Goal: Task Accomplishment & Management: Manage account settings

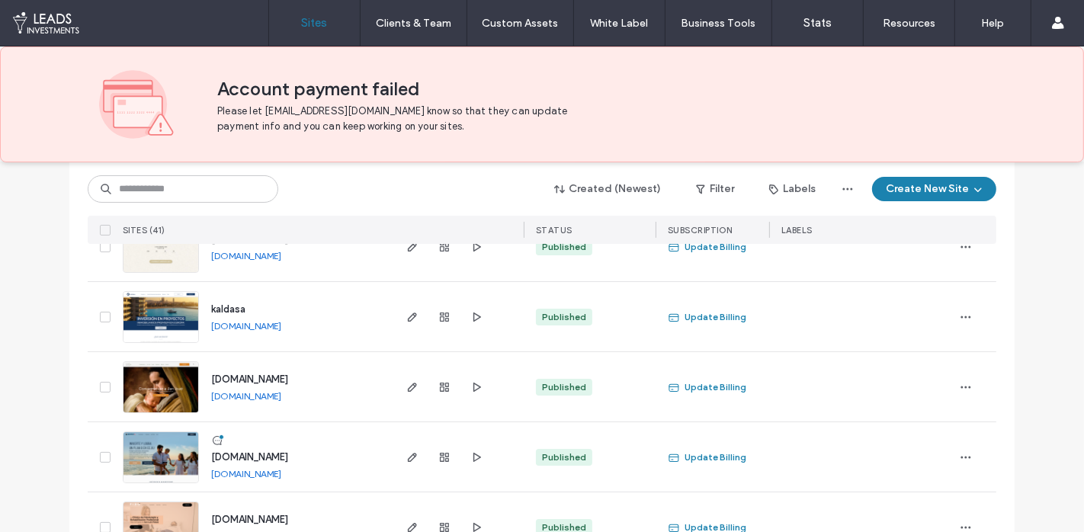
scroll to position [217, 0]
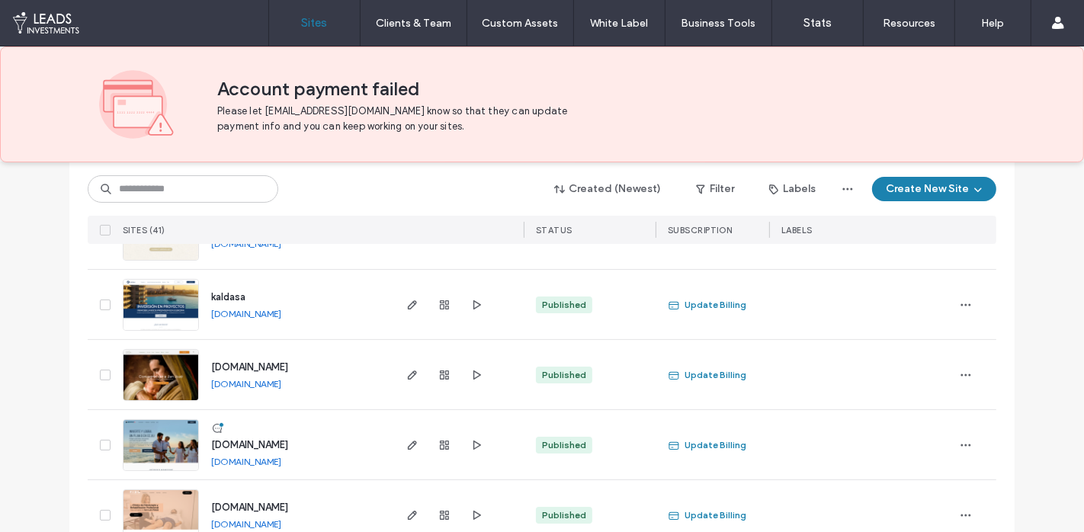
click at [276, 442] on span "[DOMAIN_NAME]" at bounding box center [249, 444] width 77 height 11
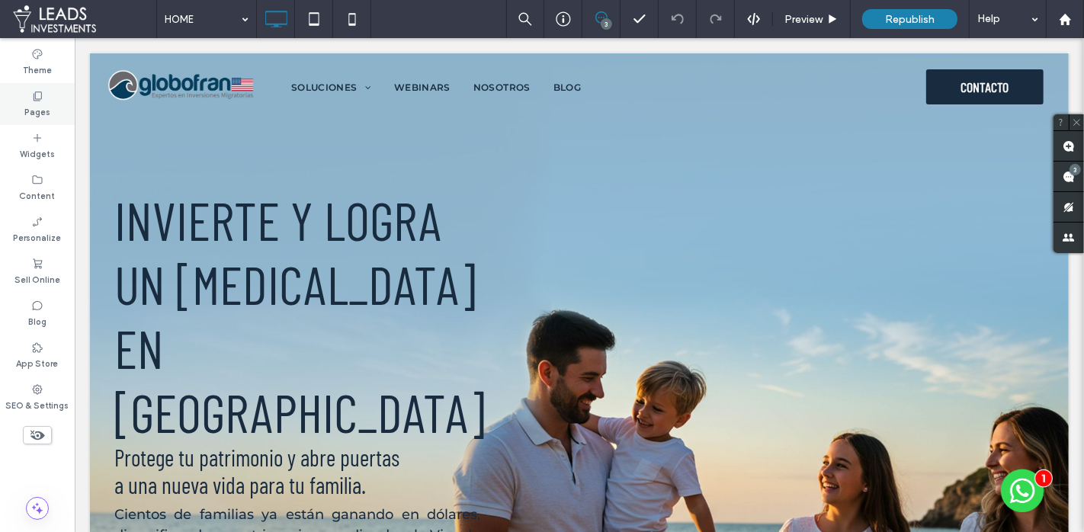
click at [53, 101] on div "Pages" at bounding box center [37, 104] width 75 height 42
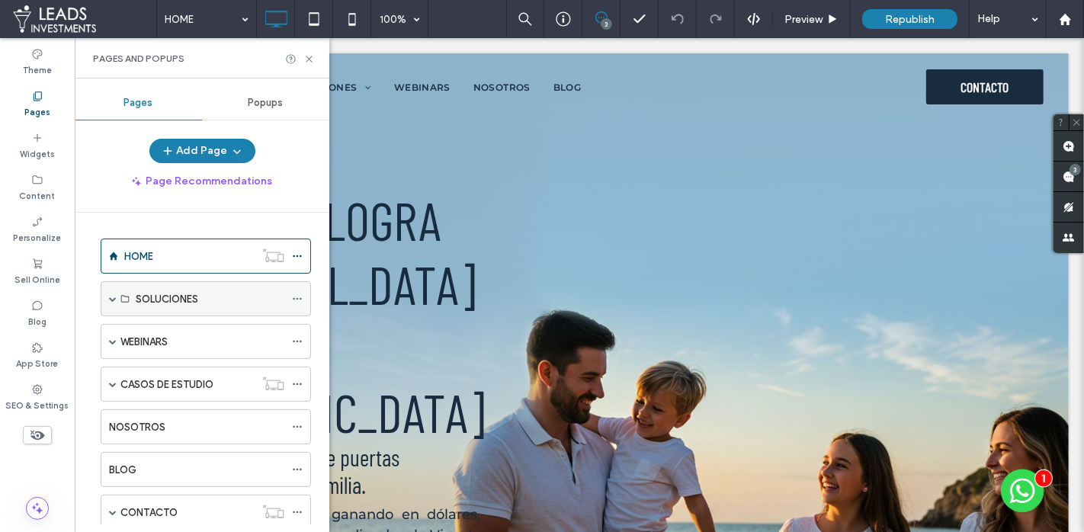
click at [110, 296] on span at bounding box center [113, 299] width 8 height 8
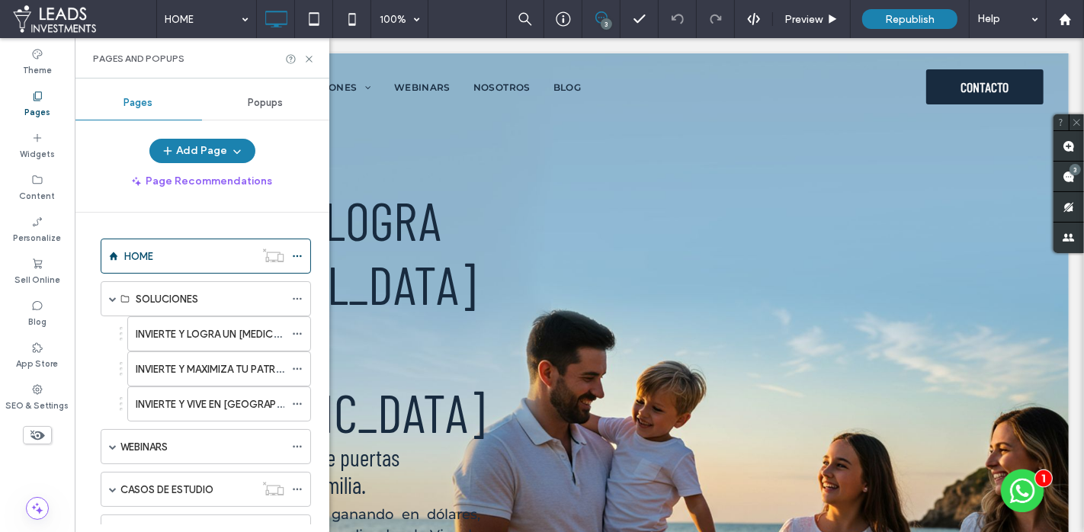
click at [170, 334] on label "INVIERTE Y LOGRA UN PLAN B EN EE.UU." at bounding box center [287, 334] width 302 height 27
click at [307, 57] on use at bounding box center [309, 59] width 6 height 6
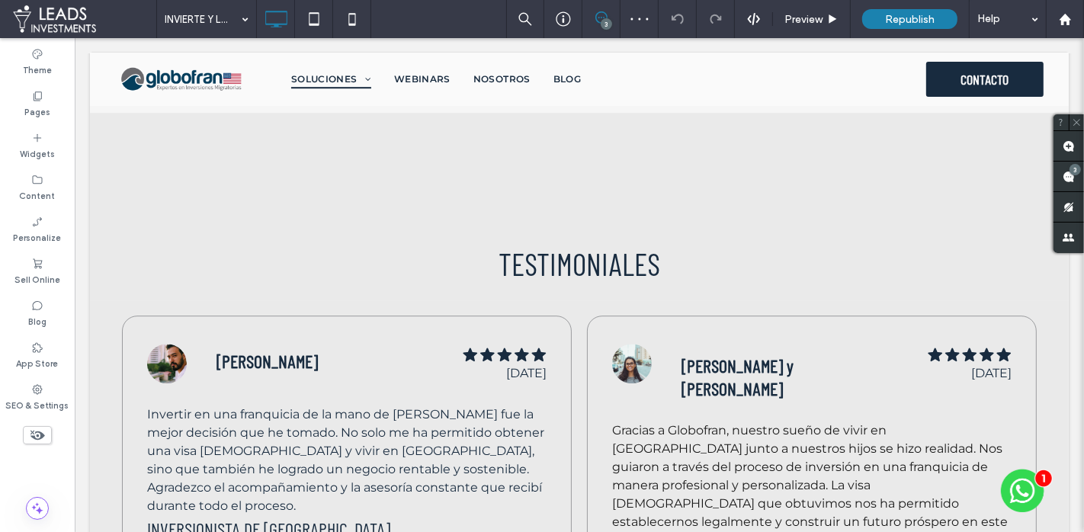
scroll to position [3732, 0]
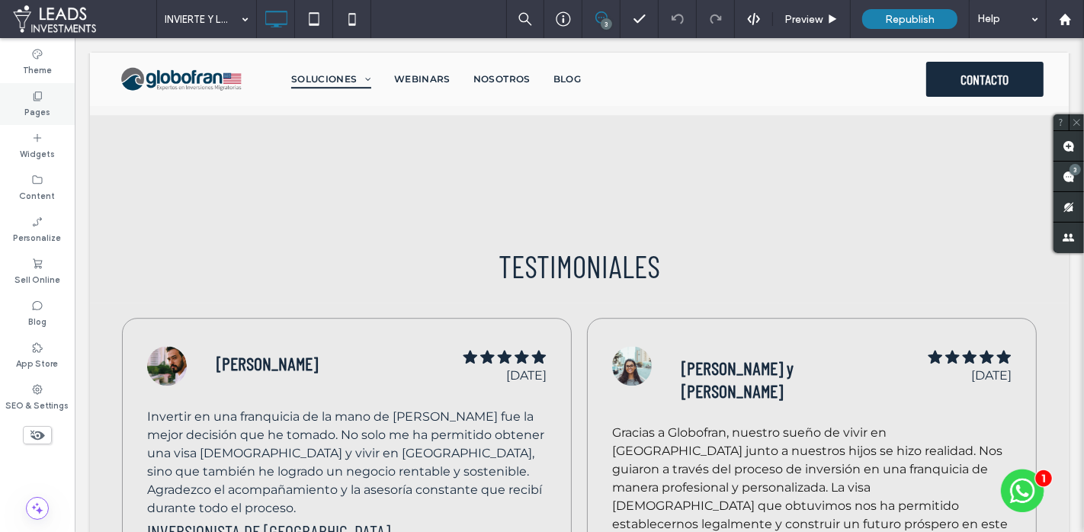
click at [54, 101] on div "Pages" at bounding box center [37, 104] width 75 height 42
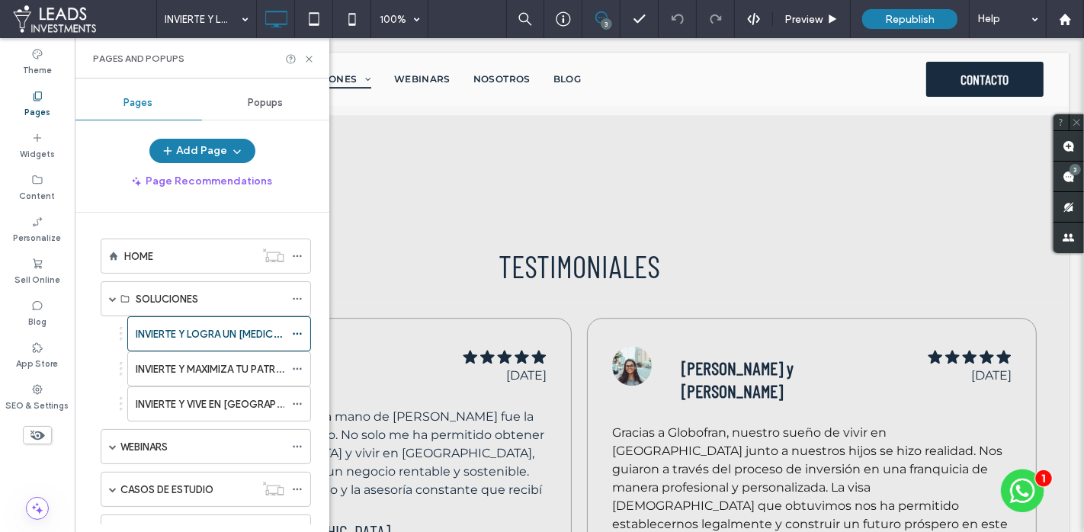
drag, startPoint x: 165, startPoint y: 370, endPoint x: 172, endPoint y: 368, distance: 8.0
click at [164, 368] on label "INVIERTE Y MAXIMIZA TU PATRIMONIO EN EE.UU" at bounding box center [283, 369] width 295 height 27
click at [309, 56] on icon at bounding box center [309, 58] width 11 height 11
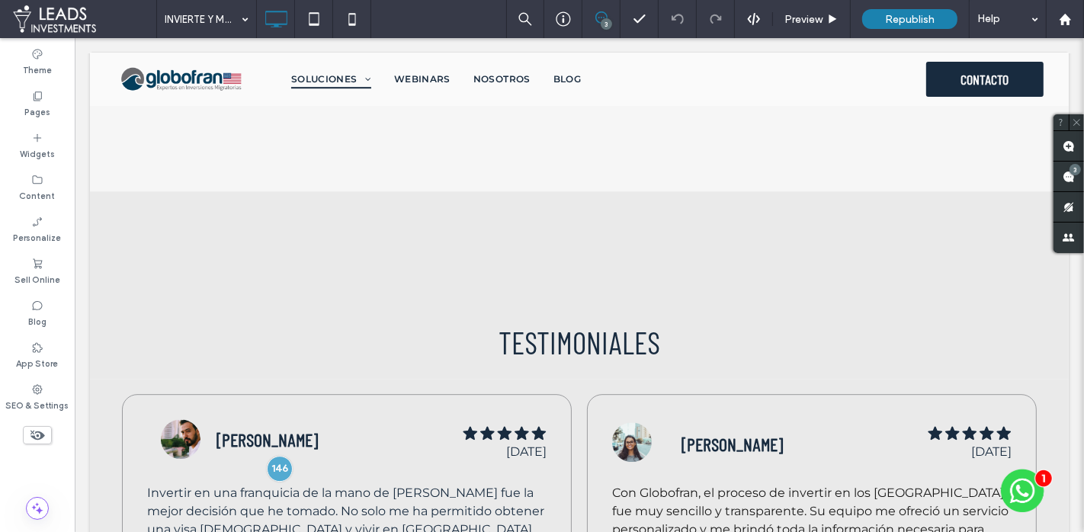
scroll to position [3634, 0]
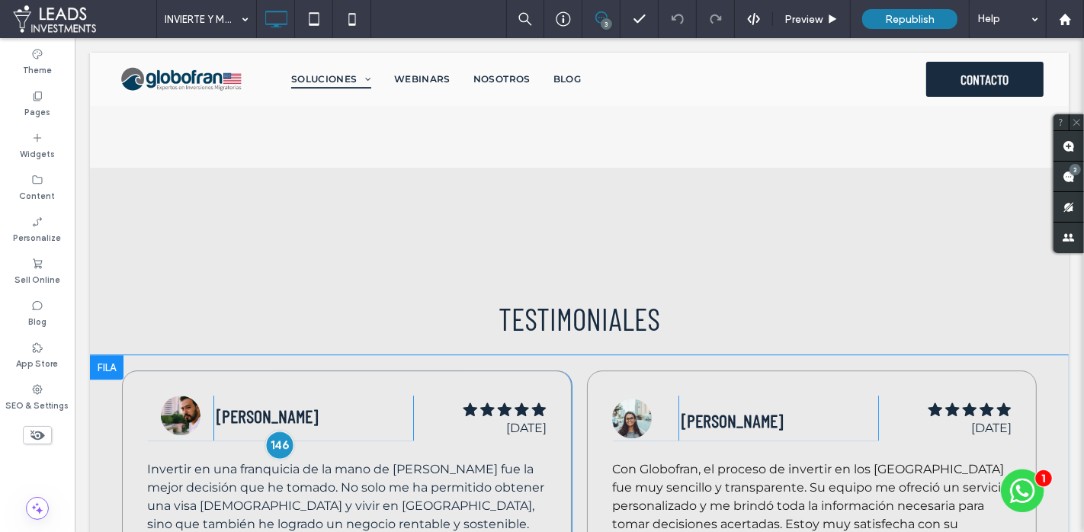
click at [273, 431] on div at bounding box center [279, 445] width 28 height 28
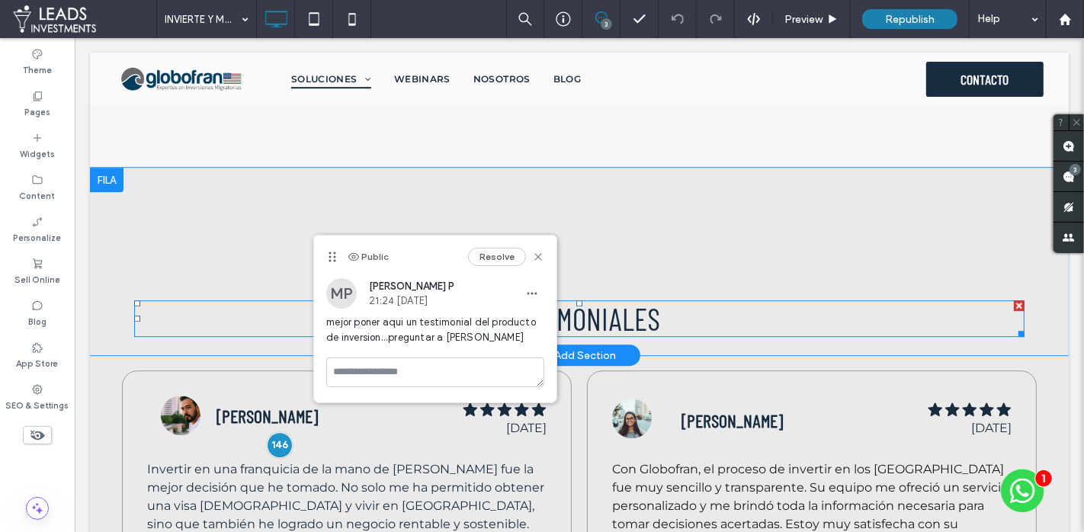
click at [444, 300] on h3 "testimoniales" at bounding box center [578, 318] width 891 height 37
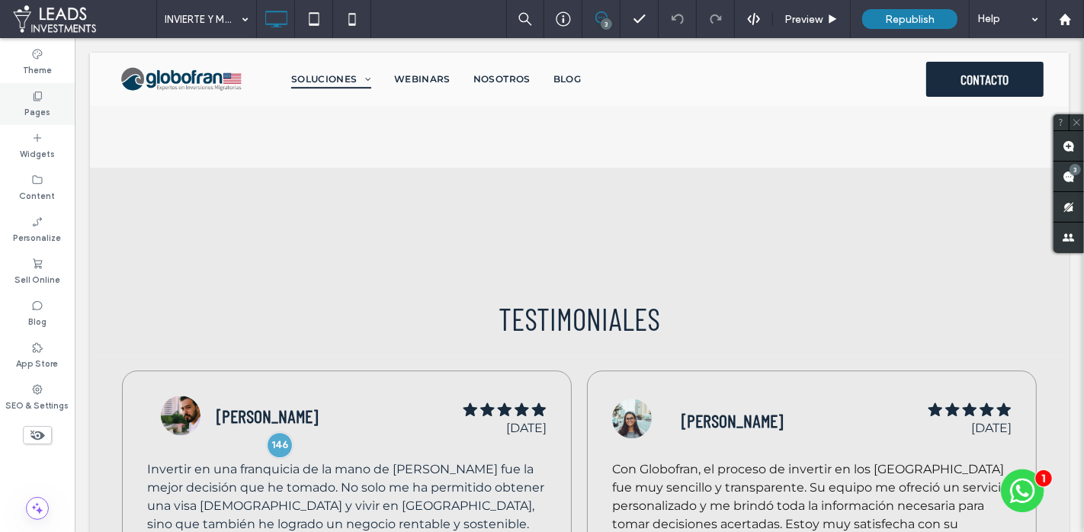
click at [57, 110] on div "Pages" at bounding box center [37, 104] width 75 height 42
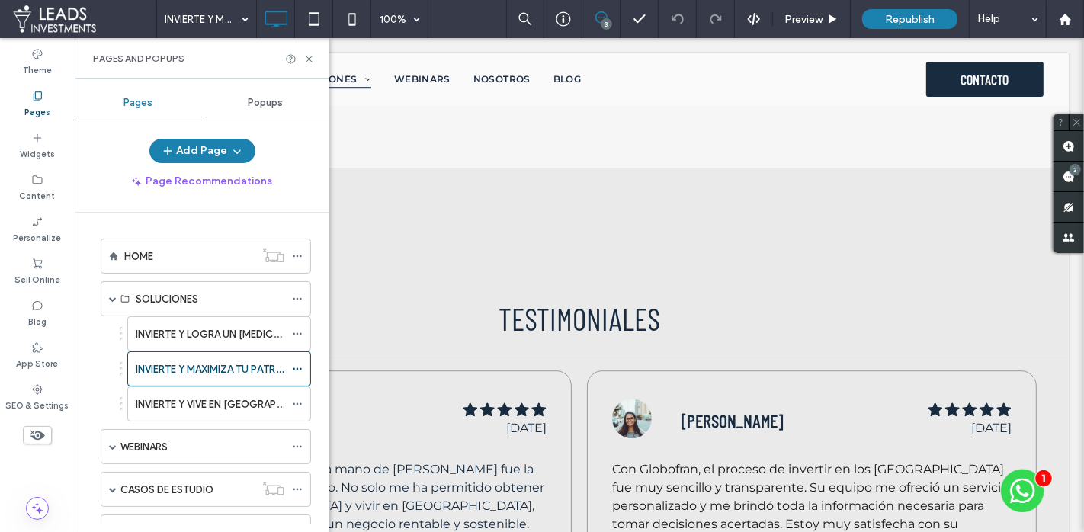
drag, startPoint x: 158, startPoint y: 402, endPoint x: 169, endPoint y: 400, distance: 10.8
click at [158, 402] on label "INVIERTE Y VIVE EN EE.UU." at bounding box center [232, 404] width 192 height 27
click at [309, 57] on use at bounding box center [309, 59] width 6 height 6
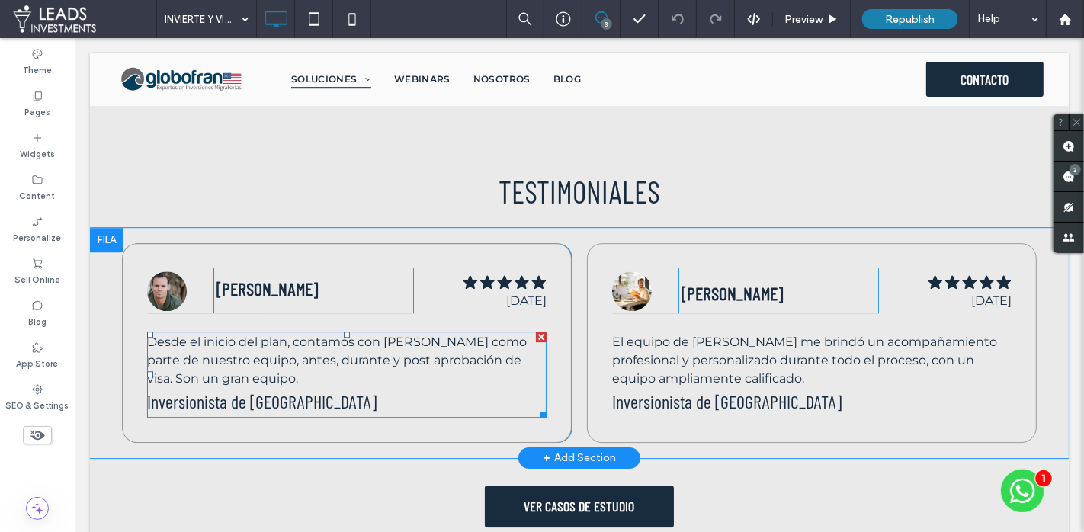
scroll to position [3875, 0]
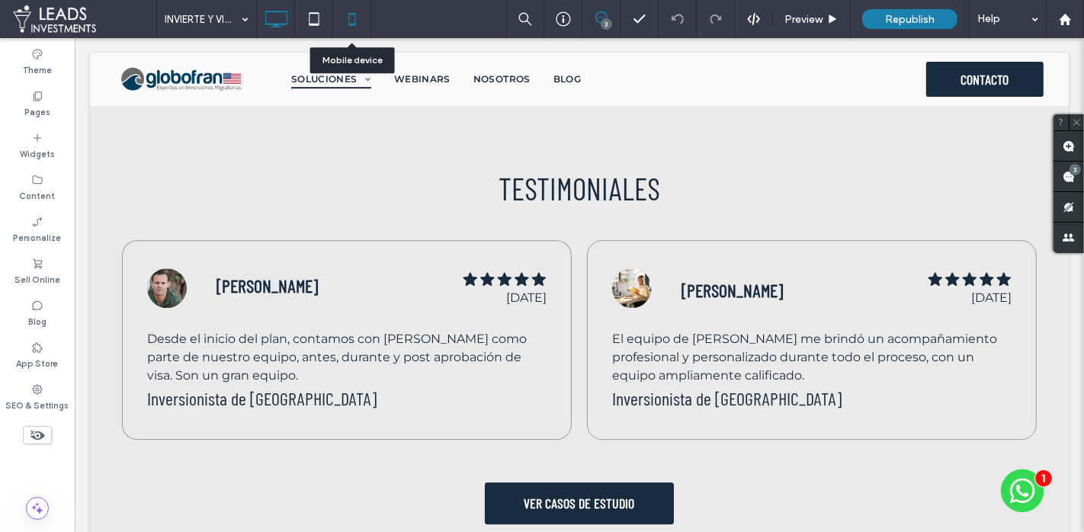
click at [357, 27] on icon at bounding box center [352, 19] width 31 height 31
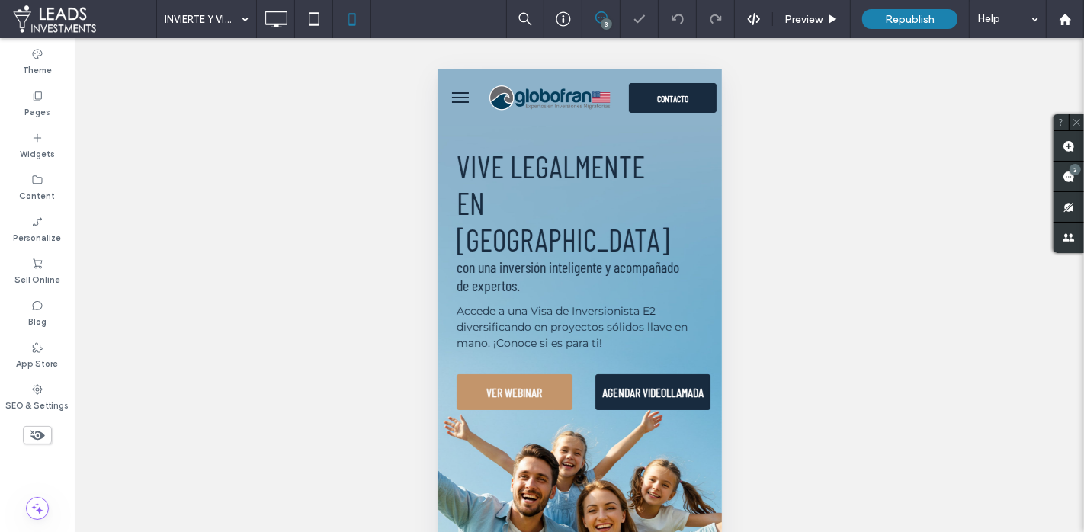
scroll to position [0, 0]
click at [499, 377] on span "VER WEBINAR" at bounding box center [514, 392] width 56 height 30
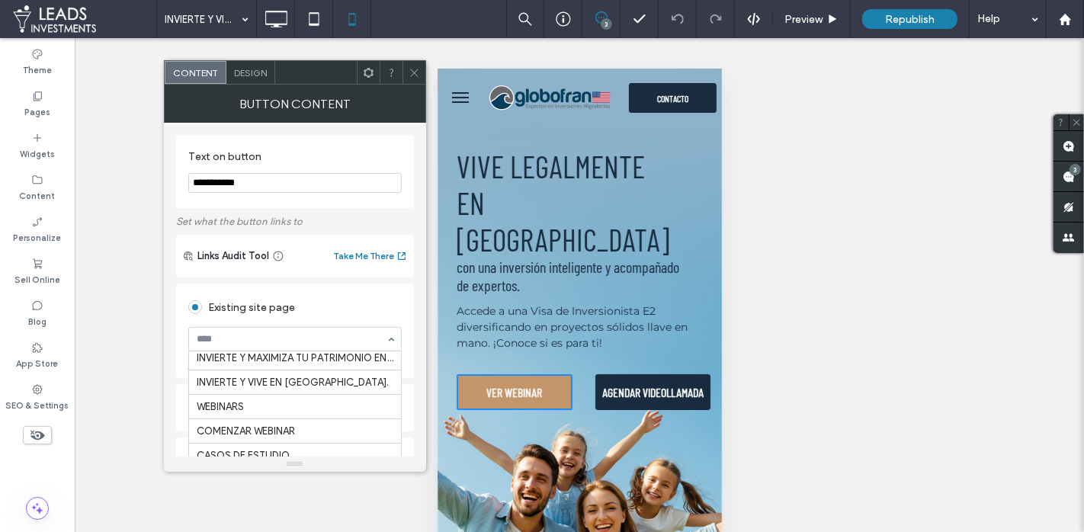
scroll to position [56, 0]
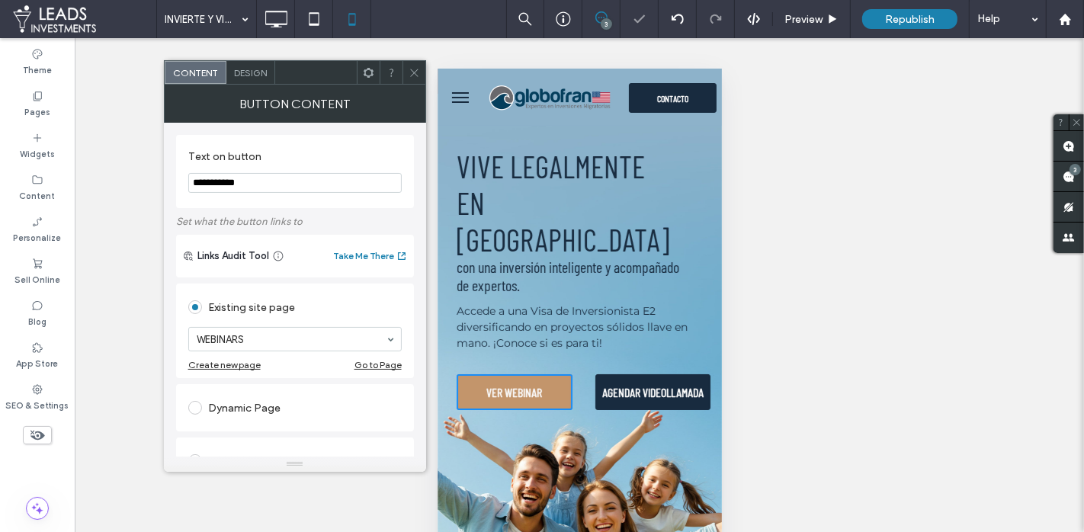
drag, startPoint x: 418, startPoint y: 76, endPoint x: 425, endPoint y: 81, distance: 8.7
click at [418, 76] on icon at bounding box center [414, 72] width 11 height 11
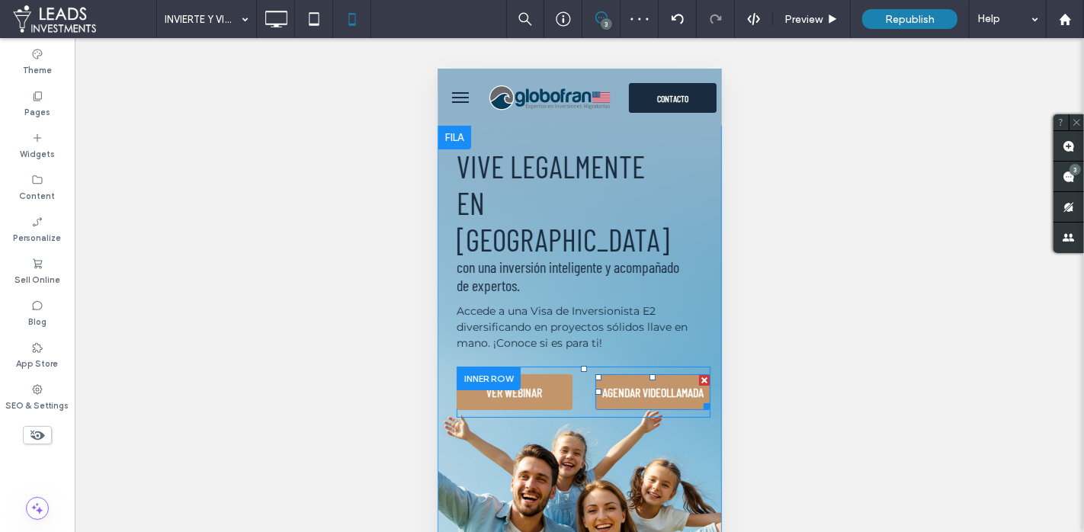
click at [610, 377] on span "AGENDAR VIDEOLLAMADA" at bounding box center [652, 392] width 101 height 30
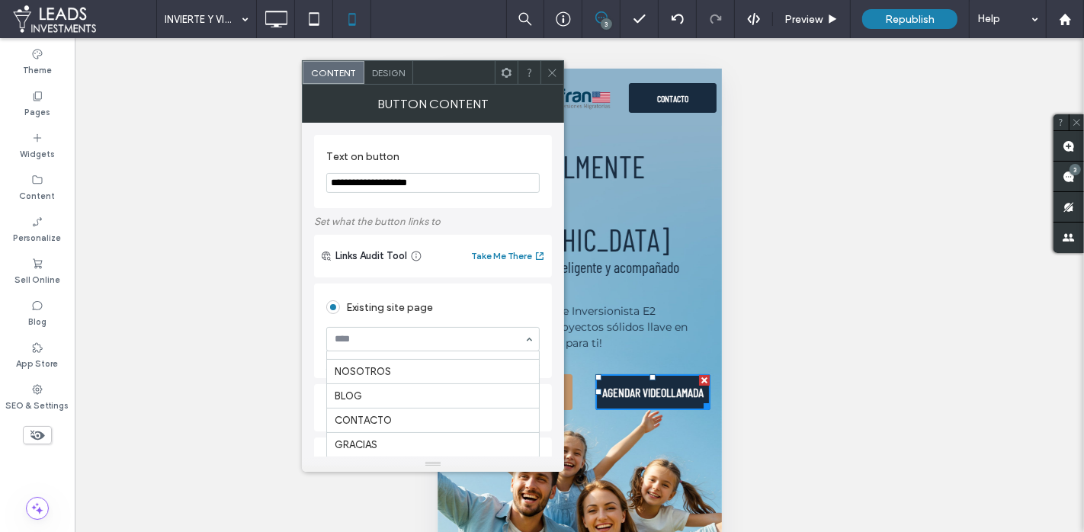
scroll to position [163, 0]
click at [555, 71] on icon at bounding box center [552, 72] width 11 height 11
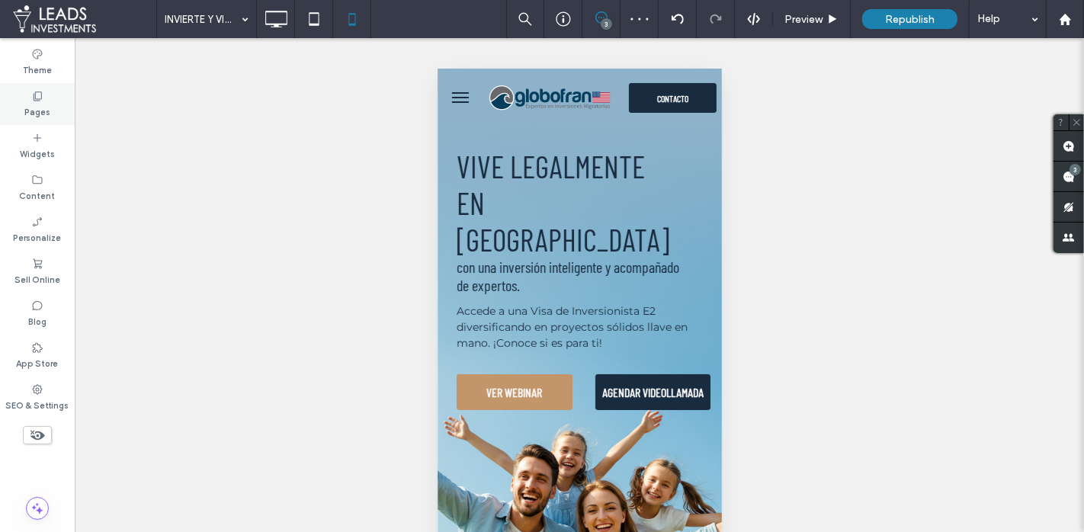
click at [46, 97] on div "Pages" at bounding box center [37, 104] width 75 height 42
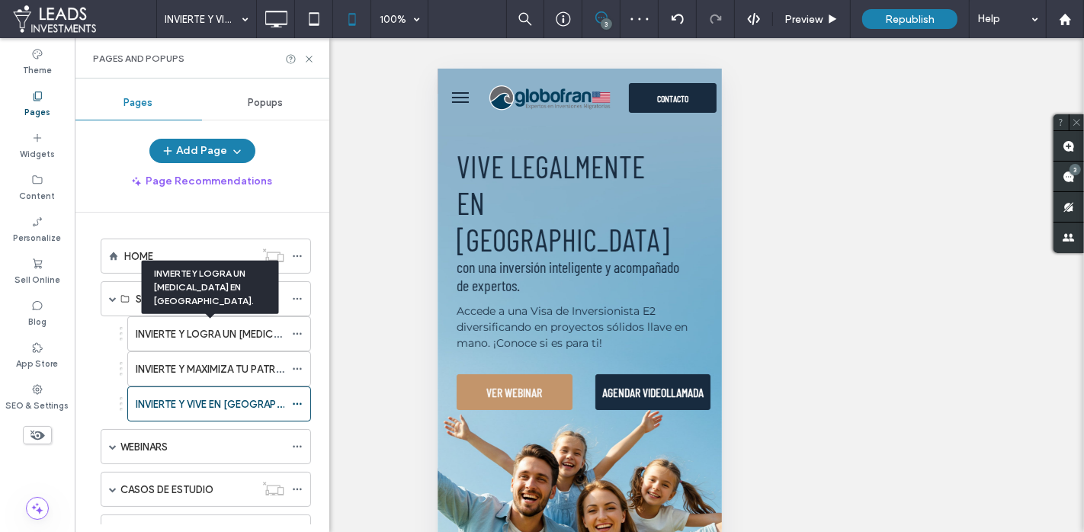
click at [149, 254] on label "HOME" at bounding box center [138, 256] width 29 height 27
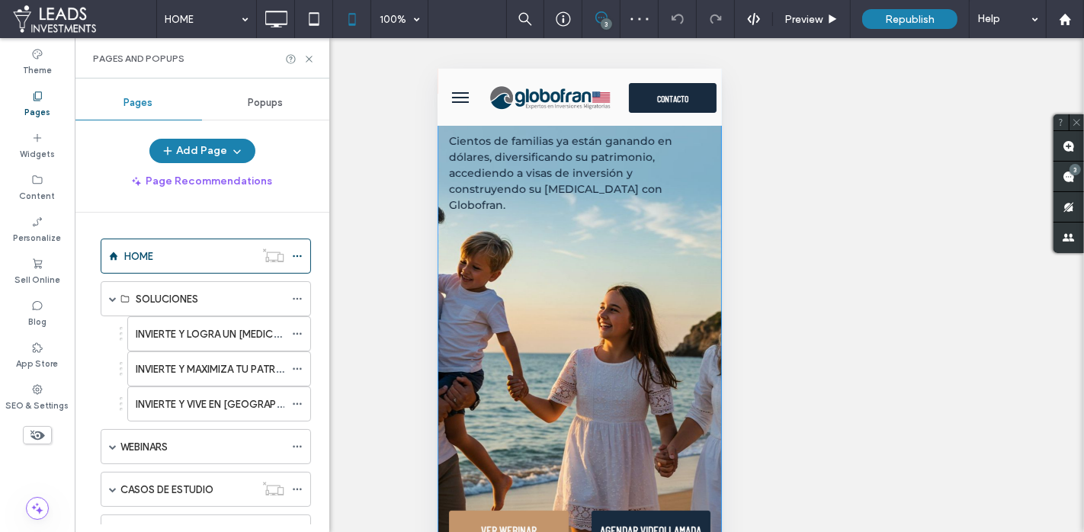
scroll to position [133, 0]
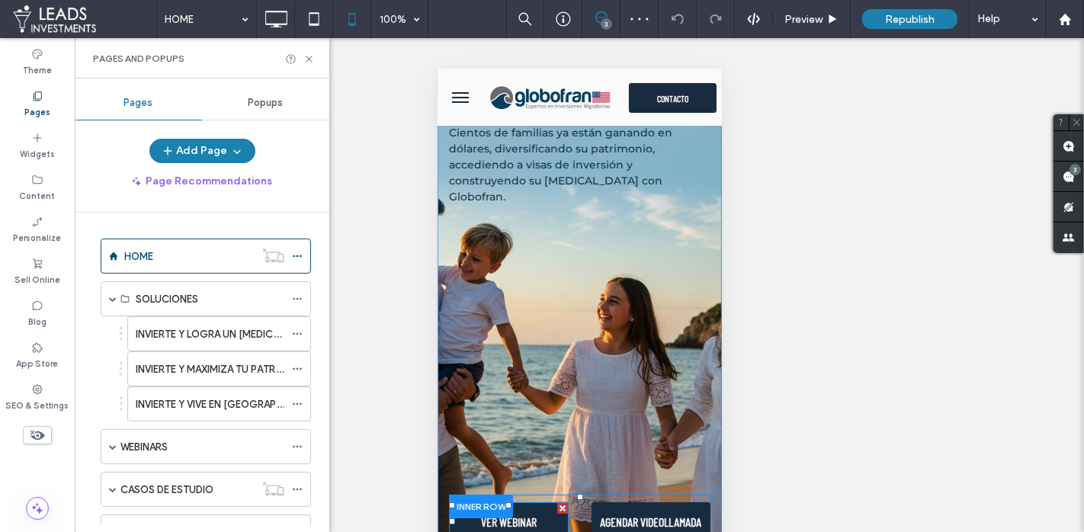
click at [541, 502] on link "VER WEBINAR" at bounding box center [508, 521] width 120 height 39
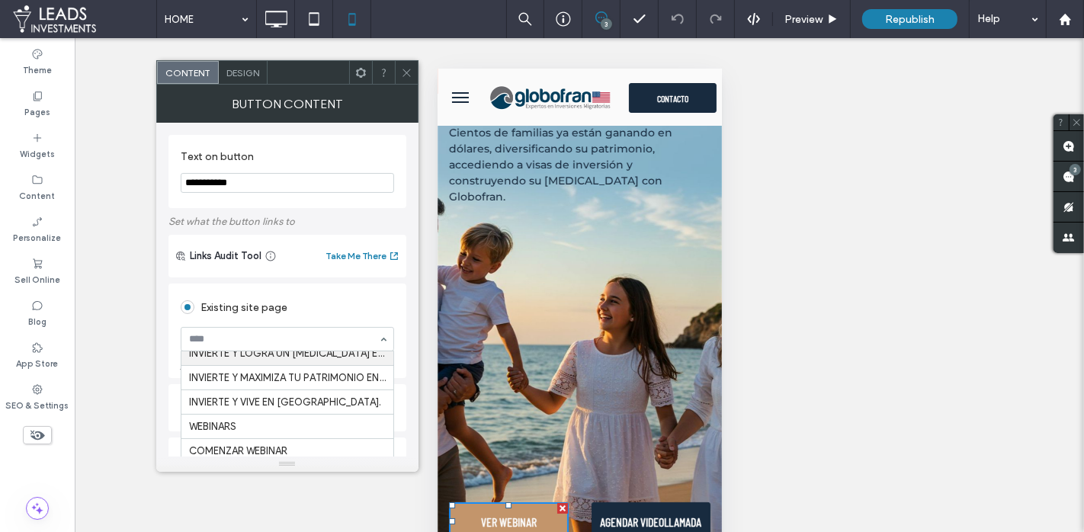
scroll to position [51, 0]
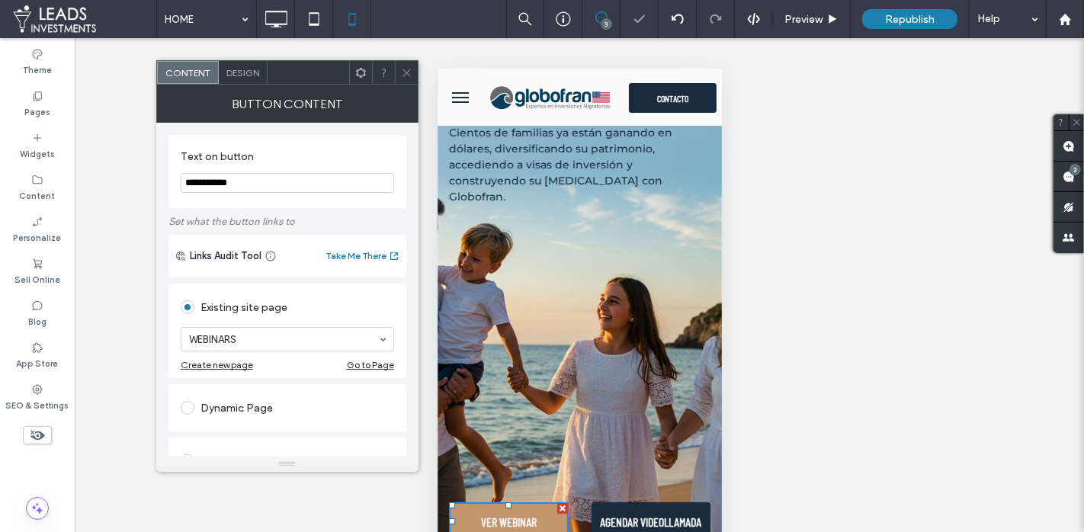
click at [409, 72] on icon at bounding box center [406, 72] width 11 height 11
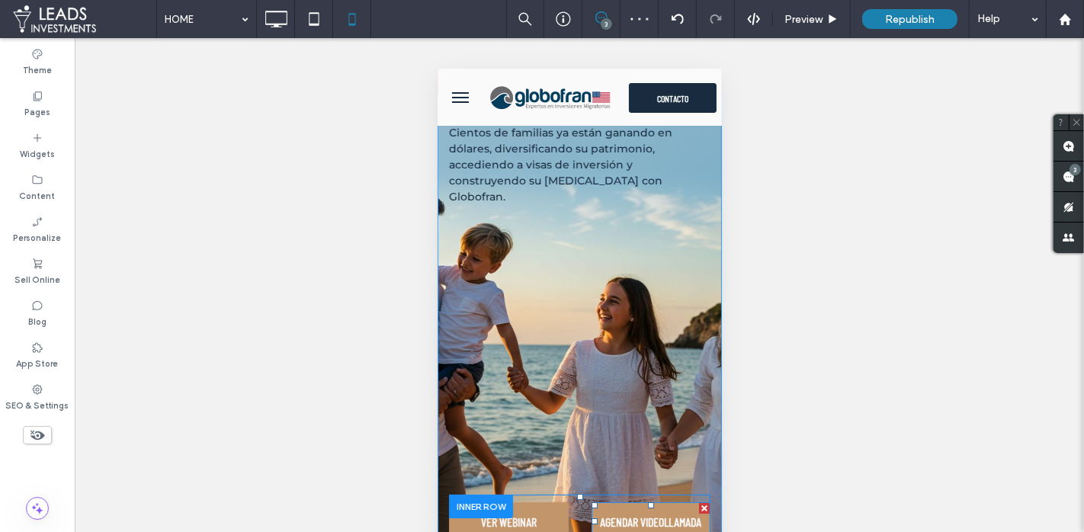
click at [627, 506] on span "AGENDAR VIDEOLLAMADA" at bounding box center [649, 521] width 101 height 30
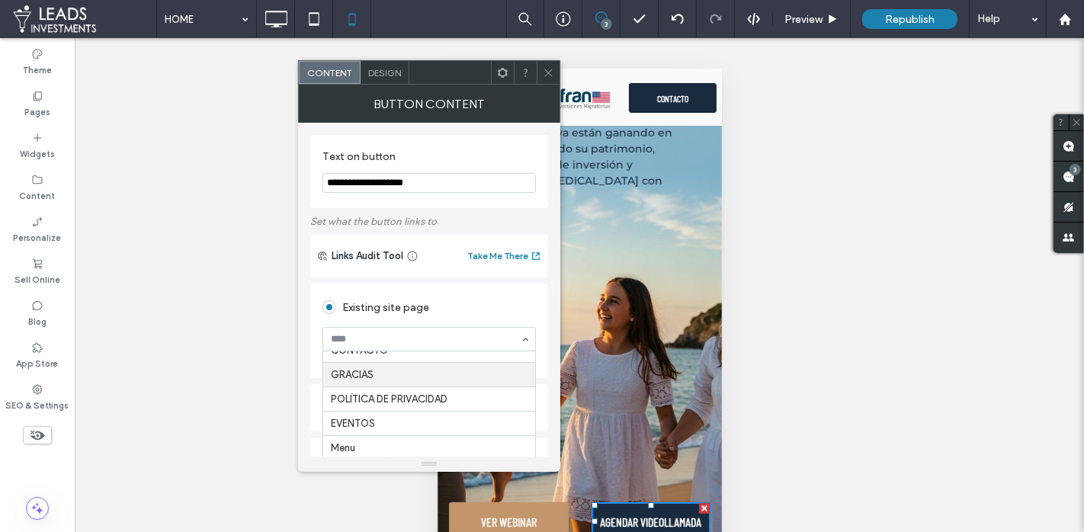
scroll to position [191, 0]
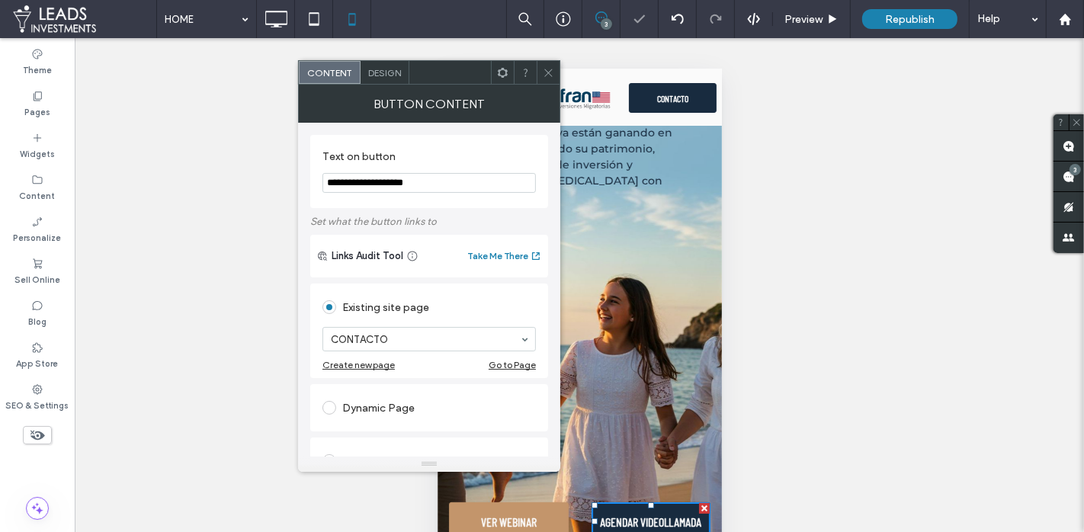
click at [551, 72] on icon at bounding box center [548, 72] width 11 height 11
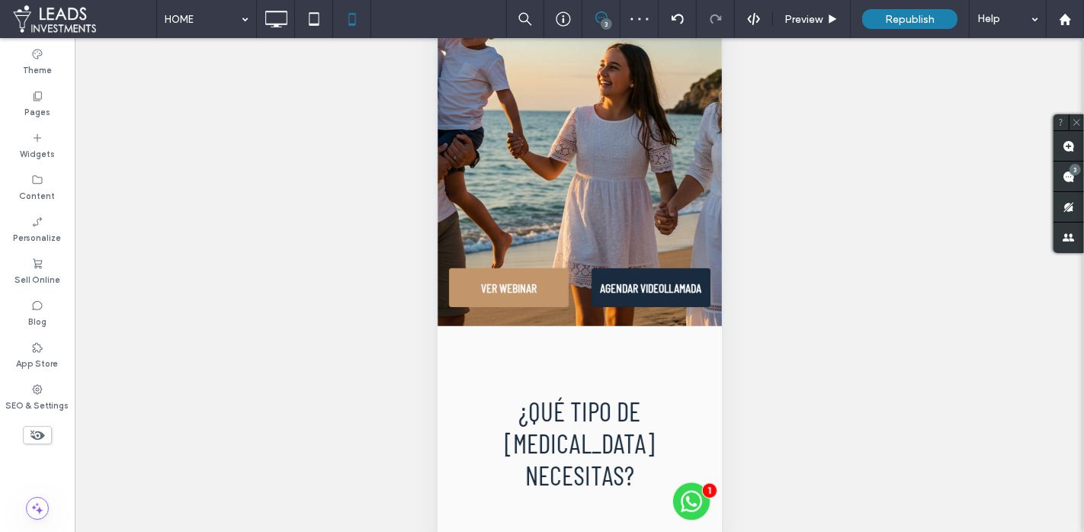
scroll to position [284, 0]
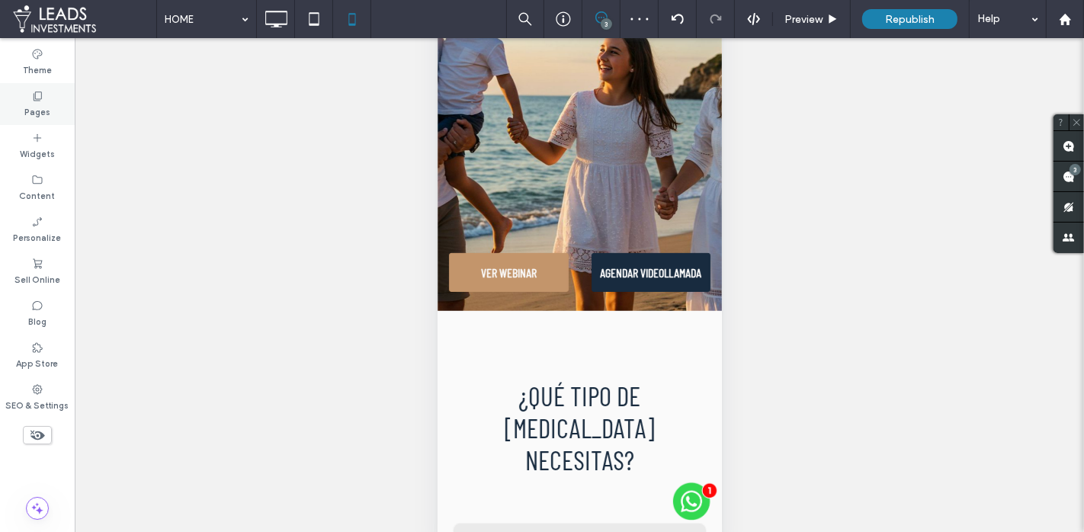
click at [58, 99] on div "Pages" at bounding box center [37, 104] width 75 height 42
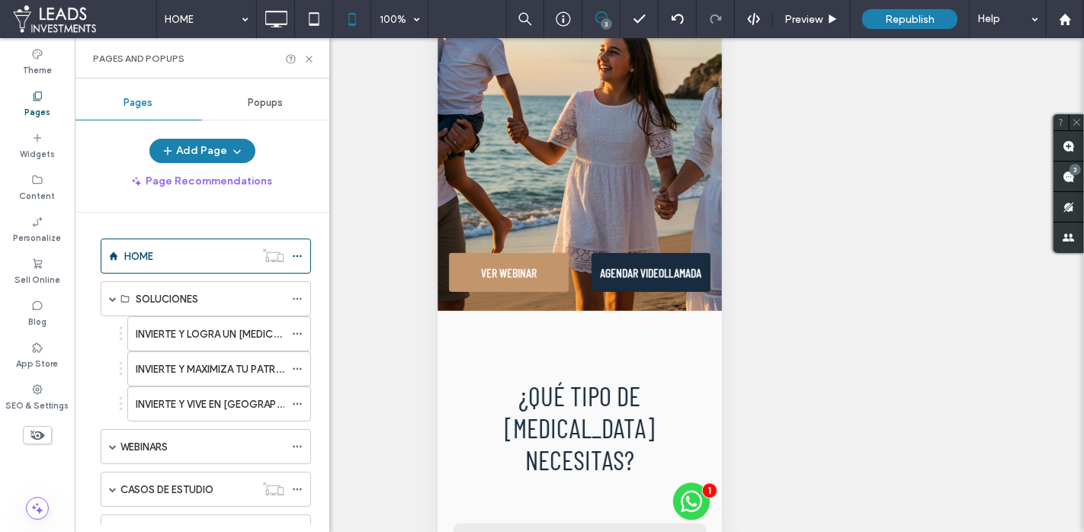
click at [154, 326] on label "INVIERTE Y LOGRA UN PLAN B EN EE.UU." at bounding box center [287, 334] width 302 height 27
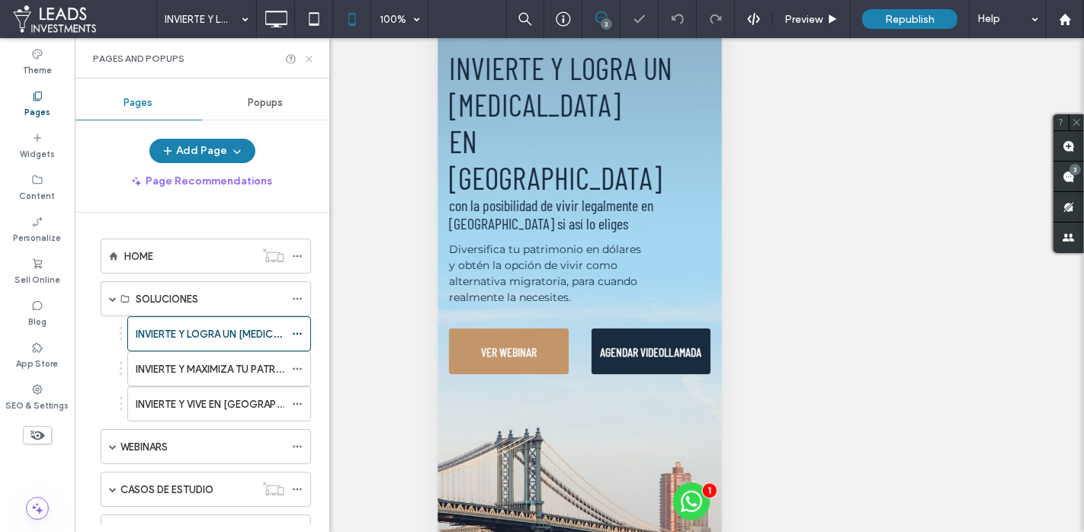
drag, startPoint x: 309, startPoint y: 58, endPoint x: 72, endPoint y: 326, distance: 357.1
click at [309, 58] on use at bounding box center [309, 59] width 6 height 6
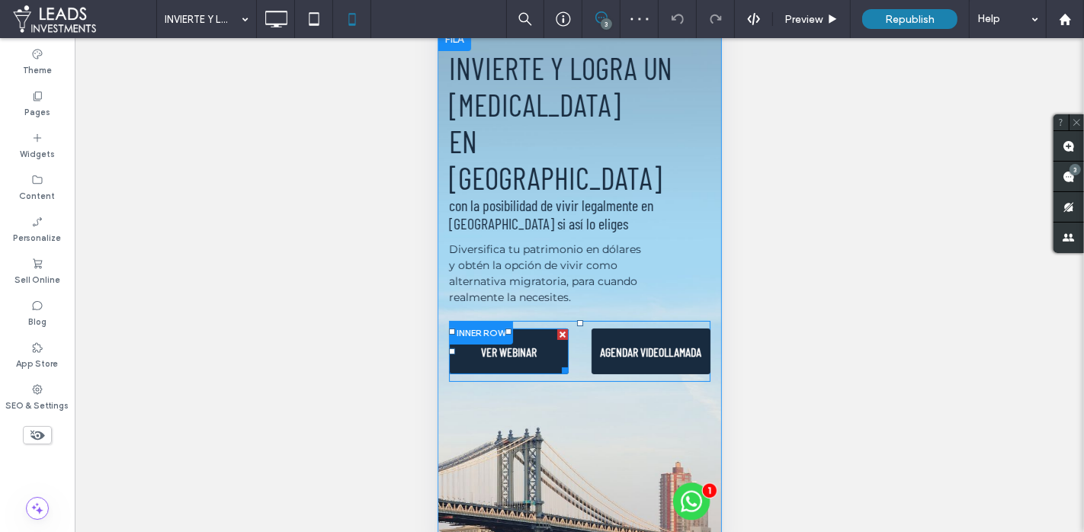
click at [460, 329] on link "VER WEBINAR" at bounding box center [508, 352] width 120 height 46
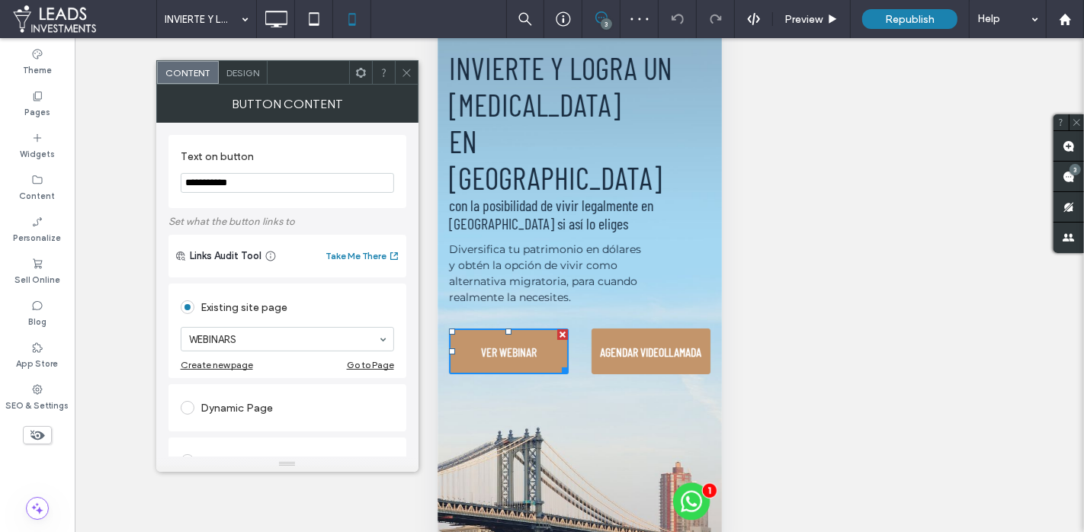
click at [604, 337] on span "AGENDAR VIDEOLLAMADA" at bounding box center [649, 352] width 101 height 30
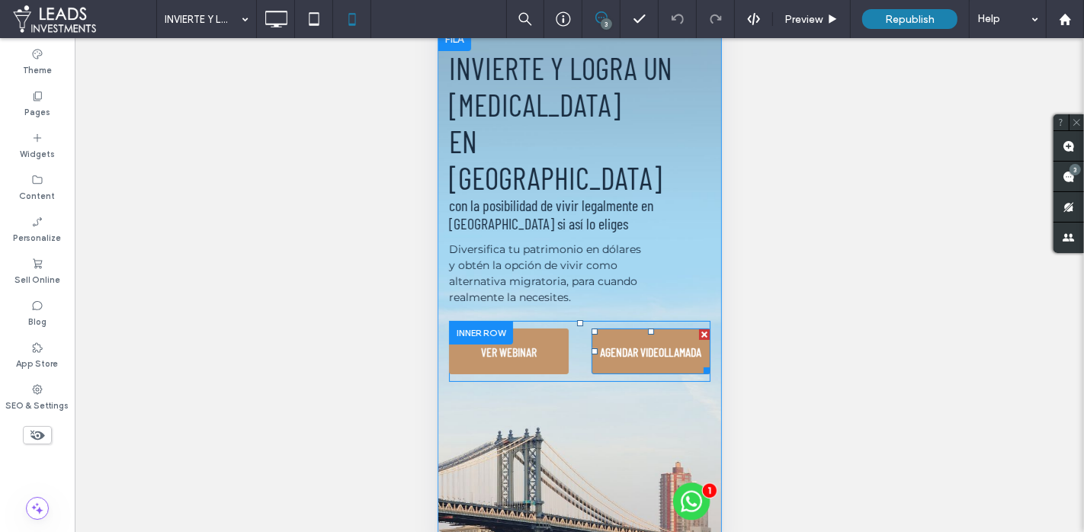
click at [604, 337] on span "AGENDAR VIDEOLLAMADA" at bounding box center [649, 352] width 101 height 30
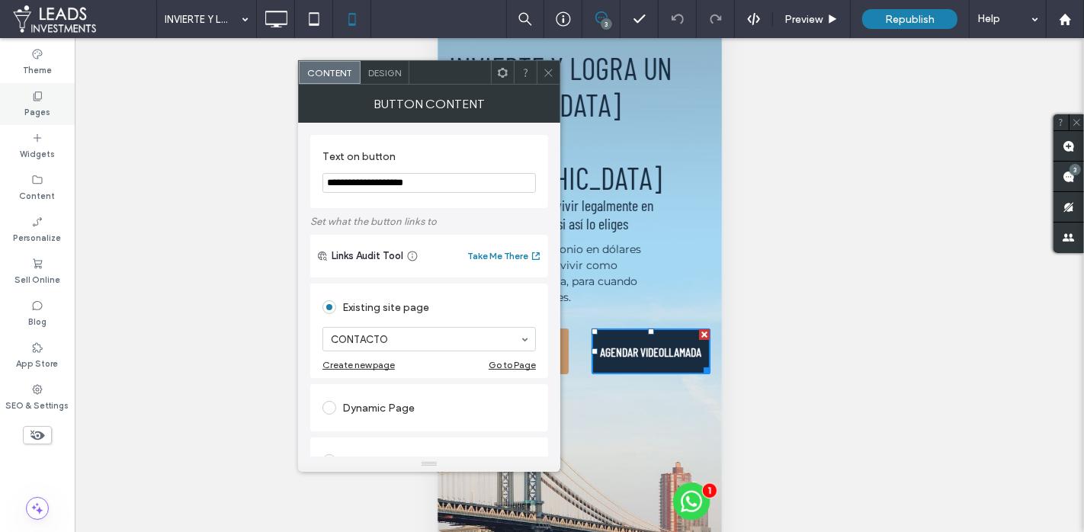
click at [57, 98] on div "Pages" at bounding box center [37, 104] width 75 height 42
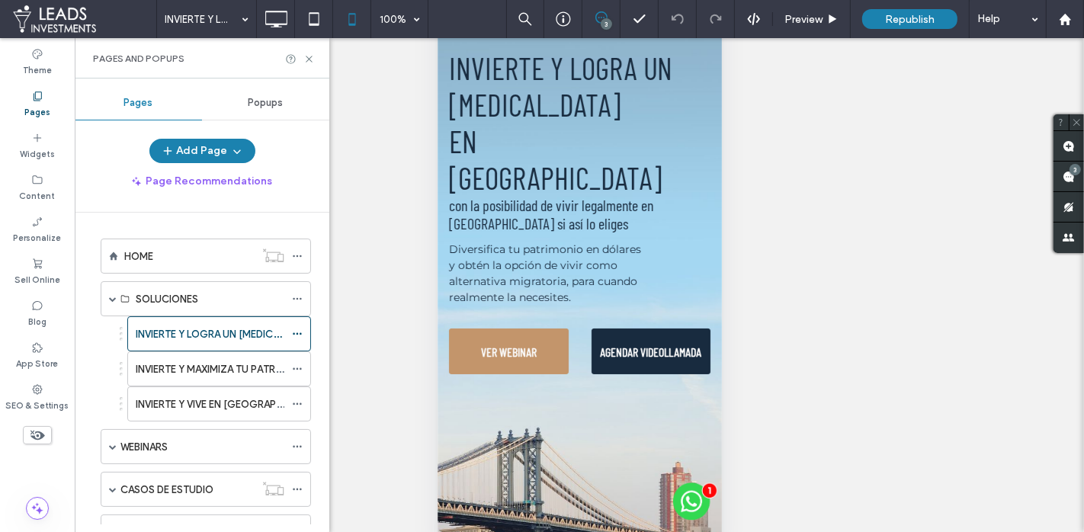
click at [190, 371] on label "INVIERTE Y MAXIMIZA TU PATRIMONIO EN EE.UU" at bounding box center [283, 369] width 295 height 27
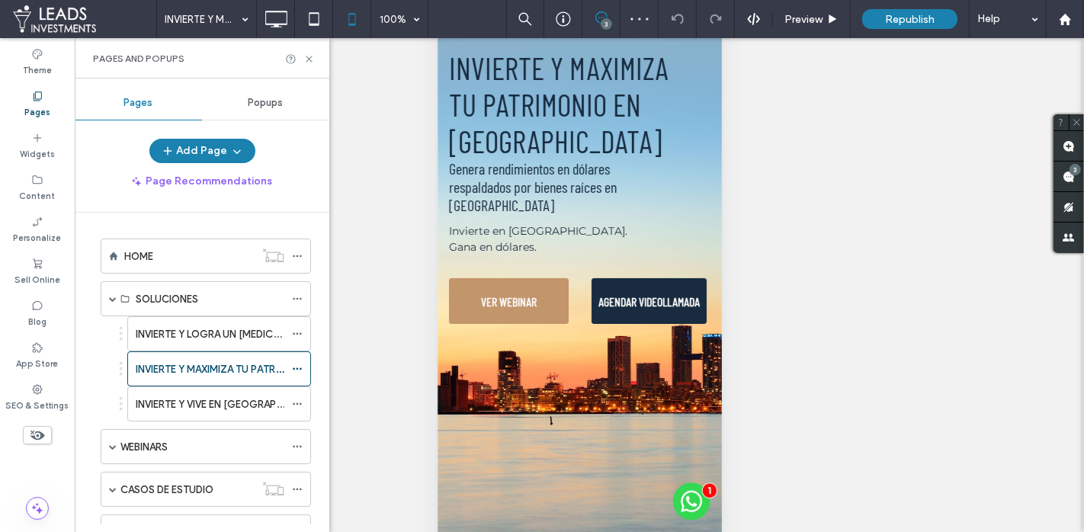
drag, startPoint x: 311, startPoint y: 59, endPoint x: 417, endPoint y: 151, distance: 140.0
click at [311, 59] on icon at bounding box center [309, 58] width 11 height 11
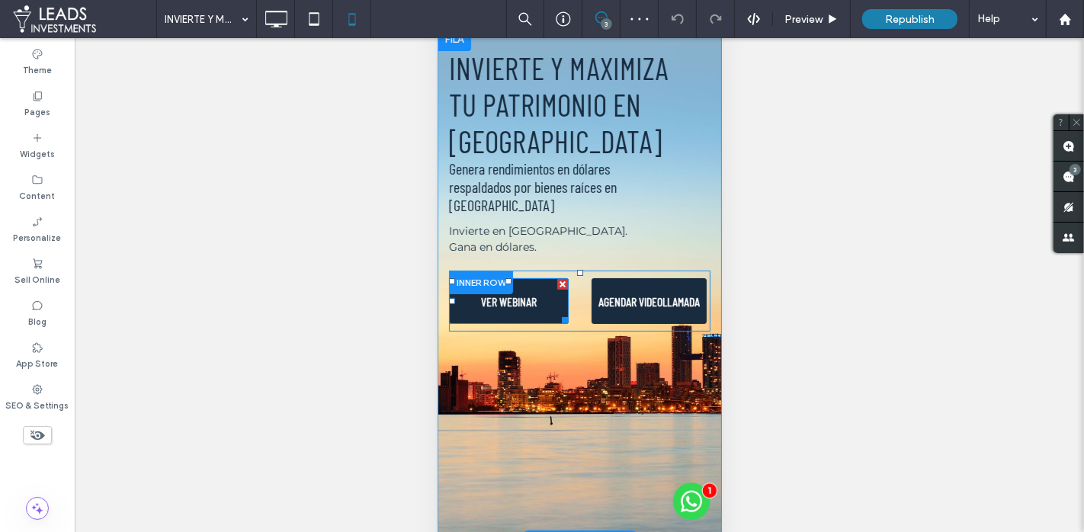
click at [484, 288] on link "VER WEBINAR" at bounding box center [508, 301] width 120 height 46
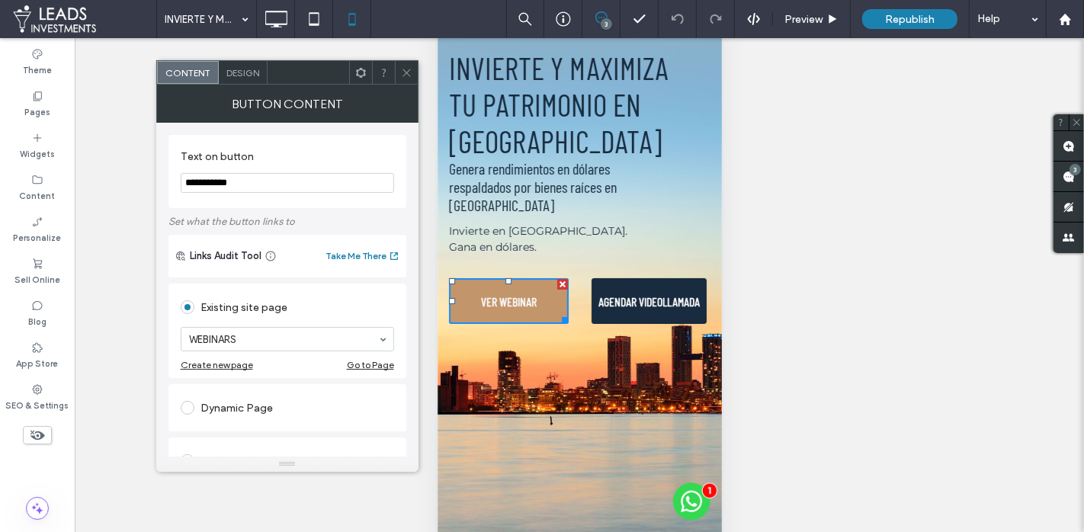
drag, startPoint x: 410, startPoint y: 69, endPoint x: 415, endPoint y: 76, distance: 8.1
click at [410, 69] on icon at bounding box center [406, 72] width 11 height 11
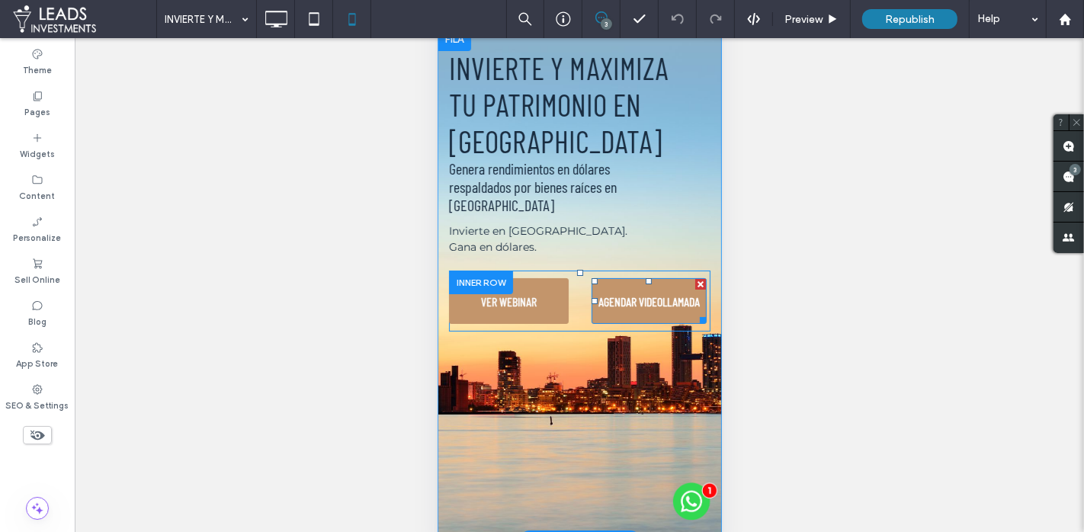
click at [599, 287] on span "AGENDAR VIDEOLLAMADA" at bounding box center [648, 302] width 101 height 30
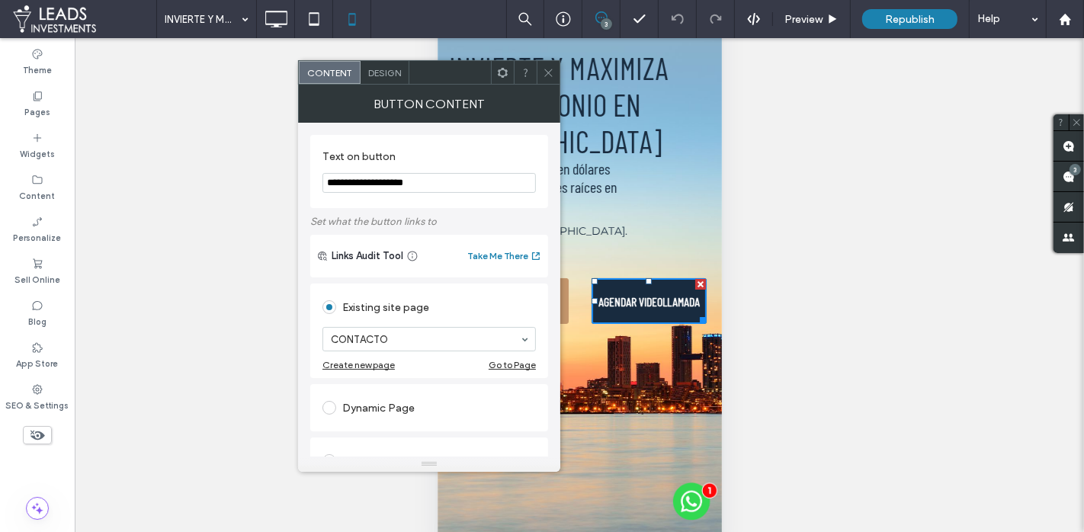
drag, startPoint x: 551, startPoint y: 69, endPoint x: 486, endPoint y: 77, distance: 65.4
click at [551, 69] on icon at bounding box center [548, 72] width 11 height 11
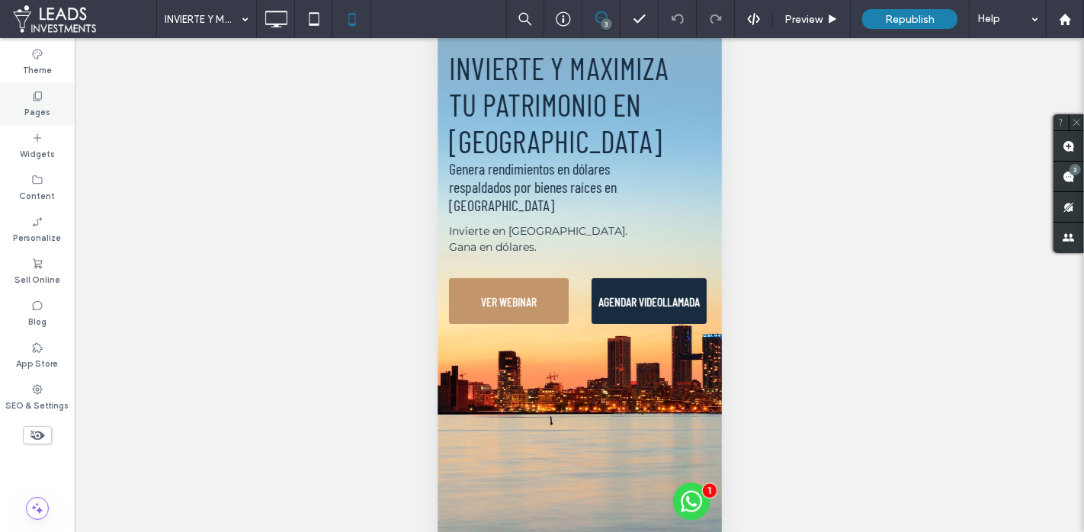
click at [51, 98] on div "Pages" at bounding box center [37, 104] width 75 height 42
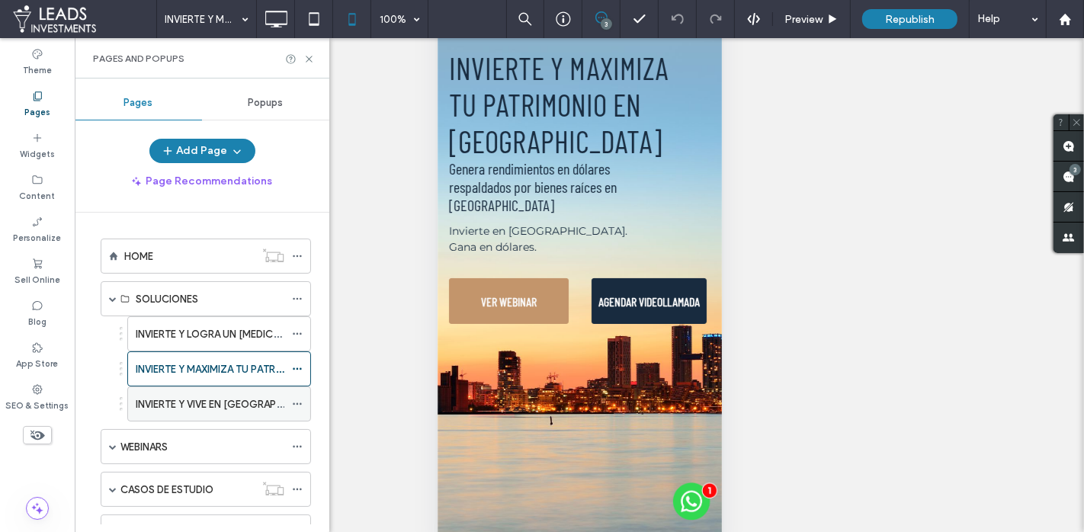
click at [153, 397] on label "INVIERTE Y VIVE EN EE.UU." at bounding box center [232, 404] width 192 height 27
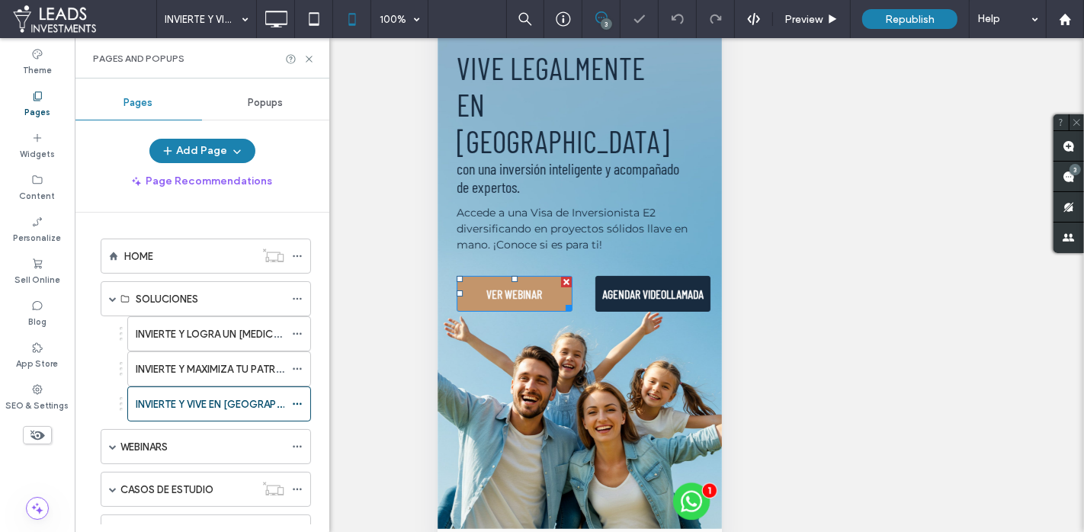
click at [471, 276] on link "VER WEBINAR" at bounding box center [514, 294] width 116 height 36
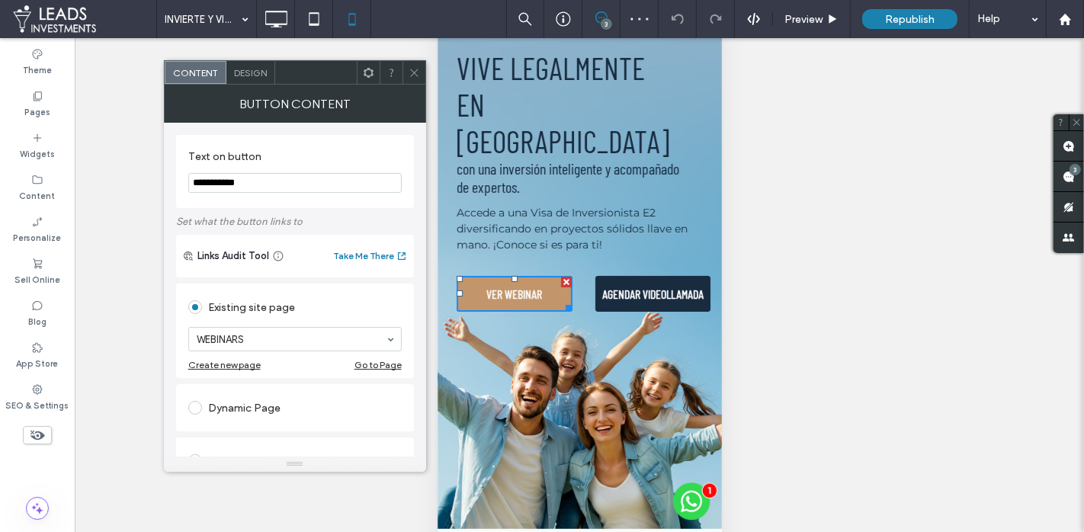
drag, startPoint x: 417, startPoint y: 76, endPoint x: 430, endPoint y: 84, distance: 15.4
click at [417, 76] on use at bounding box center [414, 73] width 8 height 8
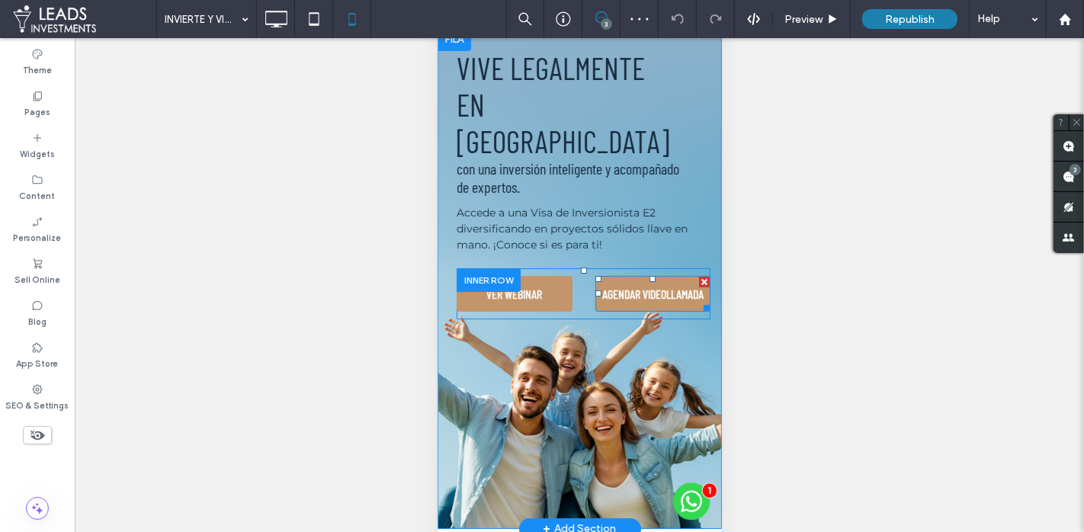
click at [616, 279] on span "AGENDAR VIDEOLLAMADA" at bounding box center [652, 294] width 101 height 30
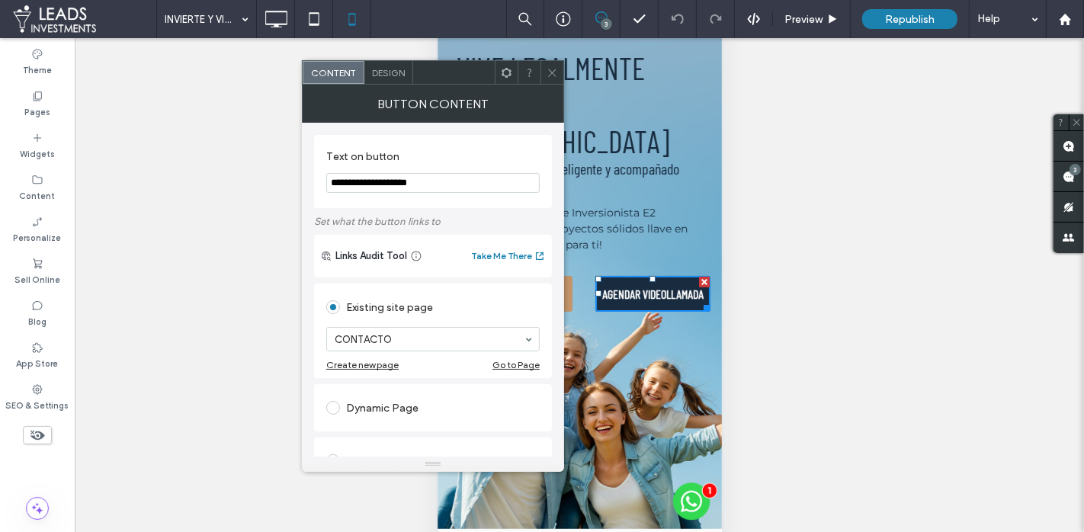
click at [551, 74] on icon at bounding box center [552, 72] width 11 height 11
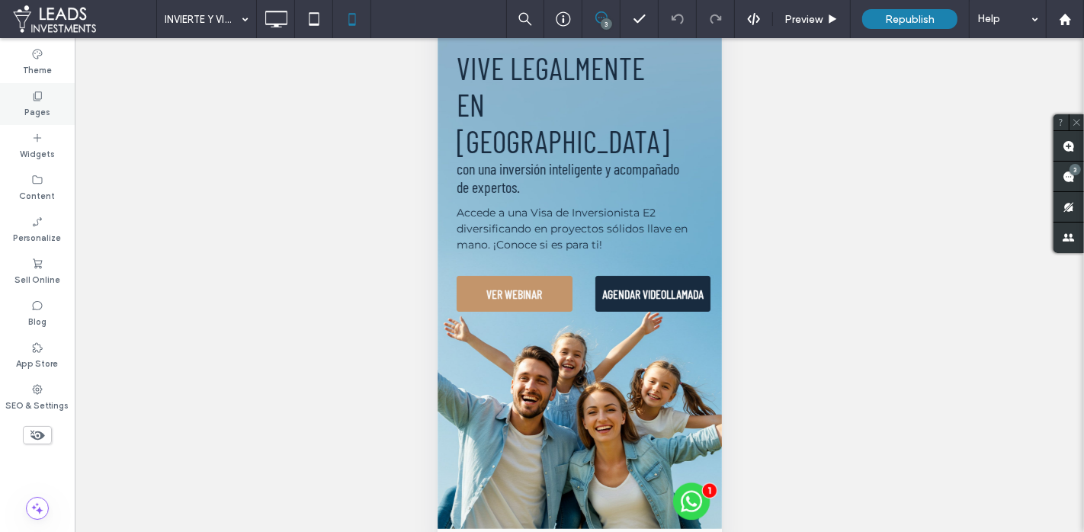
drag, startPoint x: 47, startPoint y: 96, endPoint x: 40, endPoint y: 95, distance: 7.8
click at [47, 96] on div "Pages" at bounding box center [37, 104] width 75 height 42
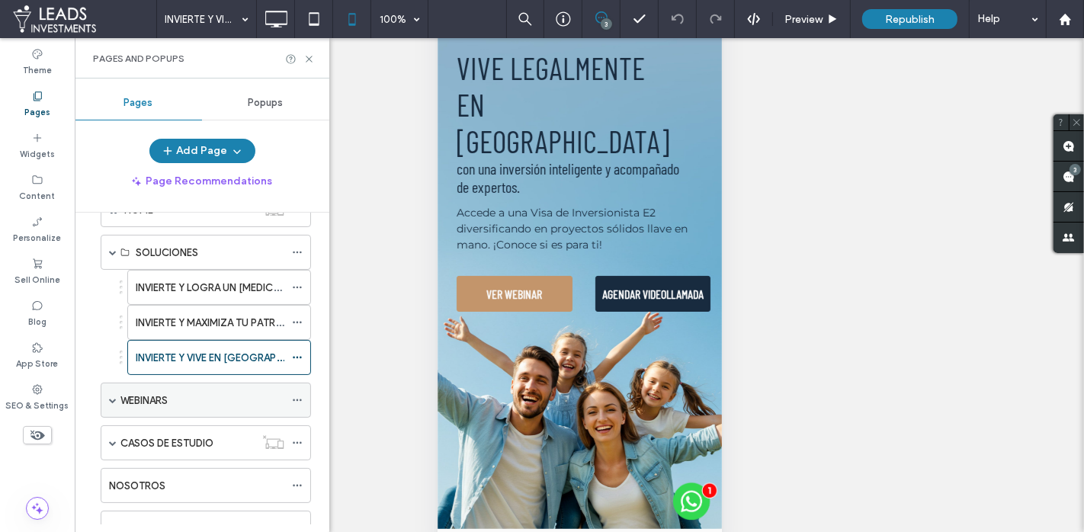
scroll to position [66, 0]
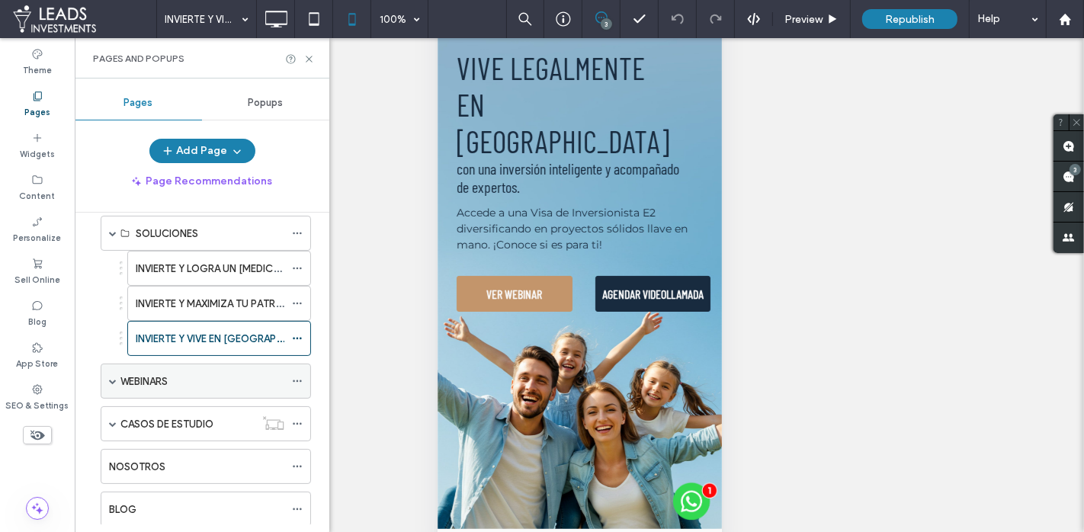
click at [168, 374] on label "WEBINARS" at bounding box center [143, 381] width 47 height 27
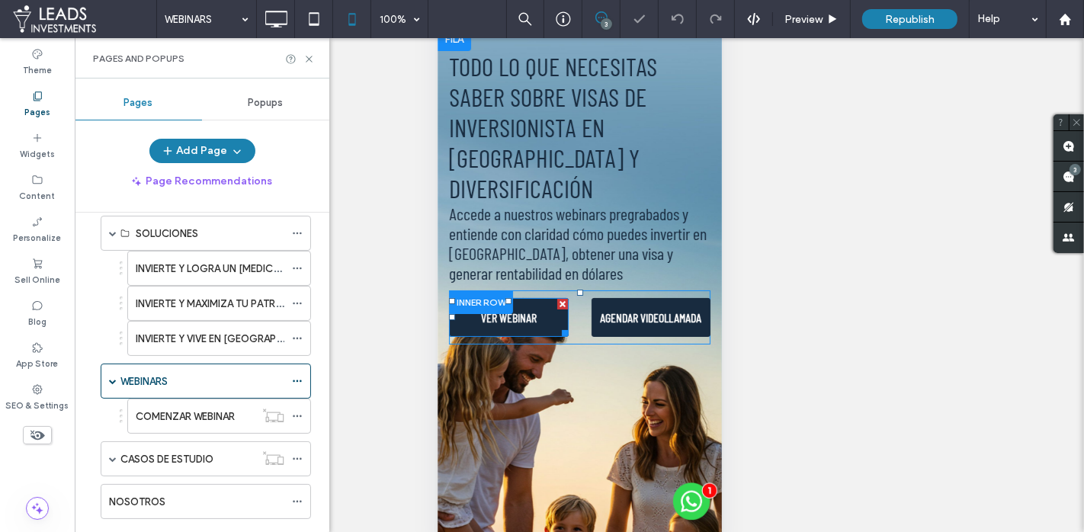
click at [468, 301] on link "VER WEBINAR" at bounding box center [508, 317] width 120 height 39
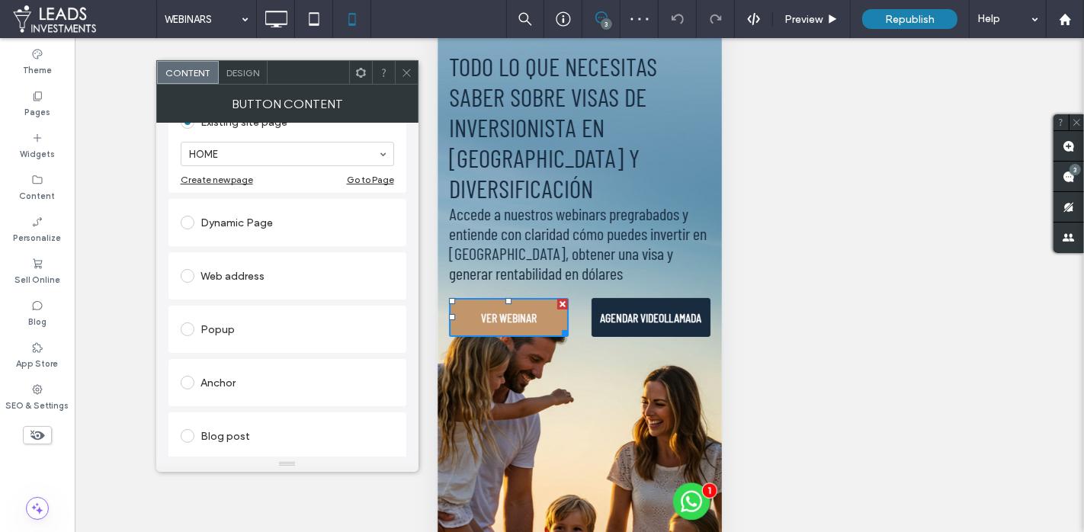
scroll to position [187, 0]
click at [236, 382] on div "Anchor" at bounding box center [288, 381] width 214 height 24
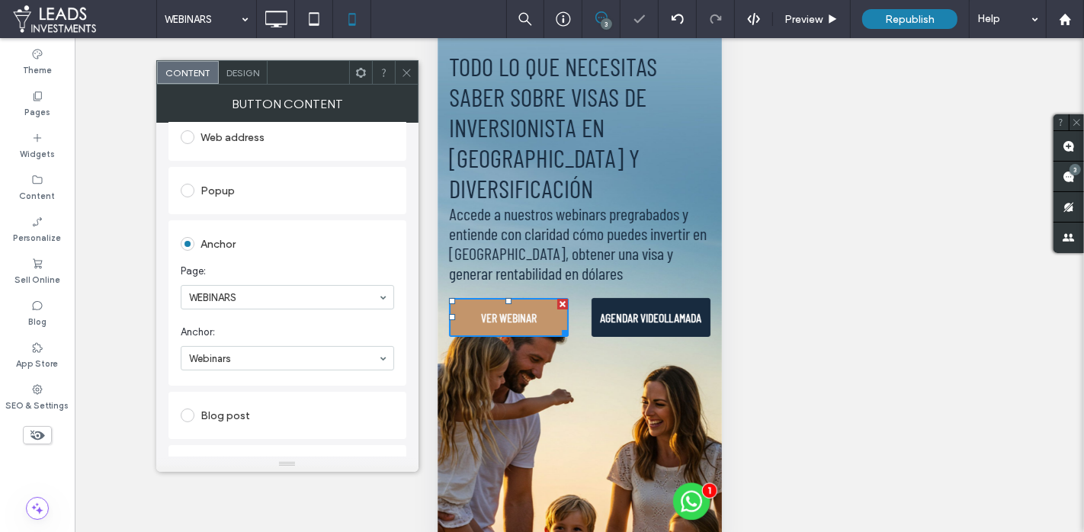
scroll to position [275, 0]
drag, startPoint x: 408, startPoint y: 70, endPoint x: 420, endPoint y: 92, distance: 24.6
click at [408, 70] on use at bounding box center [407, 73] width 8 height 8
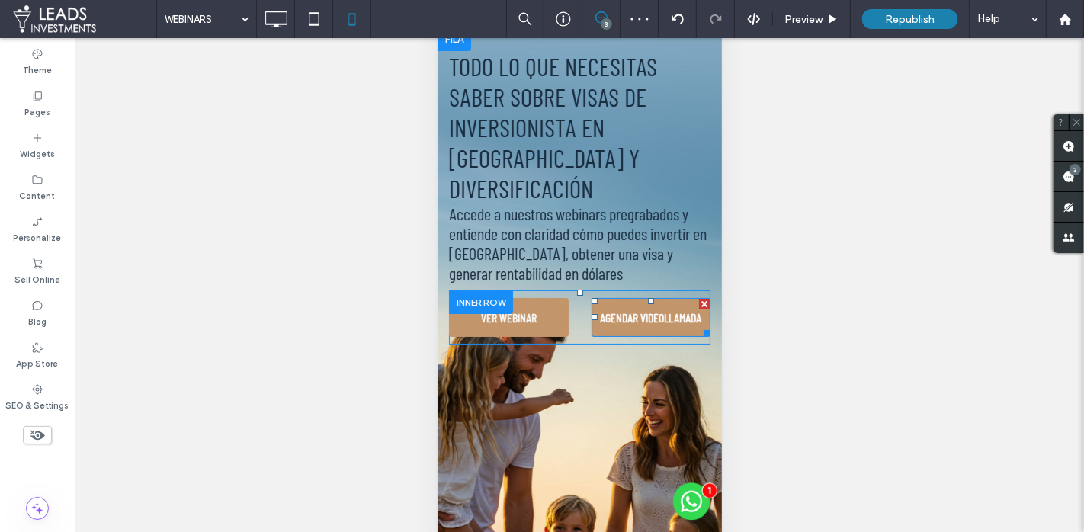
click at [604, 303] on span "AGENDAR VIDEOLLAMADA" at bounding box center [649, 318] width 101 height 30
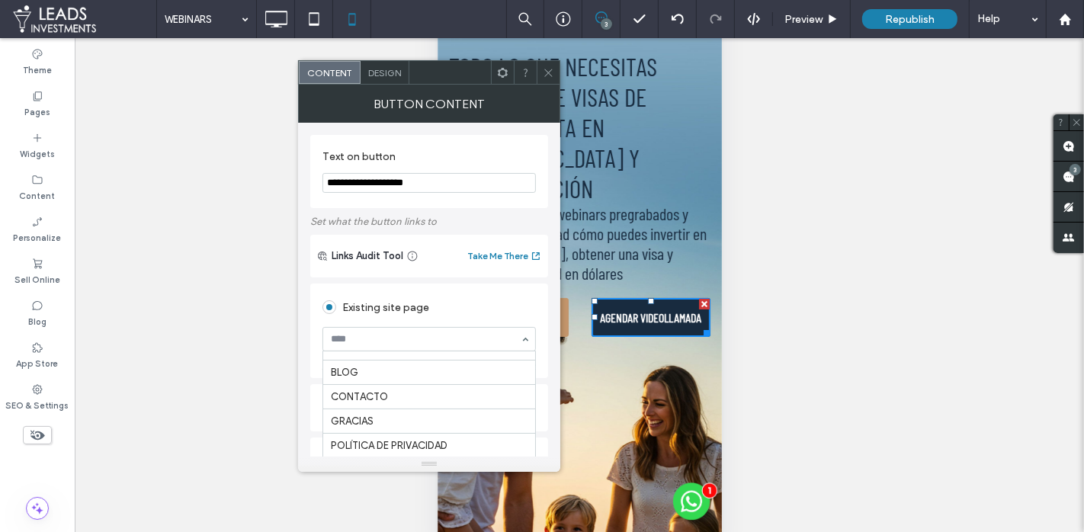
scroll to position [201, 0]
drag, startPoint x: 401, startPoint y: 384, endPoint x: 509, endPoint y: 212, distance: 203.1
click at [554, 65] on span at bounding box center [548, 72] width 11 height 23
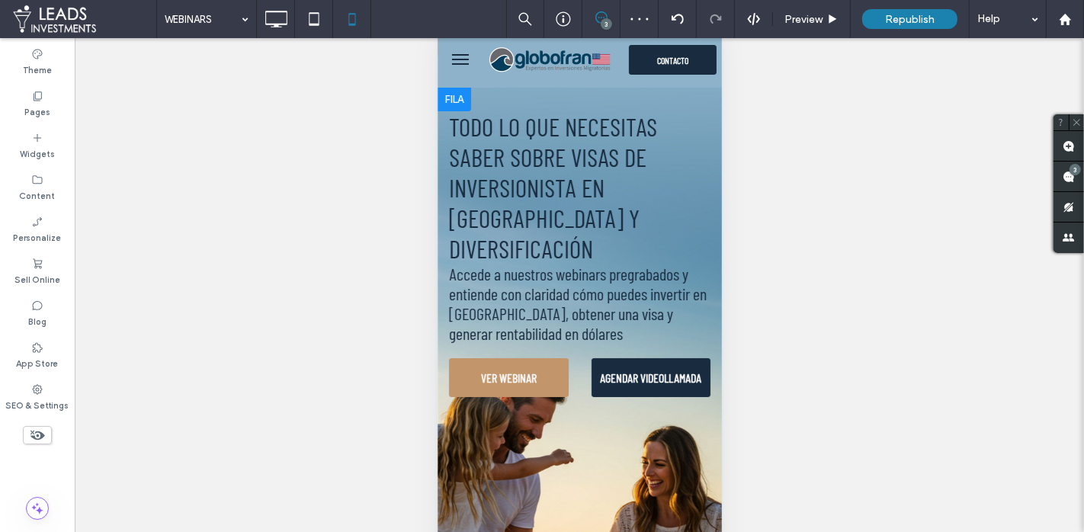
scroll to position [0, 0]
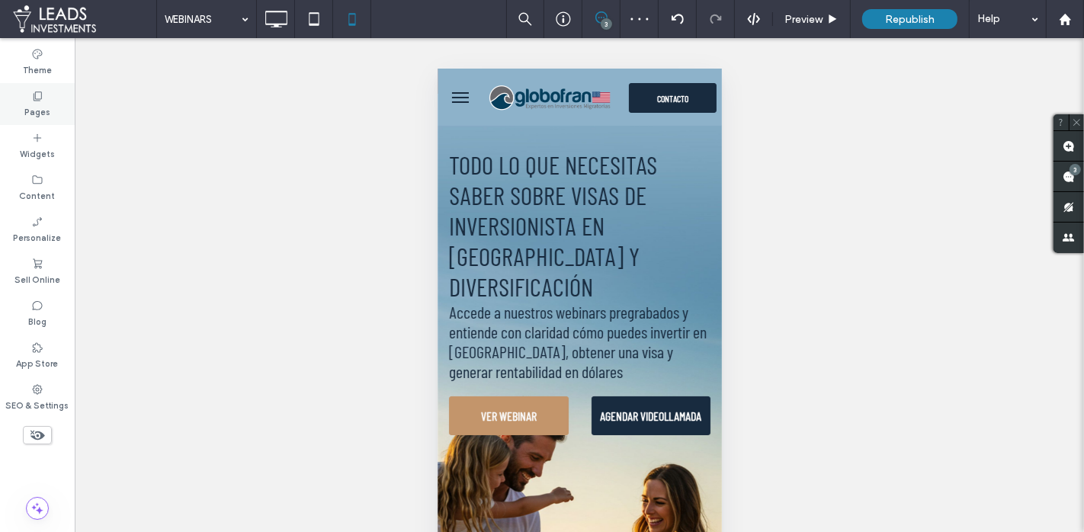
click at [53, 101] on div "Pages" at bounding box center [37, 104] width 75 height 42
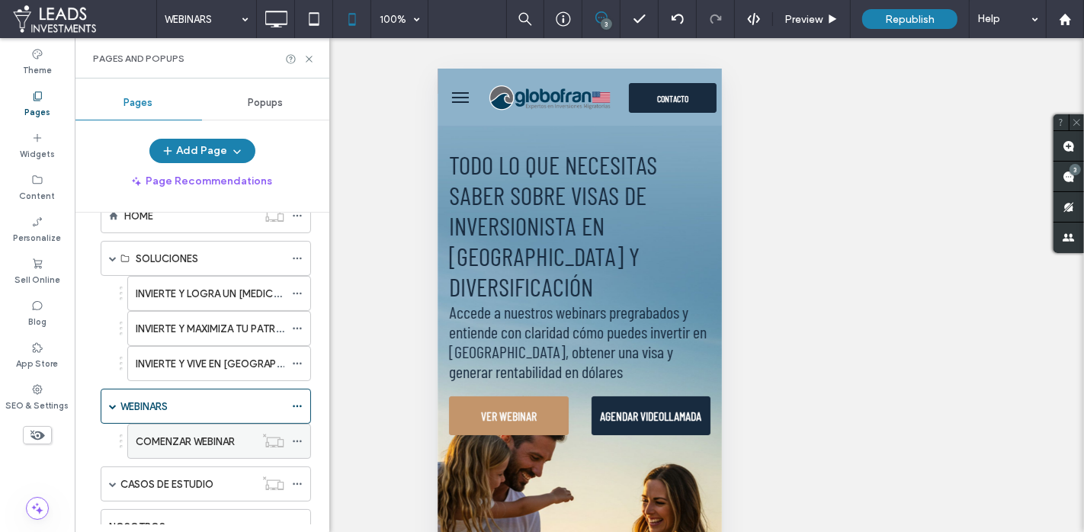
scroll to position [56, 0]
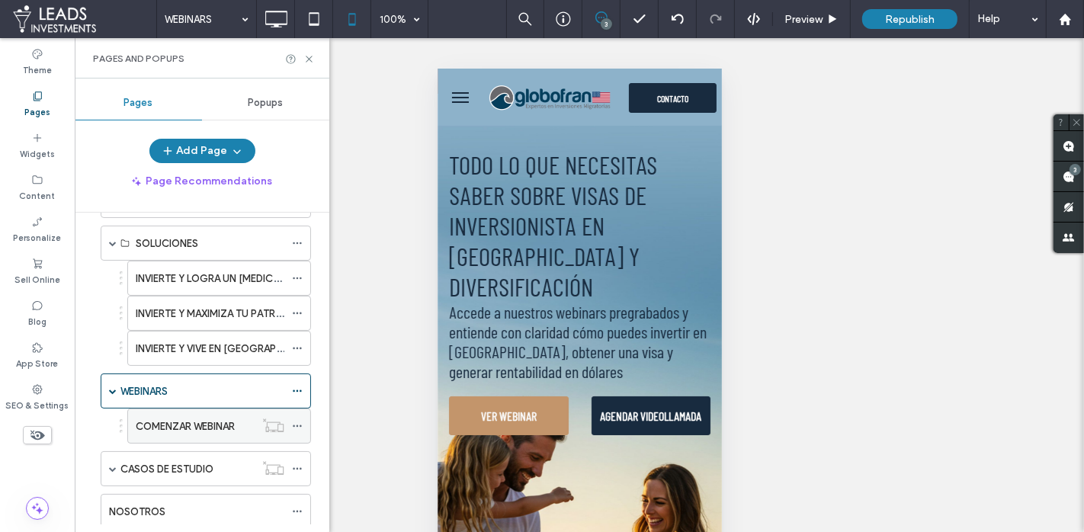
click at [203, 428] on label "COMENZAR WEBINAR" at bounding box center [185, 426] width 99 height 27
click at [114, 387] on span at bounding box center [113, 391] width 8 height 8
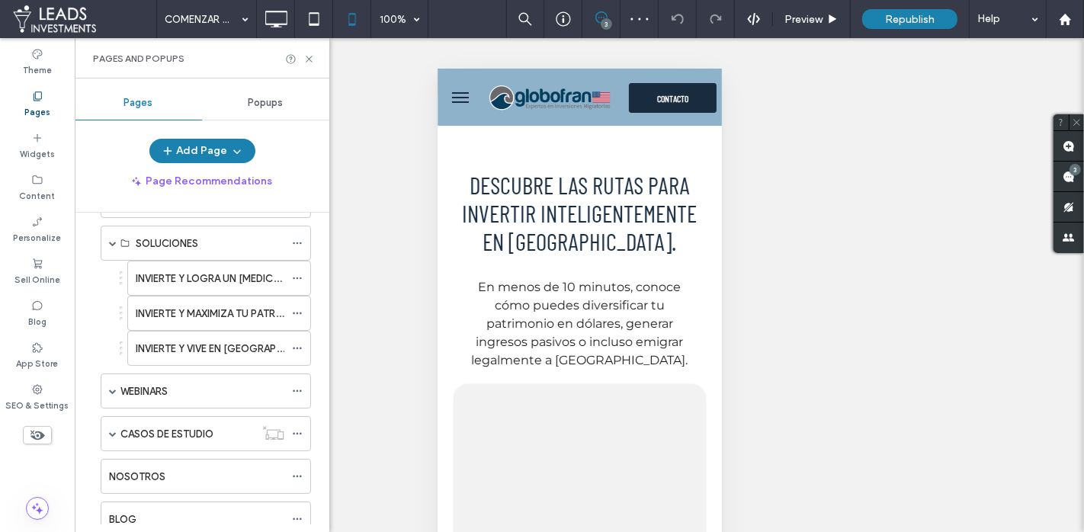
click at [178, 469] on div "NOSOTROS" at bounding box center [196, 477] width 175 height 16
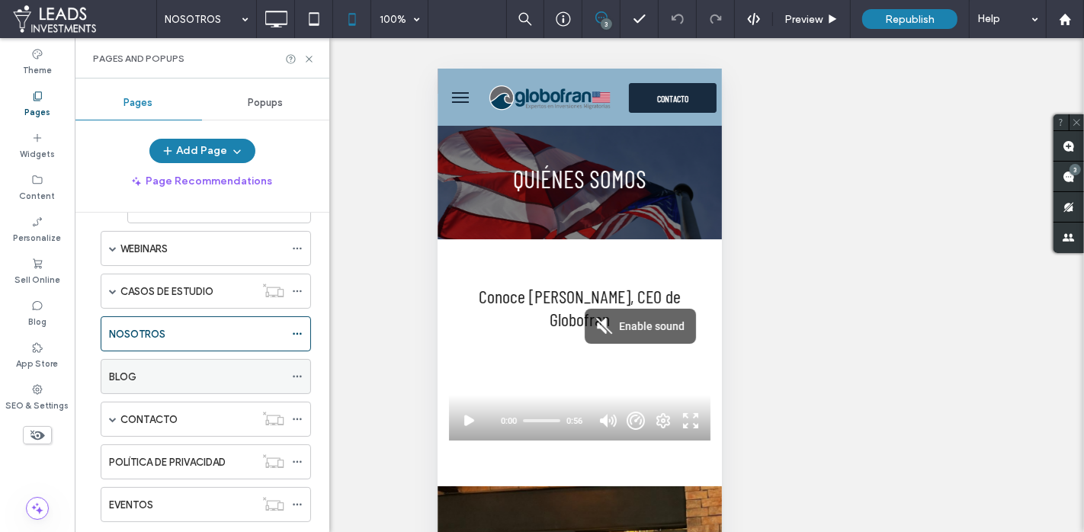
scroll to position [214, 0]
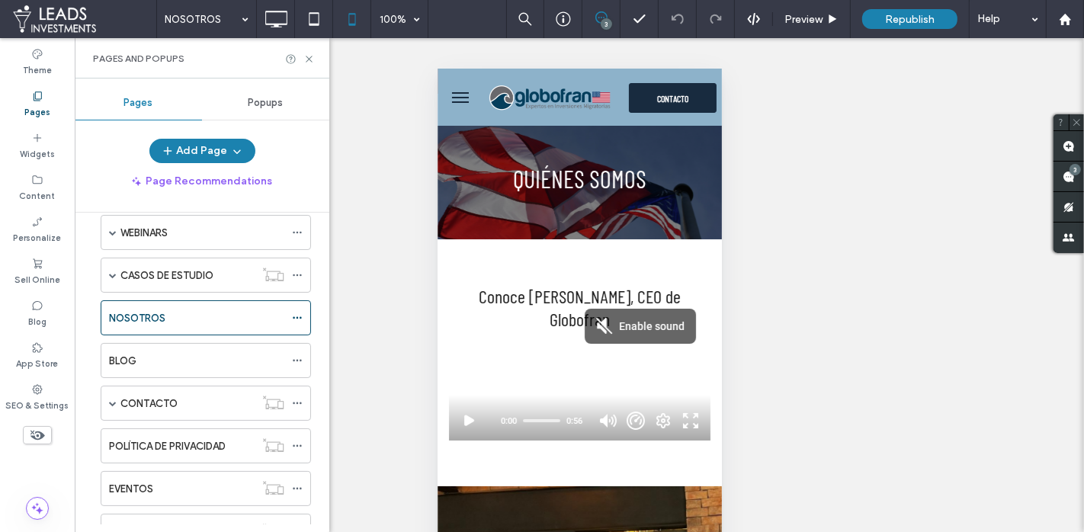
click at [165, 357] on div "BLOG" at bounding box center [196, 361] width 175 height 16
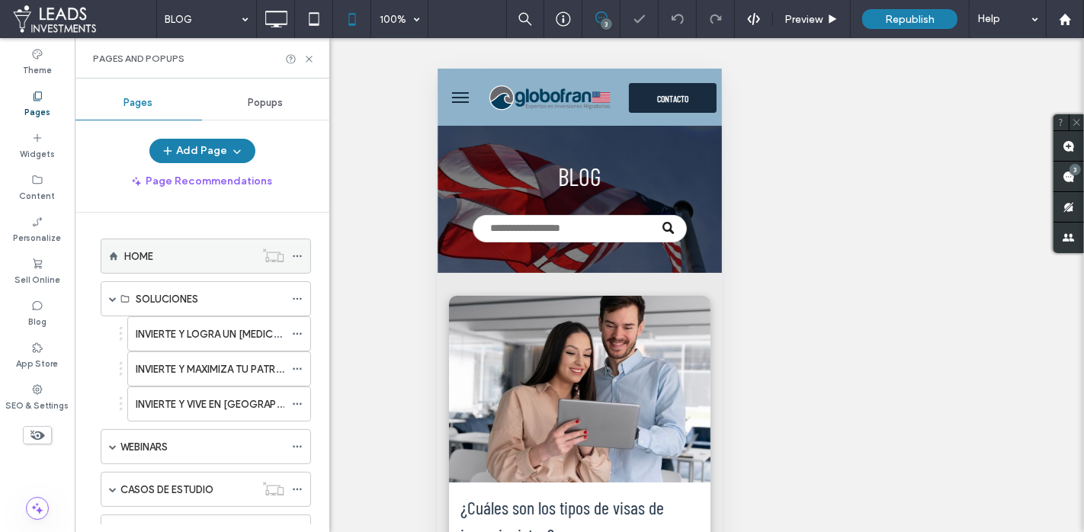
click at [183, 249] on div "HOME" at bounding box center [189, 257] width 130 height 16
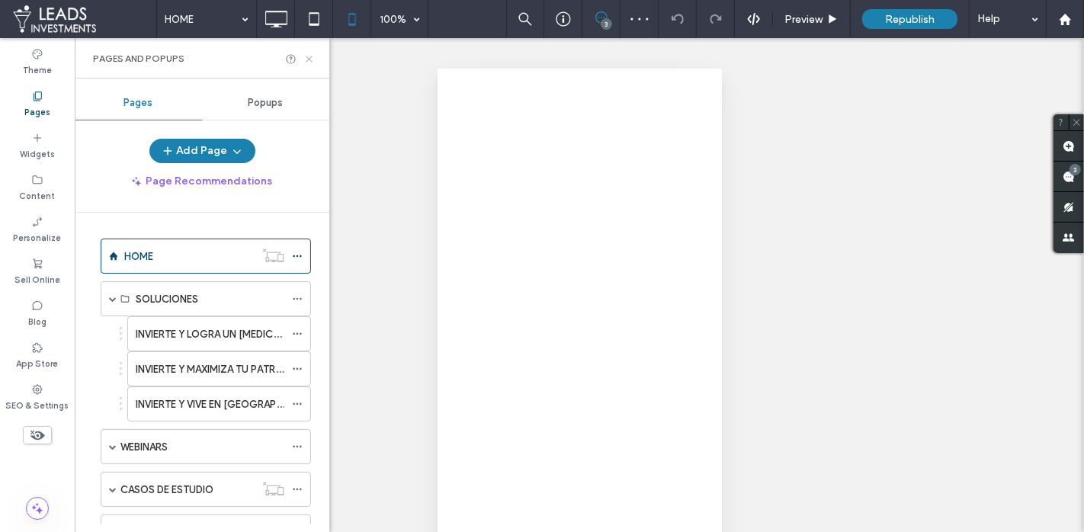
click at [307, 59] on use at bounding box center [309, 59] width 6 height 6
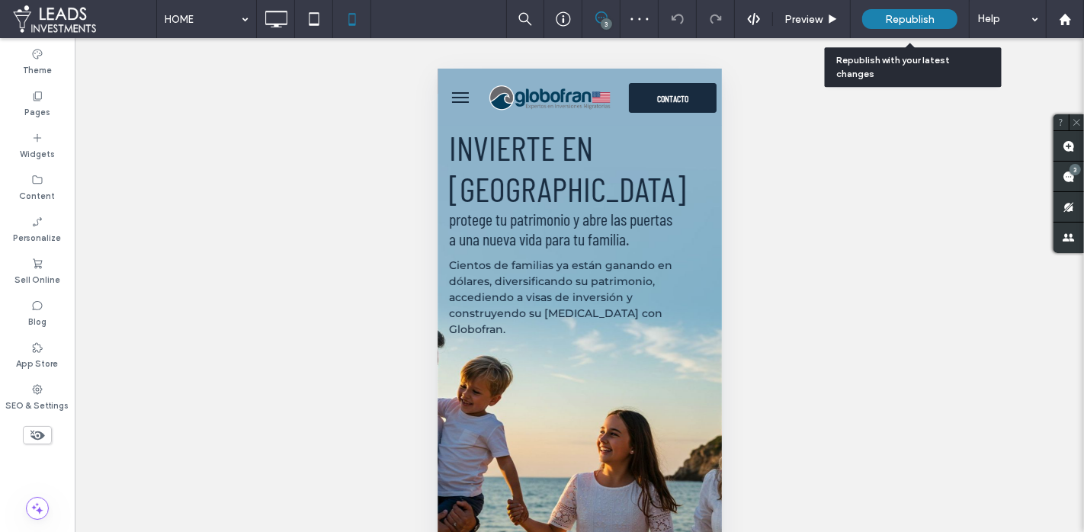
click at [908, 25] on div "Republish" at bounding box center [910, 19] width 95 height 20
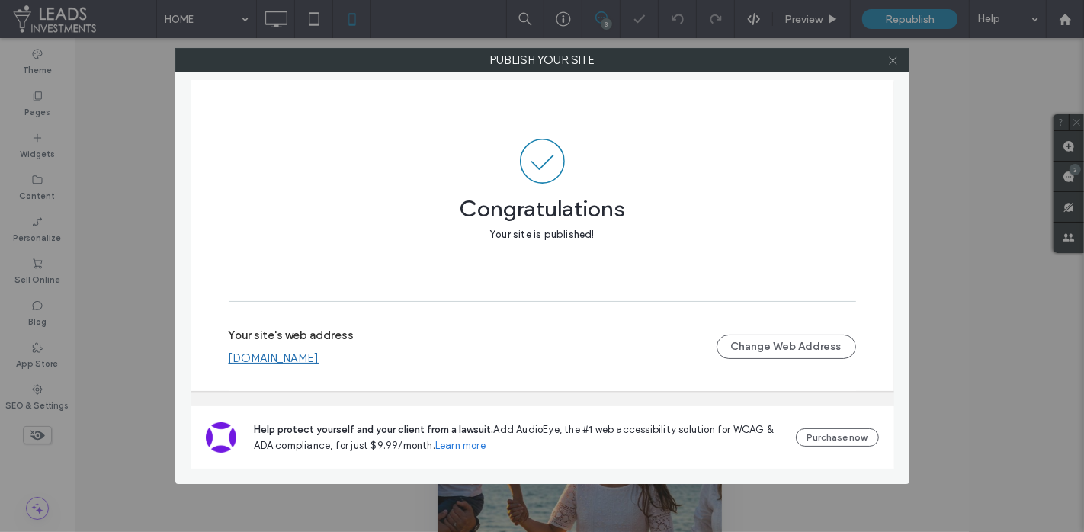
click at [896, 61] on icon at bounding box center [893, 60] width 11 height 11
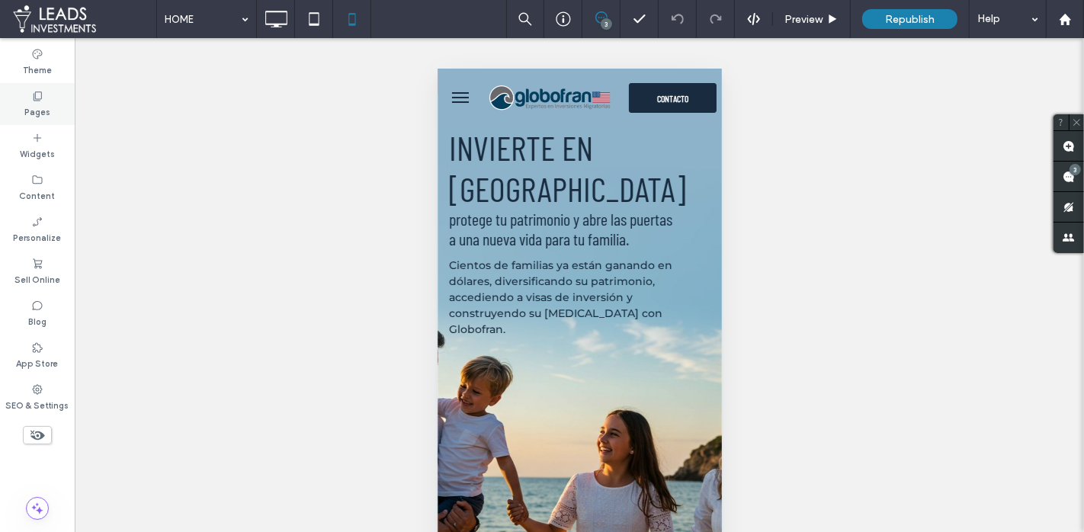
drag, startPoint x: 55, startPoint y: 95, endPoint x: 68, endPoint y: 96, distance: 13.0
click at [55, 95] on div "Pages" at bounding box center [37, 104] width 75 height 42
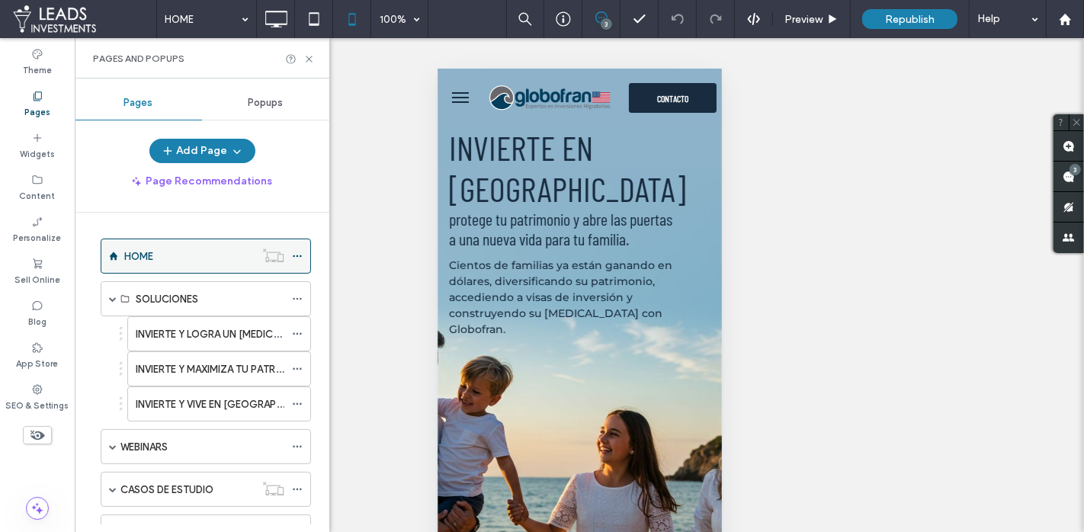
click at [190, 267] on div "HOME" at bounding box center [189, 256] width 130 height 34
click at [310, 56] on div at bounding box center [542, 266] width 1084 height 532
click at [314, 58] on icon at bounding box center [309, 58] width 11 height 11
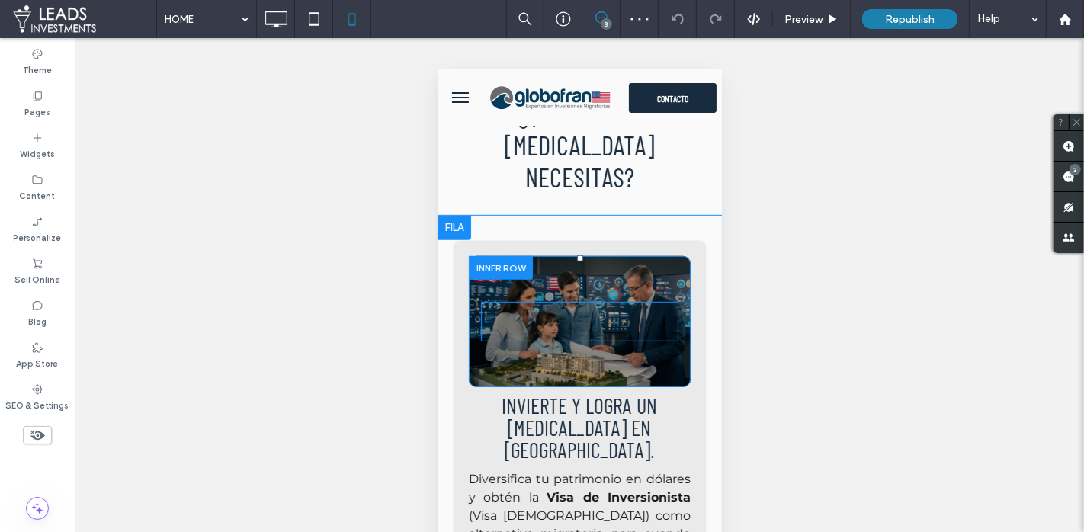
scroll to position [707, 0]
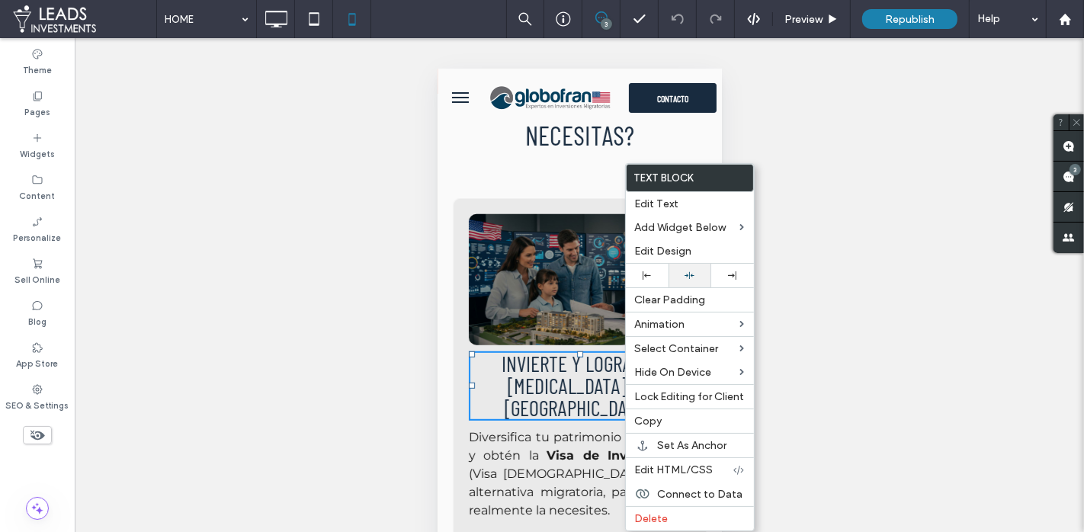
click at [677, 271] on div at bounding box center [689, 276] width 27 height 10
click at [572, 466] on span "(Visa E2) como alternativa migratoria, para cuando realmente la necesites." at bounding box center [579, 491] width 222 height 51
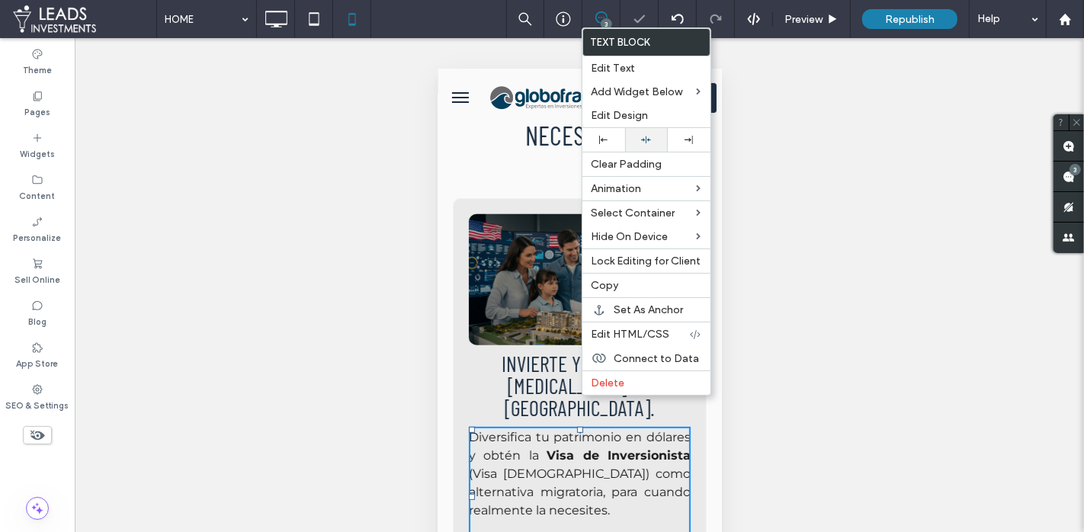
click at [643, 132] on div at bounding box center [646, 140] width 43 height 24
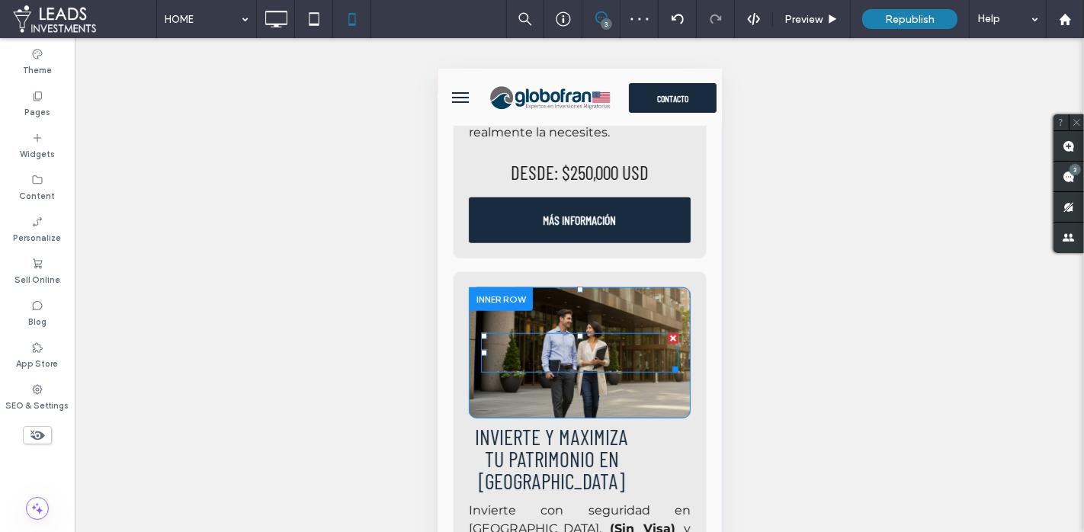
scroll to position [1096, 0]
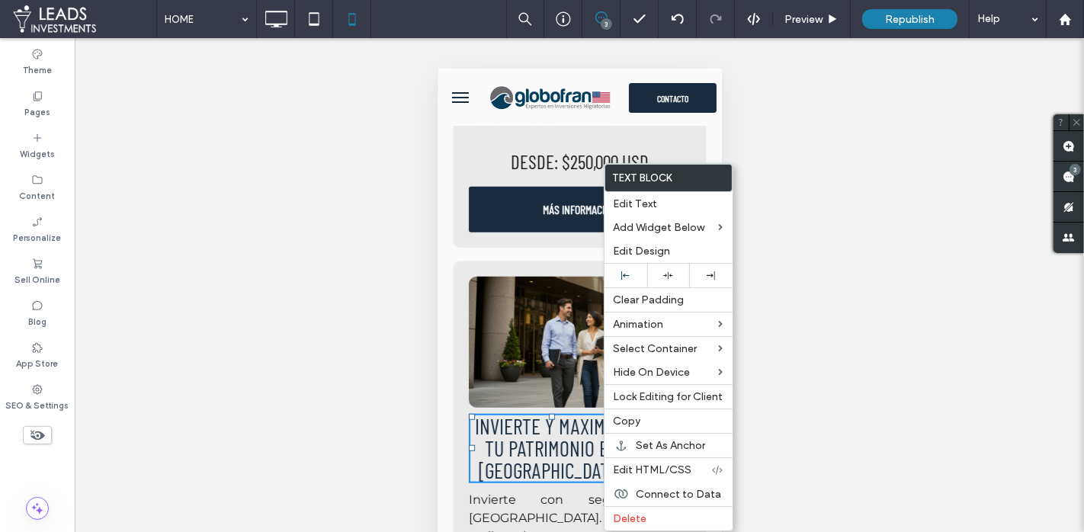
drag, startPoint x: 670, startPoint y: 280, endPoint x: 582, endPoint y: 386, distance: 137.6
click at [670, 280] on div at bounding box center [668, 276] width 43 height 24
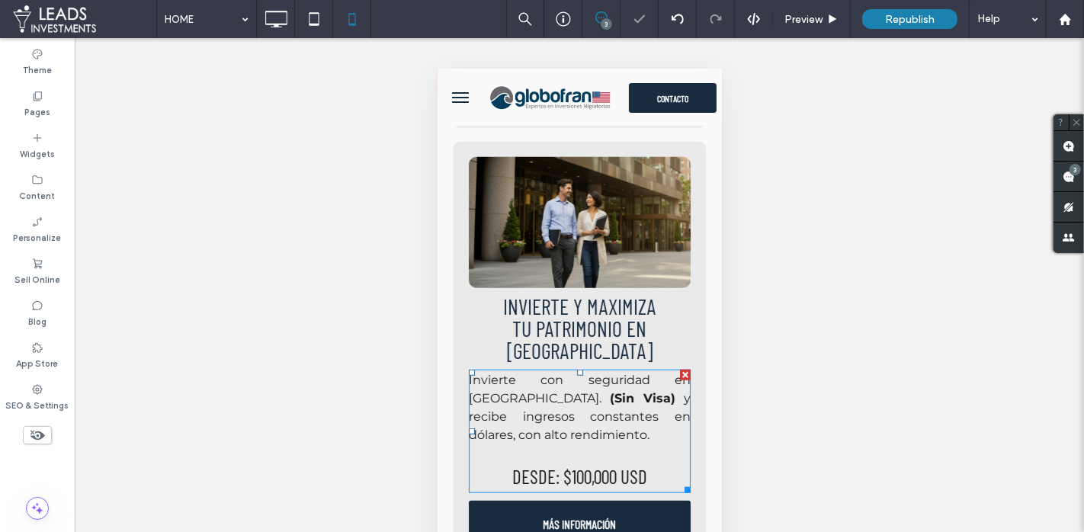
scroll to position [1225, 0]
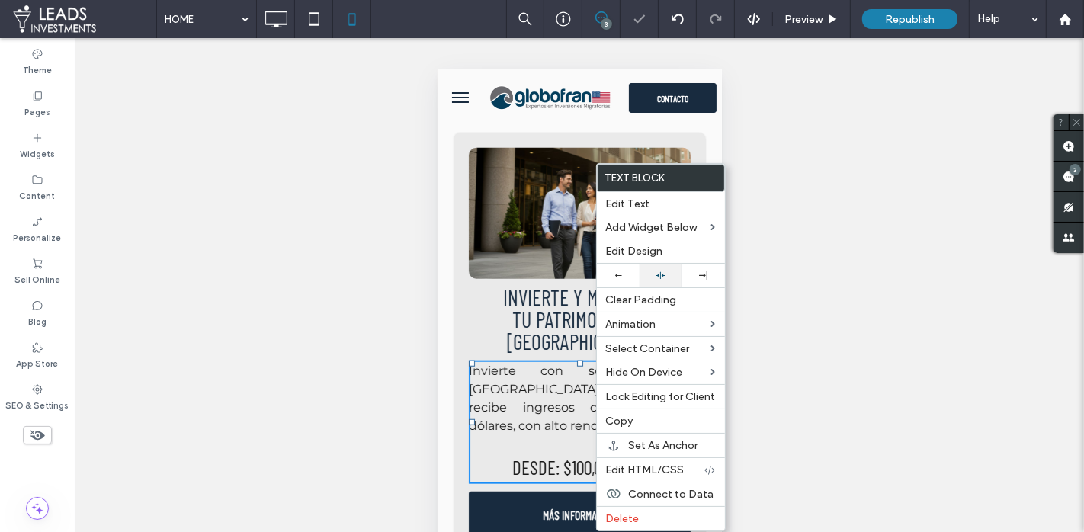
click at [660, 271] on icon at bounding box center [661, 276] width 10 height 10
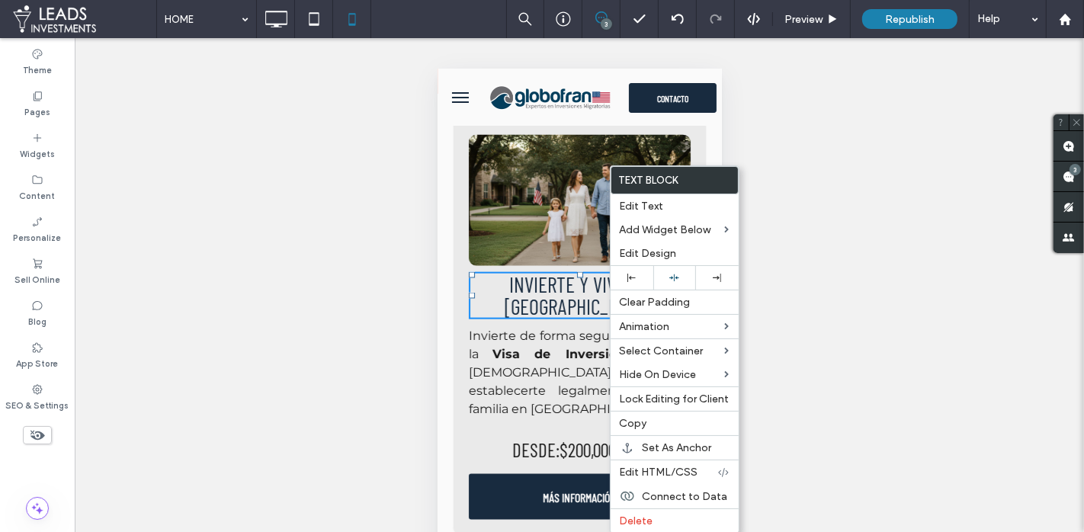
scroll to position [1659, 0]
click at [670, 278] on icon at bounding box center [675, 278] width 10 height 10
click at [481, 435] on p "DESDE: $200,000 USD" at bounding box center [579, 450] width 222 height 30
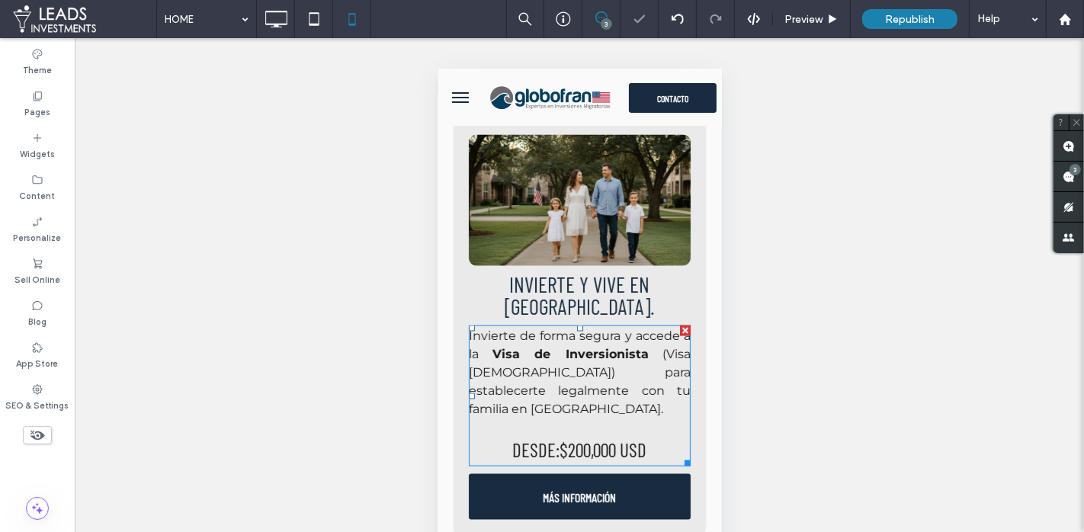
click at [503, 346] on span "(Visa E2) para establecerte legalmente con tu familia en EE.UU." at bounding box center [579, 380] width 222 height 69
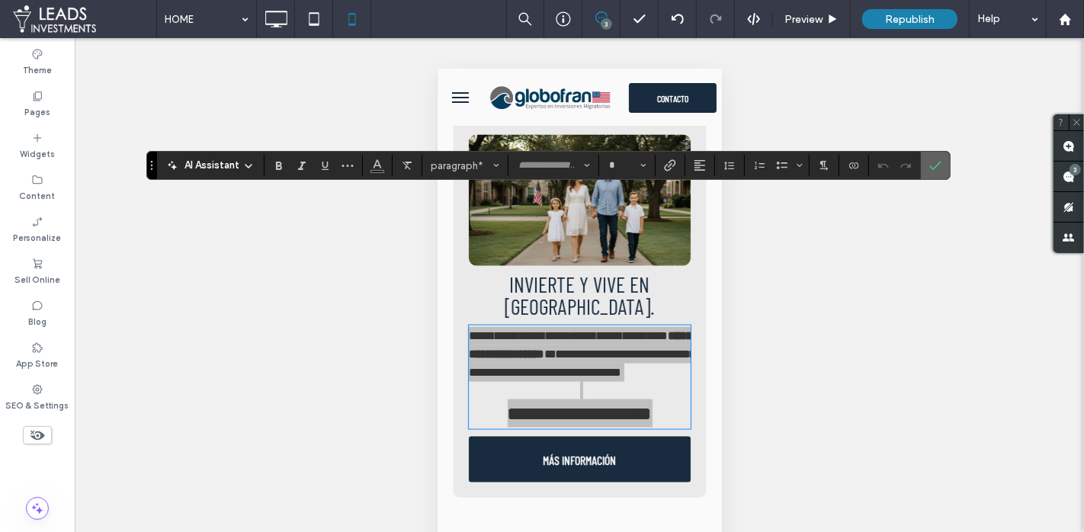
click at [932, 161] on icon "Confirm" at bounding box center [936, 165] width 12 height 12
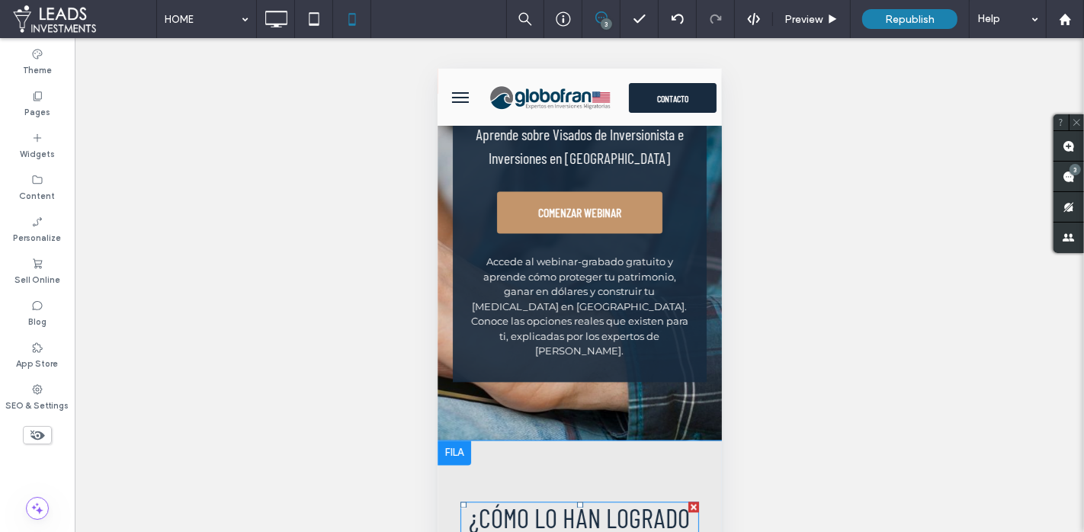
scroll to position [2575, 0]
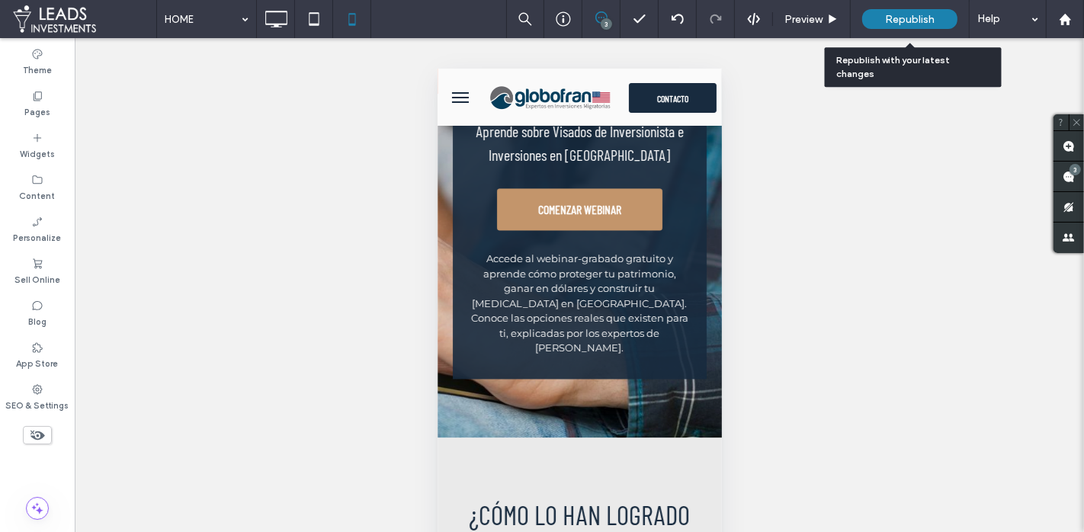
click at [895, 17] on span "Republish" at bounding box center [910, 19] width 50 height 13
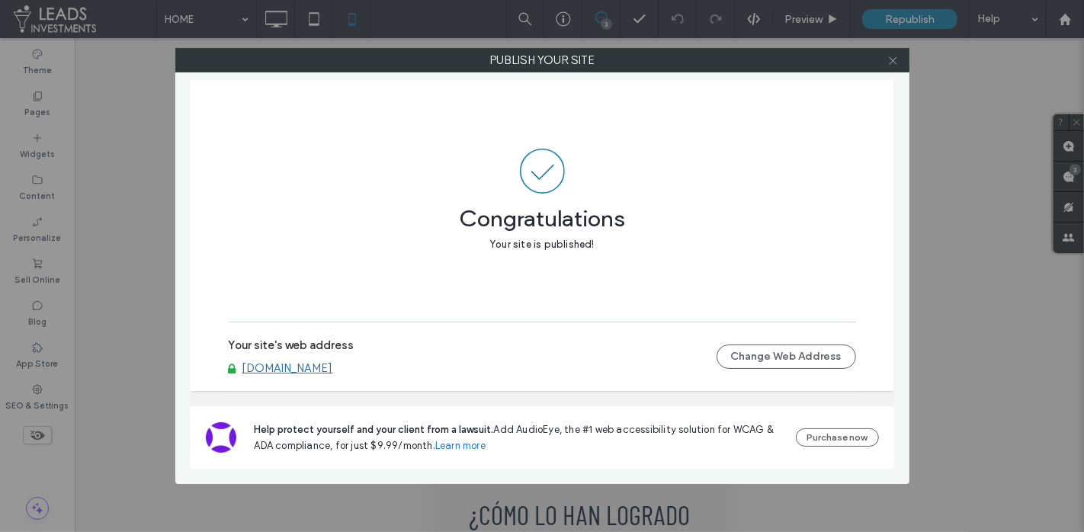
click at [896, 52] on span at bounding box center [893, 60] width 11 height 23
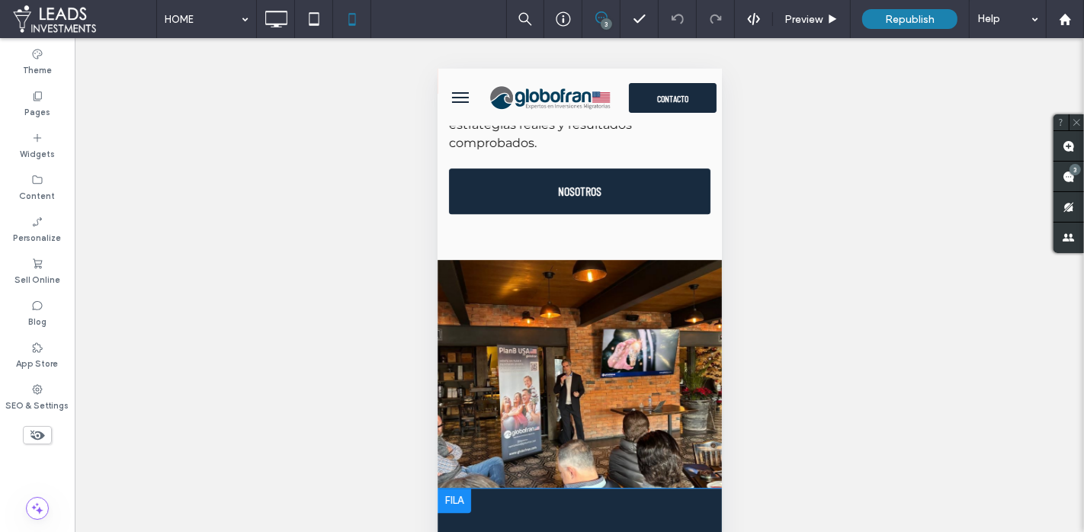
scroll to position [3810, 0]
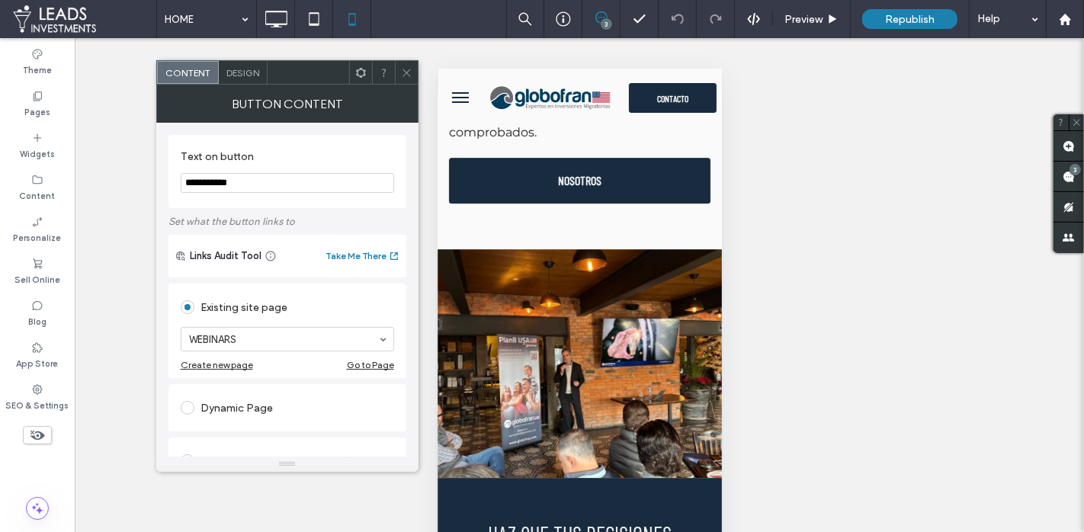
click at [405, 69] on icon at bounding box center [406, 72] width 11 height 11
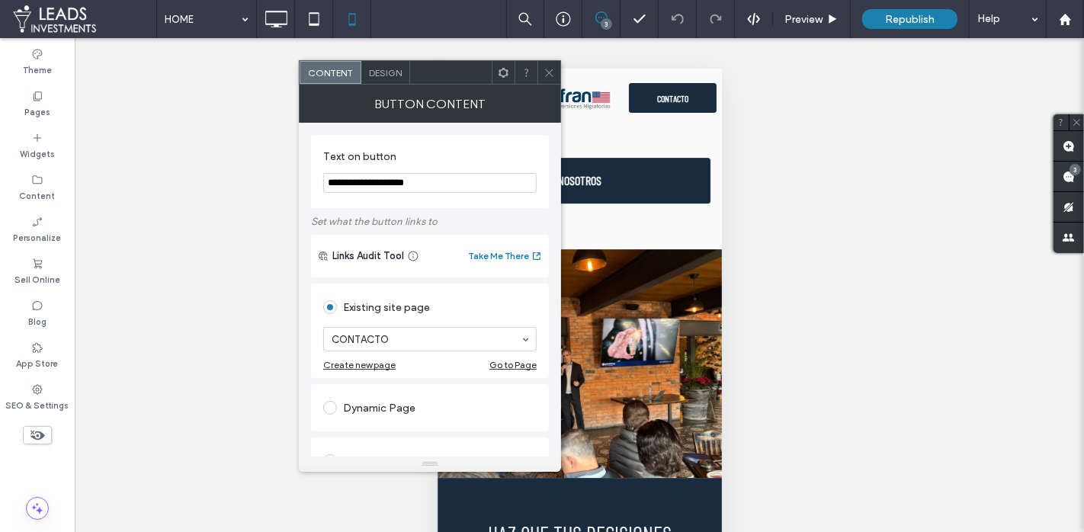
click at [545, 70] on icon at bounding box center [549, 72] width 11 height 11
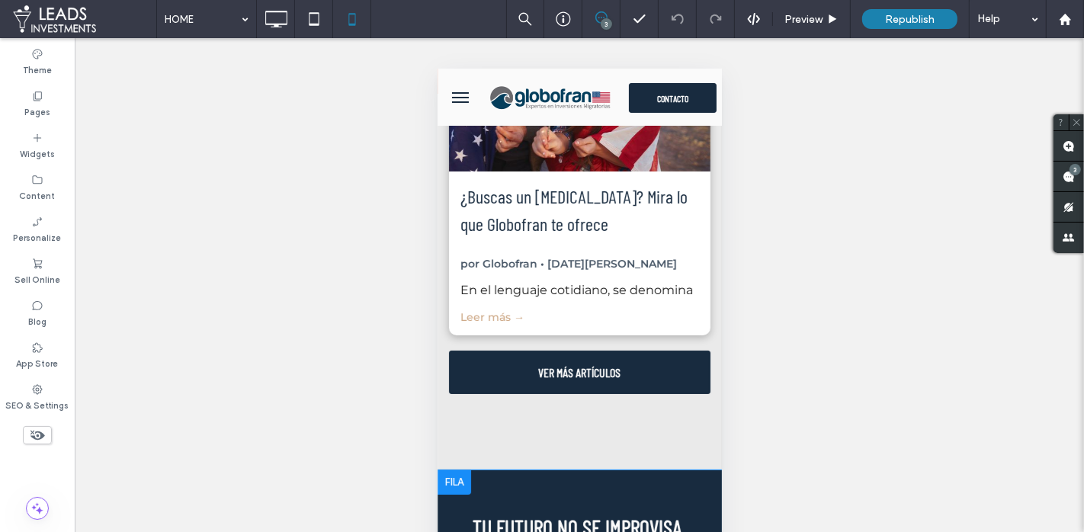
scroll to position [5020, 0]
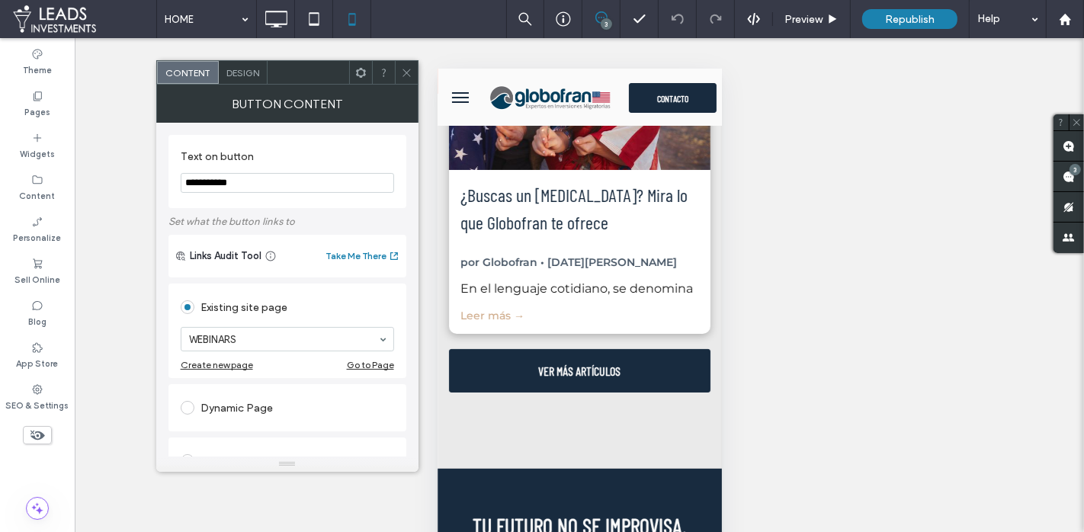
drag, startPoint x: 409, startPoint y: 69, endPoint x: 38, endPoint y: 59, distance: 370.8
click at [410, 69] on icon at bounding box center [406, 72] width 11 height 11
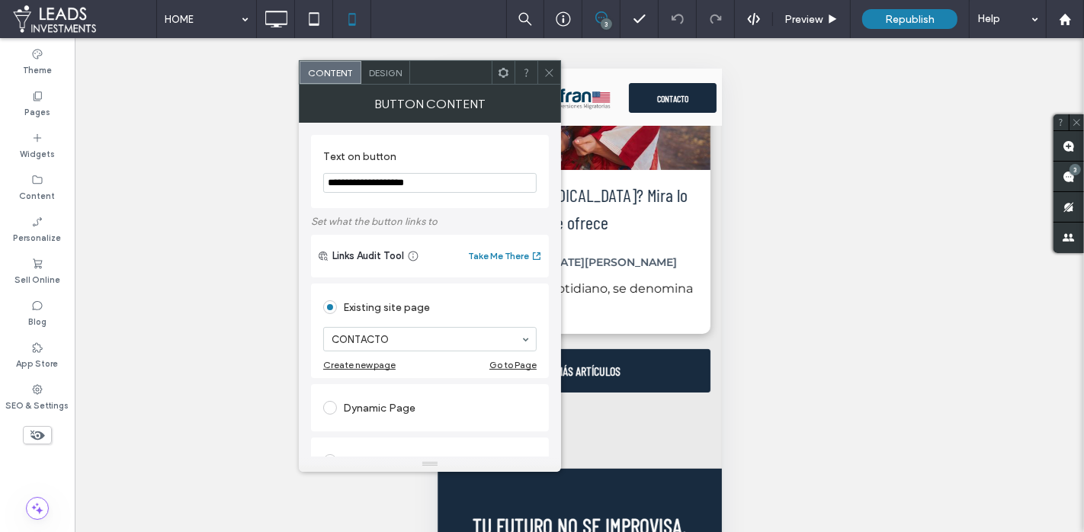
click at [548, 70] on use at bounding box center [549, 73] width 8 height 8
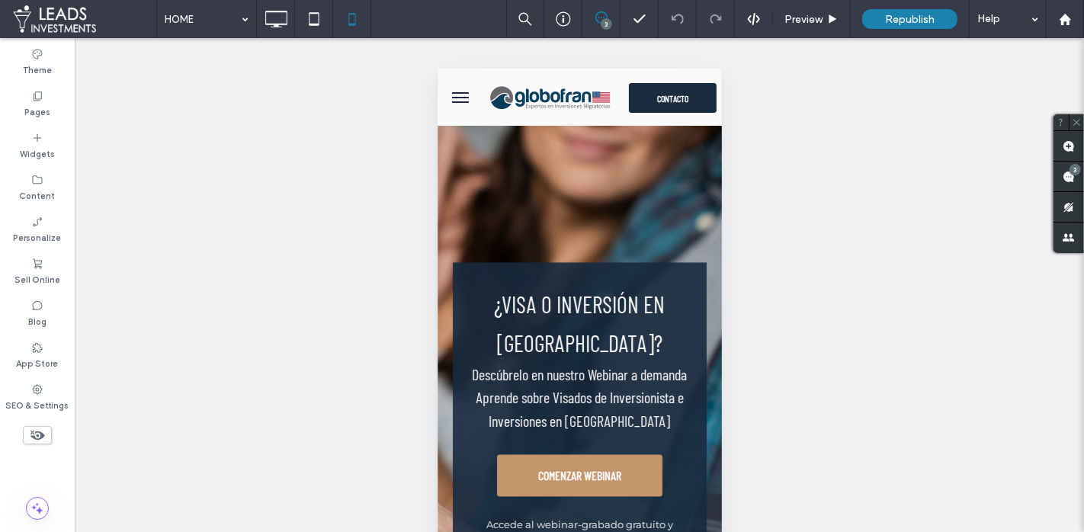
scroll to position [2296, 0]
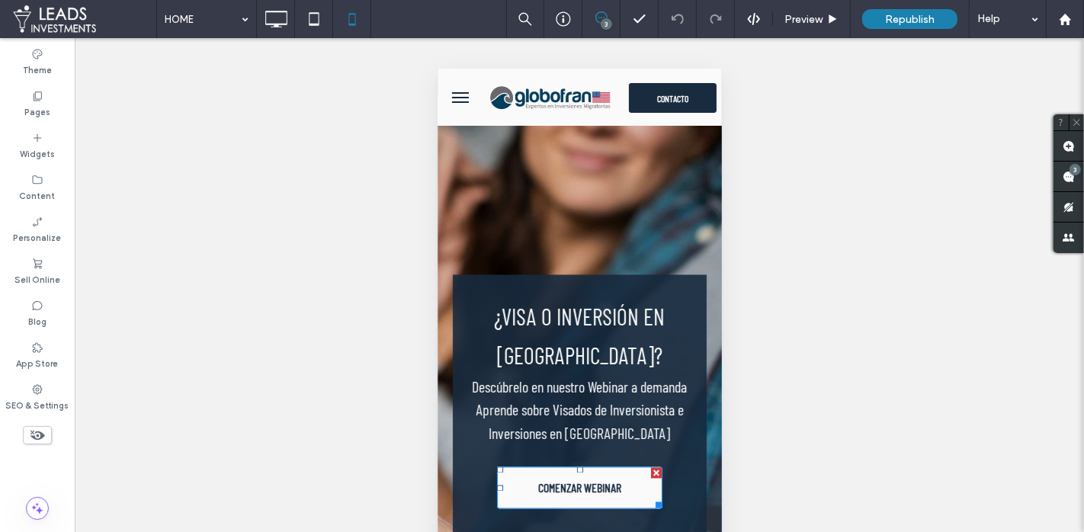
click at [638, 467] on link "COMENZAR WEBINAR" at bounding box center [578, 488] width 165 height 42
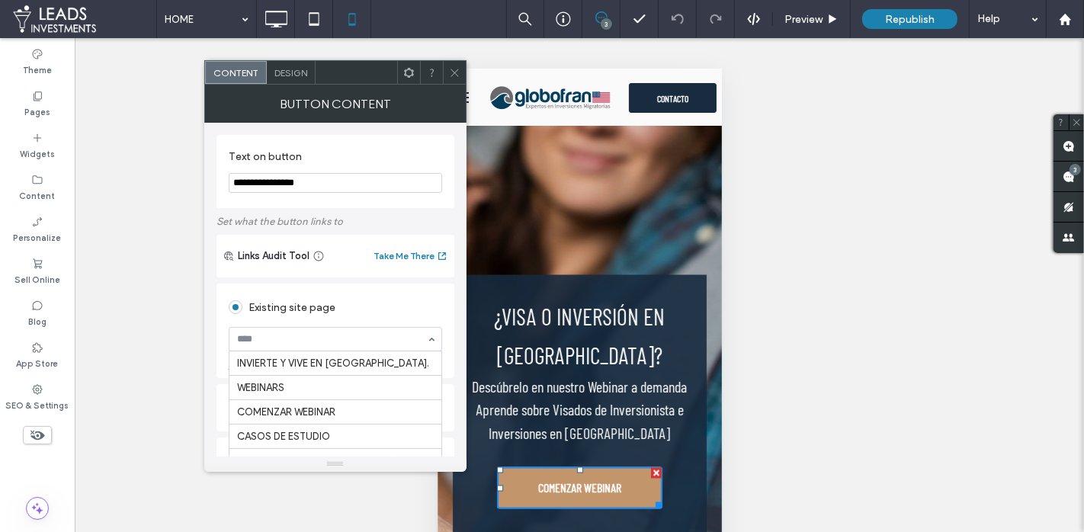
scroll to position [75, 0]
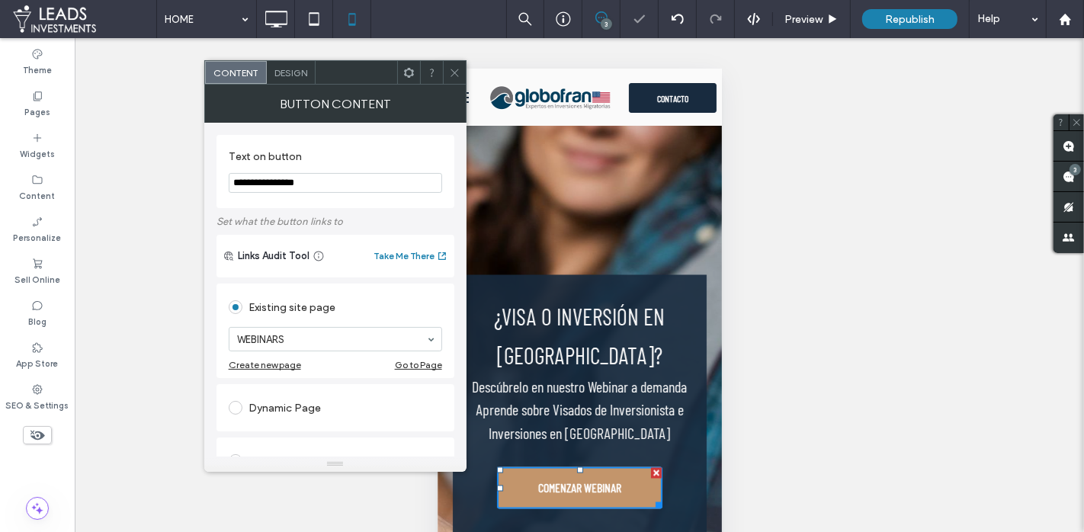
click at [462, 76] on div at bounding box center [454, 72] width 23 height 23
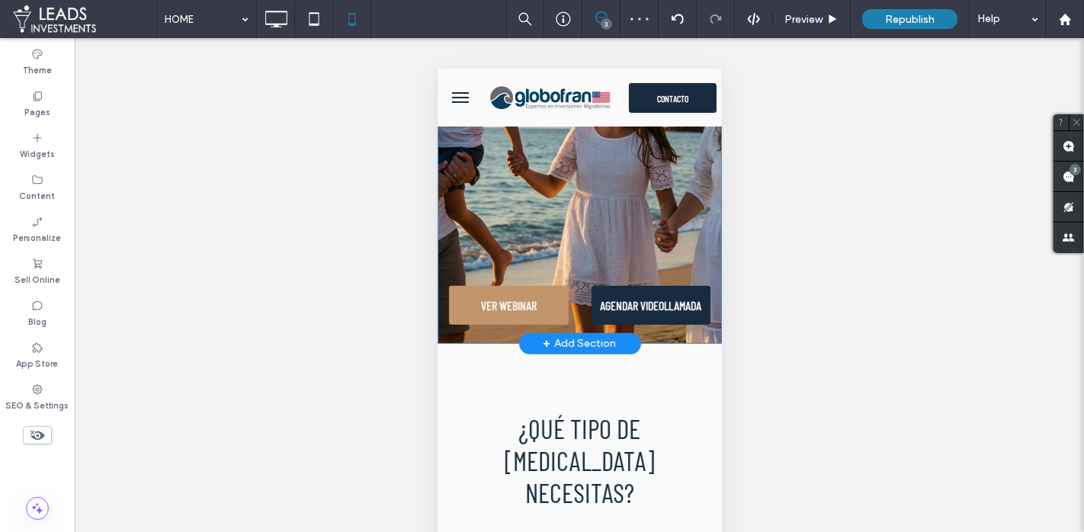
scroll to position [0, 0]
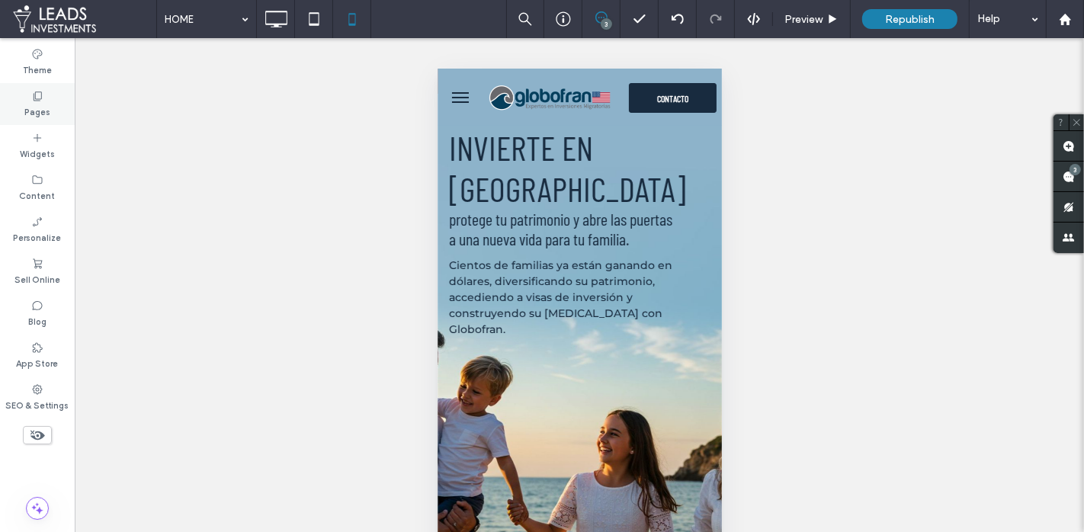
click at [57, 104] on div "Pages" at bounding box center [37, 104] width 75 height 42
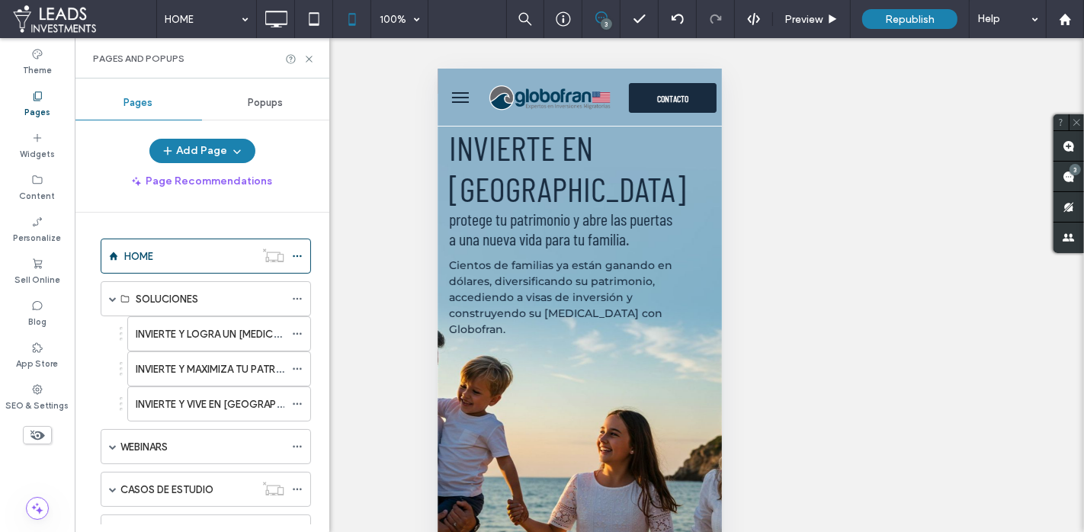
click at [173, 327] on label "INVIERTE Y LOGRA UN PLAN B EN EE.UU." at bounding box center [287, 334] width 302 height 27
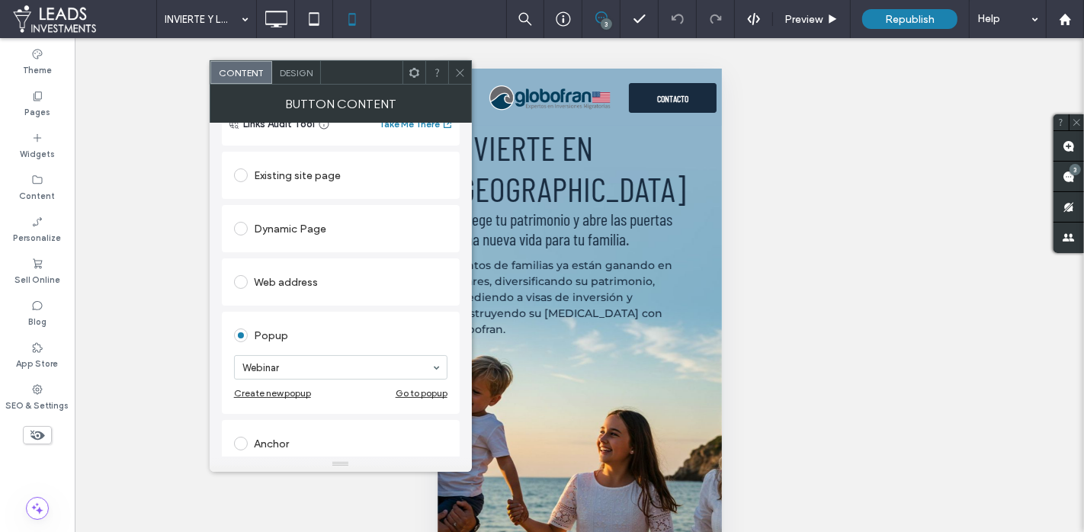
scroll to position [134, 0]
click at [458, 67] on icon at bounding box center [460, 72] width 11 height 11
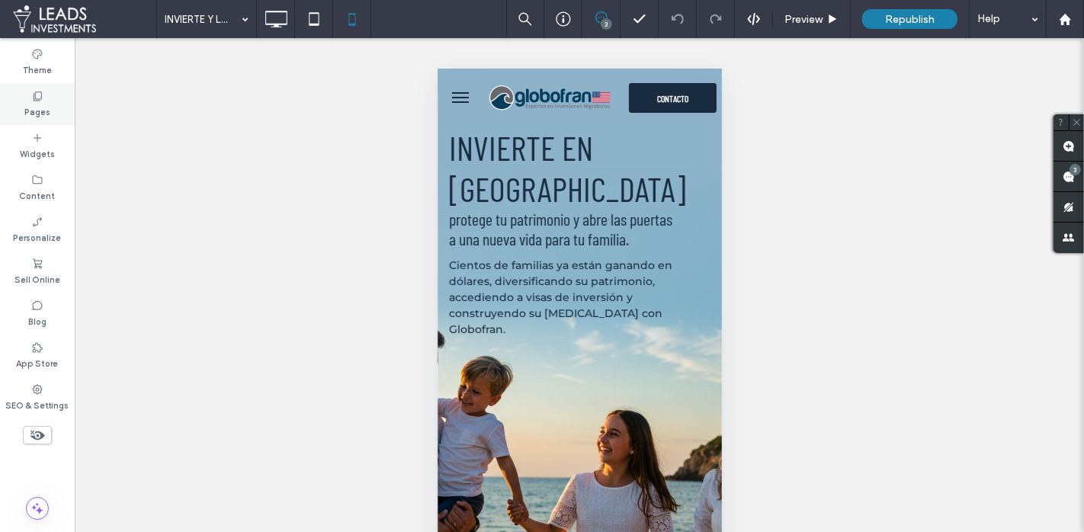
click at [52, 101] on div "Pages" at bounding box center [37, 104] width 75 height 42
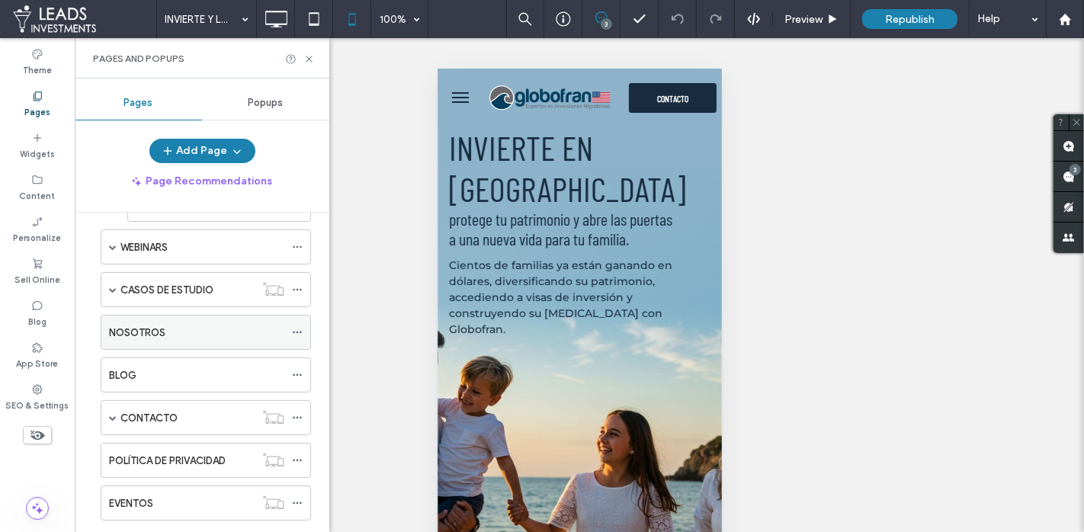
scroll to position [210, 0]
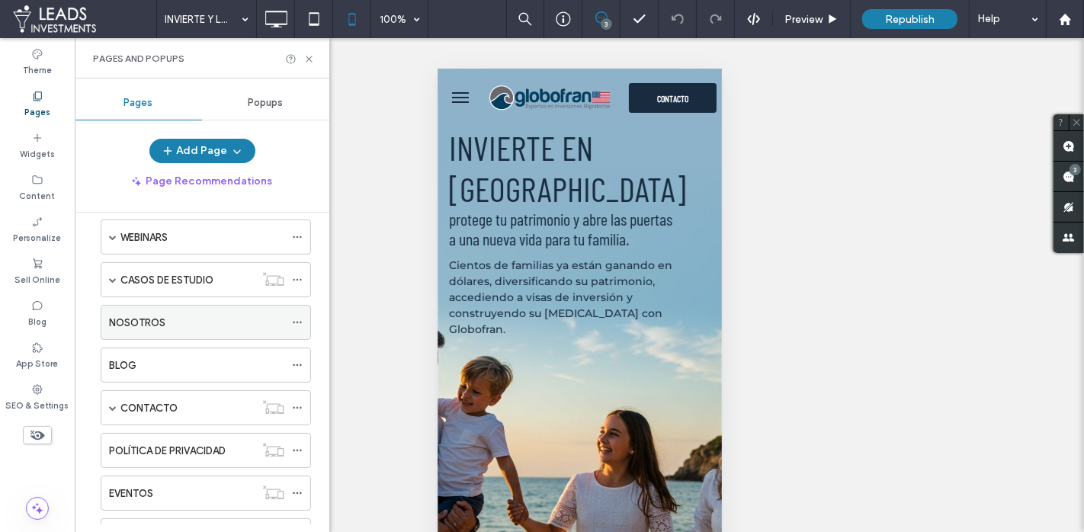
click at [160, 320] on label "NOSOTROS" at bounding box center [137, 323] width 56 height 27
click at [308, 57] on use at bounding box center [309, 59] width 6 height 6
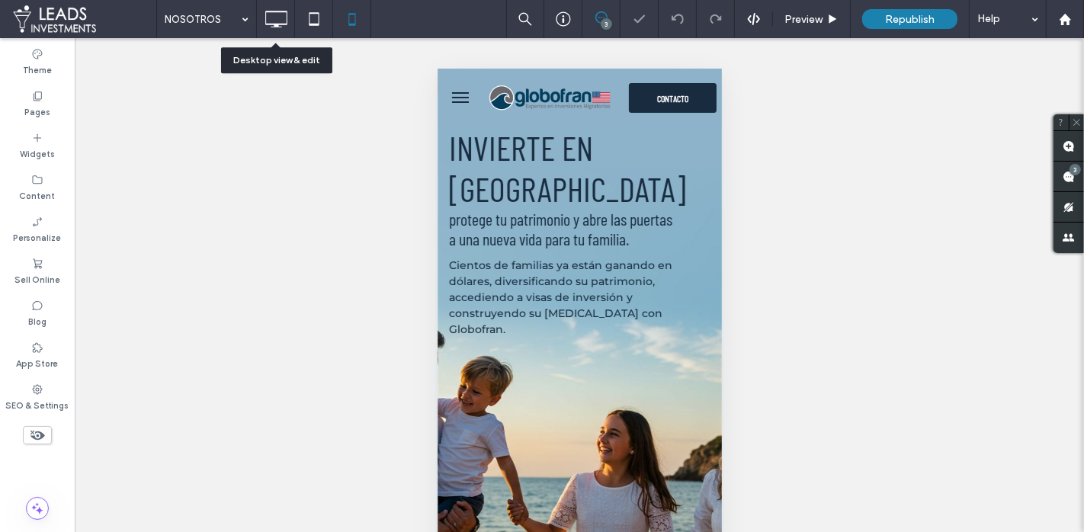
drag, startPoint x: 280, startPoint y: 19, endPoint x: 499, endPoint y: 371, distance: 414.8
click at [280, 19] on icon at bounding box center [276, 19] width 31 height 31
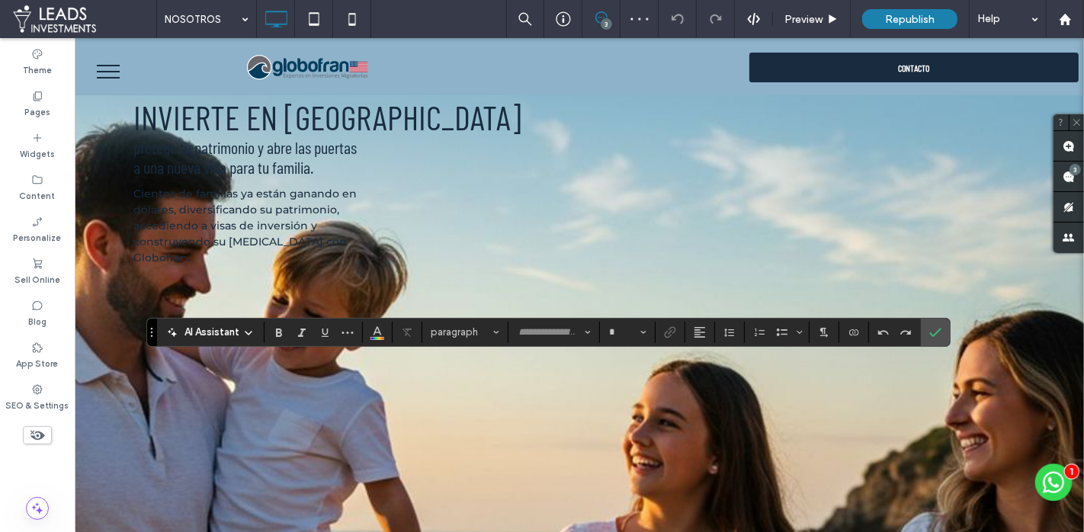
type input "**********"
type input "**"
click at [320, 17] on icon at bounding box center [314, 19] width 31 height 31
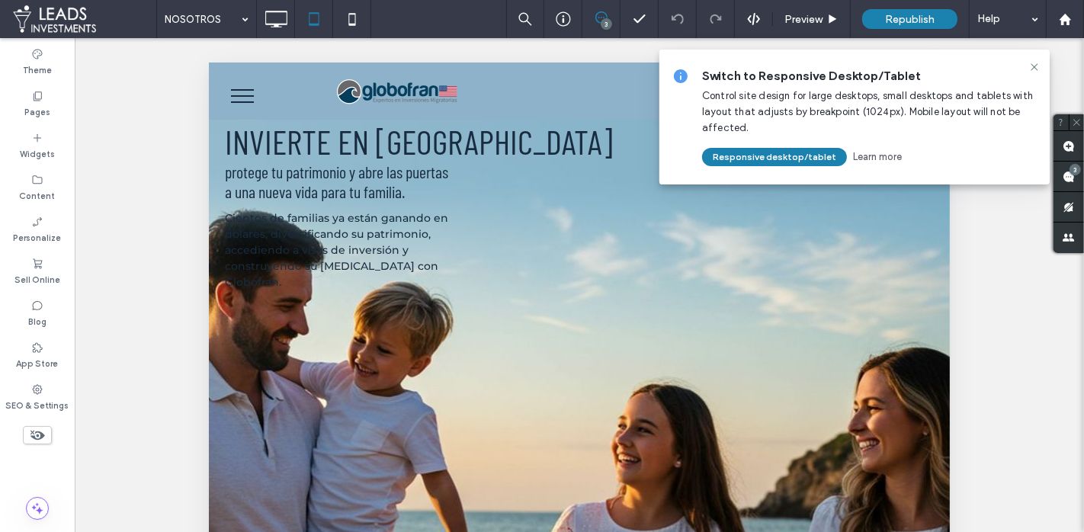
click at [1038, 65] on icon at bounding box center [1035, 67] width 12 height 12
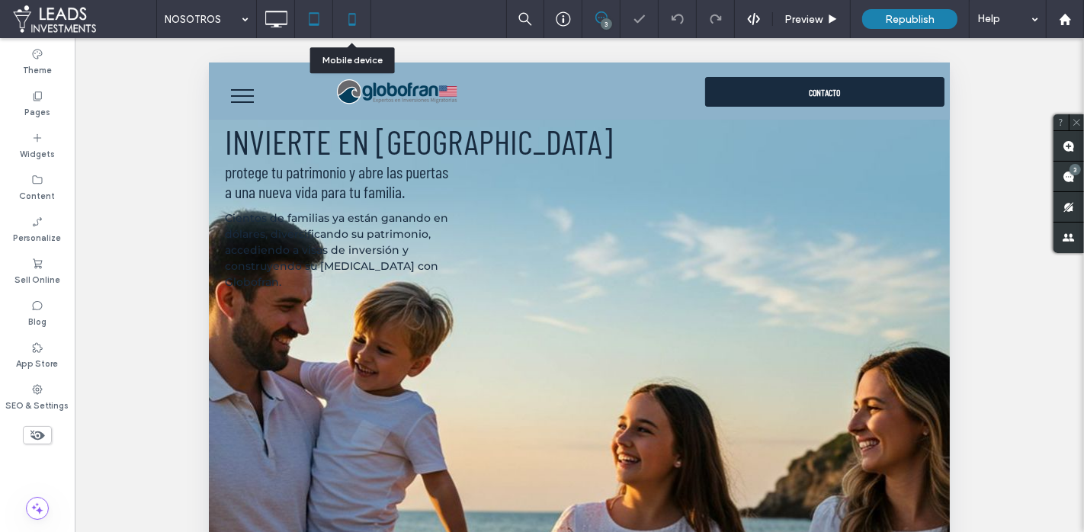
click at [355, 25] on icon at bounding box center [352, 19] width 31 height 31
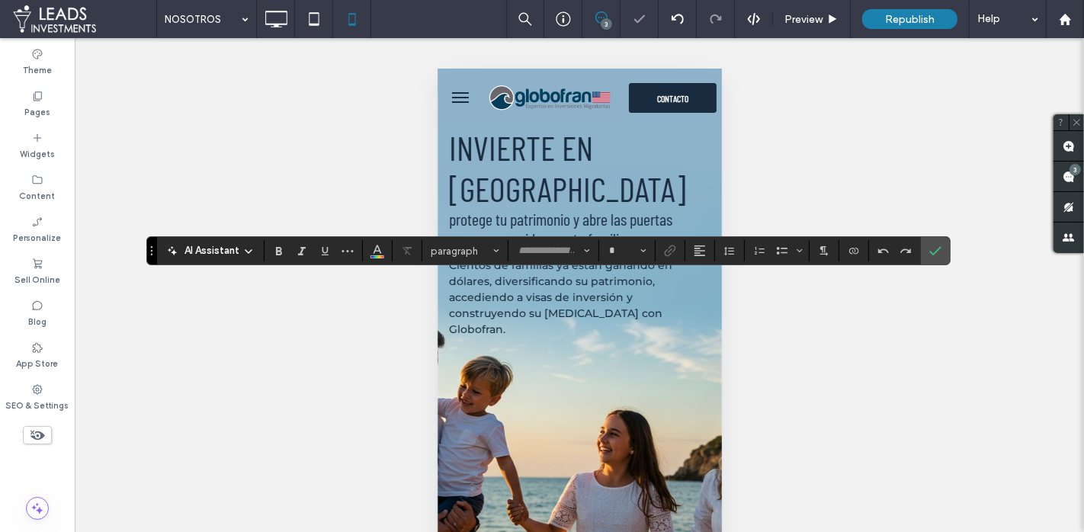
type input "**********"
type input "**"
click at [623, 252] on input "**" at bounding box center [623, 251] width 30 height 12
type input "**"
click at [937, 252] on label "Confirm" at bounding box center [935, 250] width 23 height 27
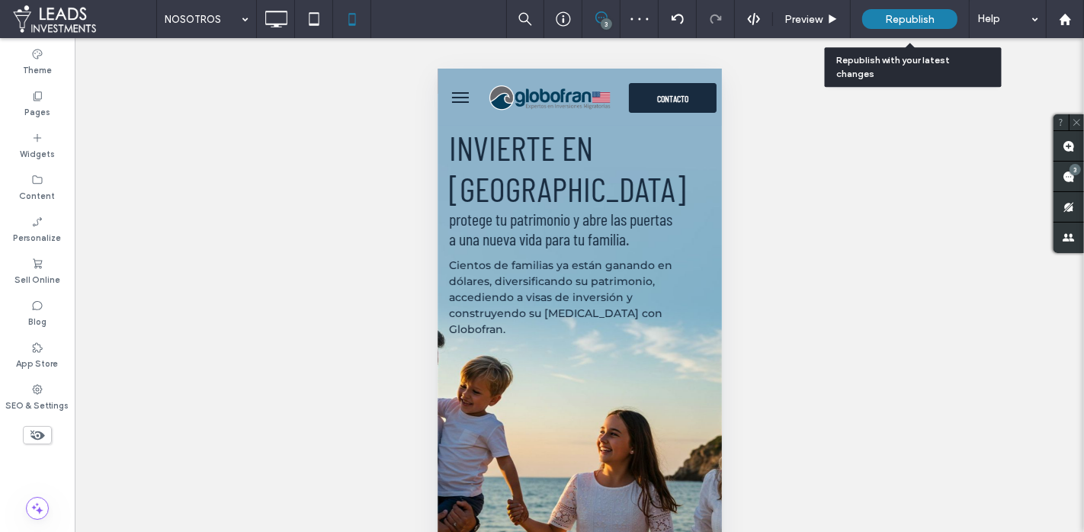
drag, startPoint x: 895, startPoint y: 20, endPoint x: 869, endPoint y: 22, distance: 26.0
click at [894, 20] on span "Republish" at bounding box center [910, 19] width 50 height 13
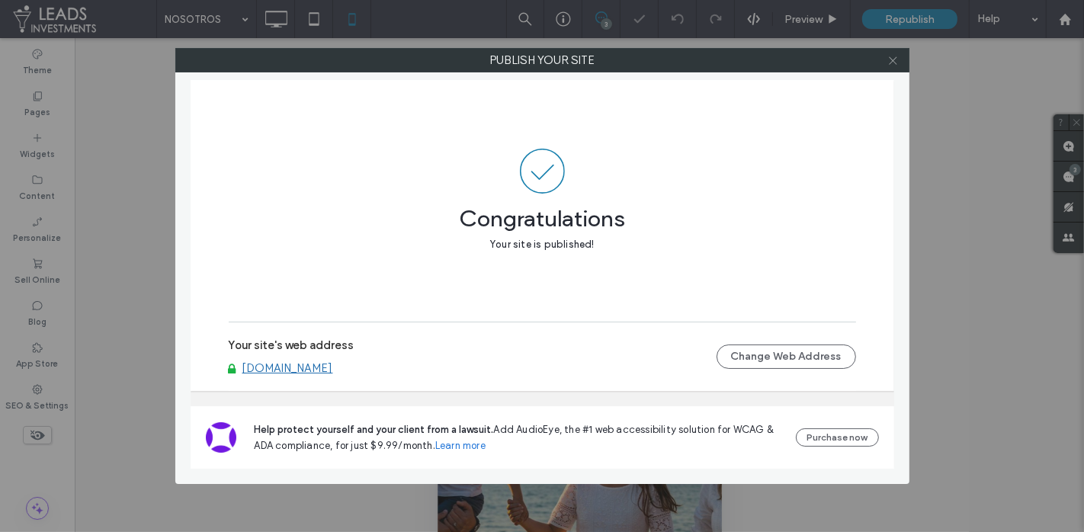
drag, startPoint x: 892, startPoint y: 63, endPoint x: 522, endPoint y: 46, distance: 370.3
click at [891, 63] on icon at bounding box center [893, 60] width 11 height 11
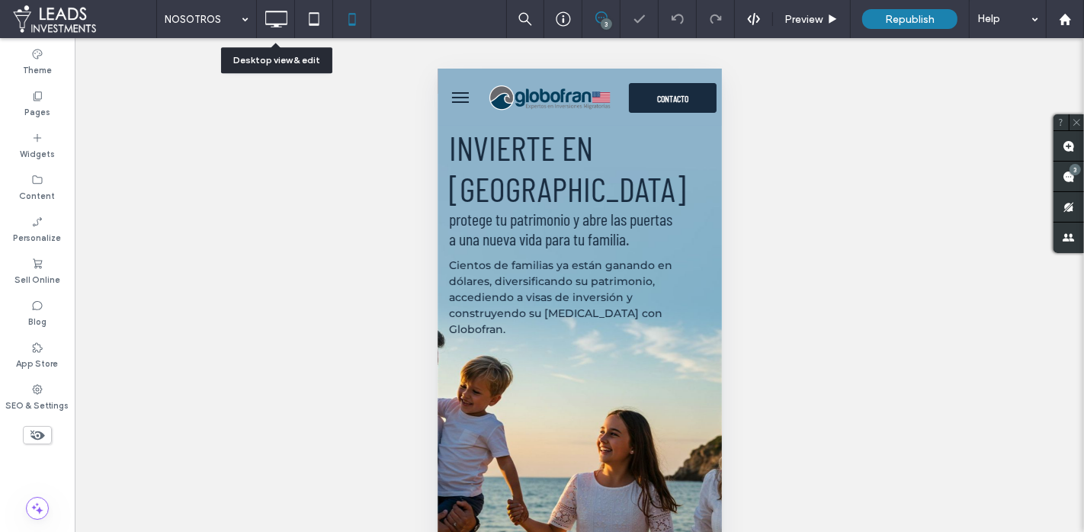
drag, startPoint x: 275, startPoint y: 23, endPoint x: 317, endPoint y: 69, distance: 62.1
click at [275, 23] on icon at bounding box center [276, 19] width 31 height 31
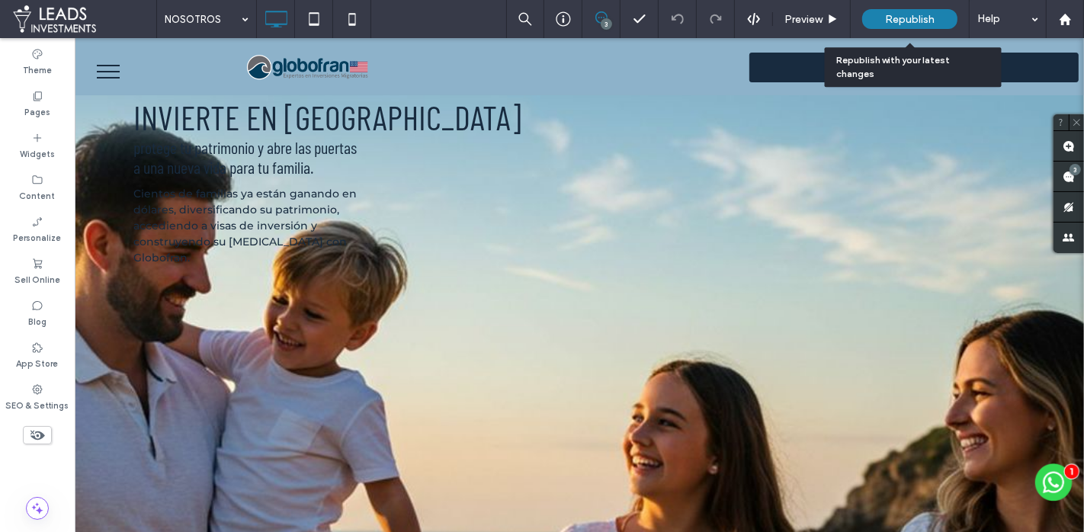
click at [891, 18] on span "Republish" at bounding box center [910, 19] width 50 height 13
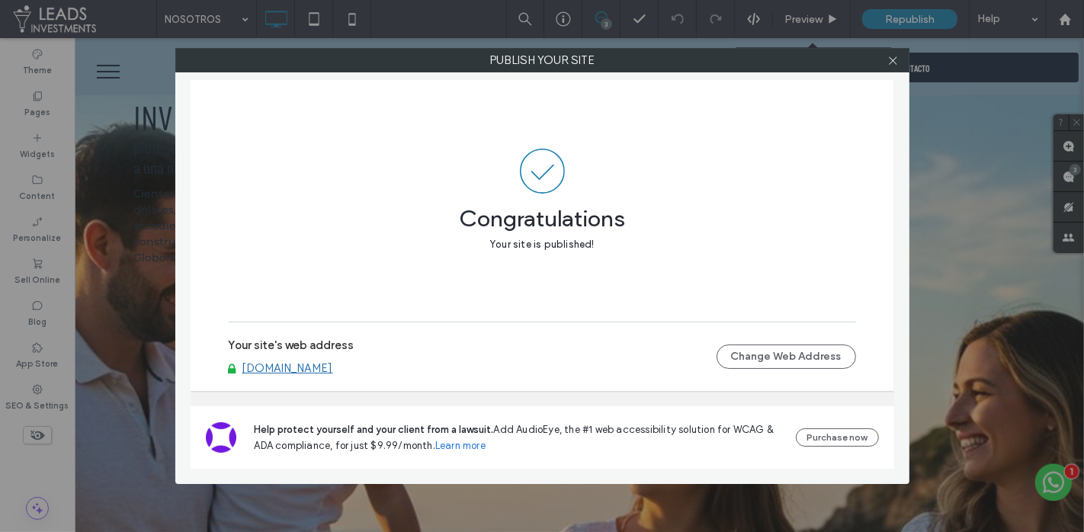
drag, startPoint x: 891, startPoint y: 63, endPoint x: 750, endPoint y: 112, distance: 148.8
click at [891, 63] on use at bounding box center [893, 60] width 8 height 8
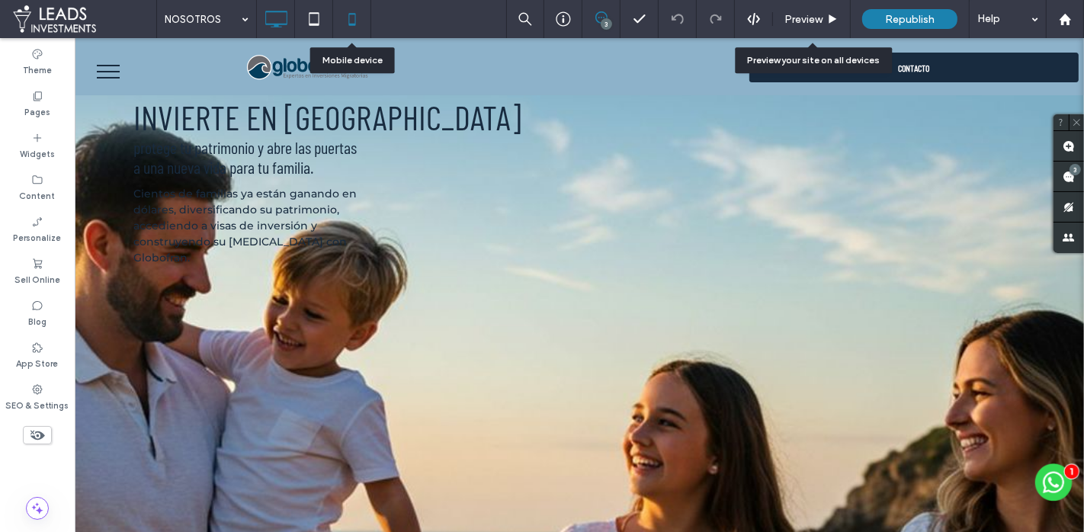
drag, startPoint x: 356, startPoint y: 21, endPoint x: 472, endPoint y: 262, distance: 267.4
click at [356, 21] on icon at bounding box center [352, 19] width 31 height 31
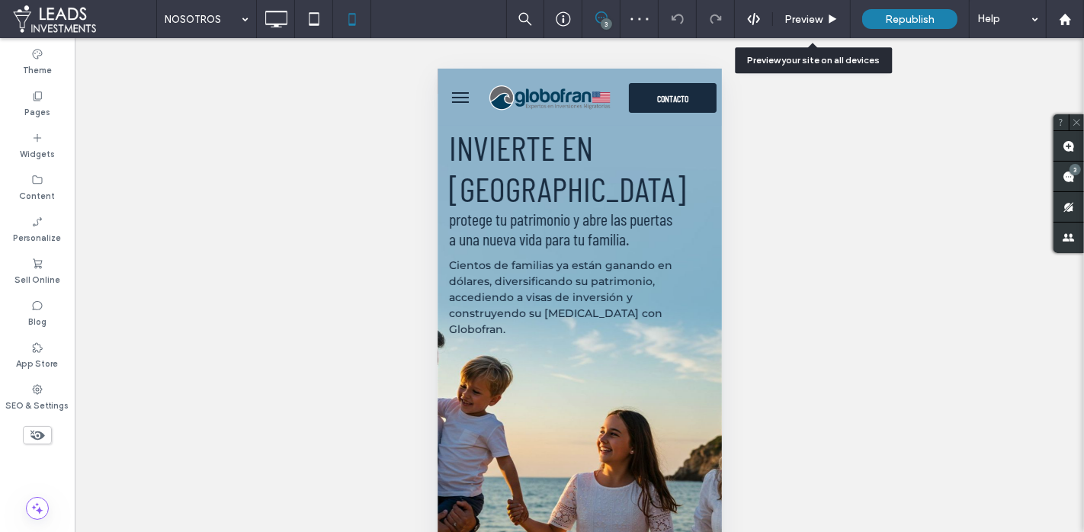
scroll to position [55, 0]
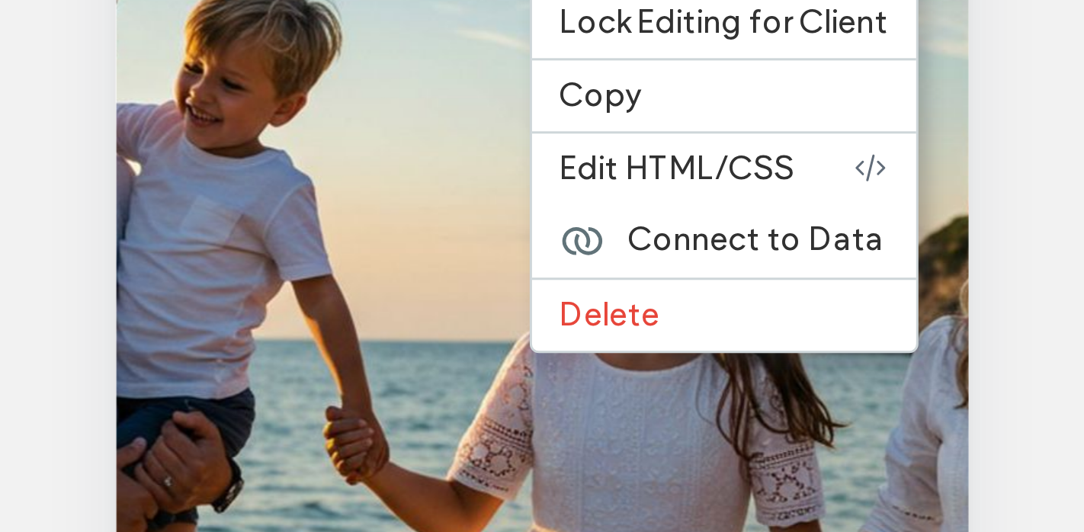
click at [417, 364] on div "Unhide? Yes Unhide? Yes Unhide? Yes Unhide? Yes Unhide? Yes Unhide? Yes Unhide?…" at bounding box center [580, 304] width 1010 height 532
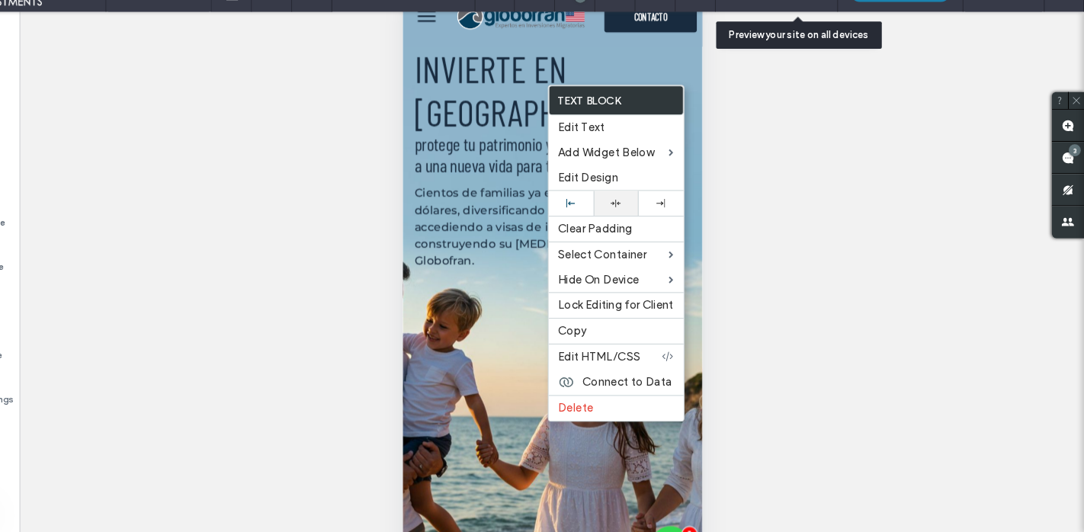
click at [627, 215] on div at bounding box center [640, 220] width 27 height 10
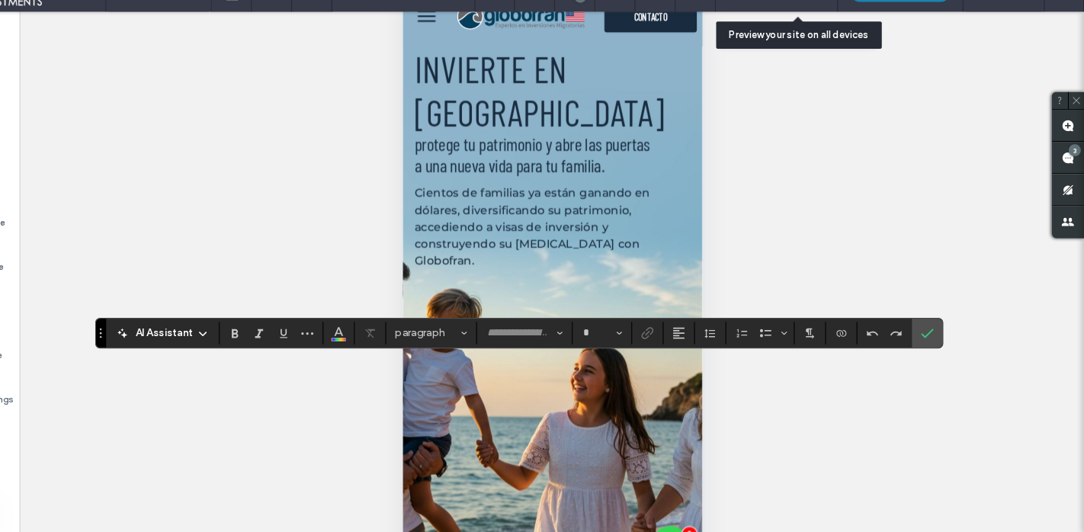
type input "**********"
type input "**"
click at [678, 346] on label "Link" at bounding box center [670, 343] width 23 height 21
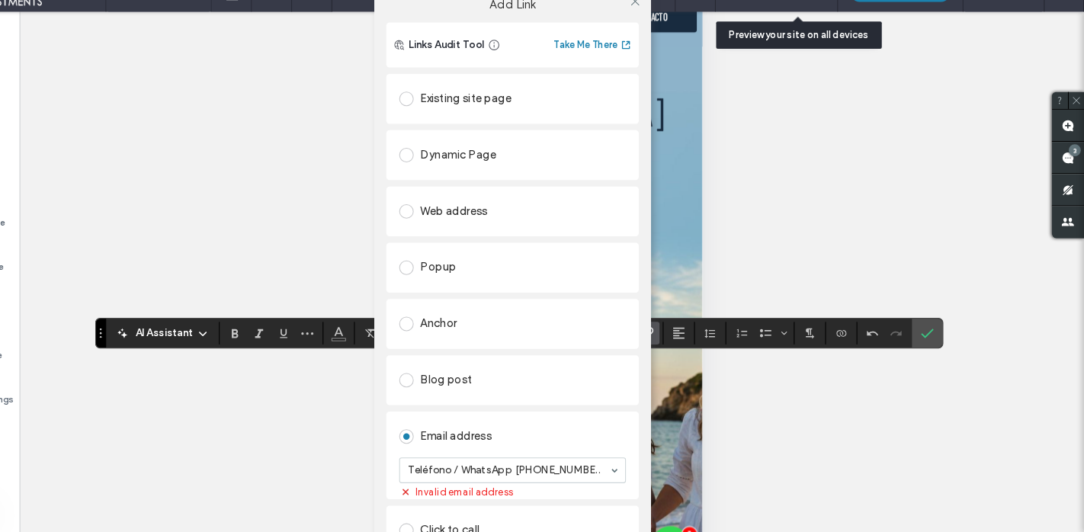
scroll to position [104, 0]
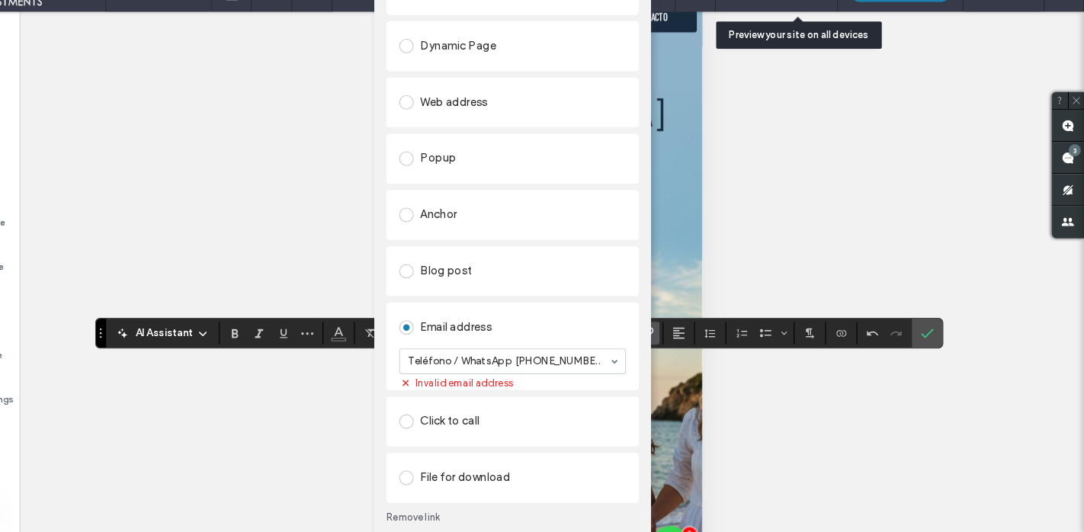
click at [348, 327] on div "Add Link Links Audit Tool Take Me There Existing site page Dynamic Page Web add…" at bounding box center [542, 280] width 1084 height 532
click at [433, 516] on link "Remove link" at bounding box center [542, 518] width 239 height 12
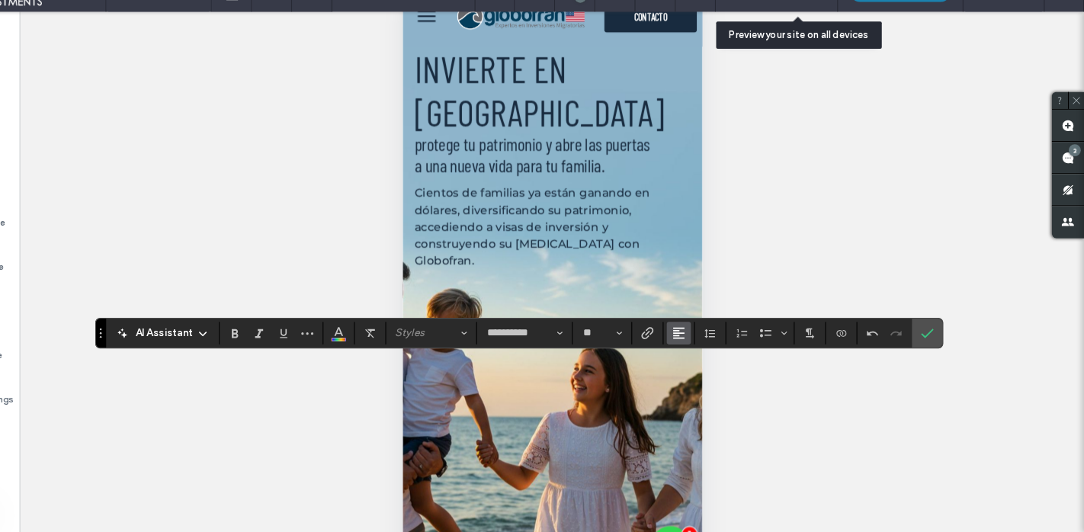
click at [703, 340] on button "Alignment" at bounding box center [700, 343] width 23 height 21
click at [722, 270] on label "ui.textEditor.alignment.center" at bounding box center [715, 274] width 53 height 22
click at [375, 345] on icon "Color" at bounding box center [377, 342] width 12 height 12
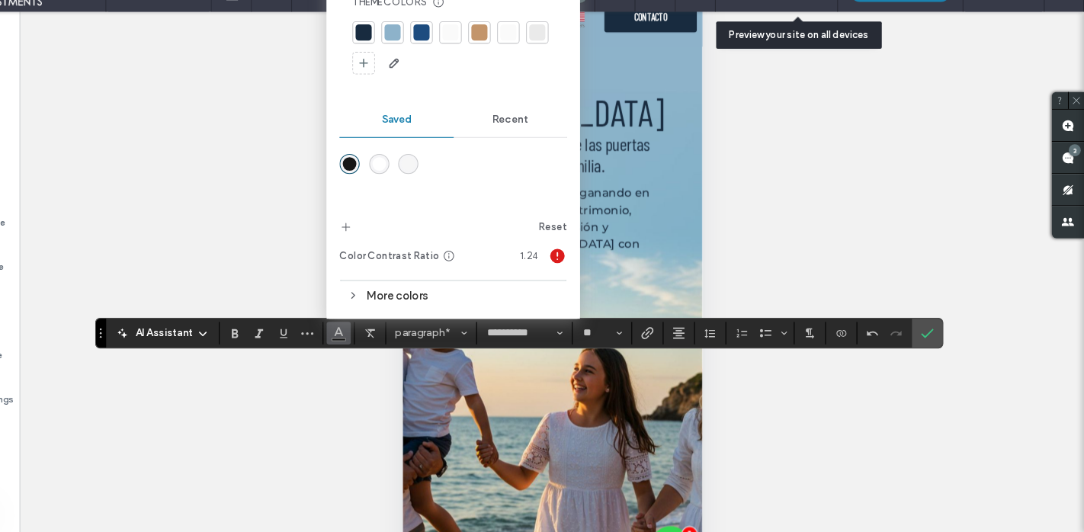
click at [413, 185] on div "rgba(255,255,255,1)" at bounding box center [416, 182] width 13 height 13
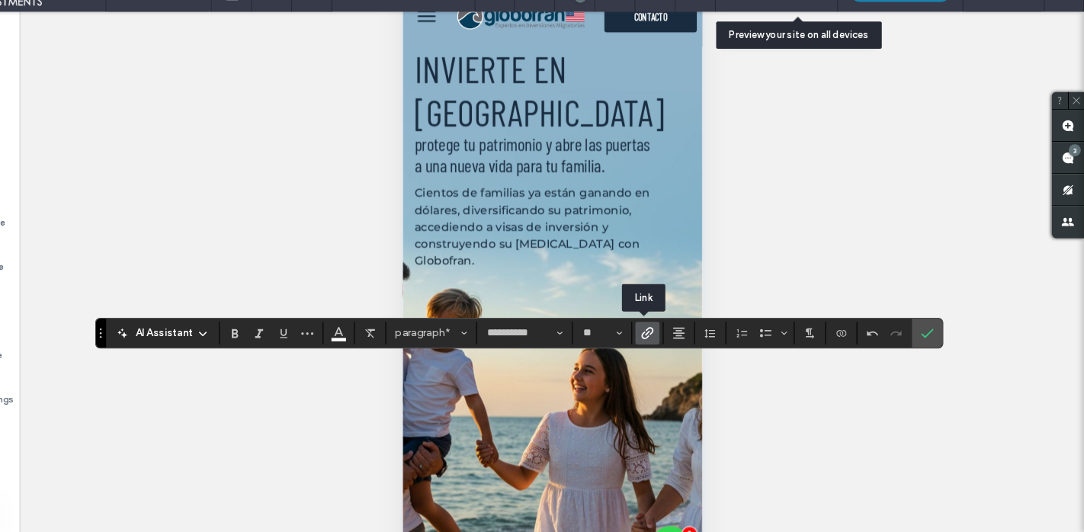
click at [670, 340] on icon "Link" at bounding box center [670, 343] width 12 height 12
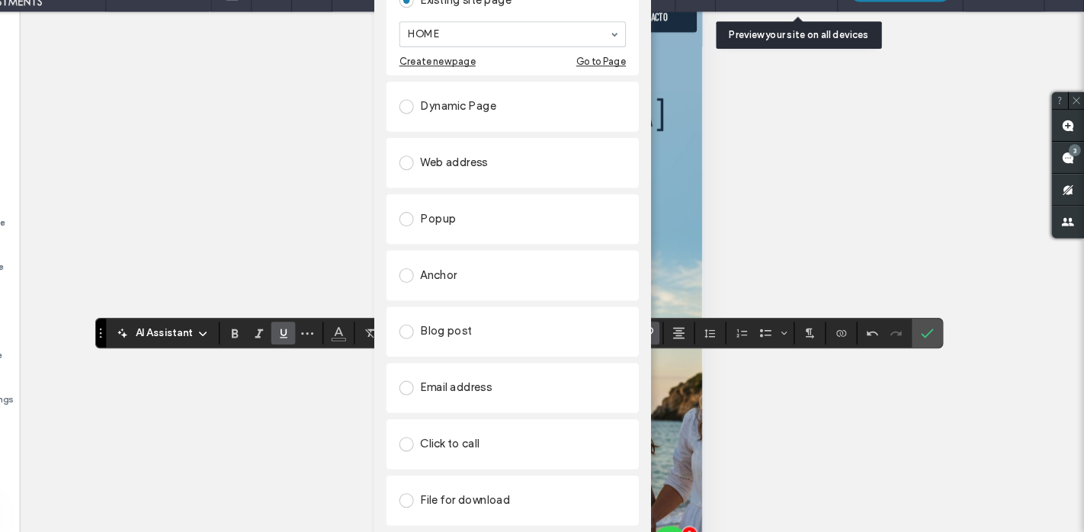
scroll to position [128, 0]
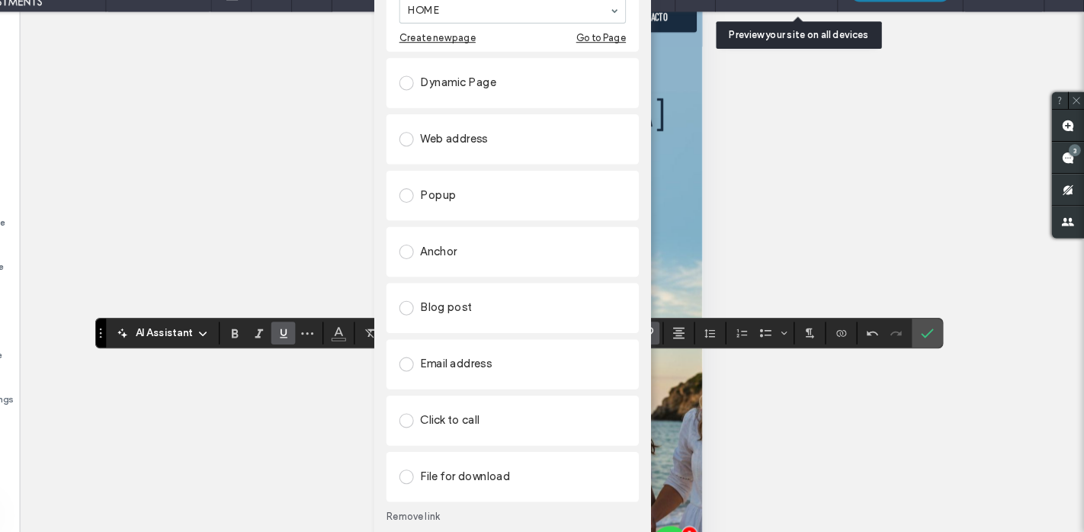
click at [487, 414] on div "Click to call" at bounding box center [542, 426] width 215 height 24
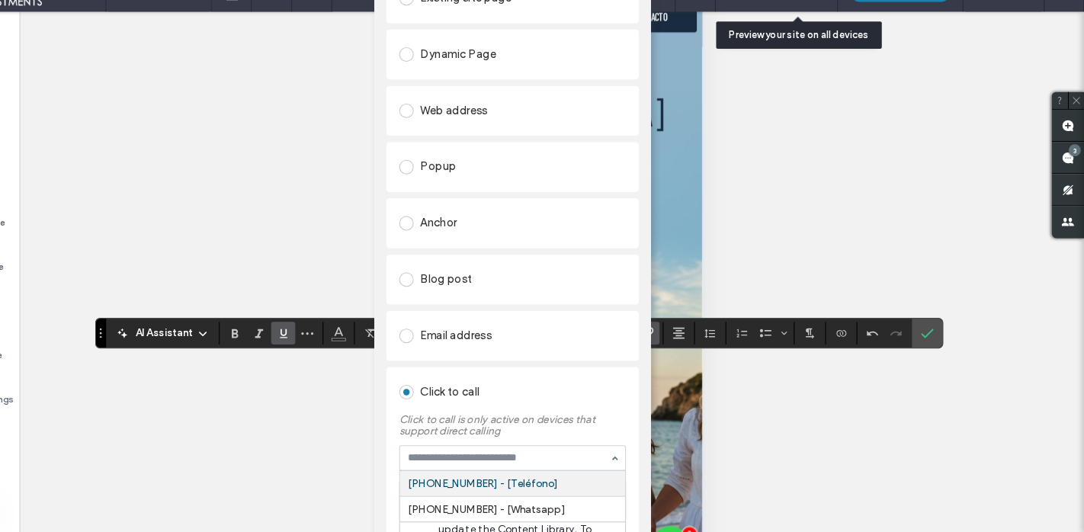
scroll to position [0, 0]
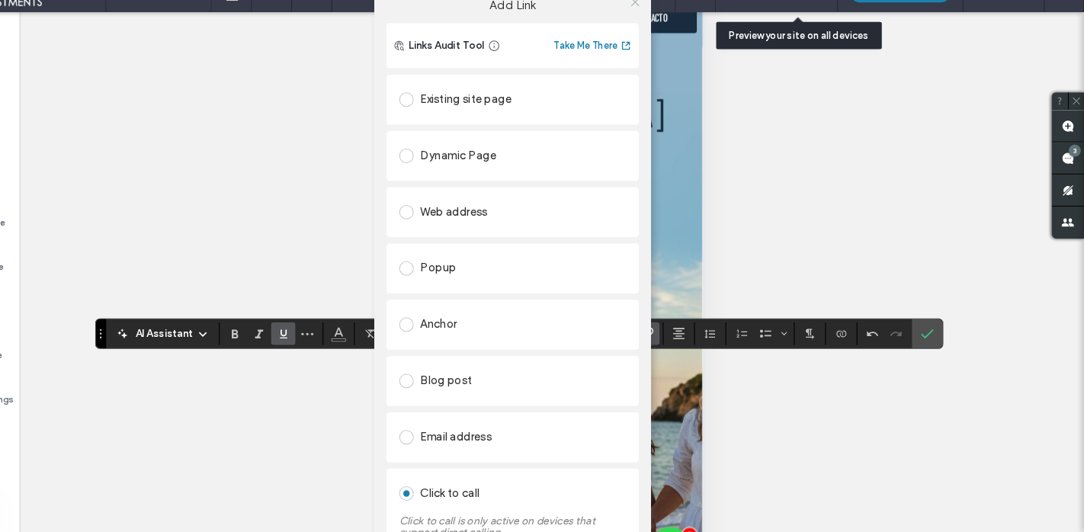
click at [653, 31] on icon at bounding box center [658, 28] width 11 height 11
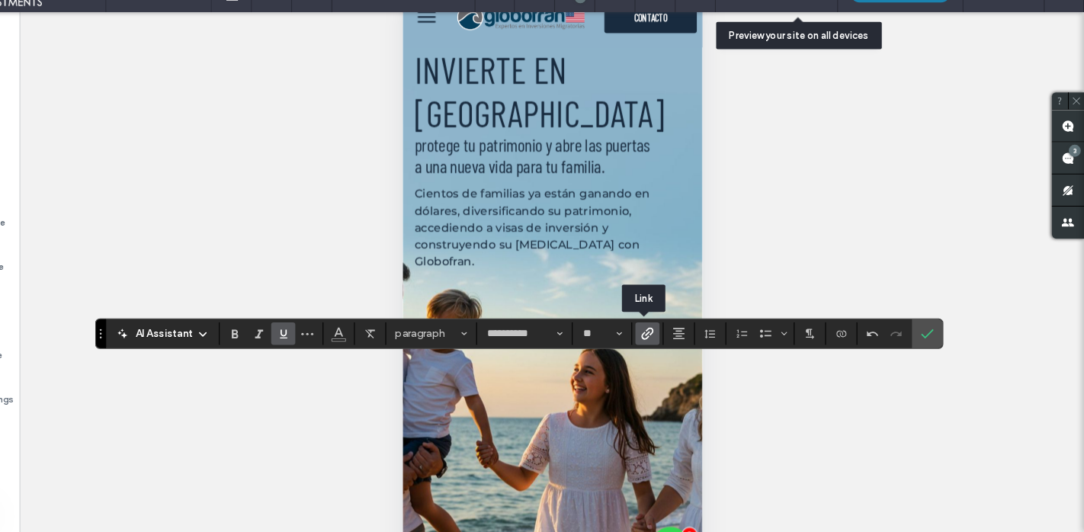
click at [668, 347] on icon "Link" at bounding box center [670, 343] width 12 height 12
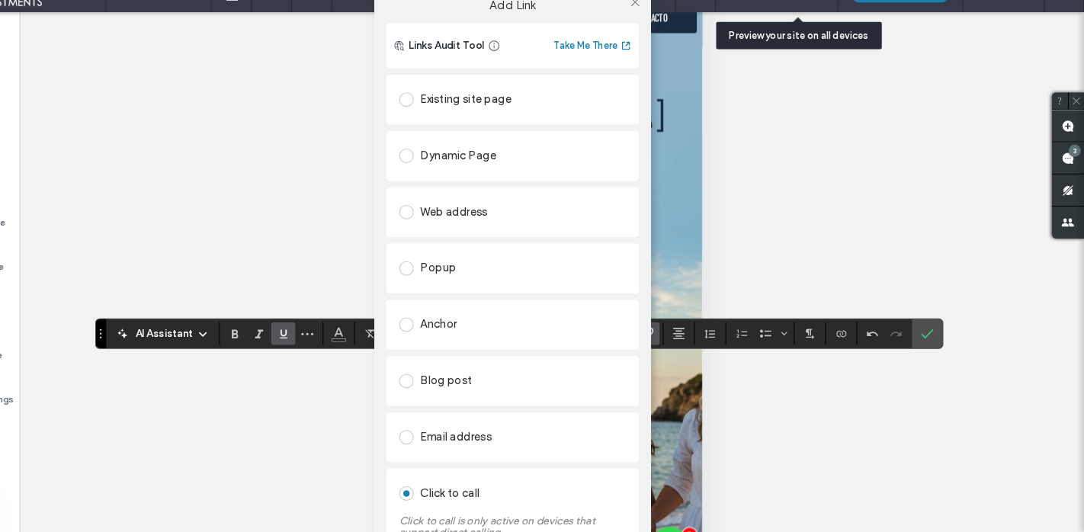
drag, startPoint x: 654, startPoint y: 27, endPoint x: 365, endPoint y: 351, distance: 433.8
click at [654, 27] on icon at bounding box center [658, 28] width 11 height 11
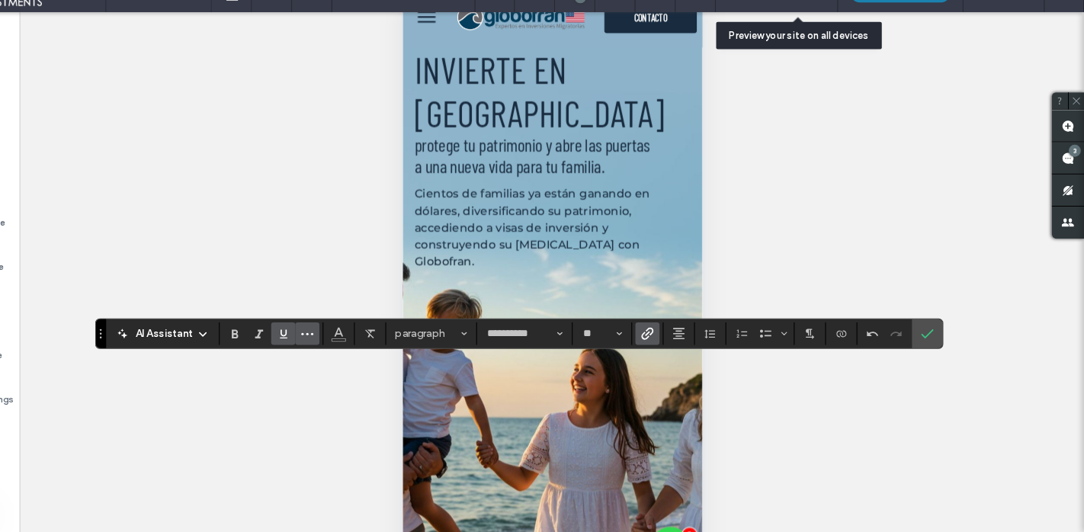
click at [329, 345] on icon "Underline" at bounding box center [325, 343] width 12 height 12
click at [377, 346] on icon "Color" at bounding box center [377, 342] width 12 height 12
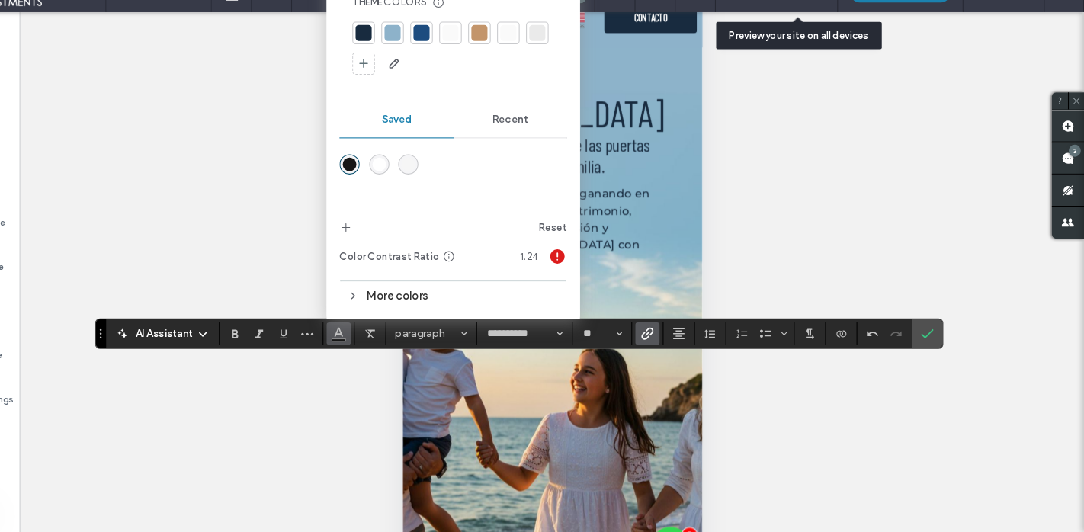
drag, startPoint x: 480, startPoint y: 59, endPoint x: 489, endPoint y: 70, distance: 14.6
click at [480, 59] on div at bounding box center [483, 57] width 15 height 15
click at [930, 342] on icon "Confirm" at bounding box center [936, 343] width 12 height 12
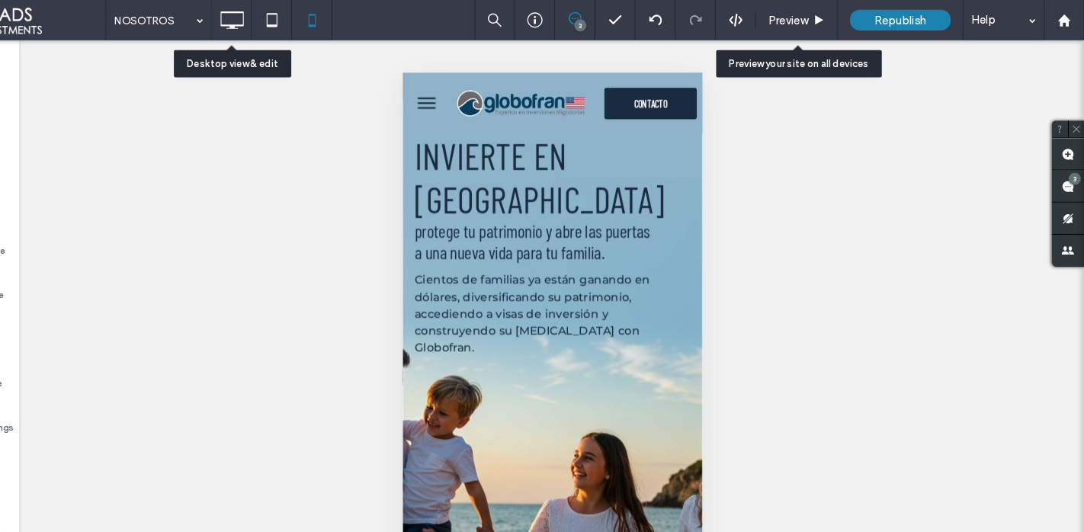
click at [266, 24] on use at bounding box center [276, 19] width 22 height 17
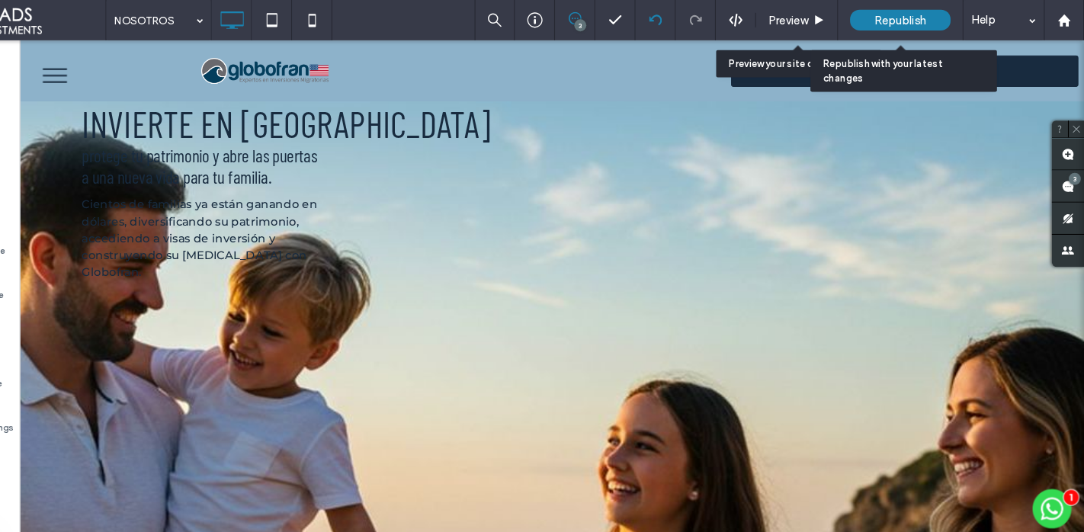
click at [886, 16] on span "Republish" at bounding box center [910, 19] width 50 height 13
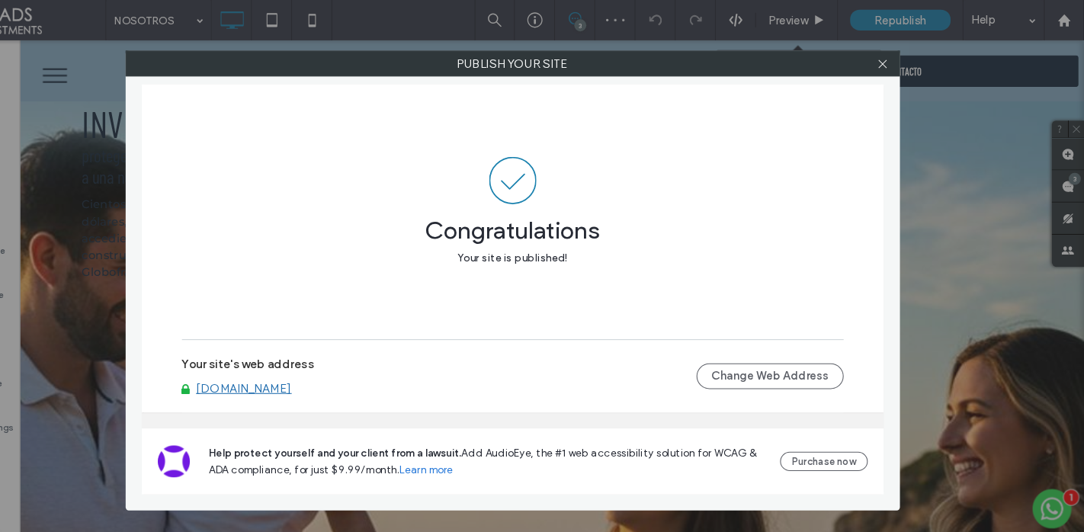
drag, startPoint x: 895, startPoint y: 63, endPoint x: 882, endPoint y: 60, distance: 13.2
click at [895, 63] on icon at bounding box center [893, 60] width 11 height 11
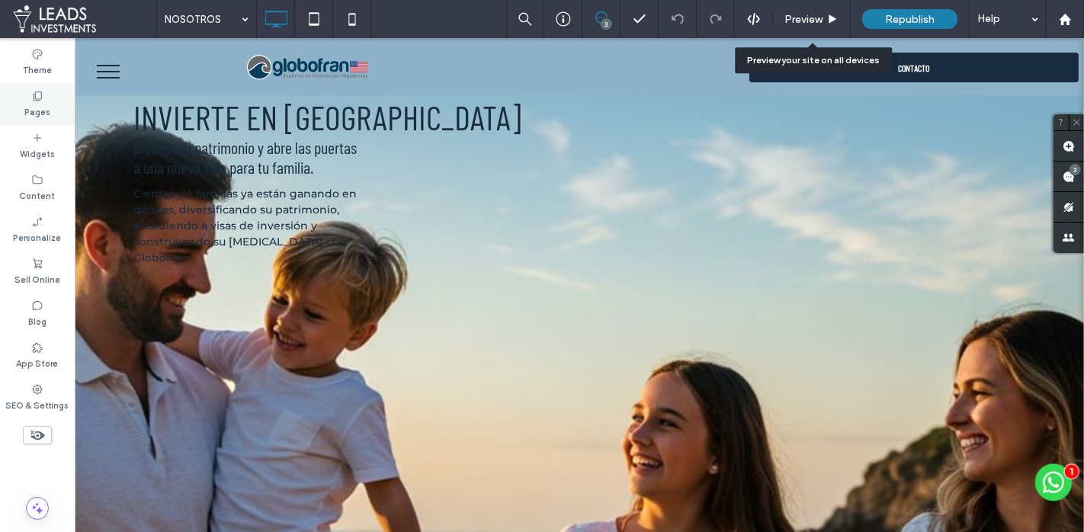
click at [56, 99] on div "Pages" at bounding box center [37, 104] width 75 height 42
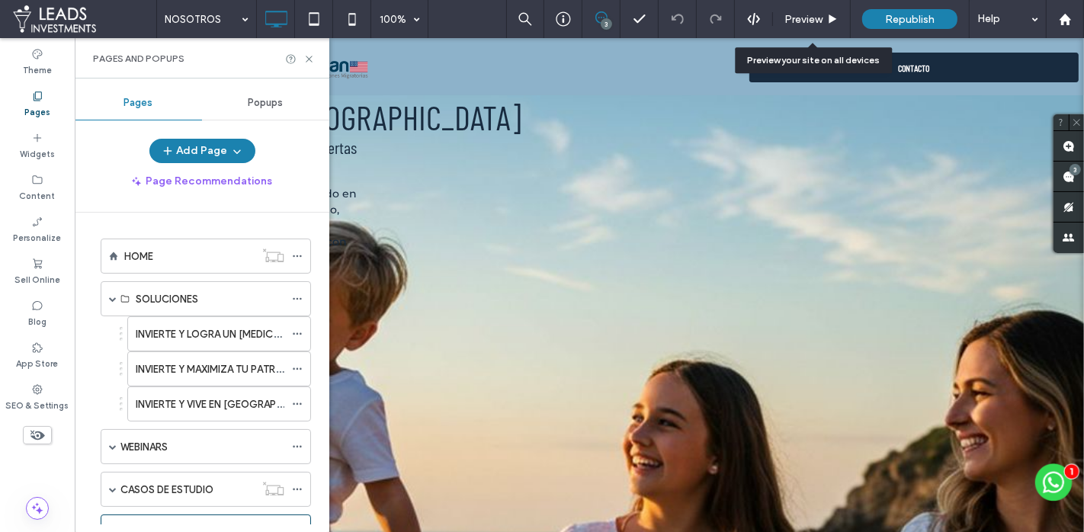
click at [212, 342] on div "INVIERTE Y LOGRA UN PLAN B EN EE.UU." at bounding box center [210, 334] width 149 height 34
click at [308, 56] on icon at bounding box center [309, 58] width 11 height 11
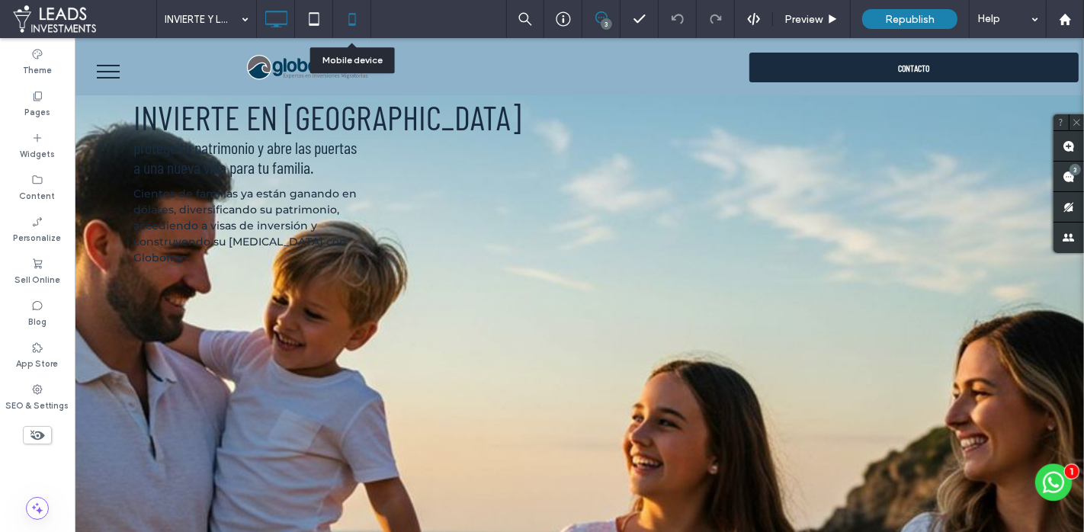
click at [345, 11] on icon at bounding box center [352, 19] width 31 height 31
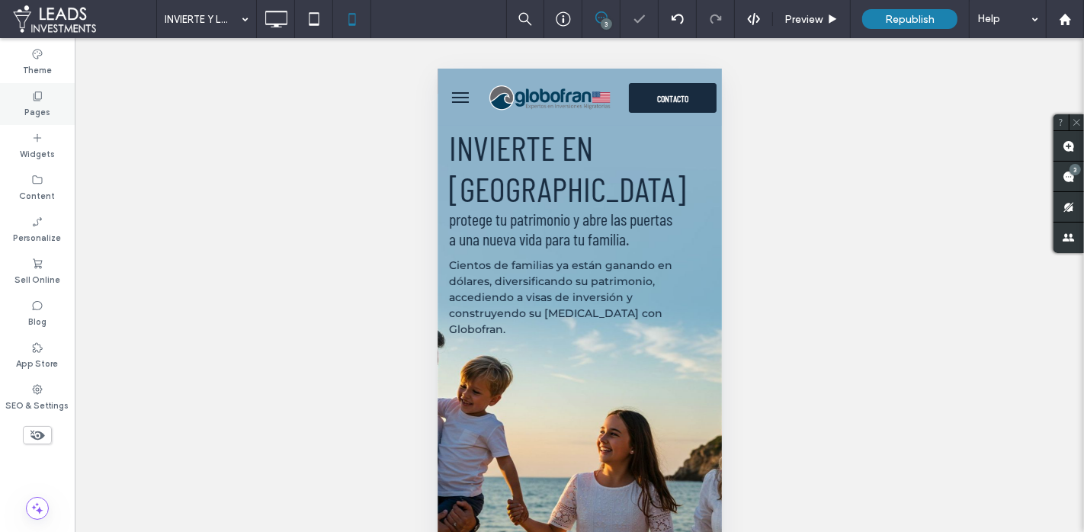
drag, startPoint x: 48, startPoint y: 97, endPoint x: 58, endPoint y: 95, distance: 10.0
click at [49, 98] on div "Pages" at bounding box center [37, 104] width 75 height 42
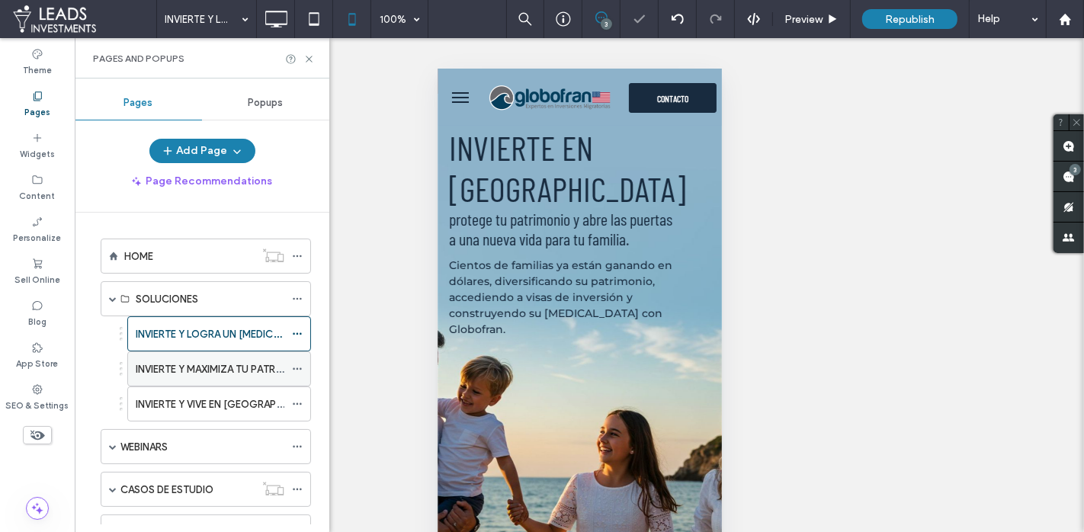
click at [215, 374] on div "INVIERTE Y MAXIMIZA TU PATRIMONIO EN EE.UU" at bounding box center [210, 369] width 149 height 34
click at [246, 402] on label "INVIERTE Y VIVE EN EE.UU." at bounding box center [232, 404] width 192 height 27
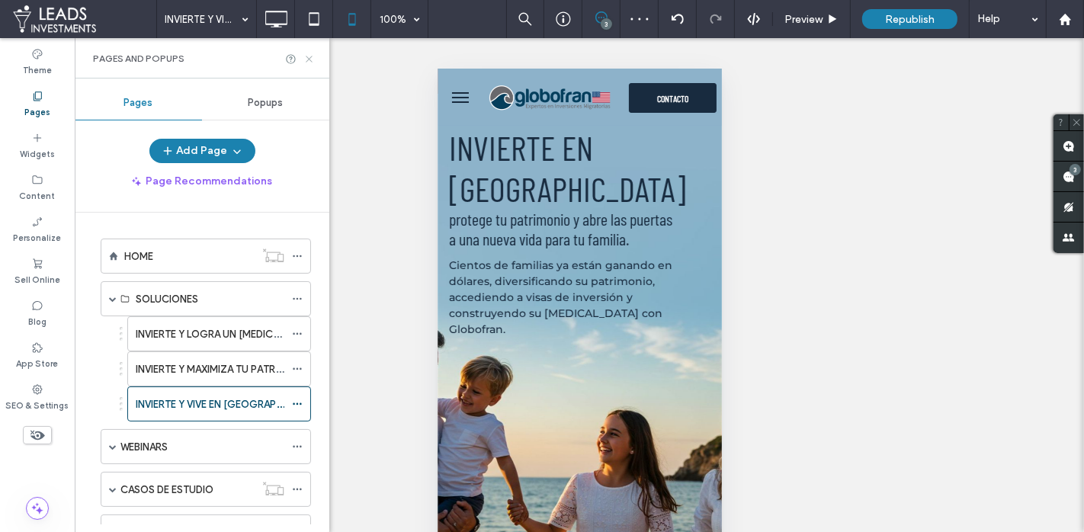
click at [311, 56] on use at bounding box center [309, 59] width 6 height 6
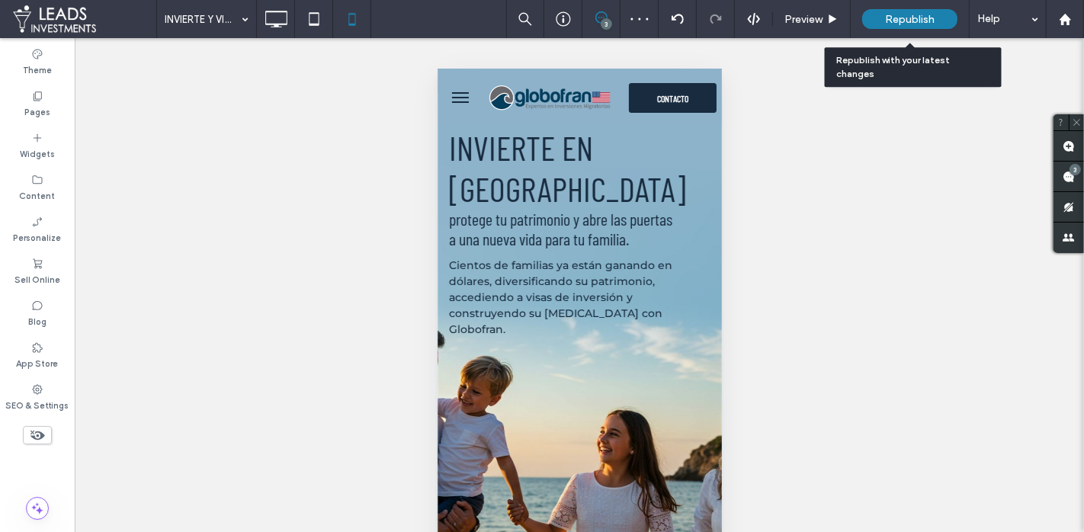
click at [894, 20] on span "Republish" at bounding box center [910, 19] width 50 height 13
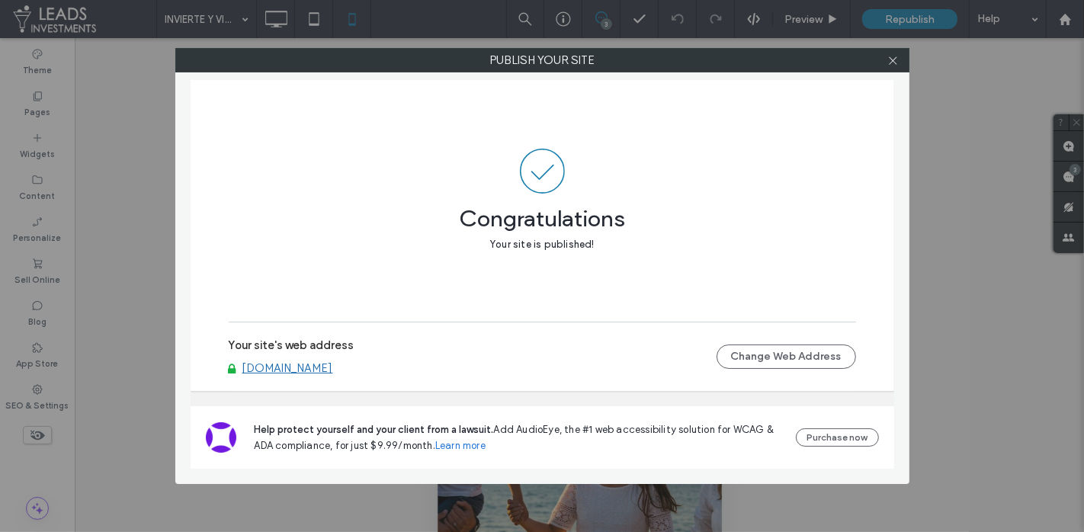
drag, startPoint x: 887, startPoint y: 58, endPoint x: 806, endPoint y: 17, distance: 90.7
click at [887, 58] on div at bounding box center [893, 60] width 23 height 23
click at [895, 63] on icon at bounding box center [893, 60] width 11 height 11
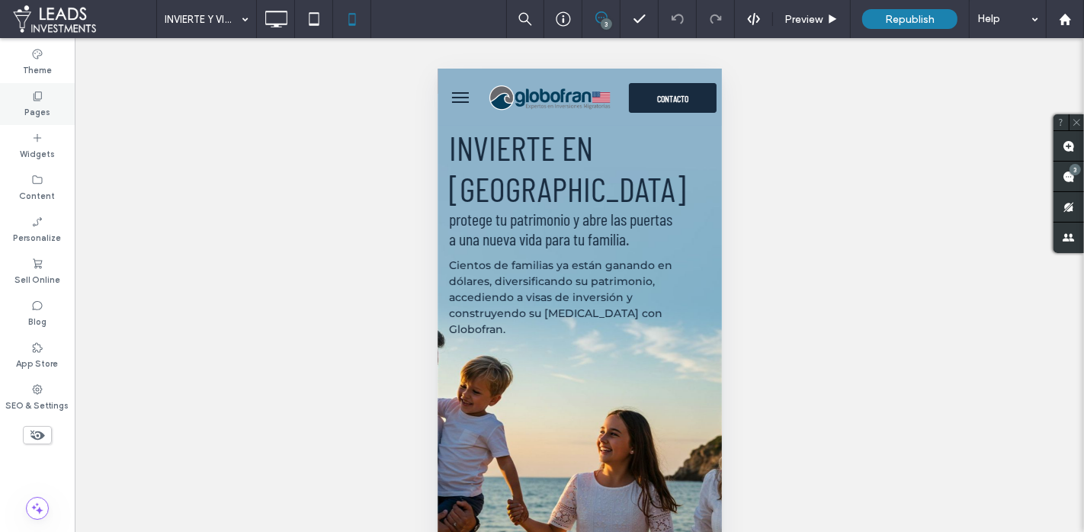
click at [41, 94] on use at bounding box center [38, 96] width 8 height 9
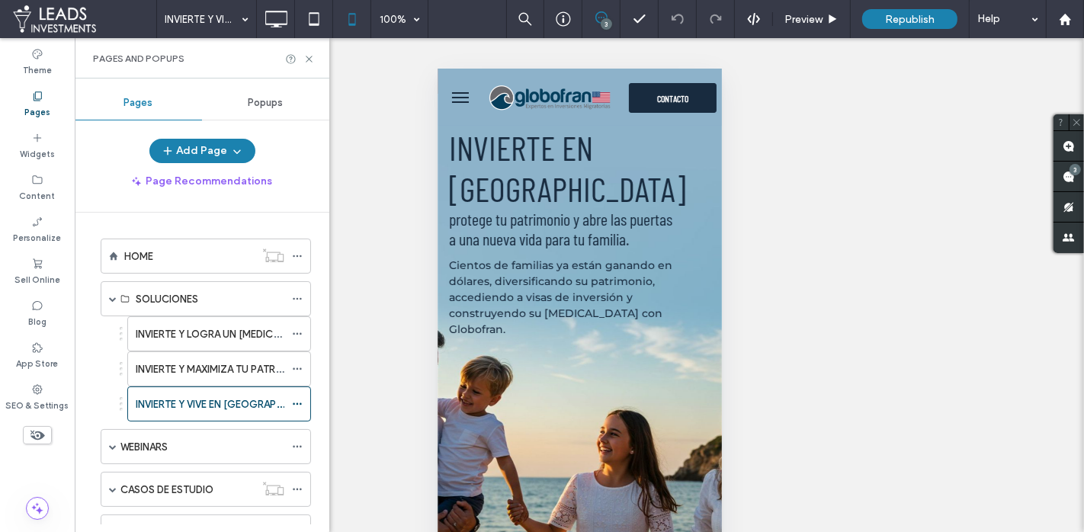
click at [165, 341] on div "INVIERTE Y LOGRA UN PLAN B EN EE.UU." at bounding box center [210, 334] width 149 height 34
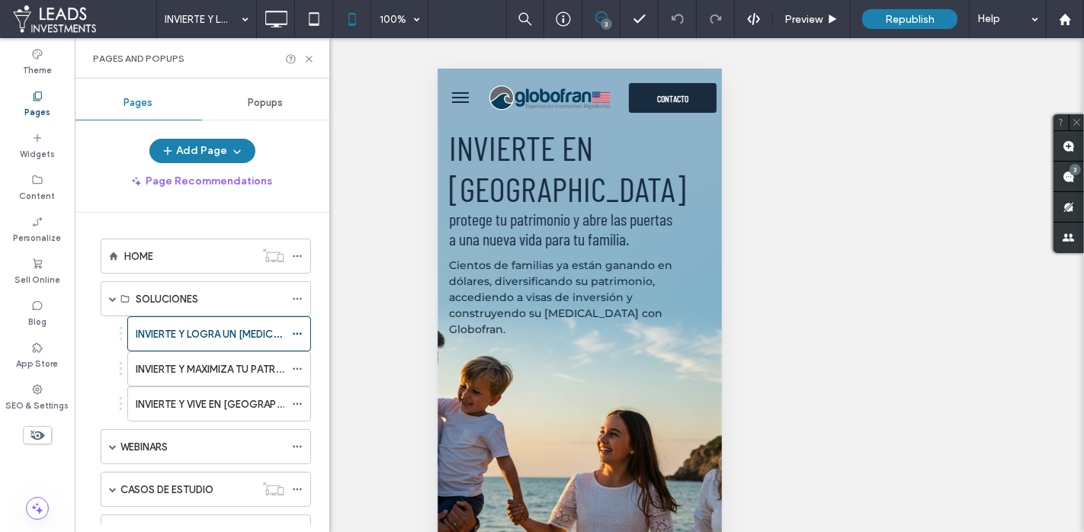
click at [307, 57] on div at bounding box center [542, 266] width 1084 height 532
click at [278, 18] on icon at bounding box center [276, 19] width 31 height 31
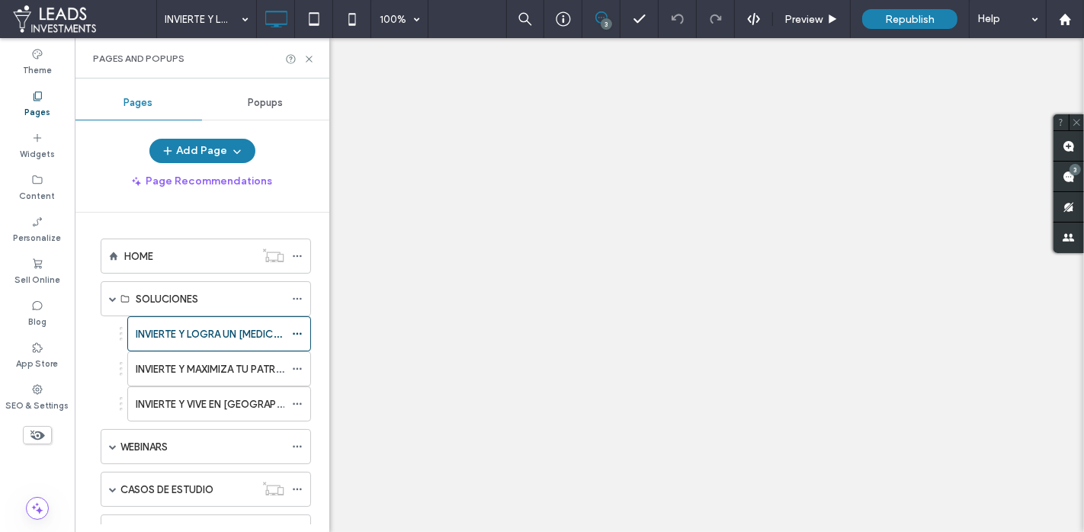
drag, startPoint x: 313, startPoint y: 58, endPoint x: 414, endPoint y: 242, distance: 209.9
click at [313, 58] on icon at bounding box center [309, 58] width 11 height 11
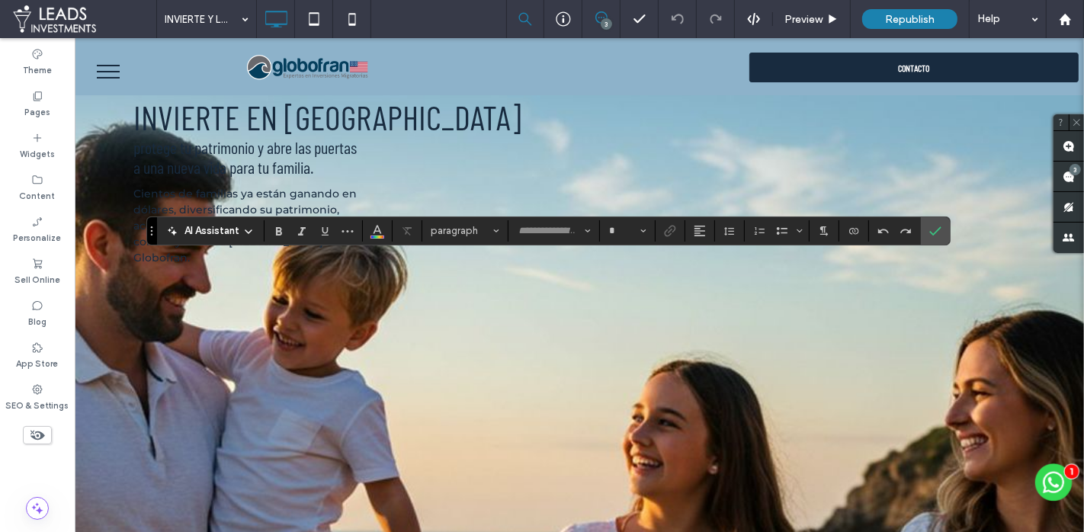
type input "**********"
type input "**"
click at [933, 231] on icon "Confirm" at bounding box center [936, 231] width 12 height 12
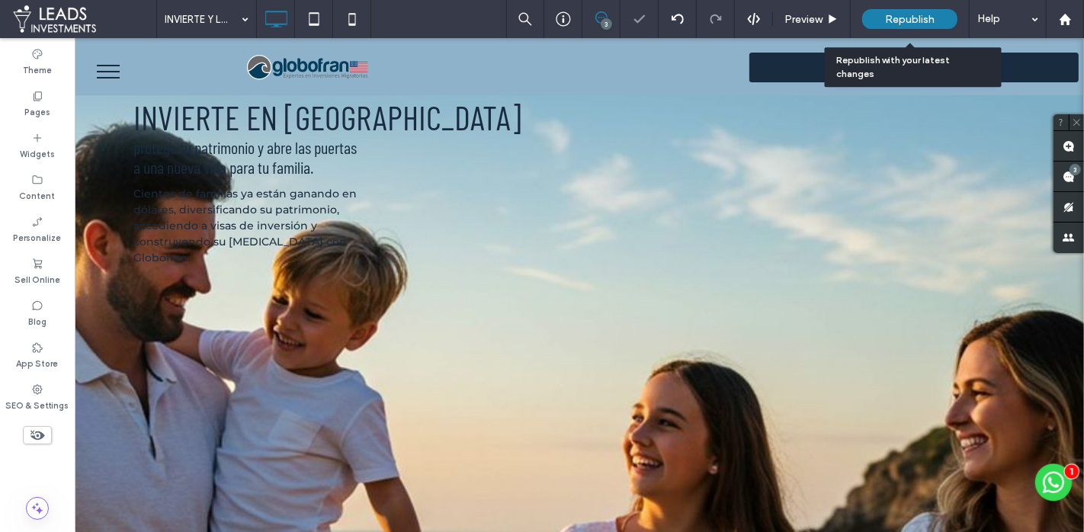
click at [911, 17] on span "Republish" at bounding box center [910, 19] width 50 height 13
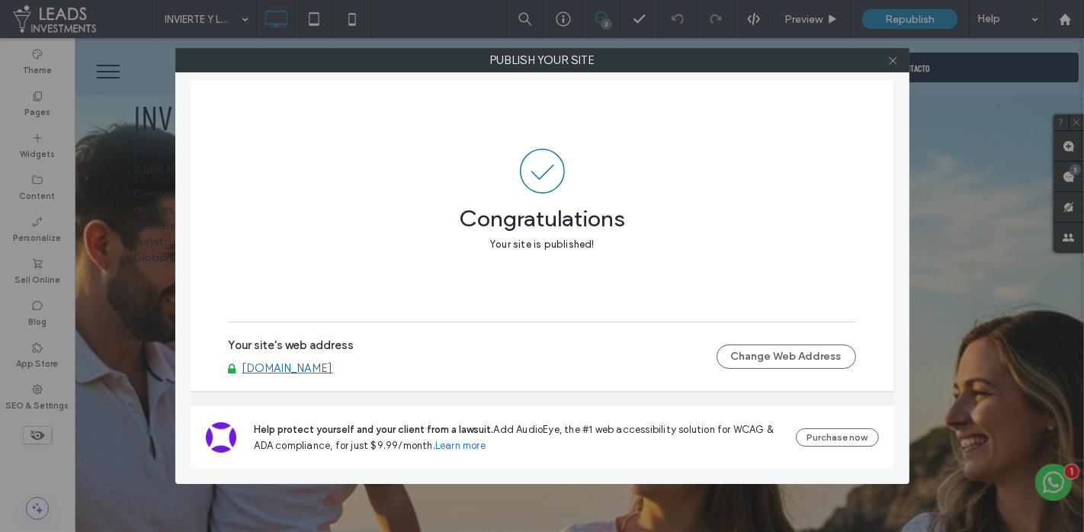
click at [897, 60] on icon at bounding box center [893, 60] width 11 height 11
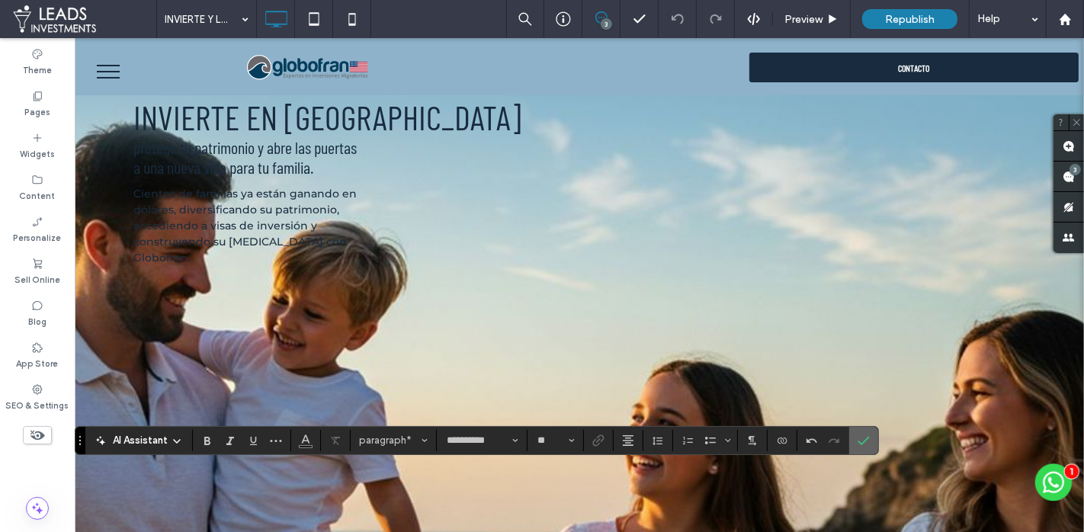
click at [861, 438] on icon "Confirm" at bounding box center [864, 441] width 12 height 12
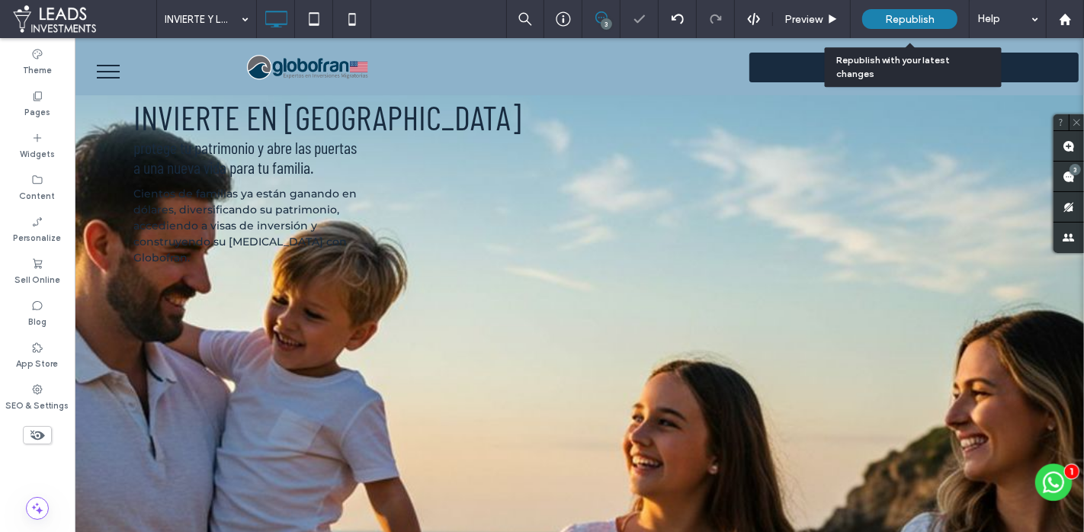
click at [885, 8] on div "Republish" at bounding box center [910, 19] width 95 height 38
click at [884, 23] on div "Republish" at bounding box center [910, 19] width 95 height 20
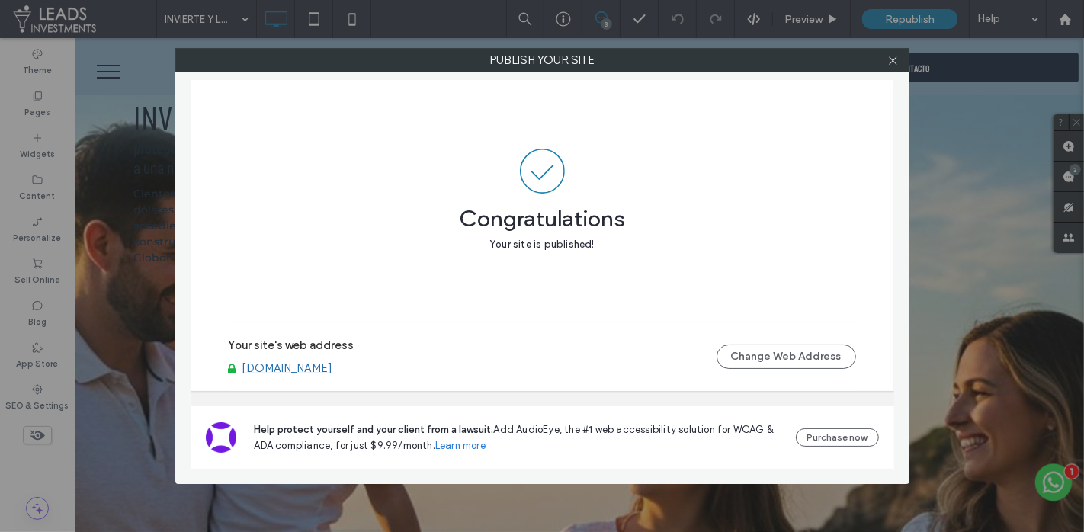
click at [901, 58] on div at bounding box center [893, 60] width 23 height 23
click at [888, 63] on icon at bounding box center [893, 60] width 11 height 11
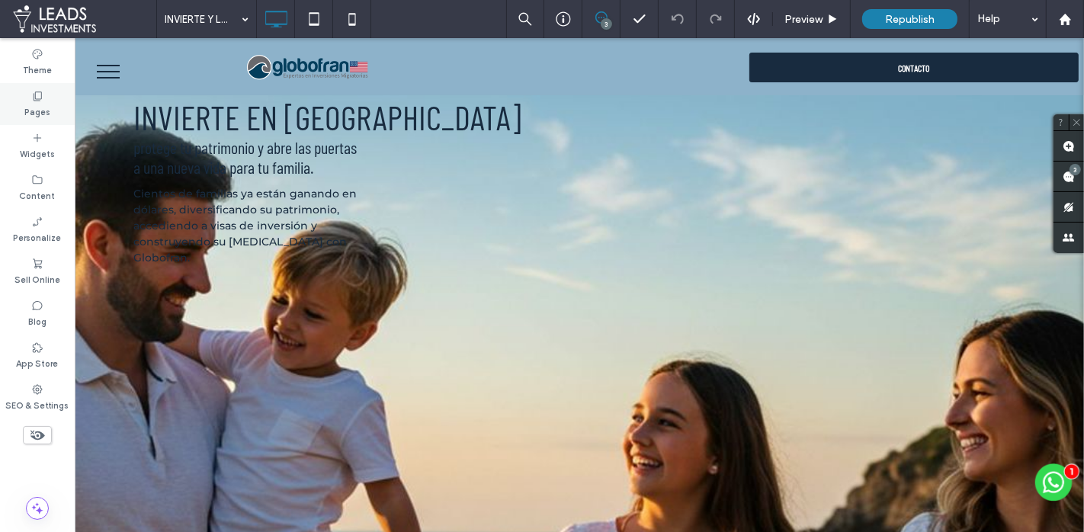
click at [59, 99] on div "Pages" at bounding box center [37, 104] width 75 height 42
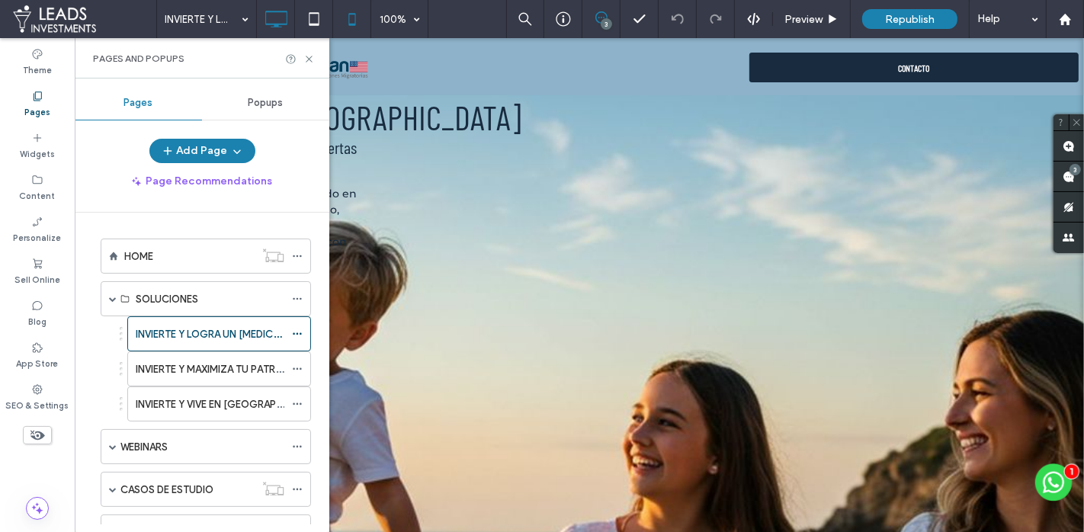
drag, startPoint x: 310, startPoint y: 58, endPoint x: 348, endPoint y: 28, distance: 48.4
click at [310, 58] on icon at bounding box center [309, 58] width 11 height 11
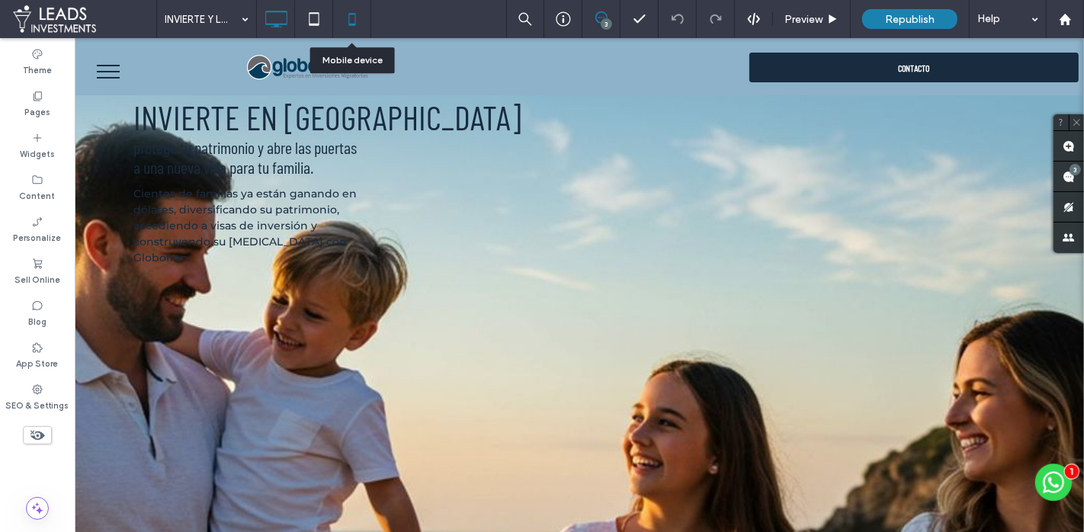
click at [365, 14] on icon at bounding box center [352, 19] width 31 height 31
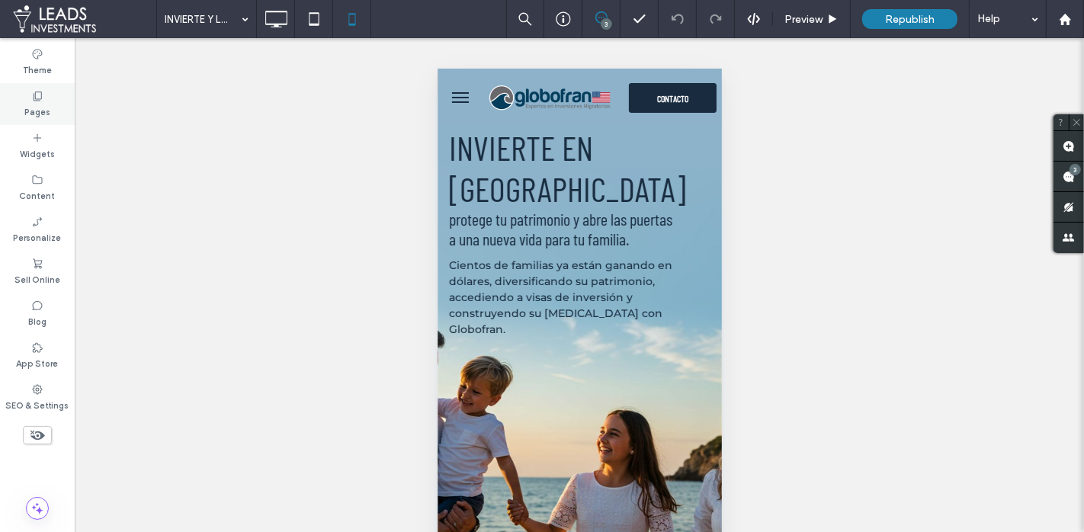
click at [49, 101] on div "Pages" at bounding box center [37, 104] width 75 height 42
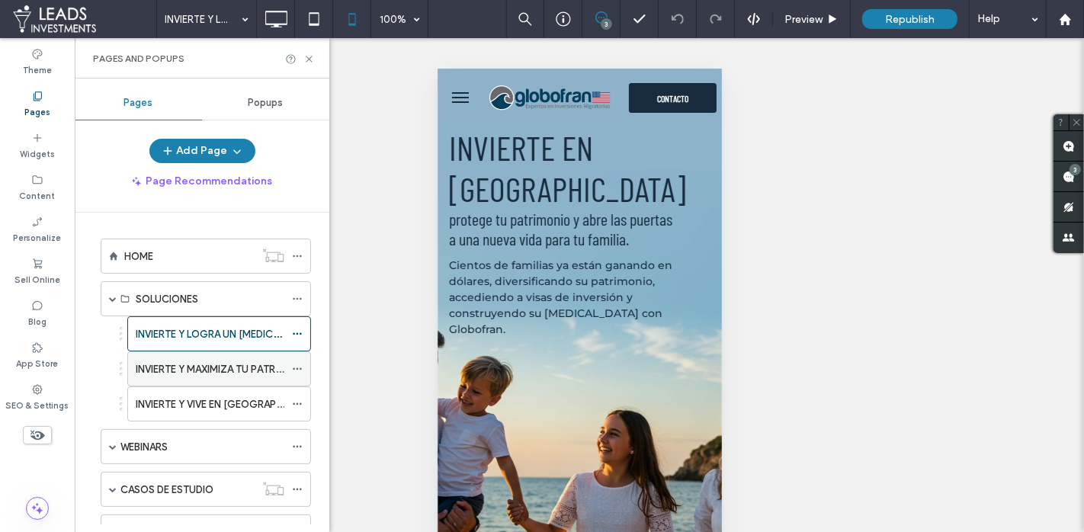
click at [169, 362] on label "INVIERTE Y MAXIMIZA TU PATRIMONIO EN EE.UU" at bounding box center [283, 369] width 295 height 27
click at [310, 56] on icon at bounding box center [309, 58] width 11 height 11
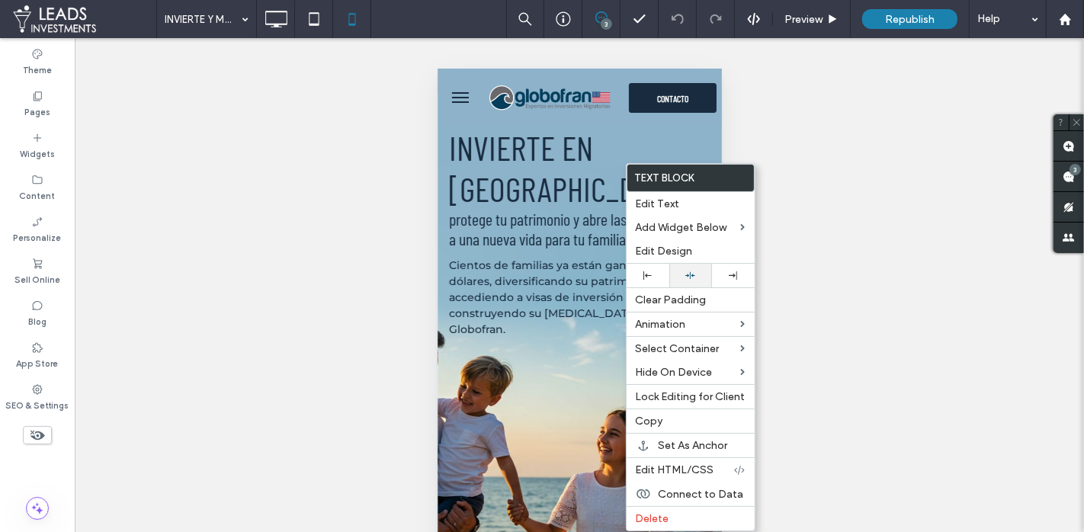
click at [696, 273] on div at bounding box center [690, 276] width 27 height 10
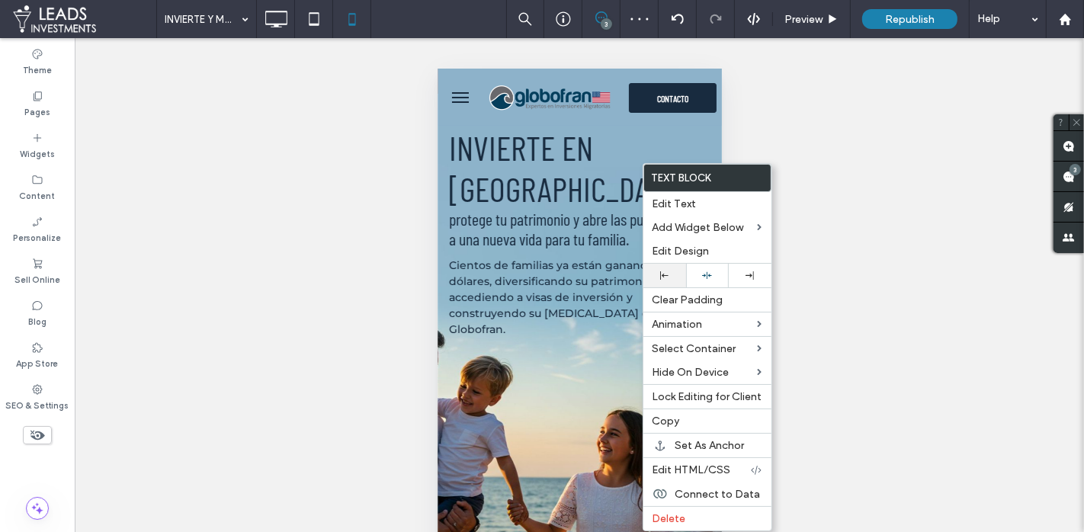
click at [697, 275] on div at bounding box center [707, 276] width 27 height 10
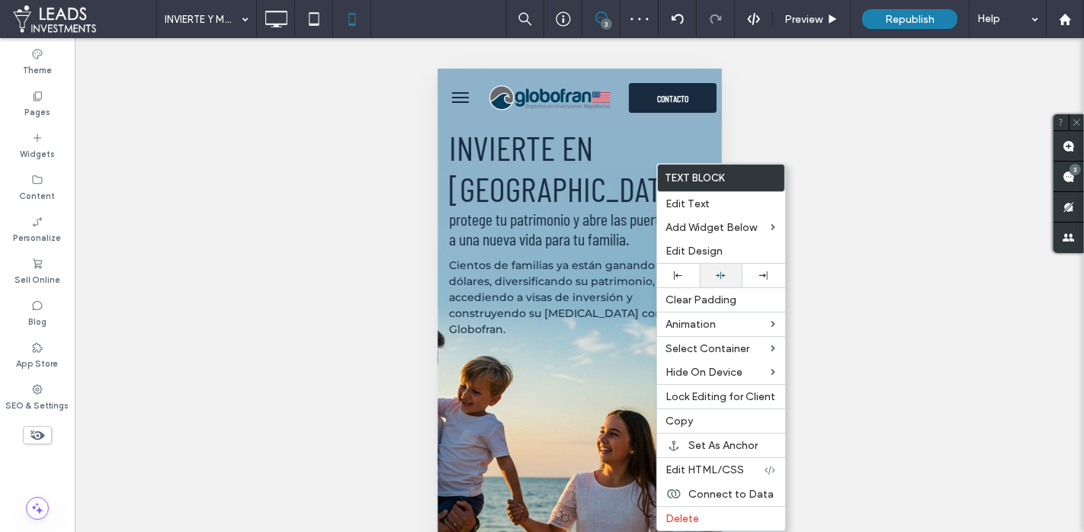
click at [718, 273] on use at bounding box center [721, 275] width 10 height 7
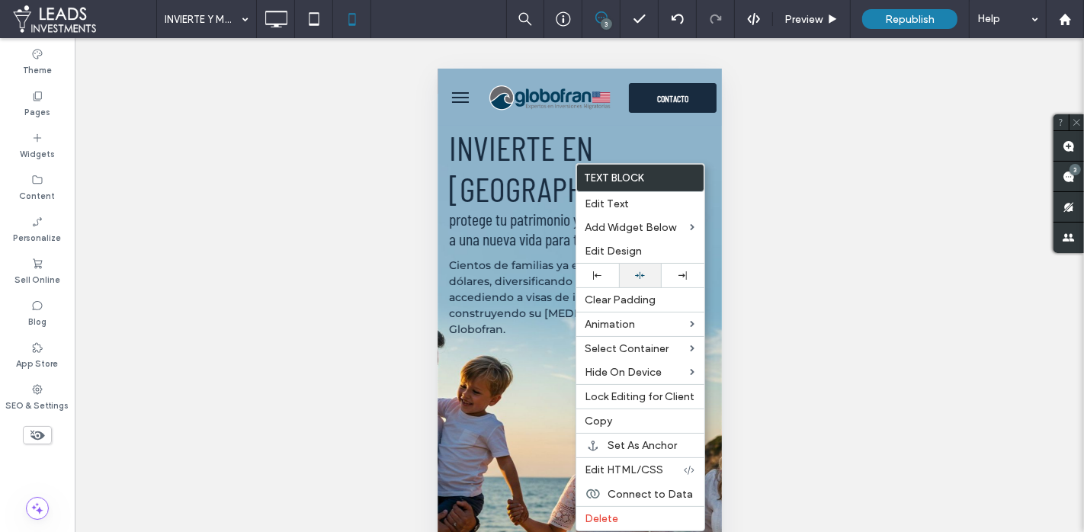
click at [648, 277] on div at bounding box center [640, 276] width 27 height 10
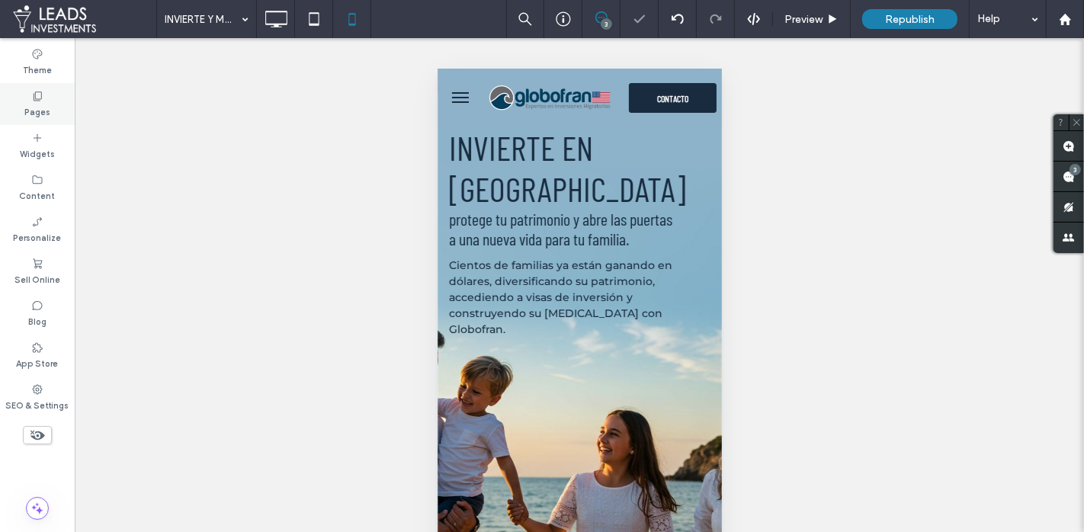
click at [53, 110] on div "Pages" at bounding box center [37, 104] width 75 height 42
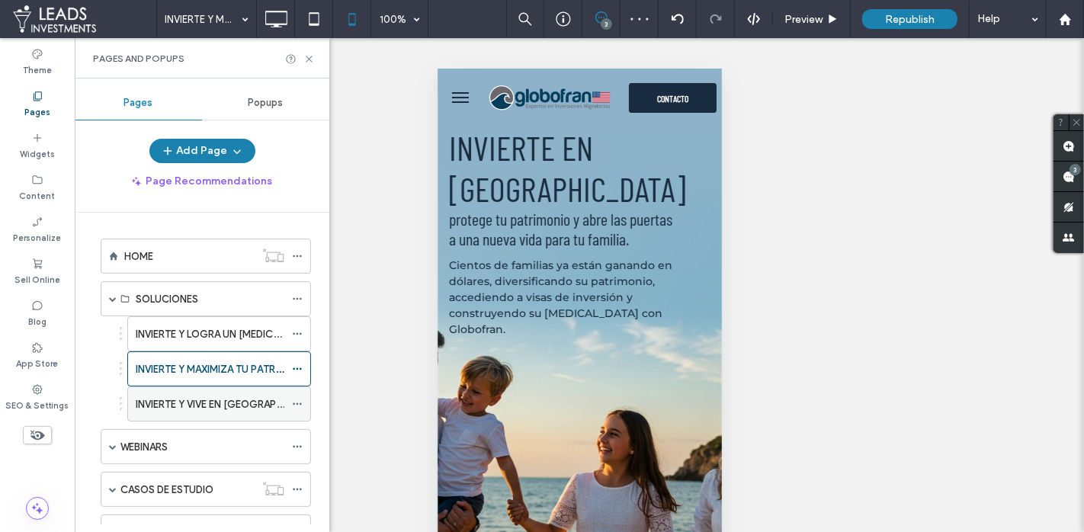
click at [242, 395] on label "INVIERTE Y VIVE EN EE.UU." at bounding box center [232, 404] width 192 height 27
click at [310, 57] on icon at bounding box center [309, 58] width 11 height 11
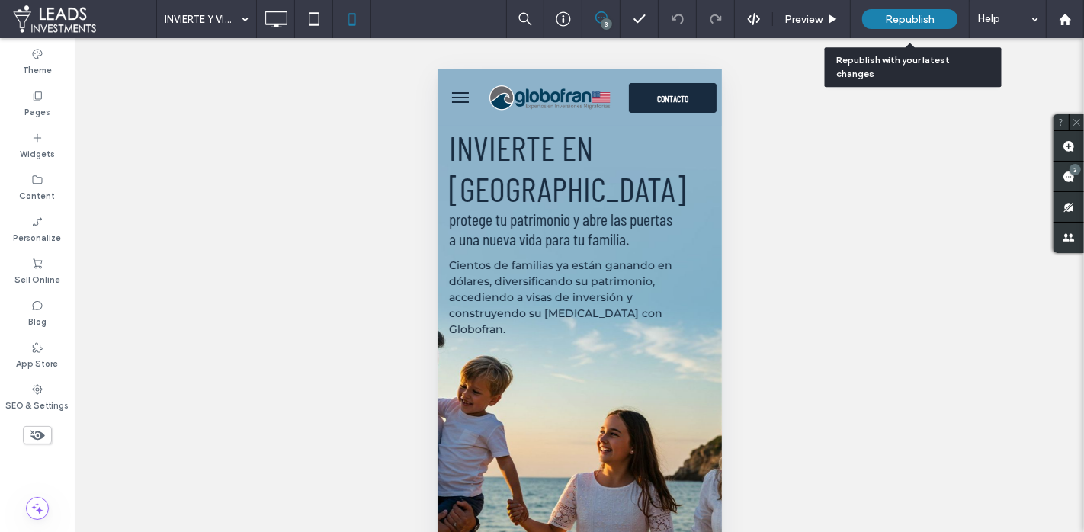
click at [894, 19] on span "Republish" at bounding box center [910, 19] width 50 height 13
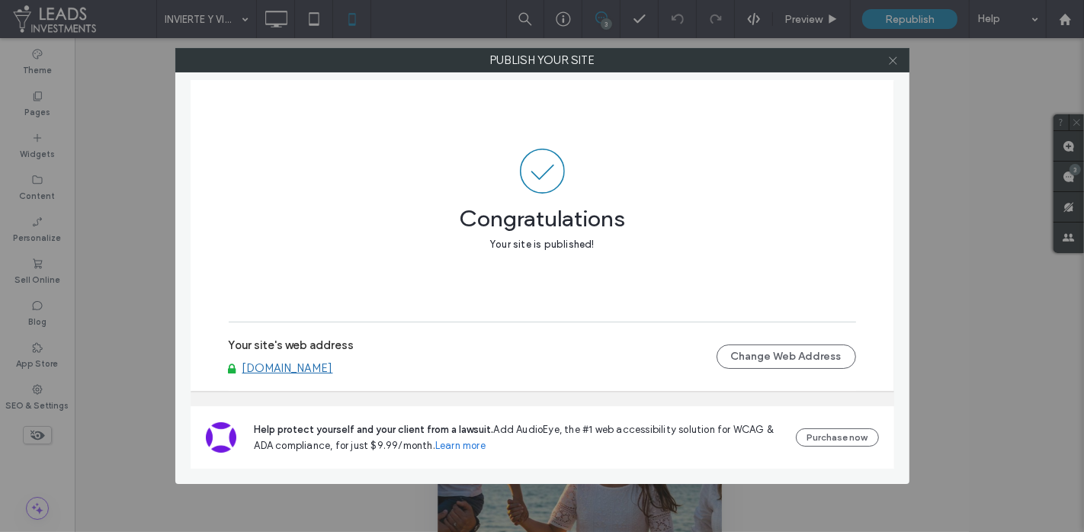
click at [897, 62] on icon at bounding box center [893, 60] width 11 height 11
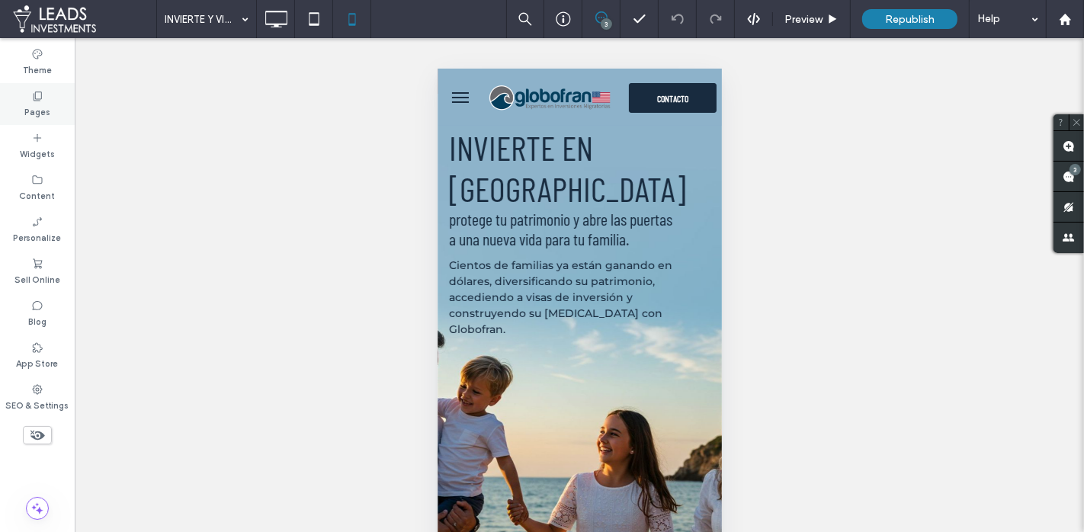
click at [59, 99] on div "Pages" at bounding box center [37, 104] width 75 height 42
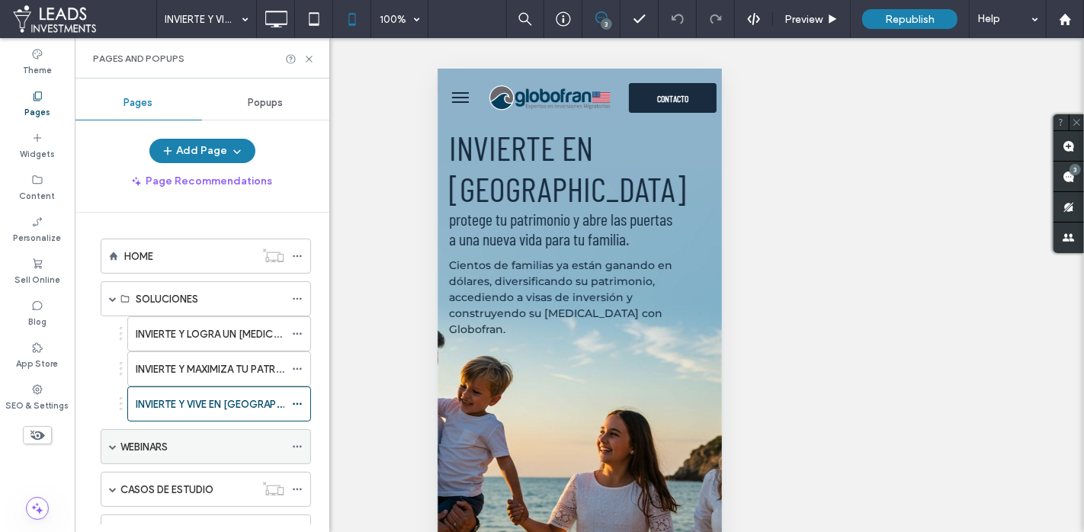
drag, startPoint x: 112, startPoint y: 441, endPoint x: 116, endPoint y: 427, distance: 14.2
click at [112, 443] on span at bounding box center [113, 447] width 8 height 8
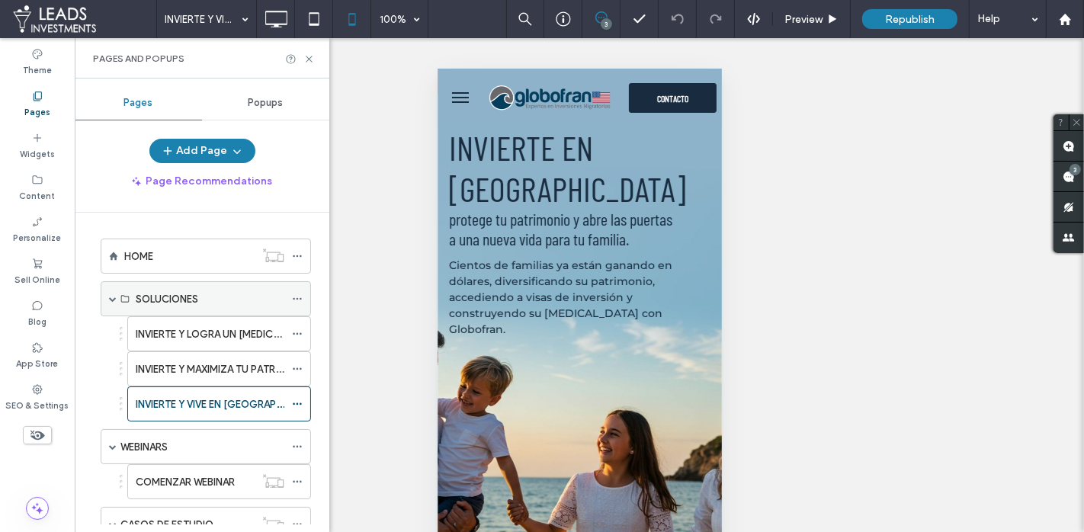
drag, startPoint x: 110, startPoint y: 294, endPoint x: 127, endPoint y: 306, distance: 21.4
click at [111, 295] on span at bounding box center [113, 299] width 8 height 8
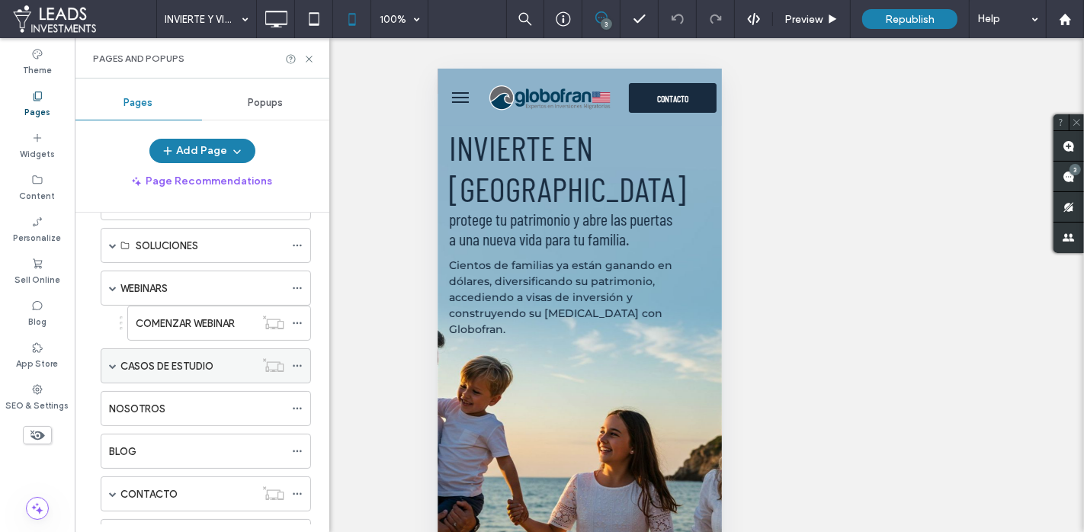
scroll to position [57, 0]
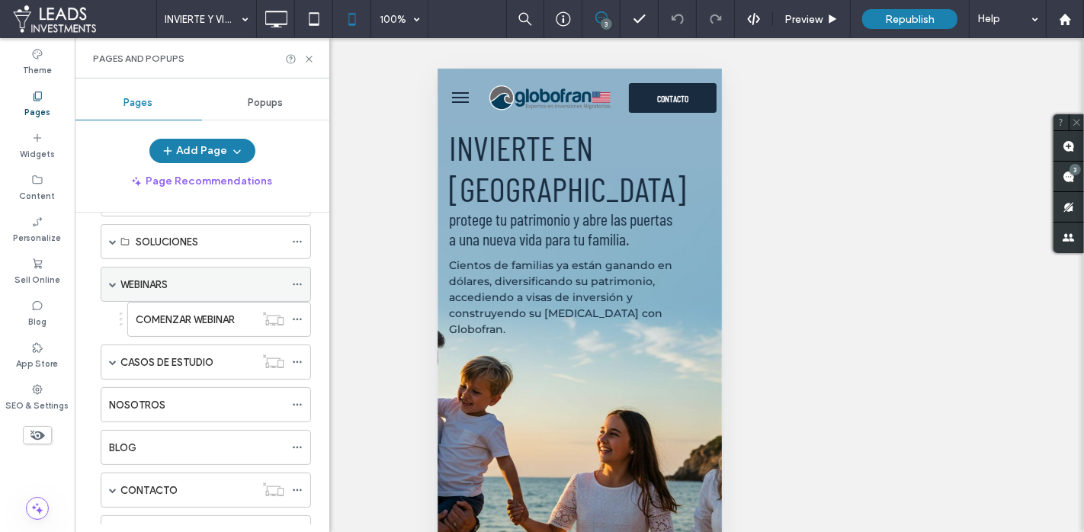
click at [200, 288] on div "WEBINARS" at bounding box center [202, 285] width 164 height 16
click at [310, 56] on icon at bounding box center [309, 58] width 11 height 11
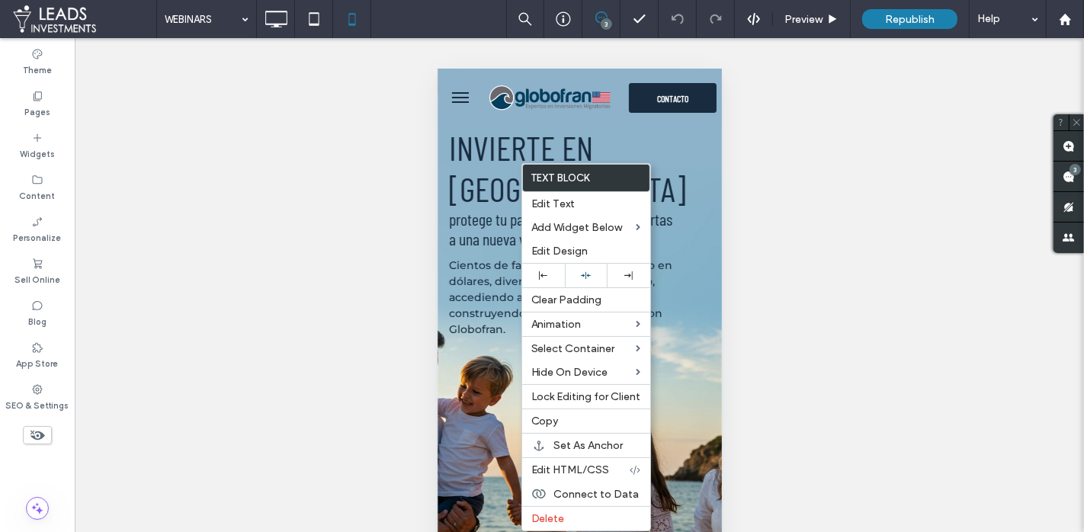
click at [435, 230] on div "Unhide? Yes Unhide? Yes Unhide? Yes Unhide? Yes Unhide? Yes Unhide? Yes Unhide?…" at bounding box center [580, 304] width 1010 height 532
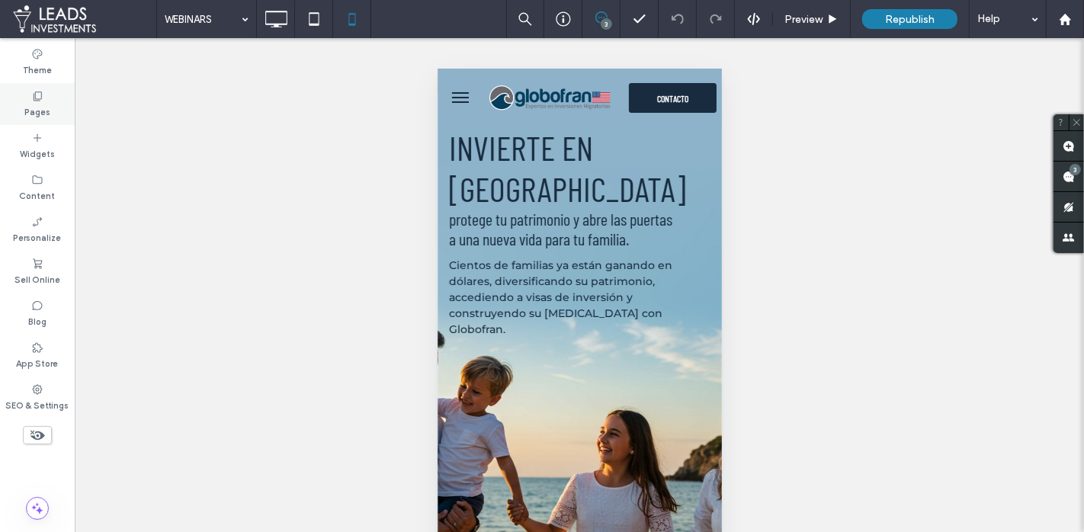
click at [59, 96] on div "Pages" at bounding box center [37, 104] width 75 height 42
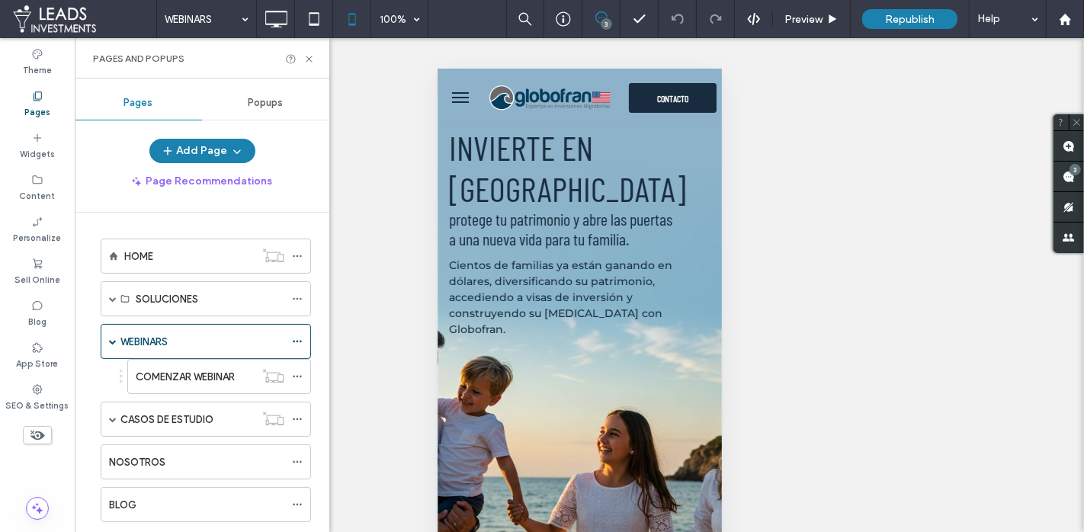
click at [165, 260] on div "HOME" at bounding box center [189, 257] width 130 height 16
click at [309, 56] on icon at bounding box center [309, 58] width 11 height 11
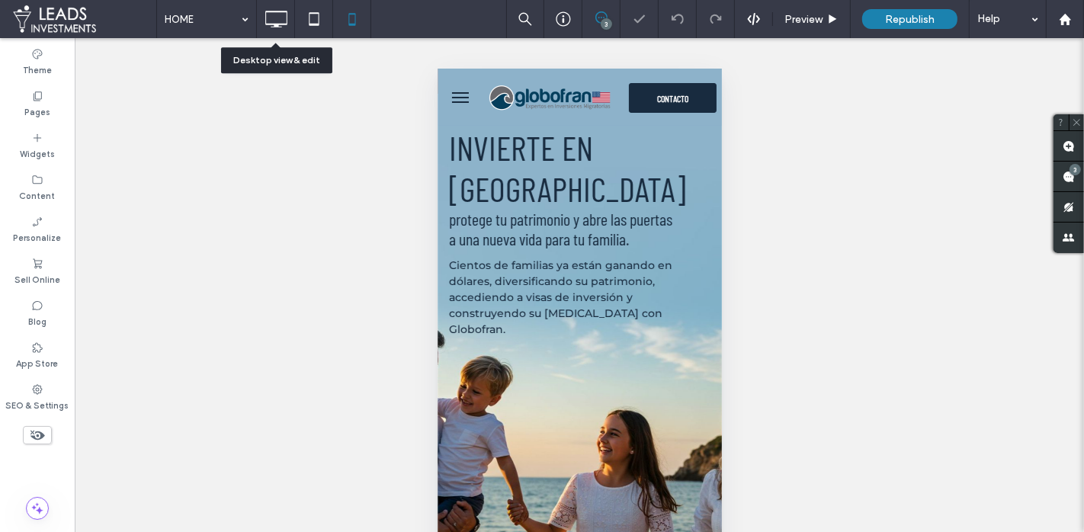
click at [280, 23] on icon at bounding box center [276, 19] width 31 height 31
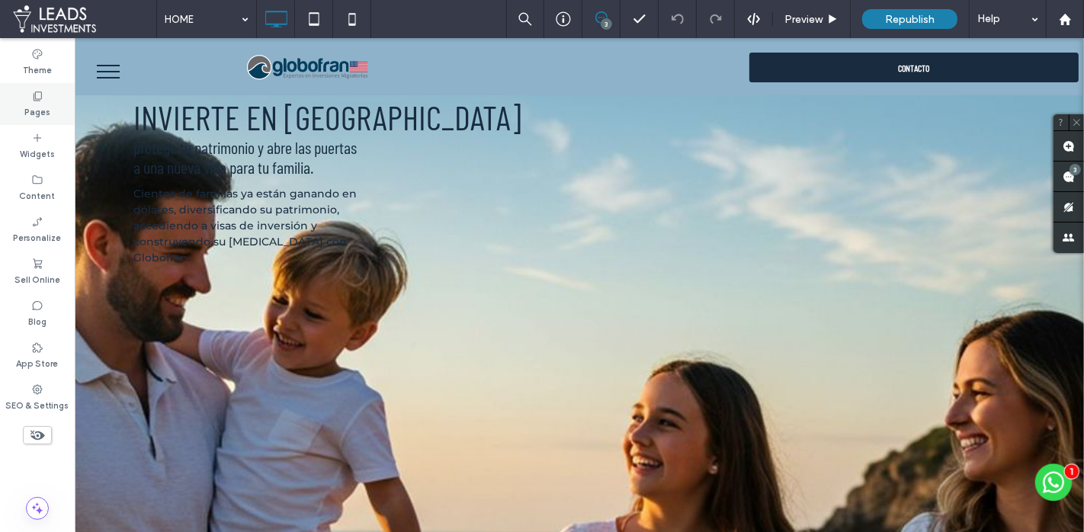
click at [54, 110] on div "Pages" at bounding box center [37, 104] width 75 height 42
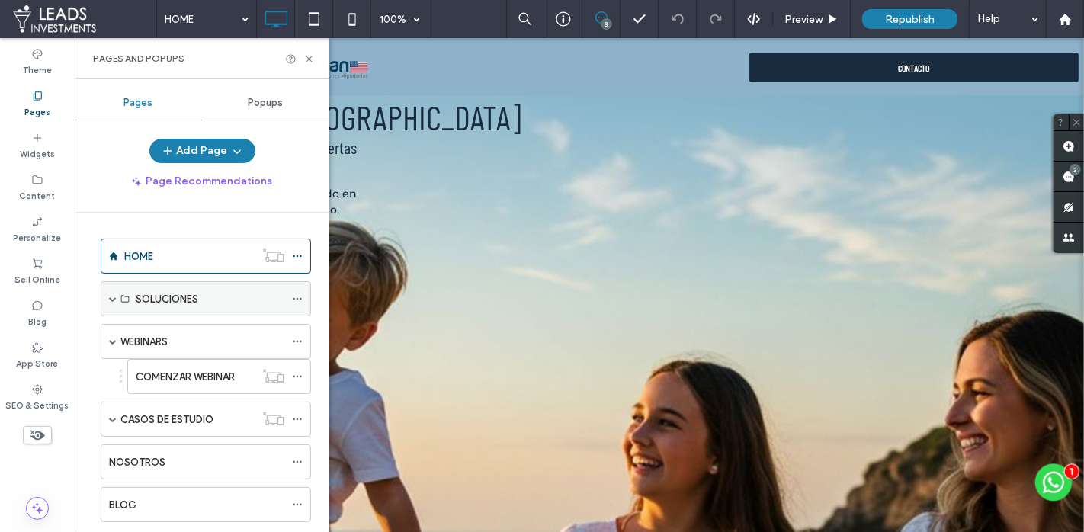
click at [114, 295] on span at bounding box center [113, 299] width 8 height 8
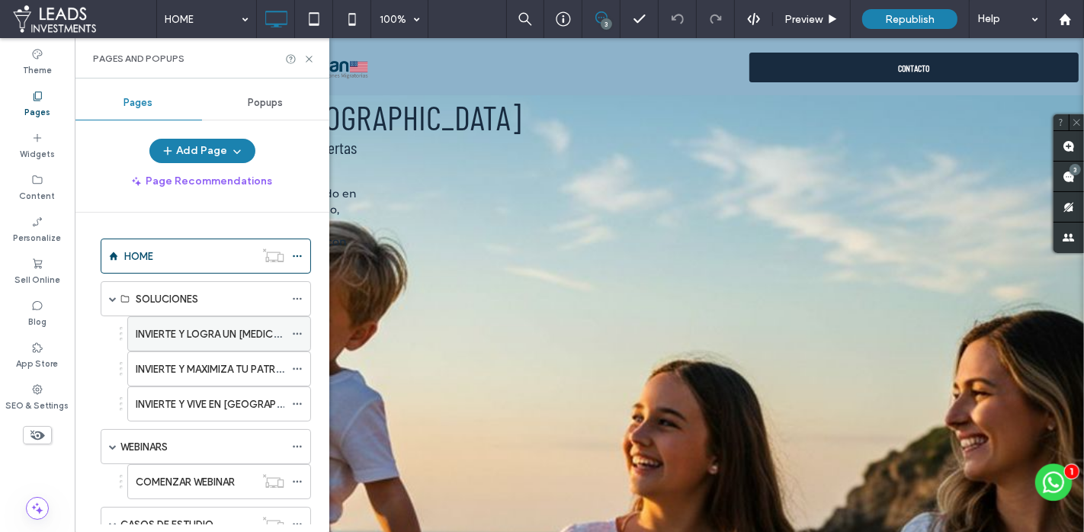
click at [191, 328] on label "INVIERTE Y LOGRA UN PLAN B EN EE.UU." at bounding box center [287, 334] width 302 height 27
click at [310, 57] on icon at bounding box center [309, 58] width 11 height 11
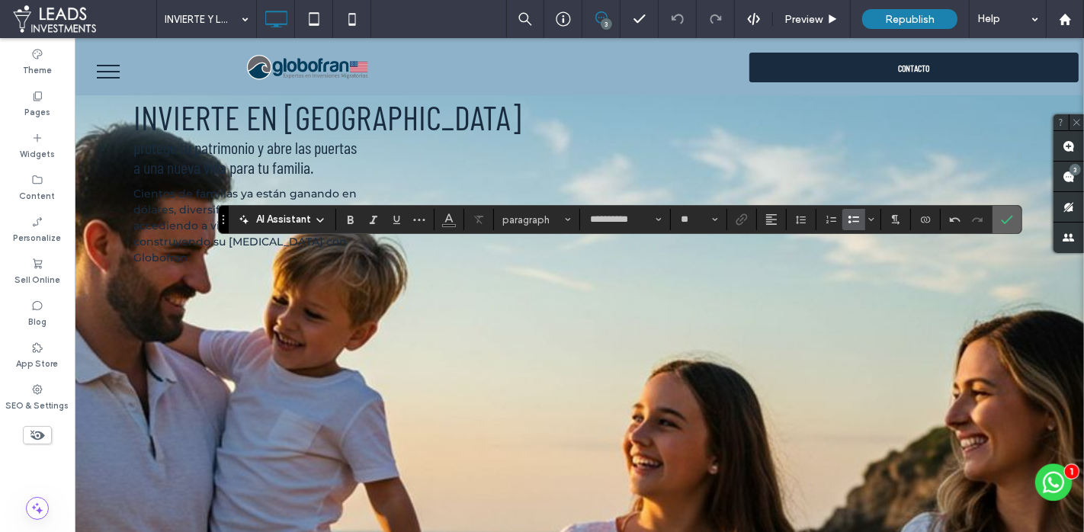
click at [1005, 213] on span "Confirm" at bounding box center [1007, 220] width 12 height 26
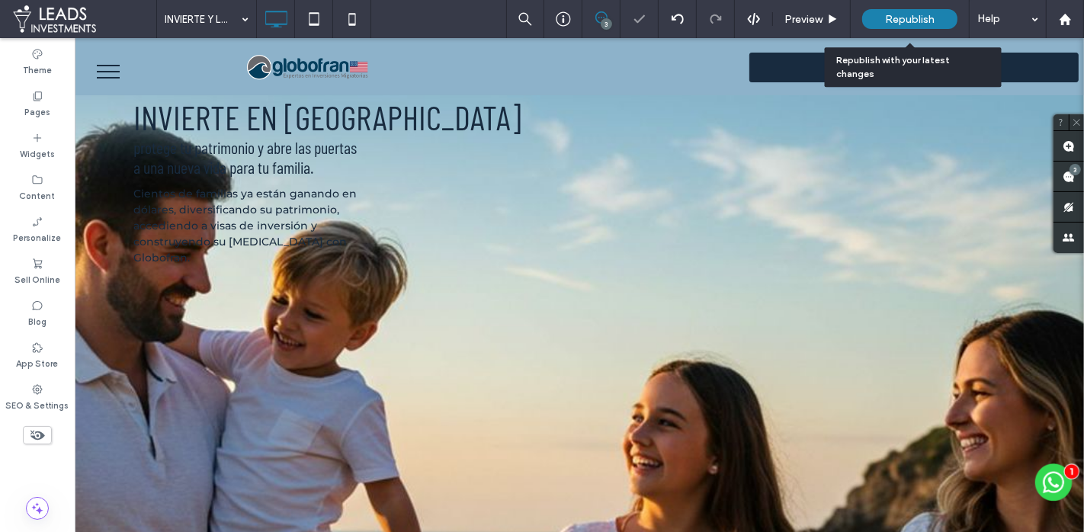
click at [888, 16] on span "Republish" at bounding box center [910, 19] width 50 height 13
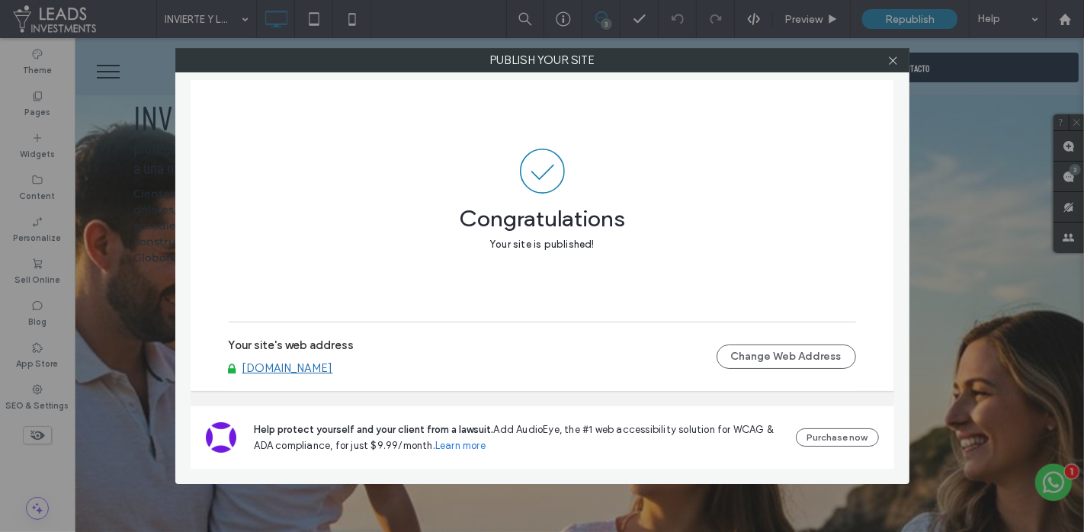
drag, startPoint x: 894, startPoint y: 63, endPoint x: 249, endPoint y: 114, distance: 647.2
click at [894, 63] on icon at bounding box center [893, 60] width 11 height 11
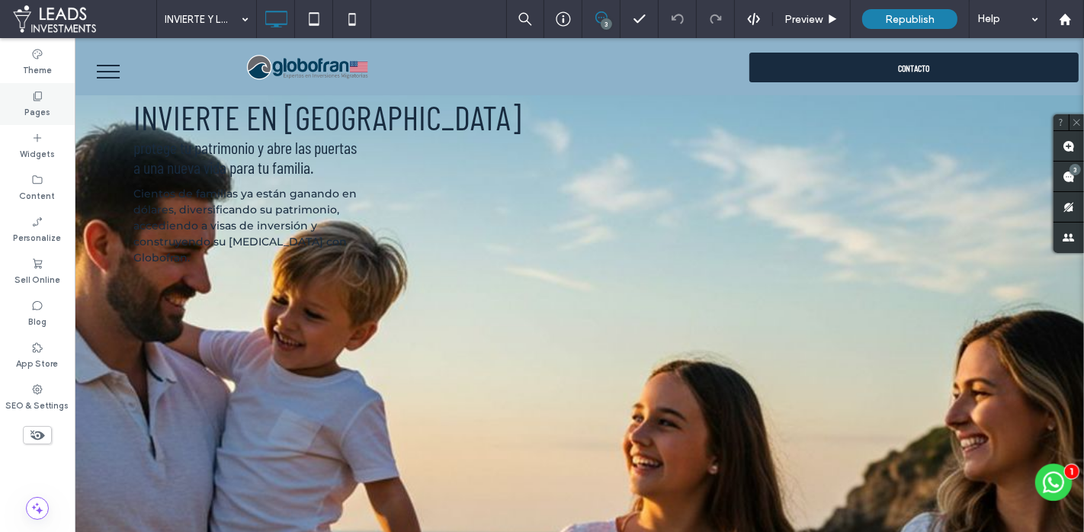
click at [61, 106] on div "Pages" at bounding box center [37, 104] width 75 height 42
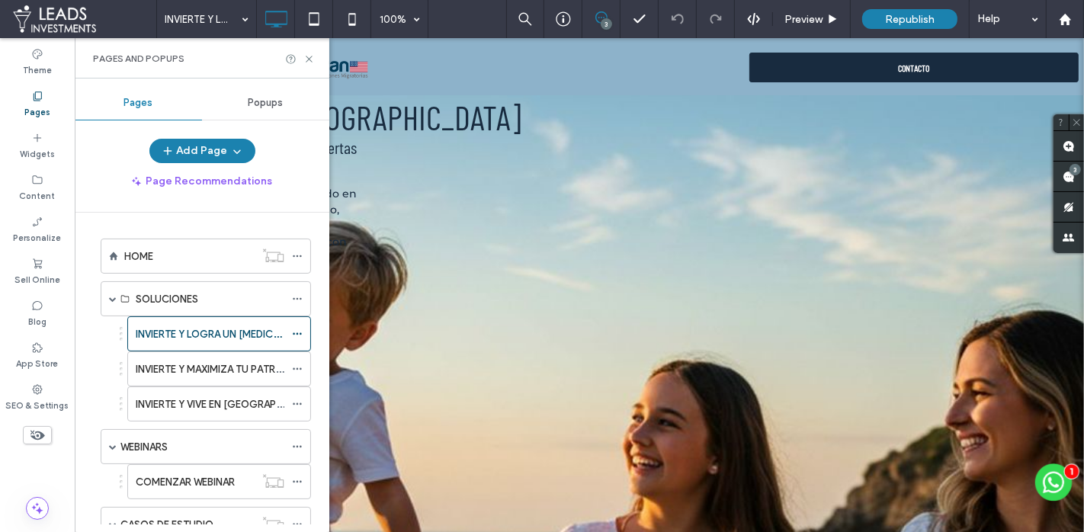
click at [181, 369] on label "INVIERTE Y MAXIMIZA TU PATRIMONIO EN EE.UU" at bounding box center [283, 369] width 295 height 27
click at [309, 56] on icon at bounding box center [309, 58] width 11 height 11
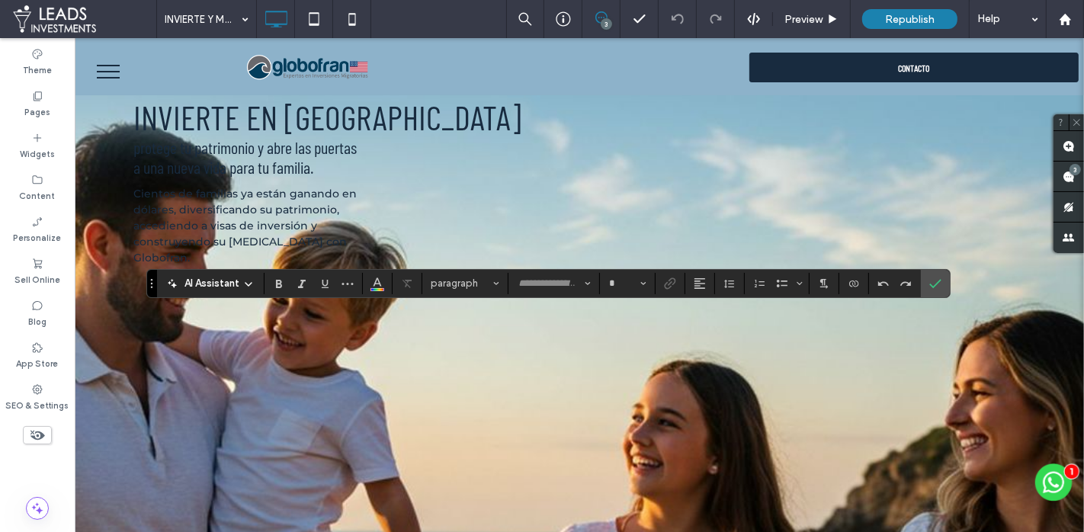
type input "**********"
type input "**"
click at [924, 283] on label "Confirm" at bounding box center [935, 283] width 23 height 27
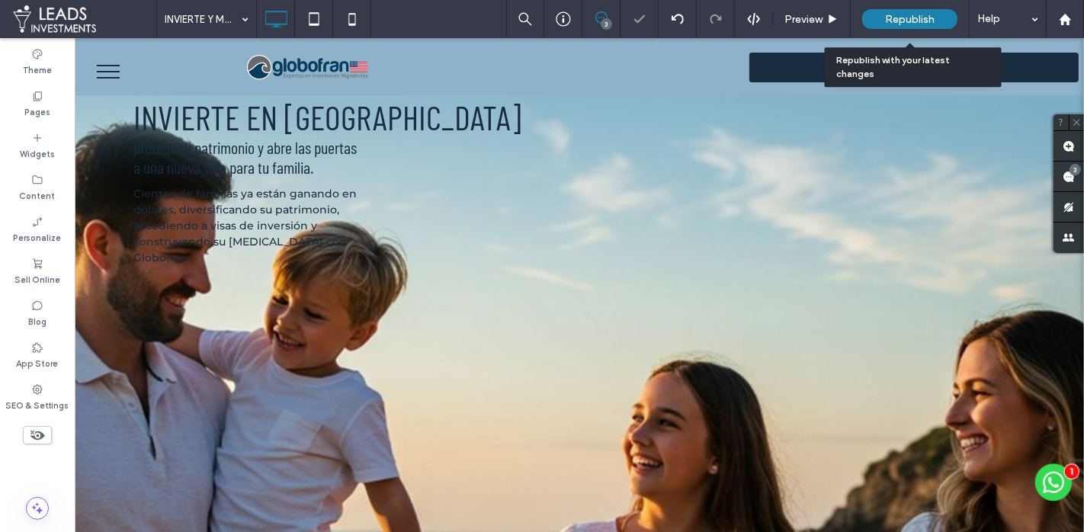
click at [902, 18] on span "Republish" at bounding box center [910, 19] width 50 height 13
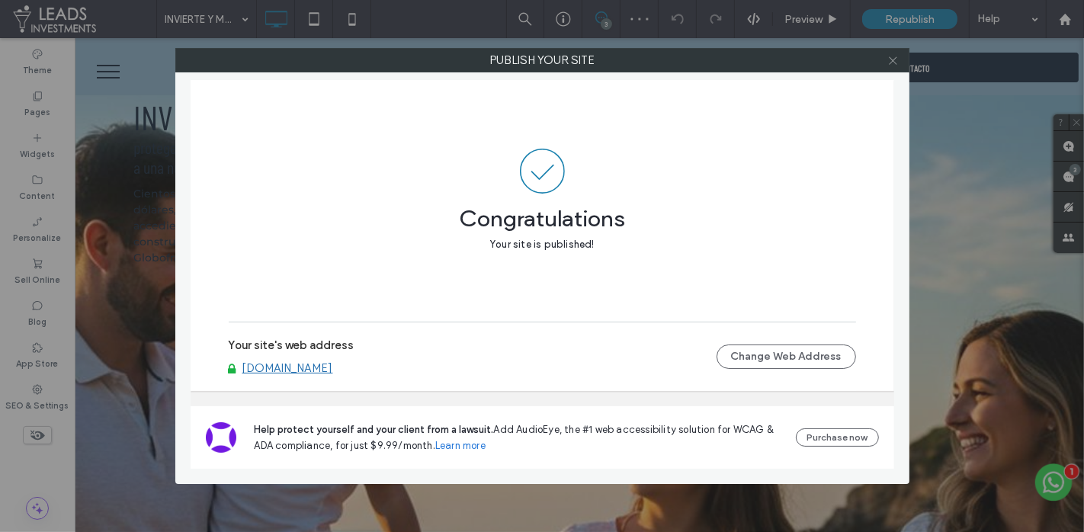
click at [895, 59] on icon at bounding box center [893, 60] width 11 height 11
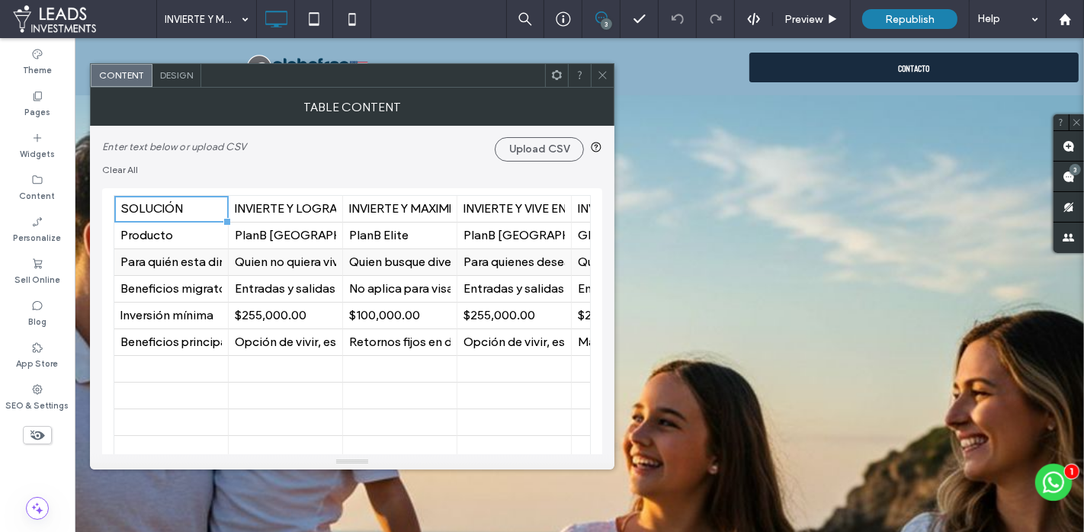
click at [423, 265] on div "Quien busque diversificar su patrominio con retornos garantizados y de bajo rie…" at bounding box center [399, 262] width 101 height 14
click at [442, 265] on icon at bounding box center [444, 261] width 11 height 11
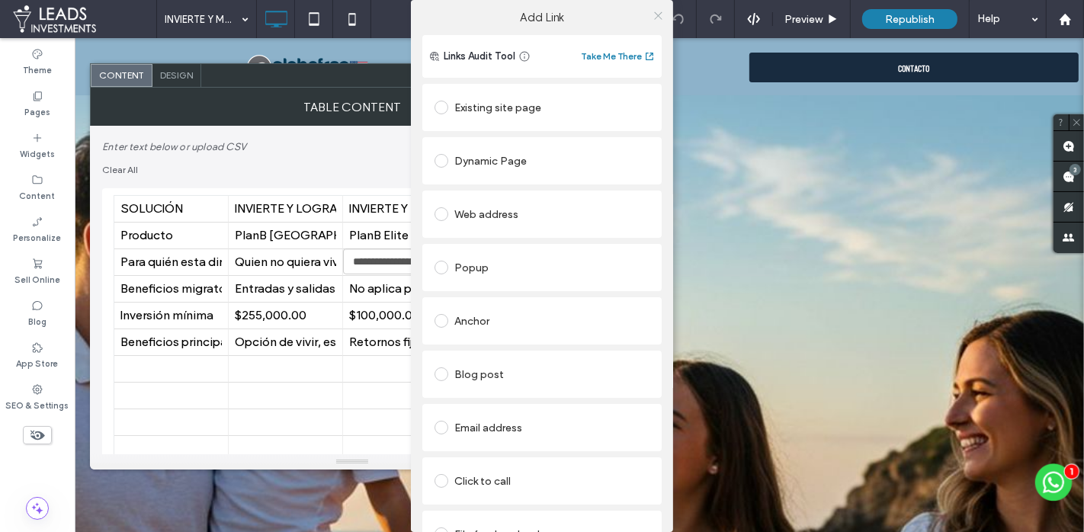
click at [653, 11] on icon at bounding box center [658, 15] width 11 height 11
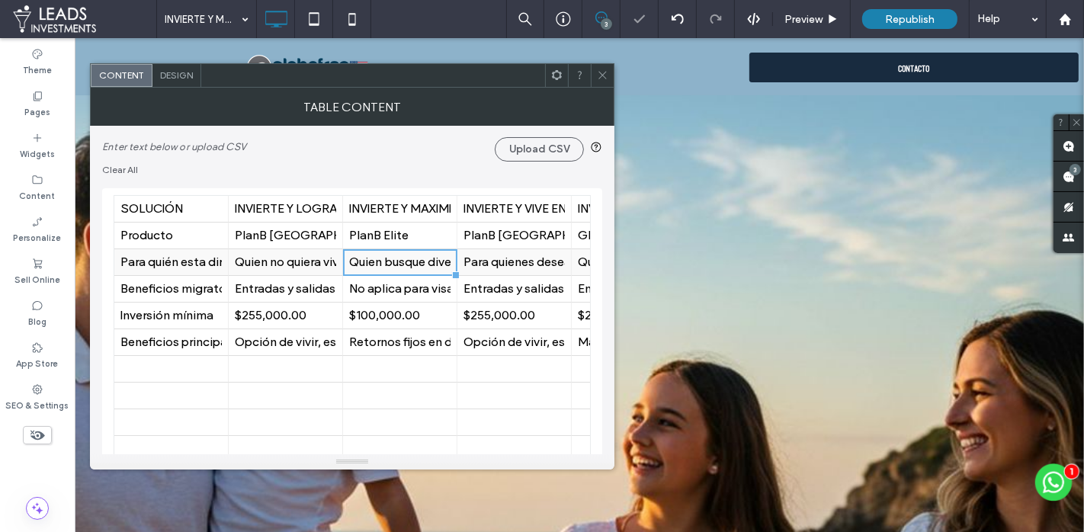
click at [389, 260] on div "Quien busque diversificar su patrominio con retornos garantizados y de bajo rie…" at bounding box center [399, 262] width 101 height 14
click at [408, 260] on div "Quien busque diversificar su patrominio con retornos garantizados y de bajo rie…" at bounding box center [399, 262] width 101 height 14
click at [409, 261] on div "Quien busque diversificar su patrominio con retornos garantizados y de bajo rie…" at bounding box center [399, 262] width 101 height 14
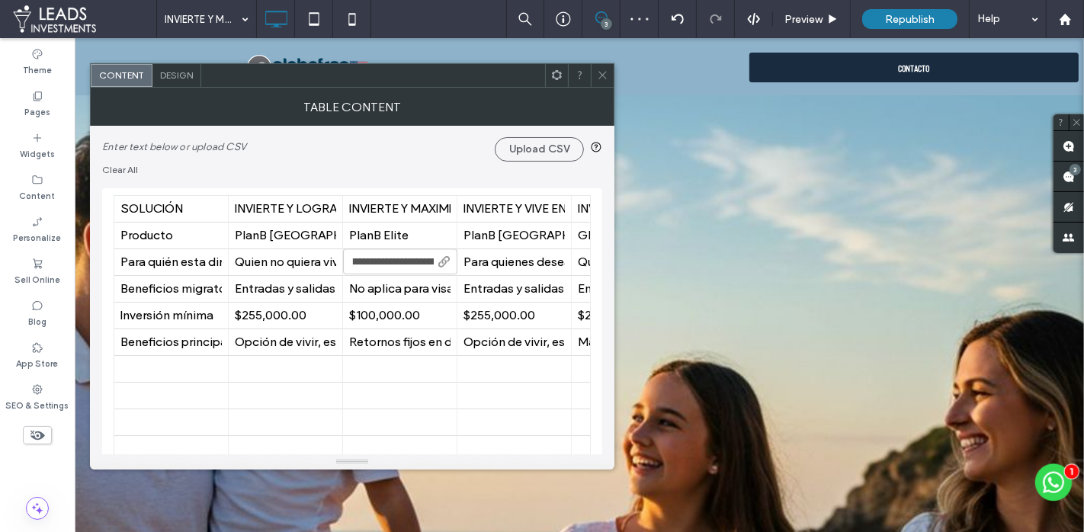
type input "**********"
click at [599, 76] on icon at bounding box center [602, 74] width 11 height 11
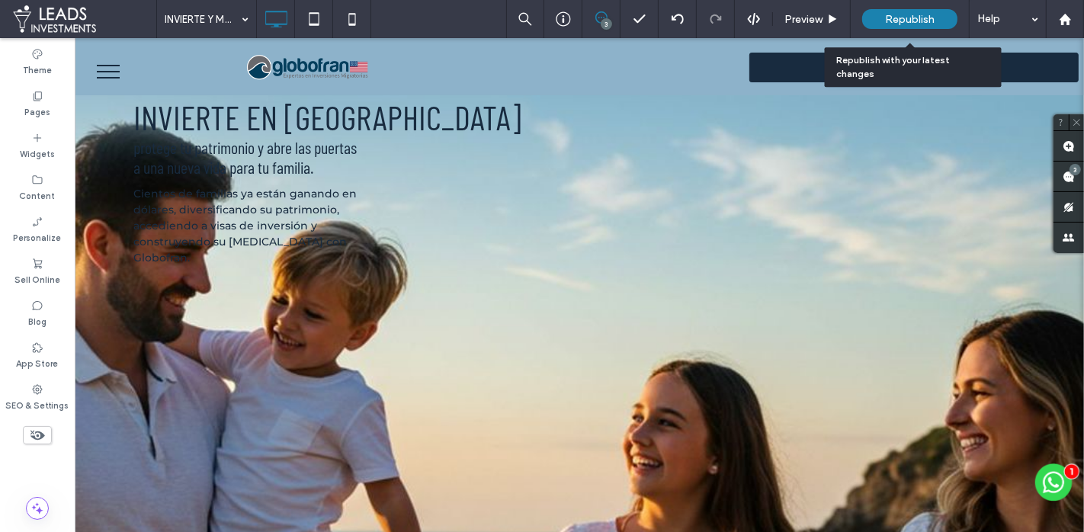
click at [895, 17] on span "Republish" at bounding box center [910, 19] width 50 height 13
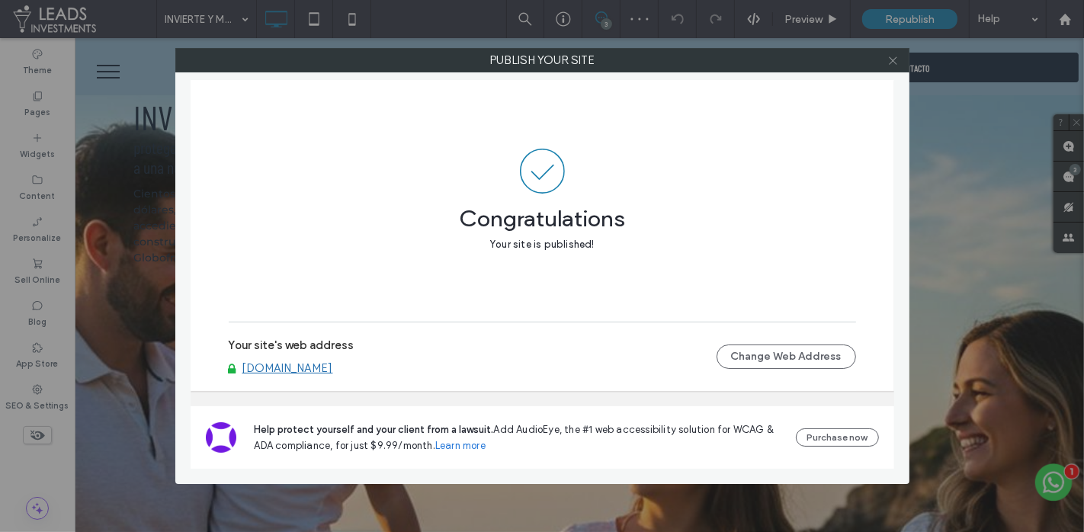
click at [895, 59] on use at bounding box center [893, 60] width 8 height 8
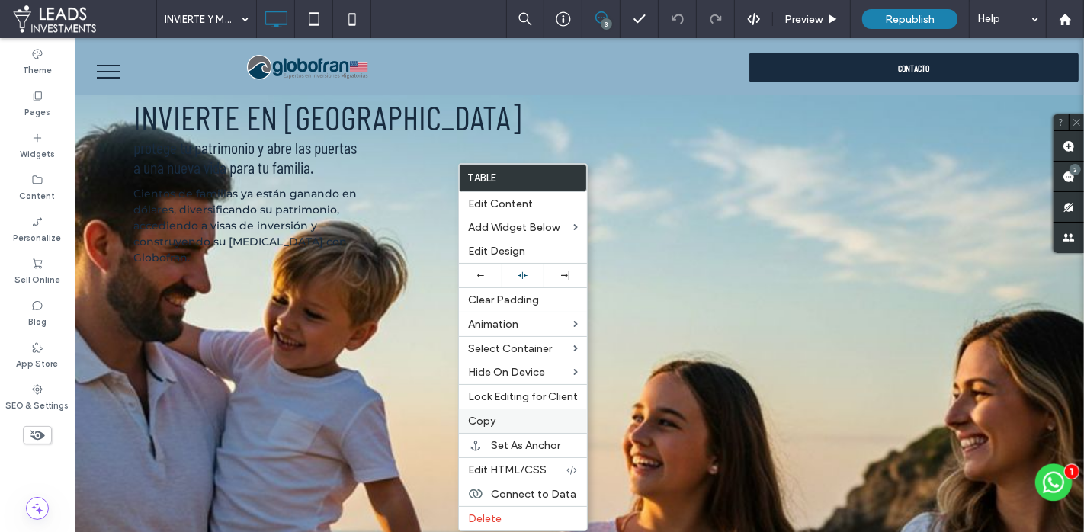
click at [495, 417] on label "Copy" at bounding box center [523, 421] width 110 height 13
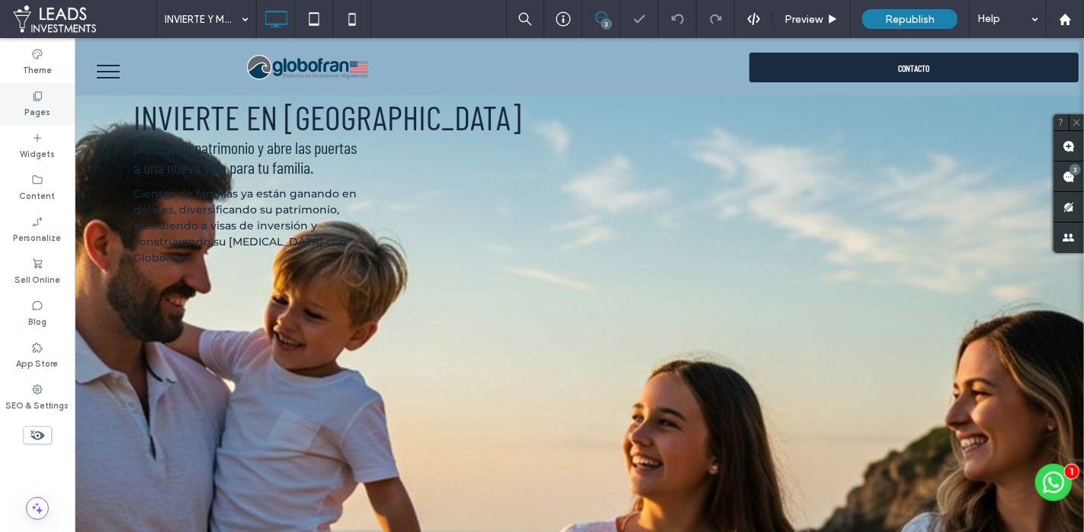
click at [59, 103] on div "Pages" at bounding box center [37, 104] width 75 height 42
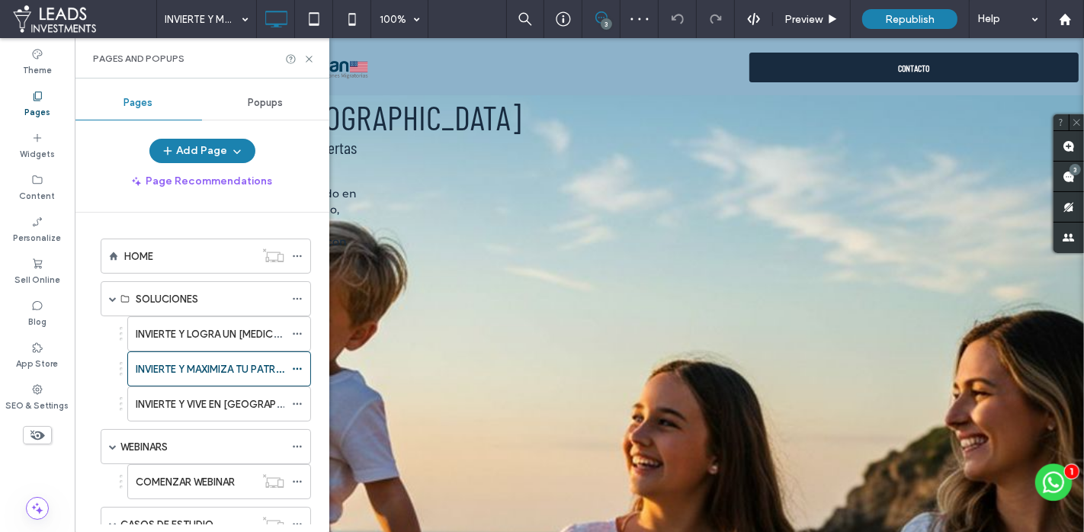
click at [198, 339] on label "INVIERTE Y LOGRA UN PLAN B EN EE.UU." at bounding box center [287, 334] width 302 height 27
click at [307, 55] on icon at bounding box center [309, 58] width 11 height 11
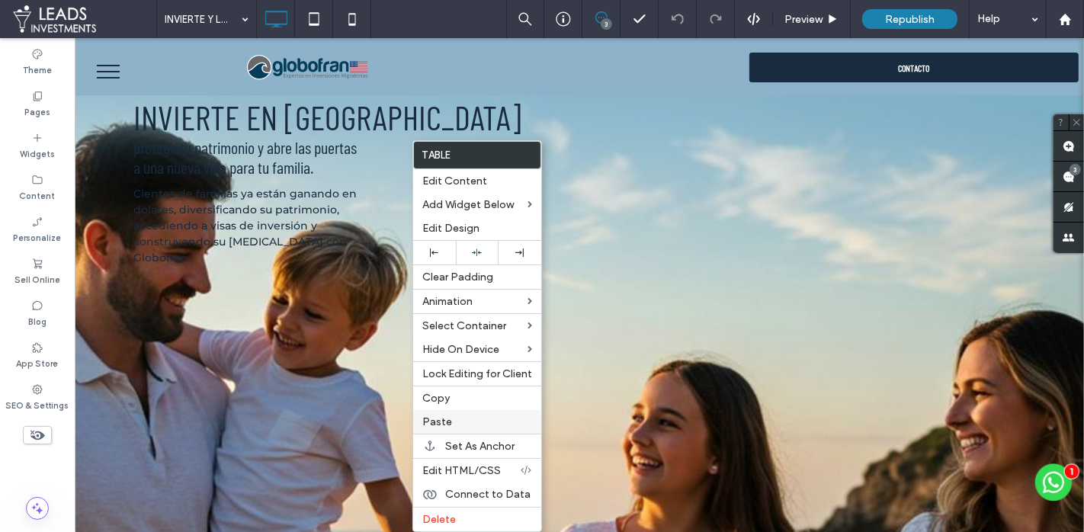
click at [463, 416] on label "Paste" at bounding box center [478, 422] width 110 height 13
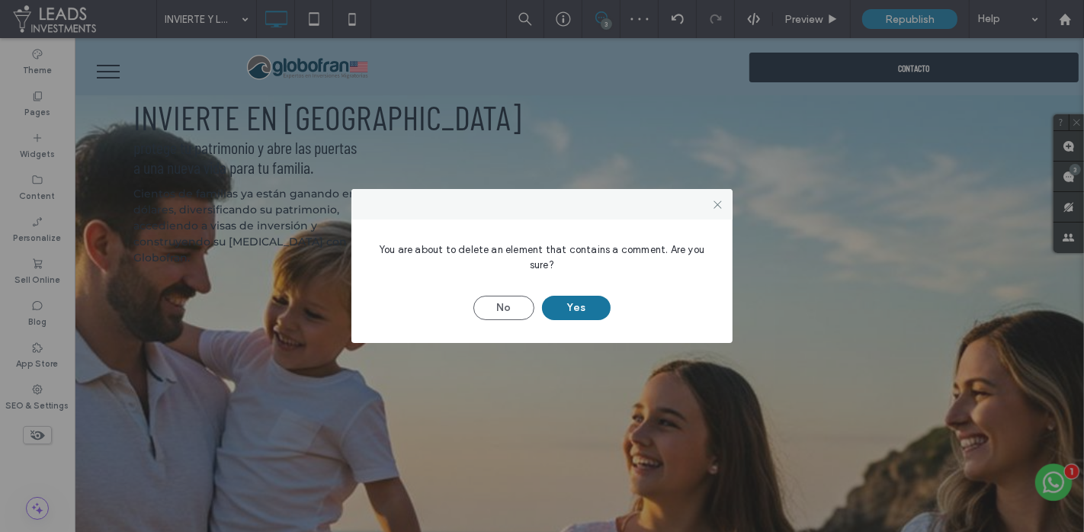
click at [576, 309] on button "Yes" at bounding box center [576, 308] width 69 height 24
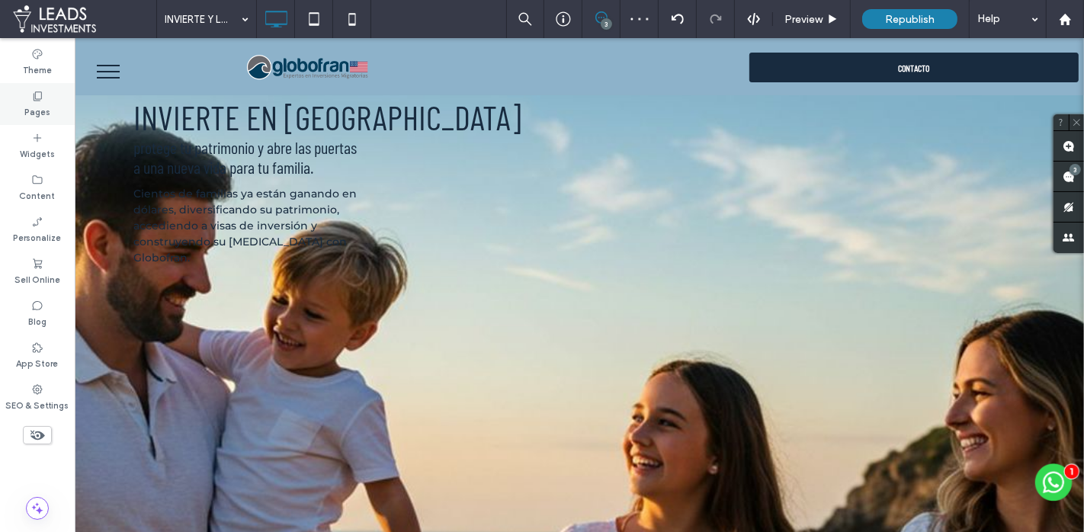
click at [61, 100] on div "Pages" at bounding box center [37, 104] width 75 height 42
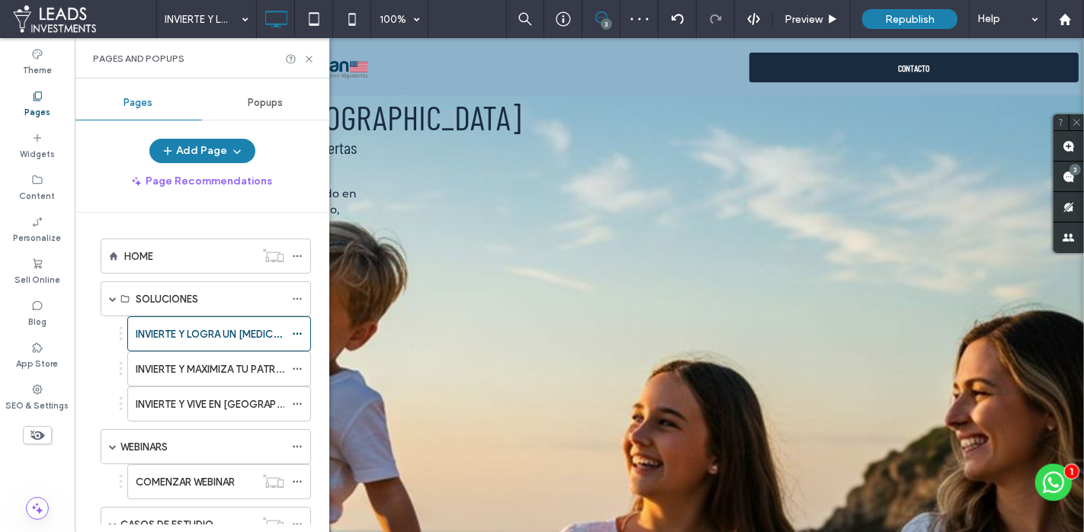
click at [176, 364] on label "INVIERTE Y MAXIMIZA TU PATRIMONIO EN EE.UU" at bounding box center [283, 369] width 295 height 27
click at [308, 58] on use at bounding box center [309, 59] width 6 height 6
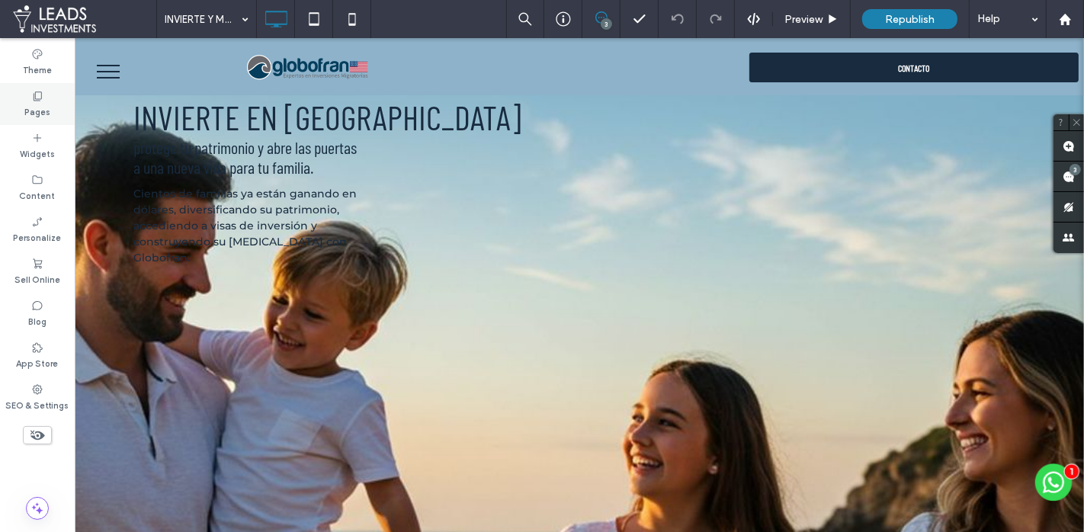
click at [47, 95] on div "Pages" at bounding box center [37, 104] width 75 height 42
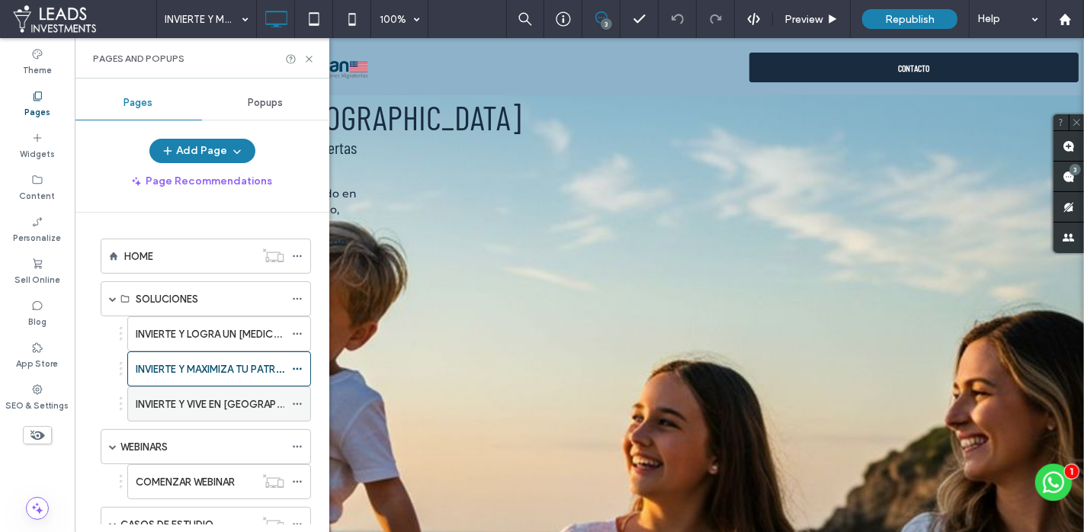
click at [182, 397] on label "INVIERTE Y VIVE EN EE.UU." at bounding box center [232, 404] width 192 height 27
click at [308, 57] on icon at bounding box center [309, 58] width 11 height 11
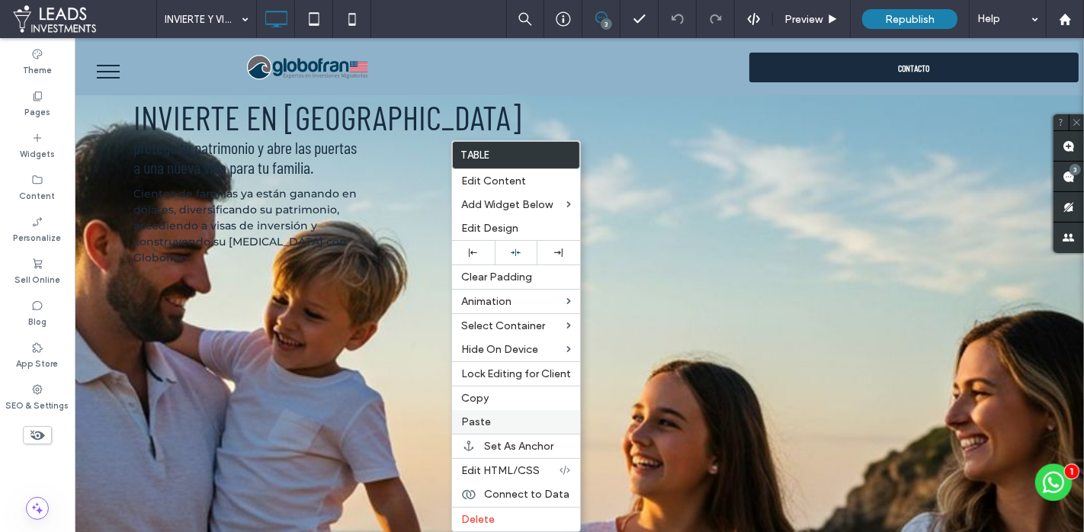
click at [490, 417] on label "Paste" at bounding box center [516, 422] width 110 height 13
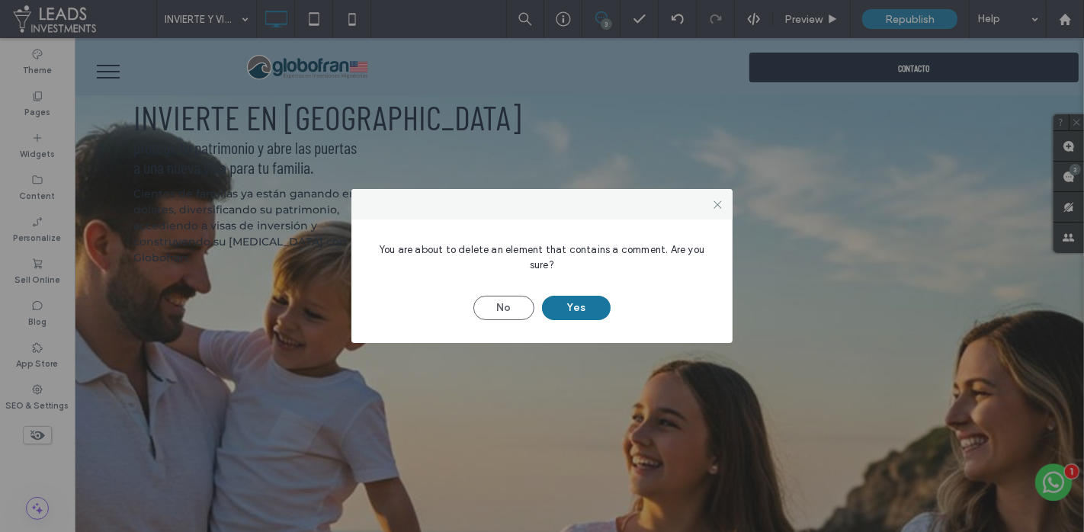
click at [594, 312] on button "Yes" at bounding box center [576, 308] width 69 height 24
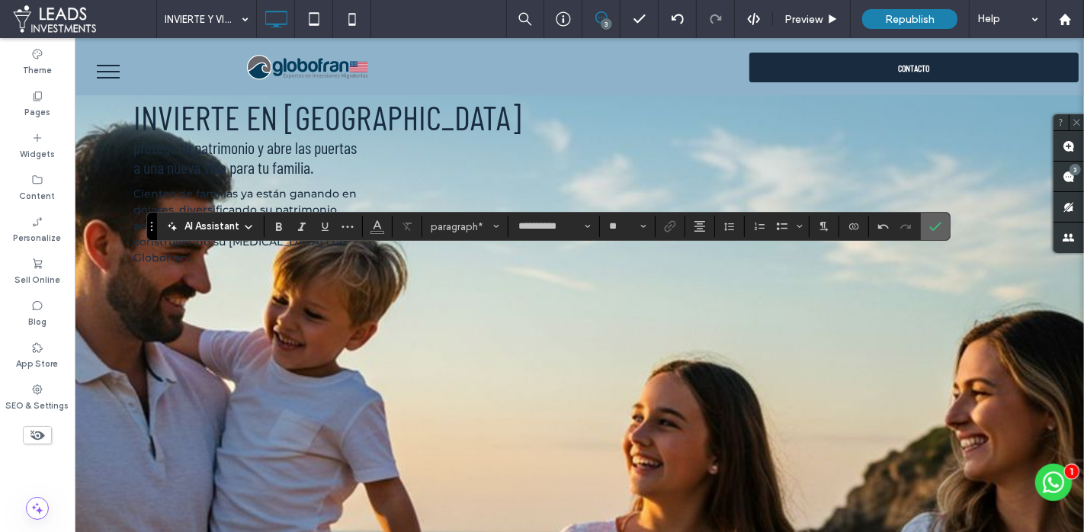
click at [935, 227] on icon "Confirm" at bounding box center [936, 226] width 12 height 12
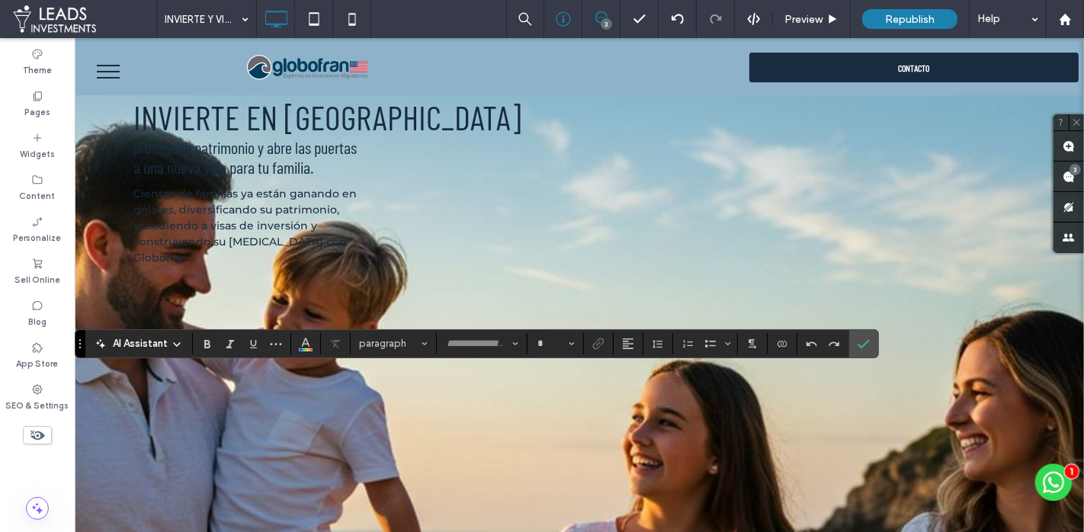
type input "**********"
type input "**"
click at [866, 344] on label "Confirm" at bounding box center [864, 343] width 23 height 27
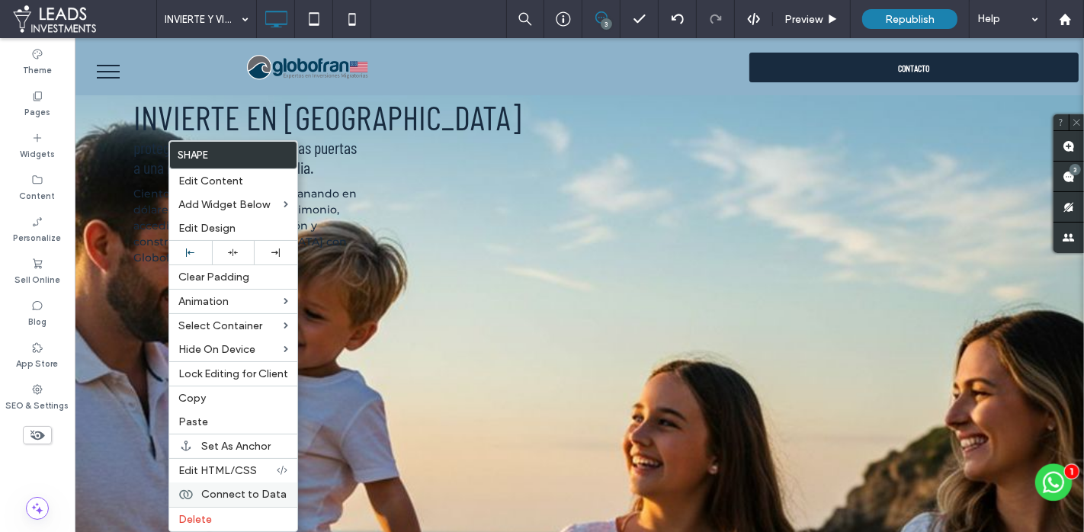
drag, startPoint x: 199, startPoint y: 506, endPoint x: 206, endPoint y: 499, distance: 10.3
click at [199, 507] on div "Delete" at bounding box center [233, 519] width 128 height 24
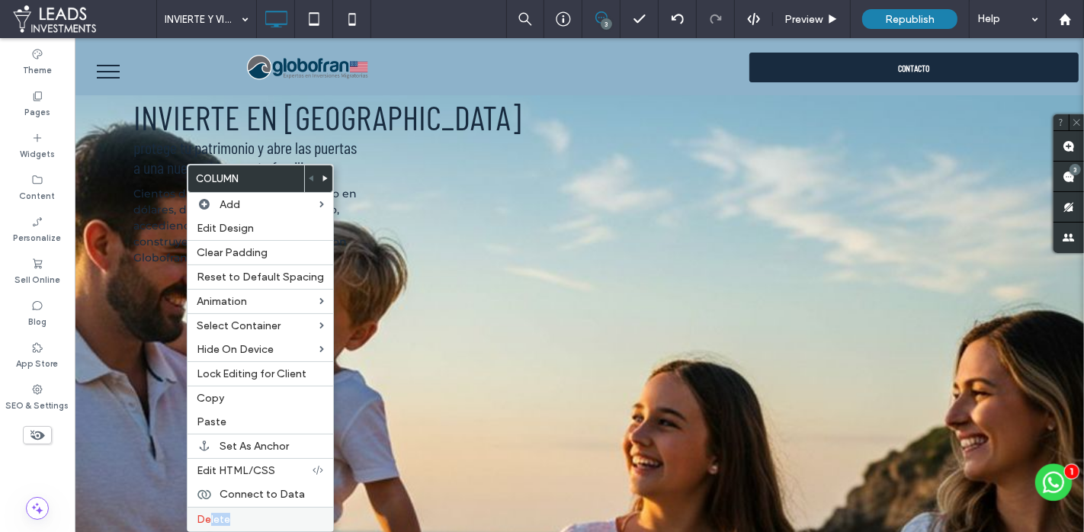
click at [212, 513] on span "Delete" at bounding box center [214, 519] width 34 height 13
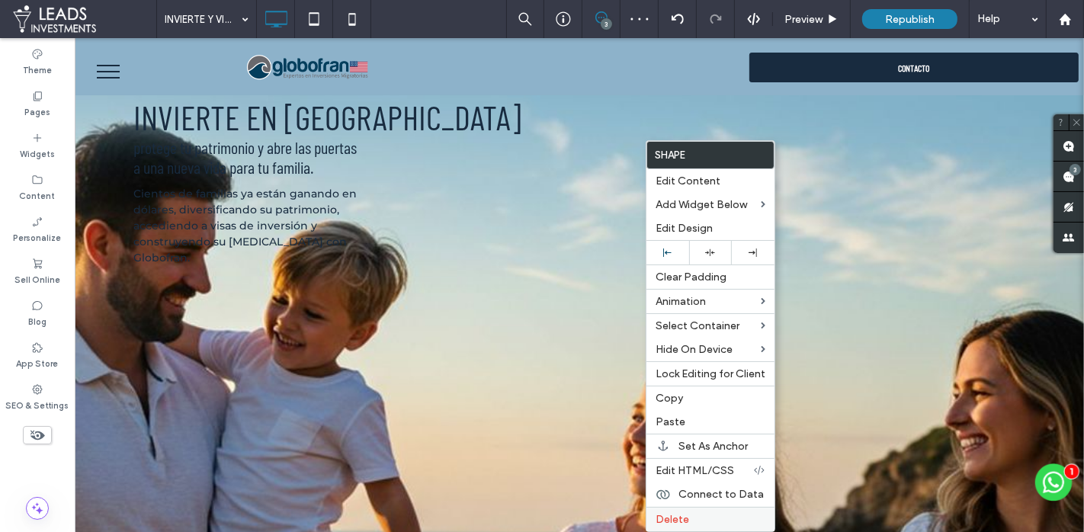
click at [673, 513] on span "Delete" at bounding box center [673, 519] width 34 height 13
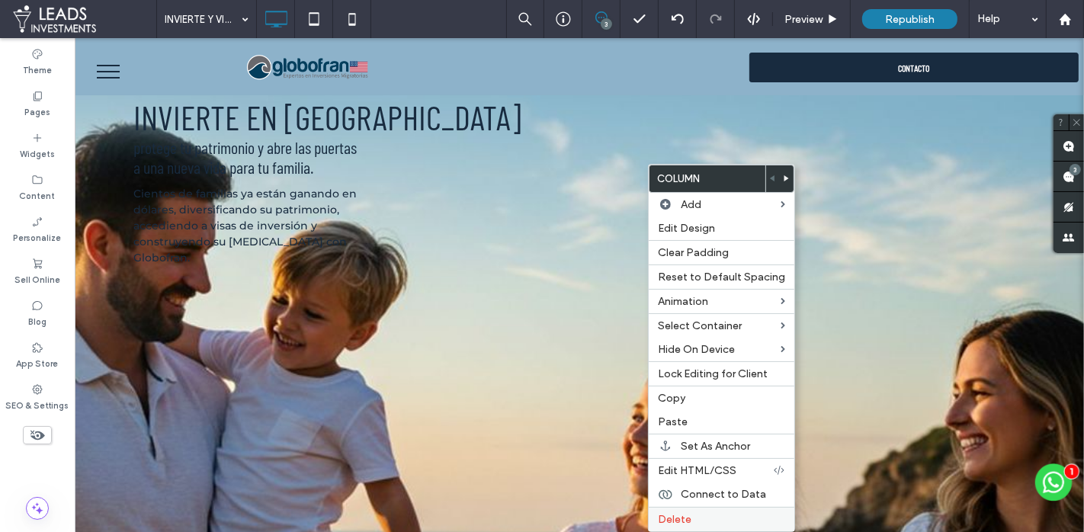
click at [676, 513] on span "Delete" at bounding box center [675, 519] width 34 height 13
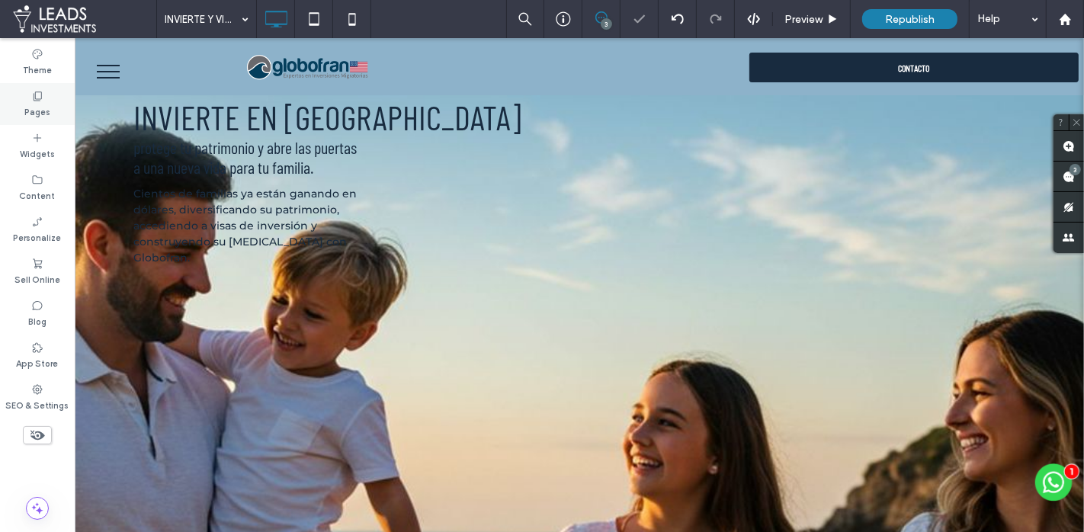
click at [72, 104] on div "Pages" at bounding box center [37, 104] width 75 height 42
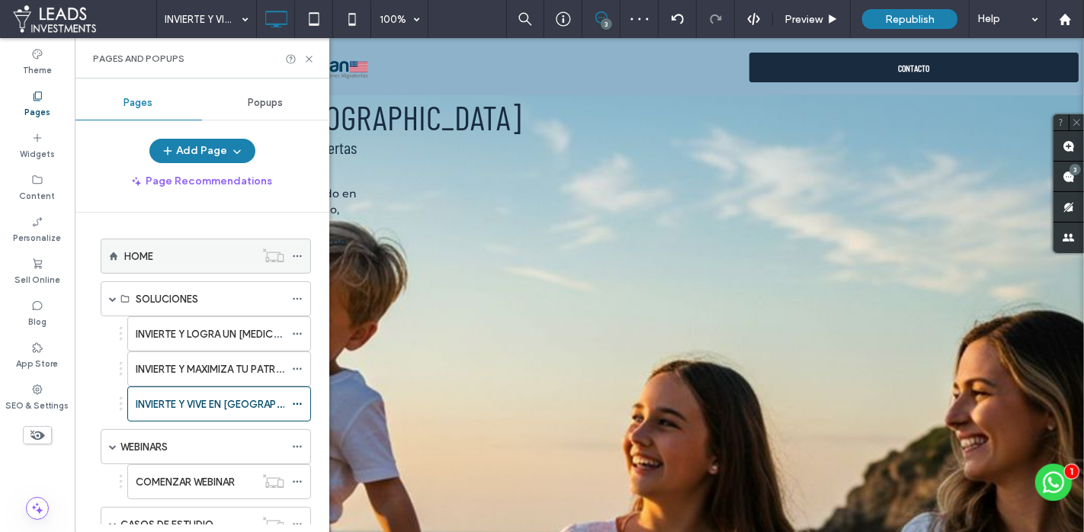
click at [162, 259] on div "HOME" at bounding box center [189, 257] width 130 height 16
click at [309, 56] on icon at bounding box center [309, 58] width 11 height 11
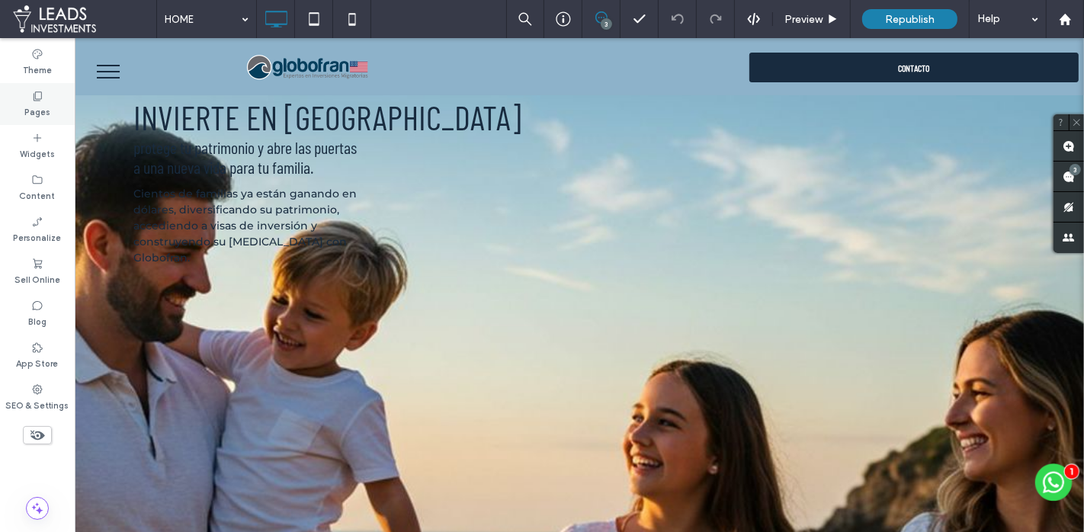
click at [58, 108] on div "Pages" at bounding box center [37, 104] width 75 height 42
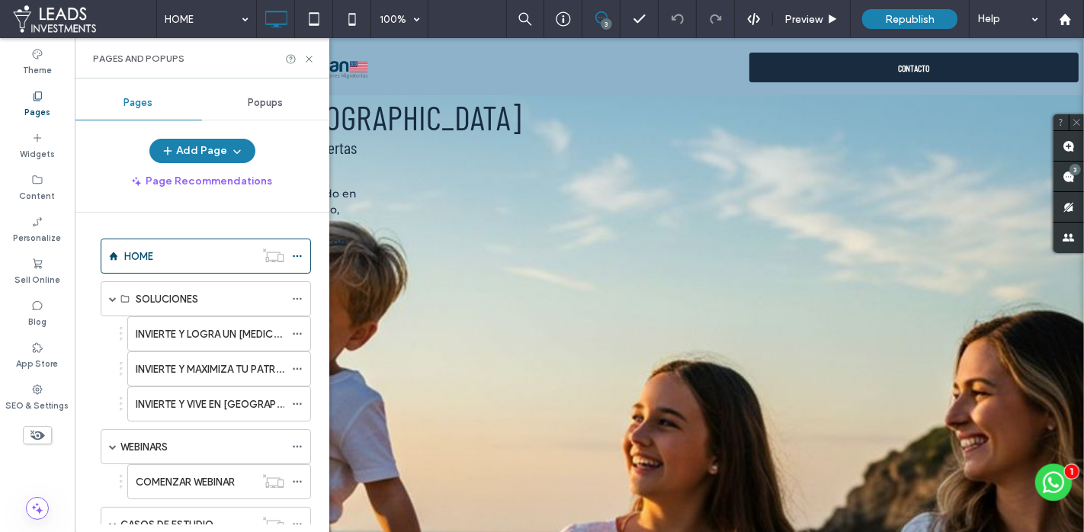
click at [153, 336] on label "INVIERTE Y LOGRA UN PLAN B EN EE.UU." at bounding box center [287, 334] width 302 height 27
click at [309, 57] on icon at bounding box center [309, 58] width 11 height 11
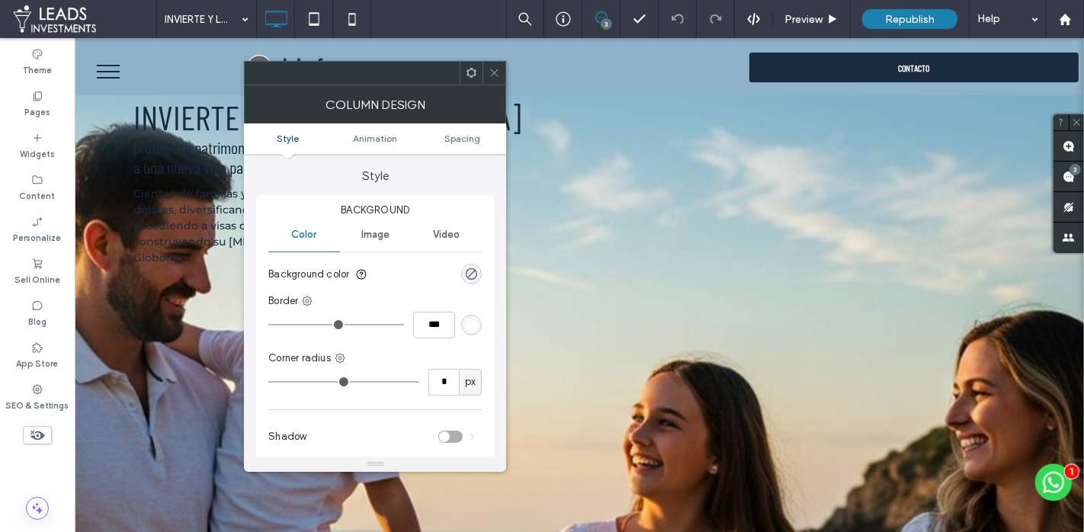
click at [471, 78] on icon at bounding box center [471, 72] width 11 height 11
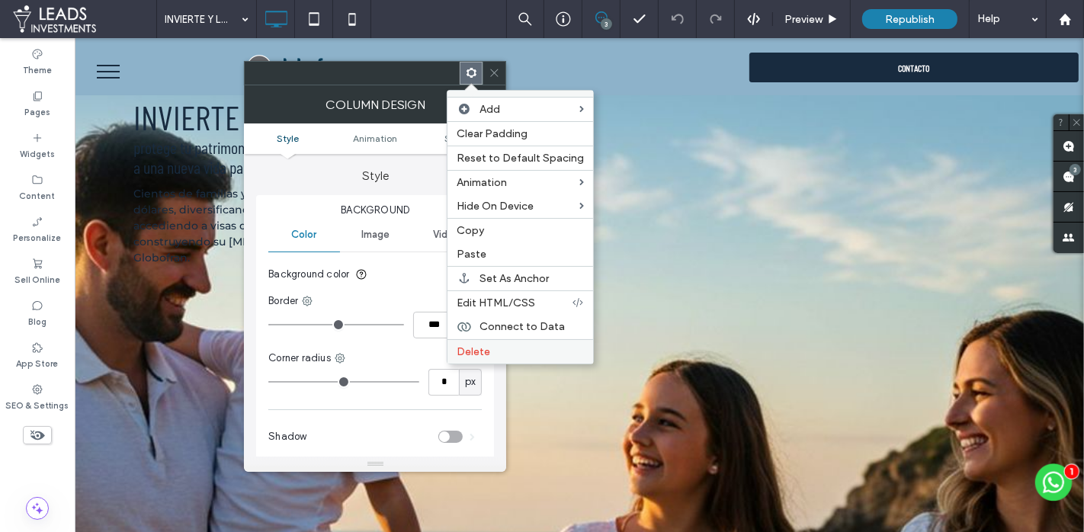
click at [481, 345] on span "Delete" at bounding box center [474, 351] width 34 height 13
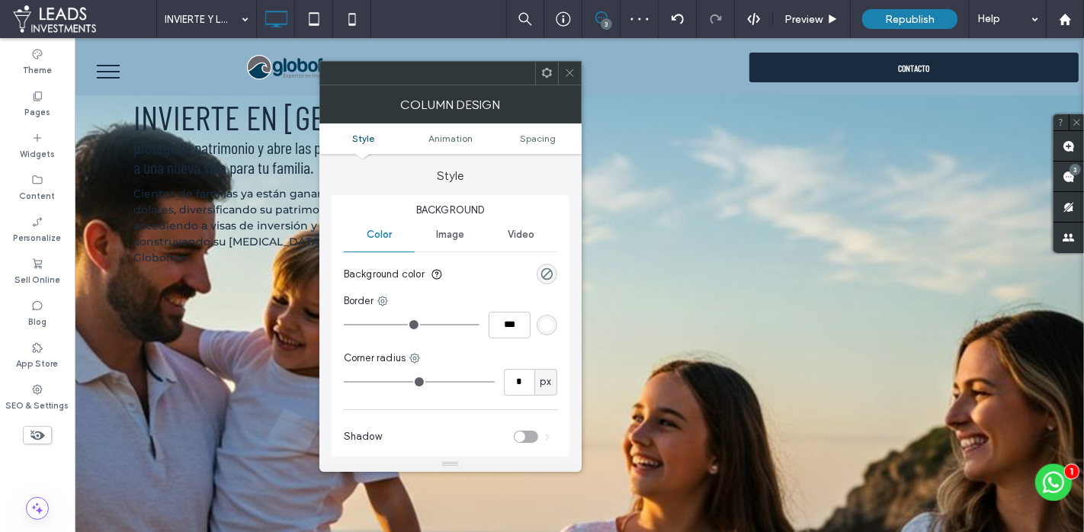
click at [548, 72] on icon at bounding box center [546, 72] width 11 height 11
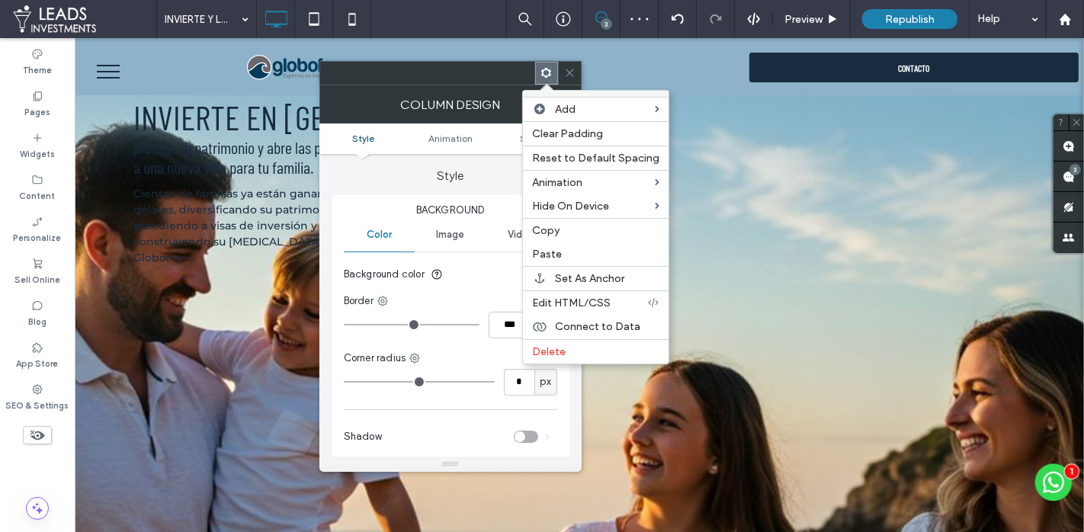
click at [564, 345] on span "Delete" at bounding box center [549, 351] width 34 height 13
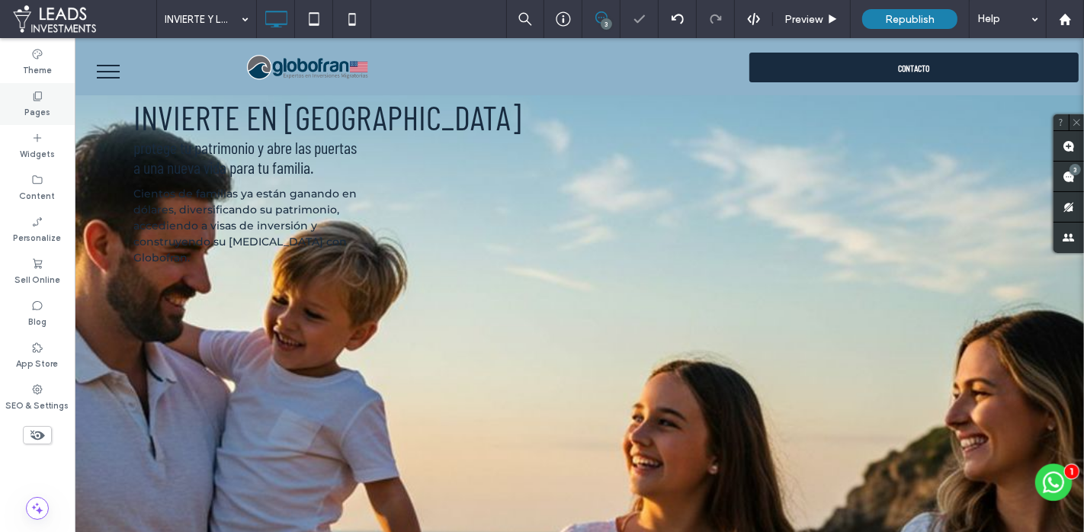
click at [53, 94] on div "Pages" at bounding box center [37, 104] width 75 height 42
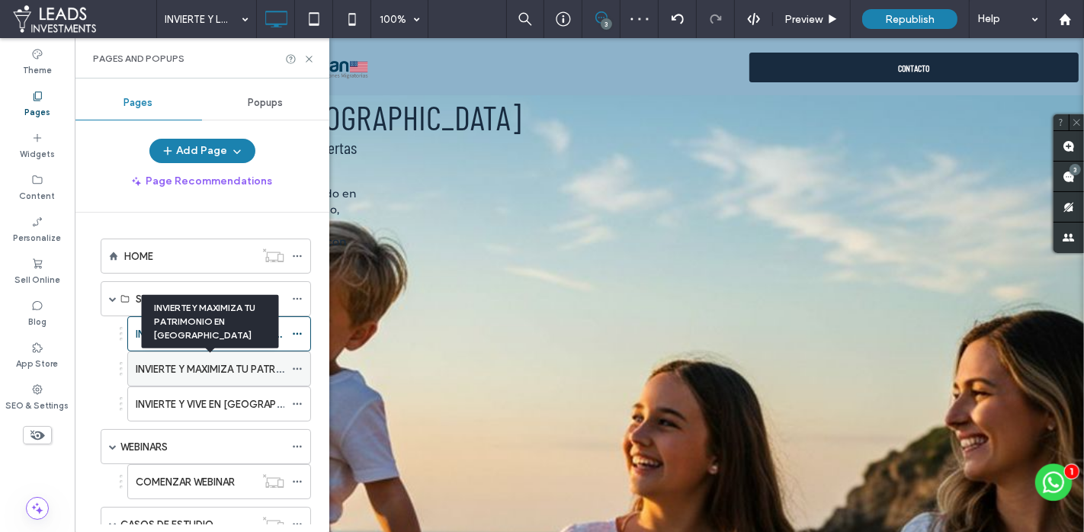
click at [164, 360] on label "INVIERTE Y MAXIMIZA TU PATRIMONIO EN EE.UU" at bounding box center [283, 369] width 295 height 27
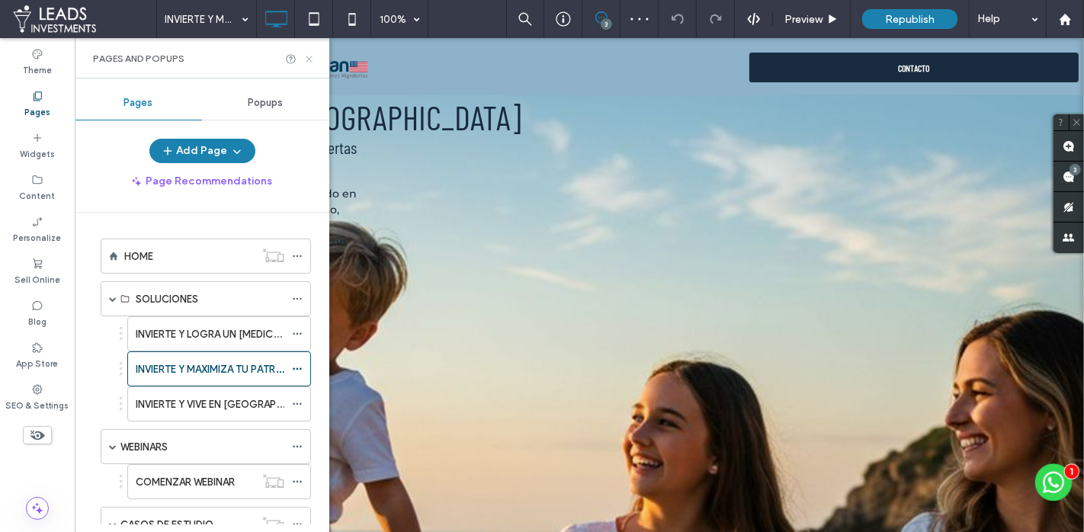
click at [309, 58] on use at bounding box center [309, 59] width 6 height 6
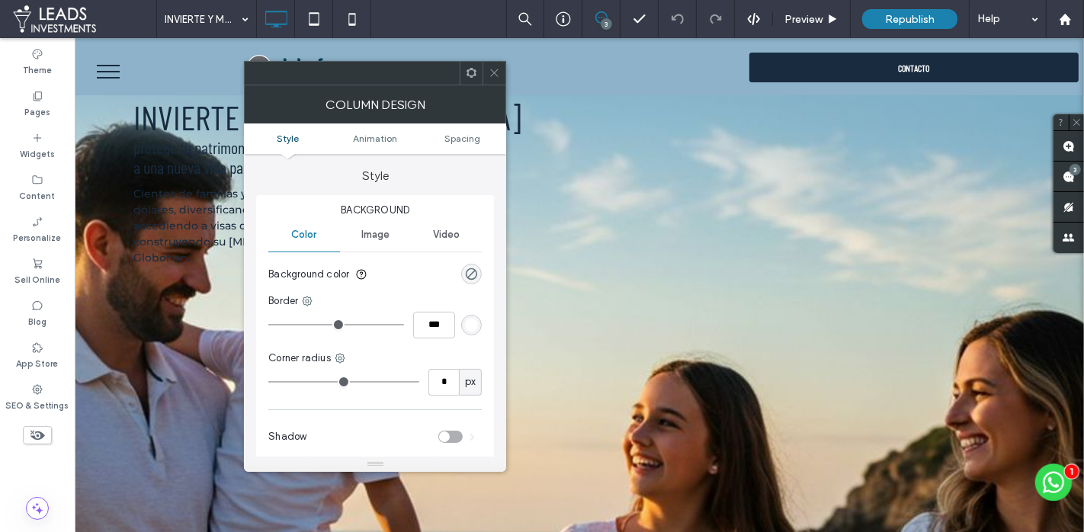
click at [468, 70] on use at bounding box center [472, 73] width 10 height 10
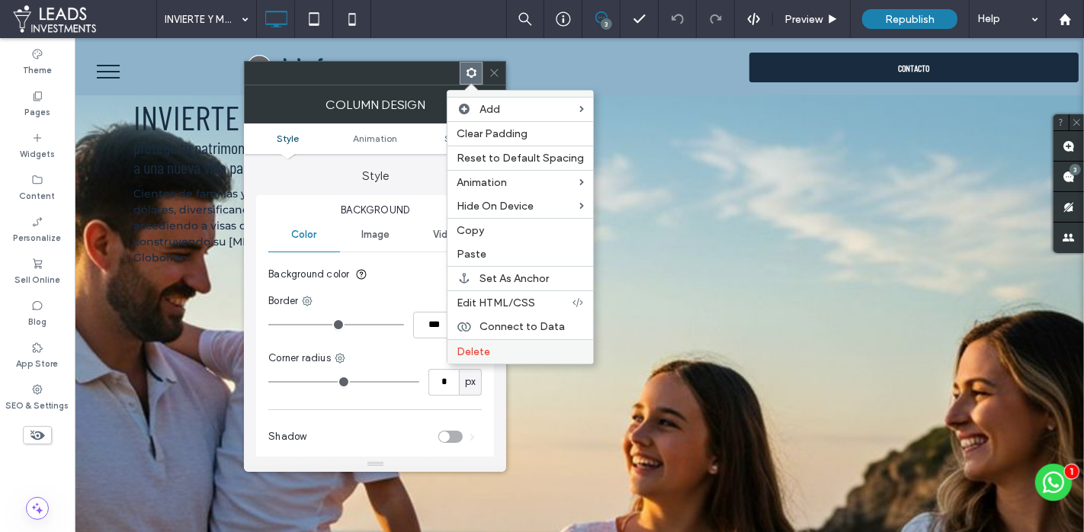
click at [491, 345] on label "Delete" at bounding box center [520, 351] width 127 height 13
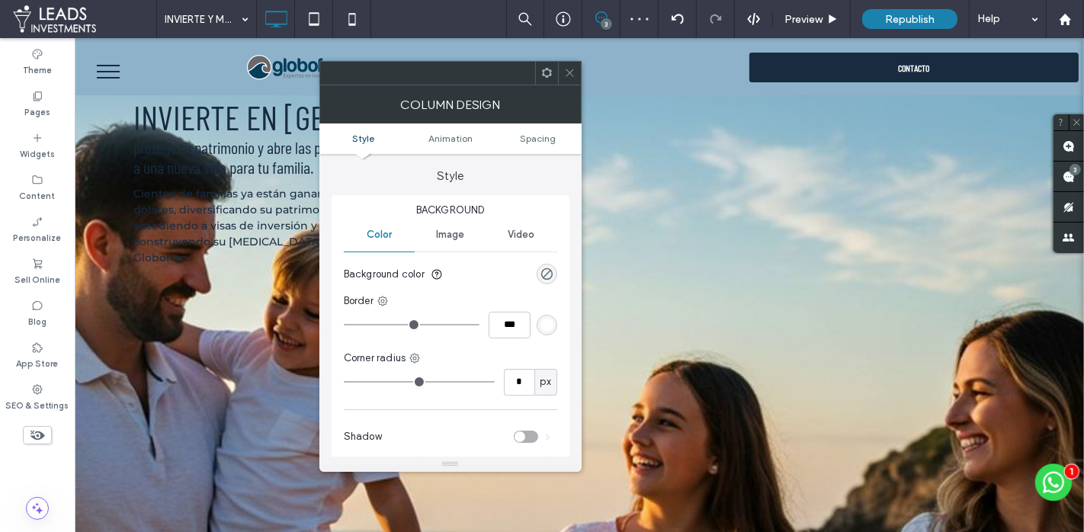
click at [542, 76] on icon at bounding box center [546, 72] width 11 height 11
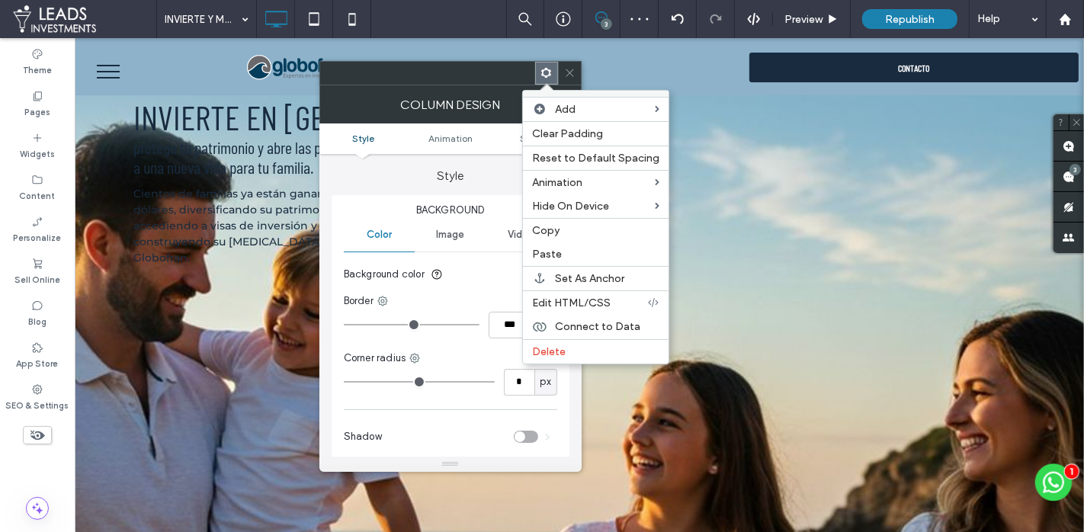
click at [551, 347] on span "Delete" at bounding box center [549, 351] width 34 height 13
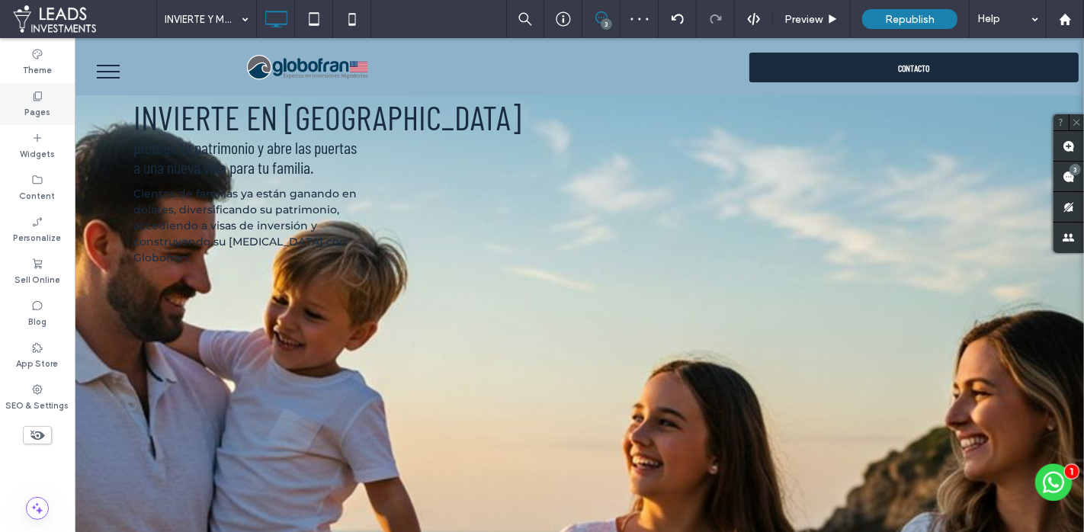
click at [49, 95] on div "Pages" at bounding box center [37, 104] width 75 height 42
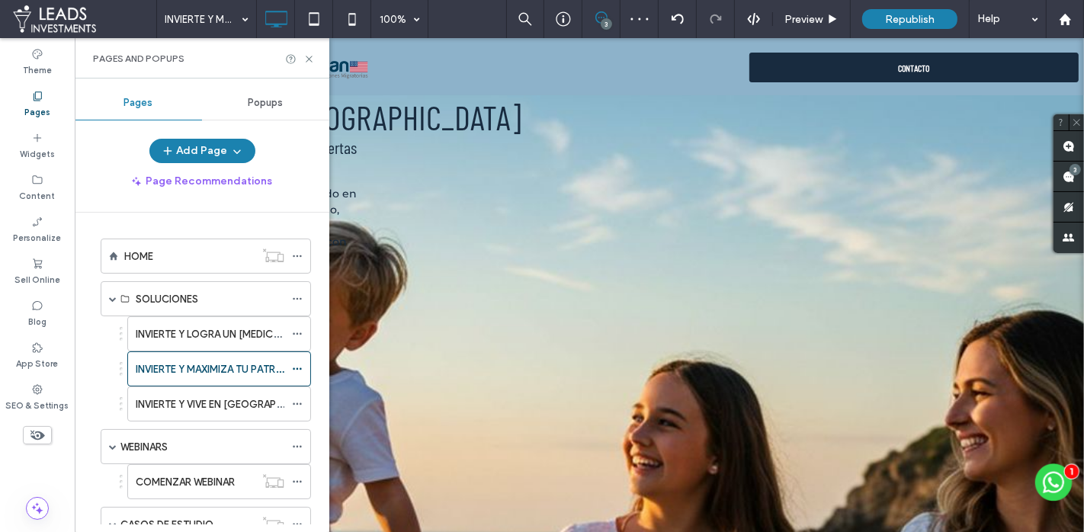
click at [173, 394] on label "INVIERTE Y VIVE EN EE.UU." at bounding box center [232, 404] width 192 height 27
click at [308, 57] on icon at bounding box center [309, 58] width 11 height 11
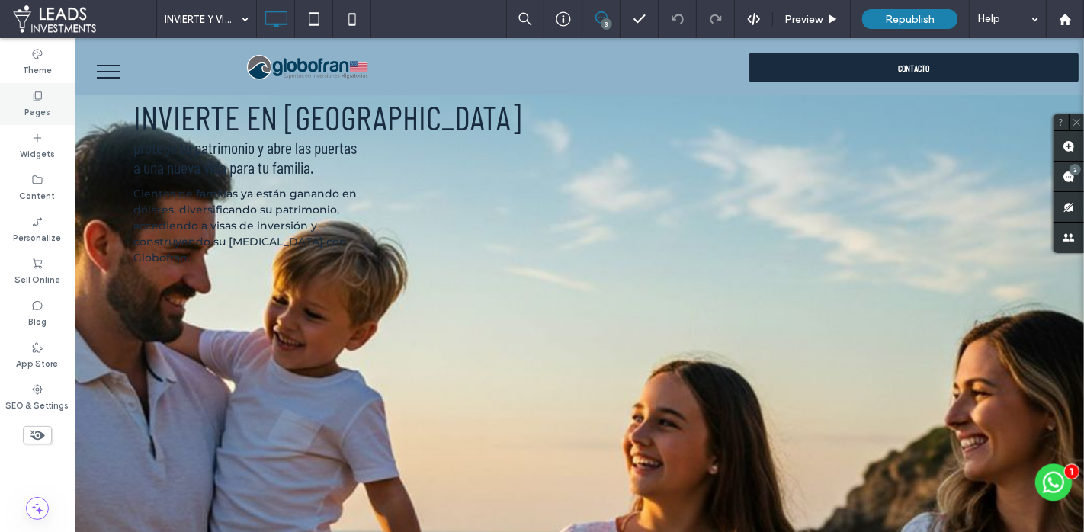
click at [59, 95] on div "Pages" at bounding box center [37, 104] width 75 height 42
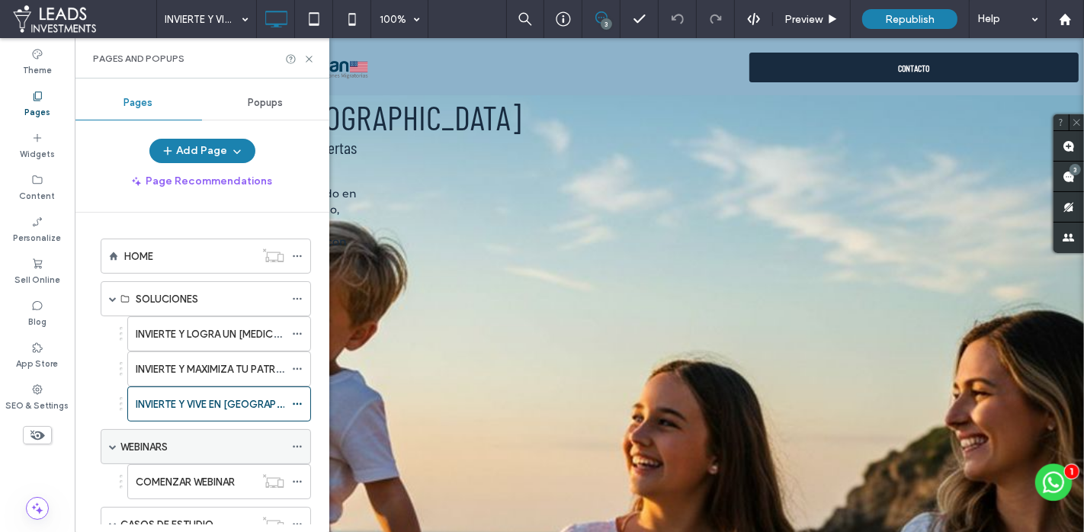
click at [200, 439] on div "WEBINARS" at bounding box center [202, 447] width 164 height 16
click at [311, 57] on icon at bounding box center [309, 58] width 11 height 11
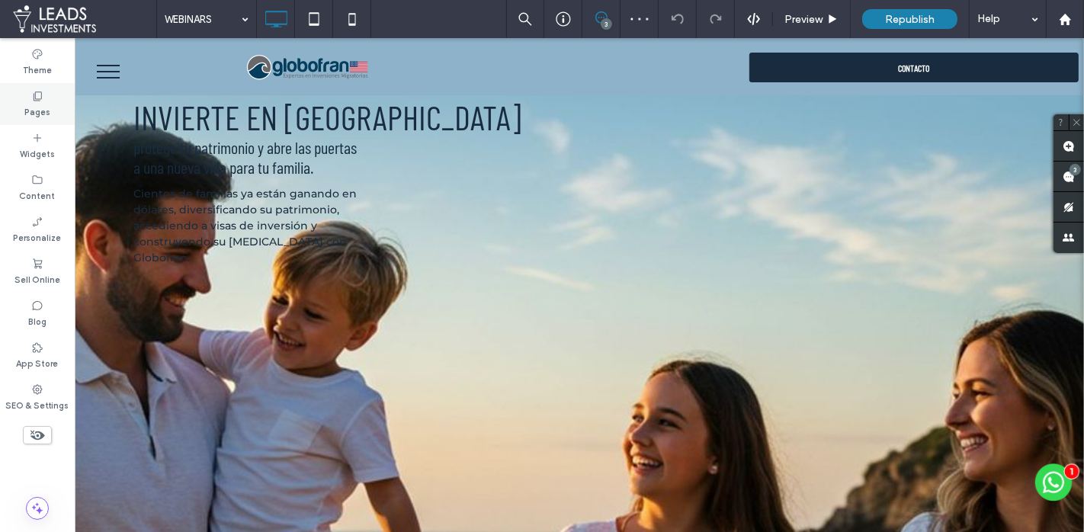
click at [61, 93] on div "Pages" at bounding box center [37, 104] width 75 height 42
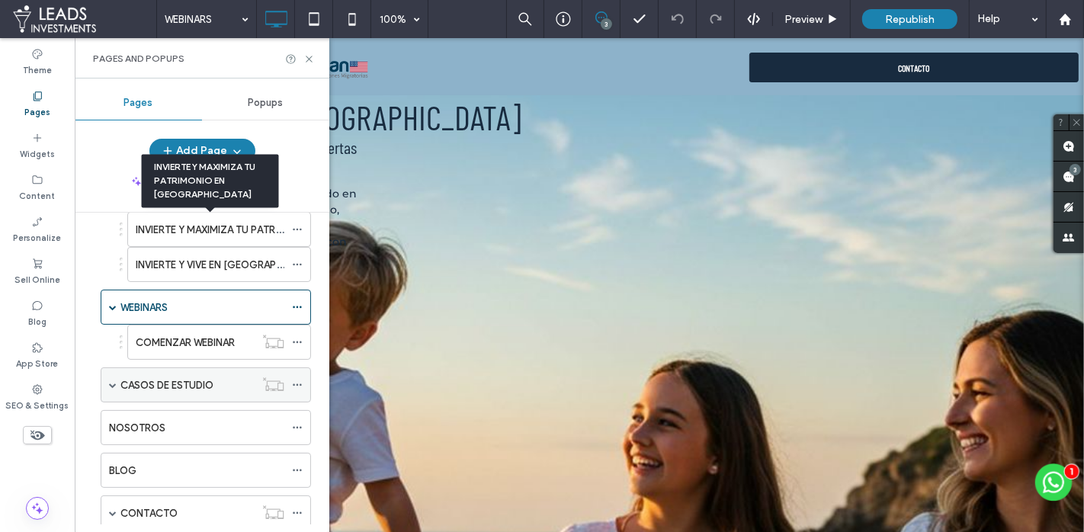
scroll to position [141, 0]
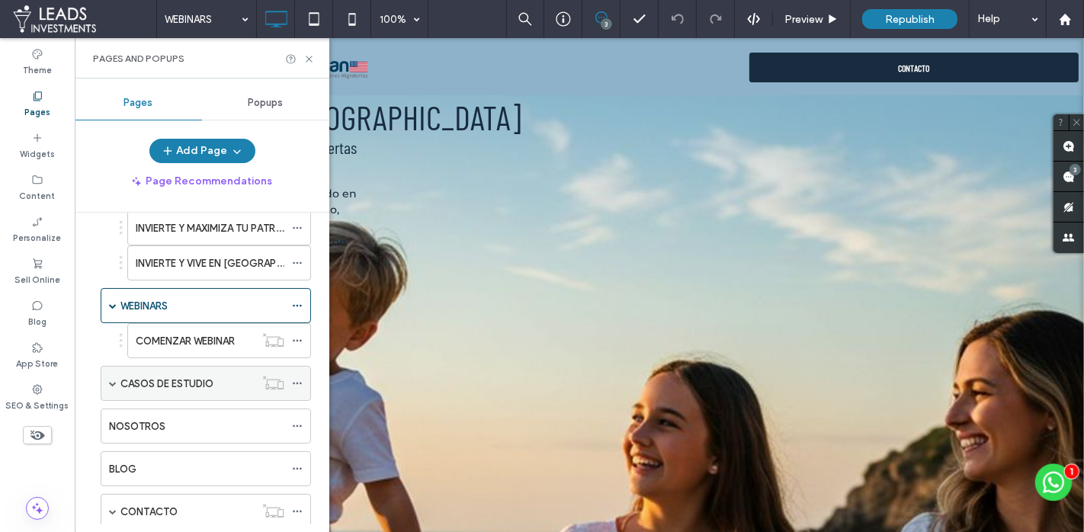
click at [175, 381] on label "CASOS DE ESTUDIO" at bounding box center [166, 384] width 93 height 27
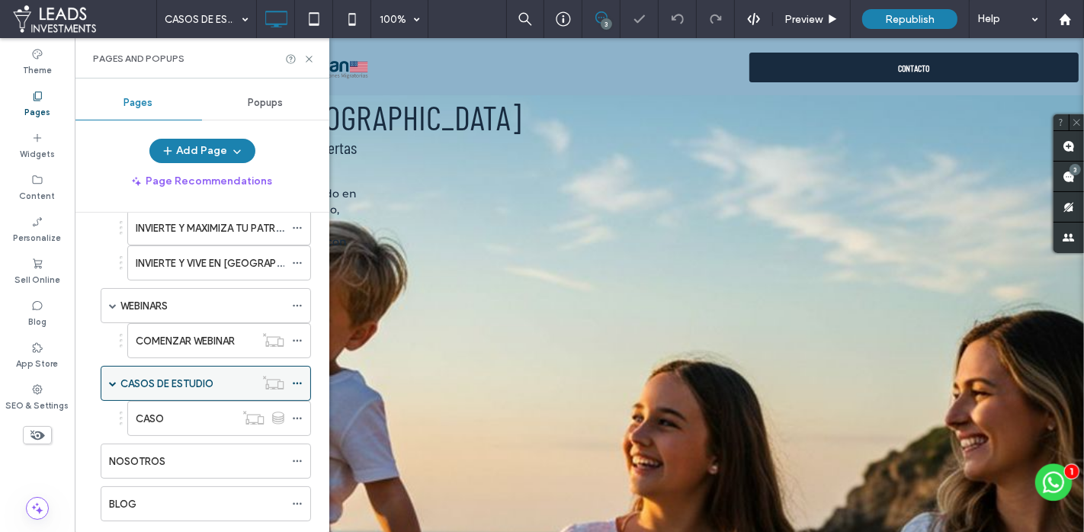
click at [114, 380] on span at bounding box center [113, 384] width 8 height 8
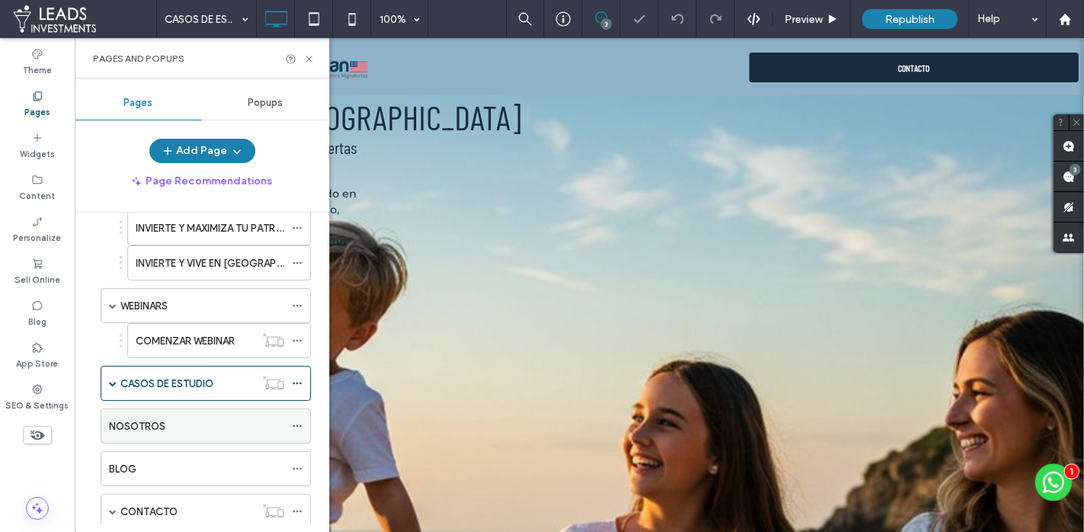
click at [191, 423] on div "NOSOTROS" at bounding box center [196, 427] width 175 height 16
click at [307, 55] on div at bounding box center [542, 266] width 1084 height 532
click at [310, 58] on icon at bounding box center [309, 58] width 11 height 11
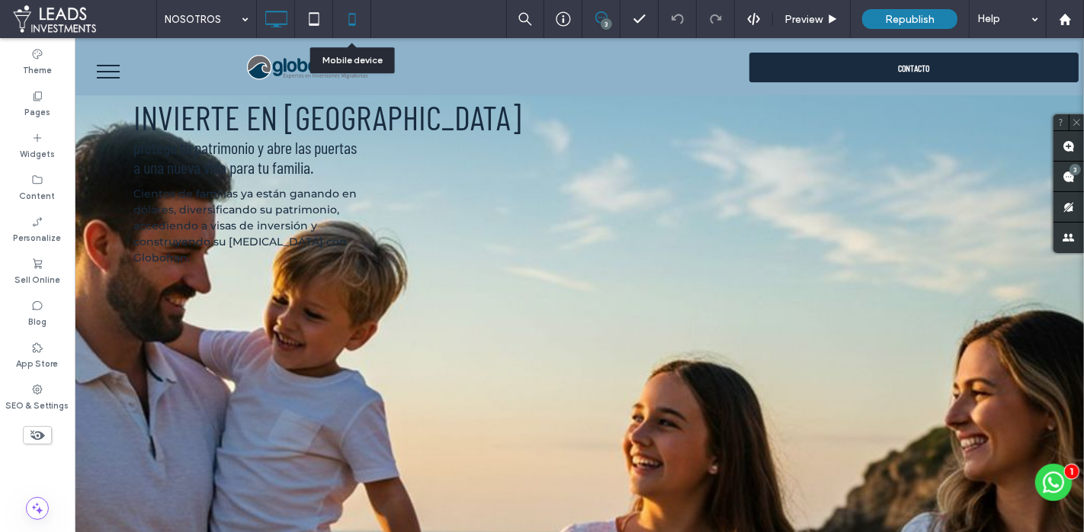
click at [355, 21] on icon at bounding box center [352, 19] width 31 height 31
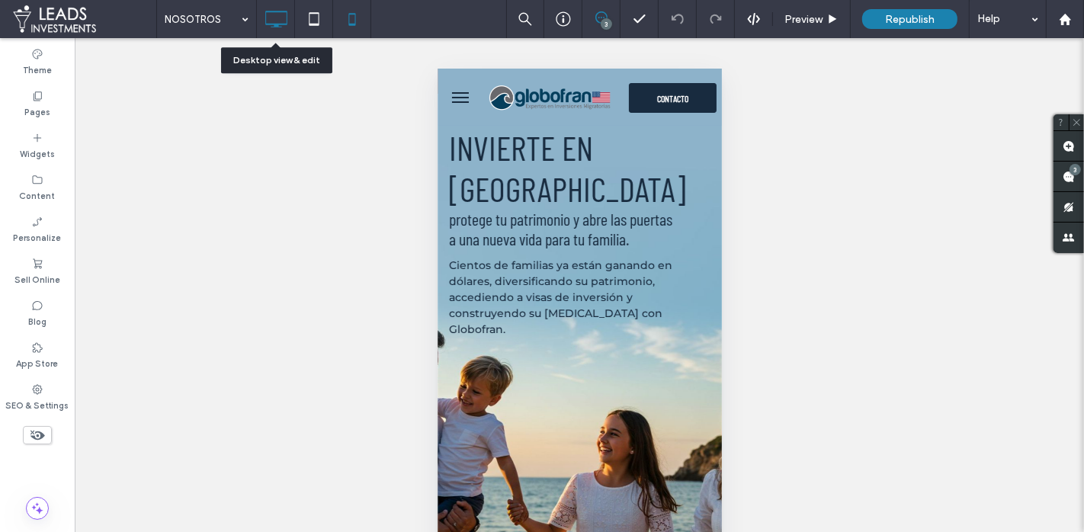
click at [270, 20] on icon at bounding box center [276, 19] width 31 height 31
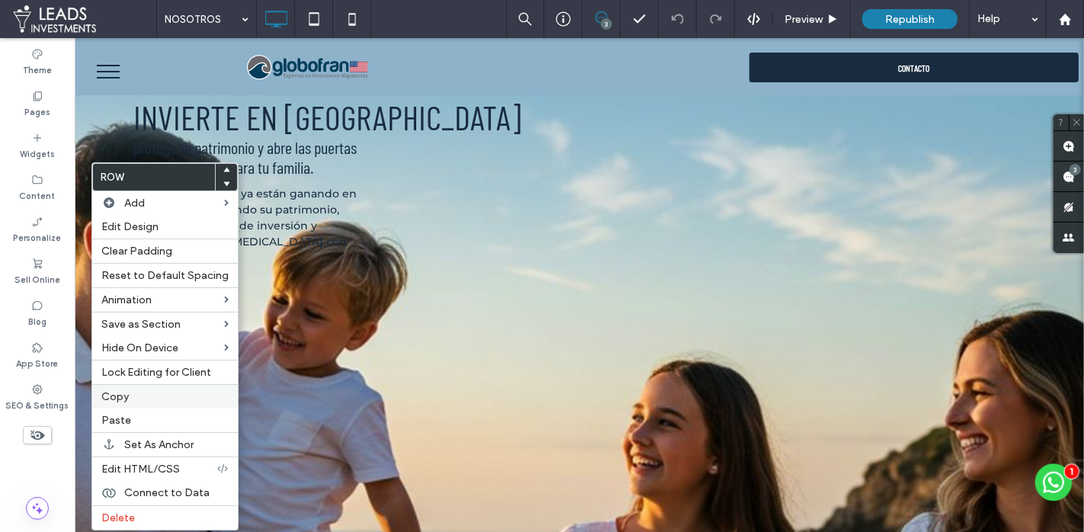
click at [125, 393] on span "Copy" at bounding box center [114, 396] width 27 height 13
click at [135, 414] on label "Paste" at bounding box center [164, 420] width 127 height 13
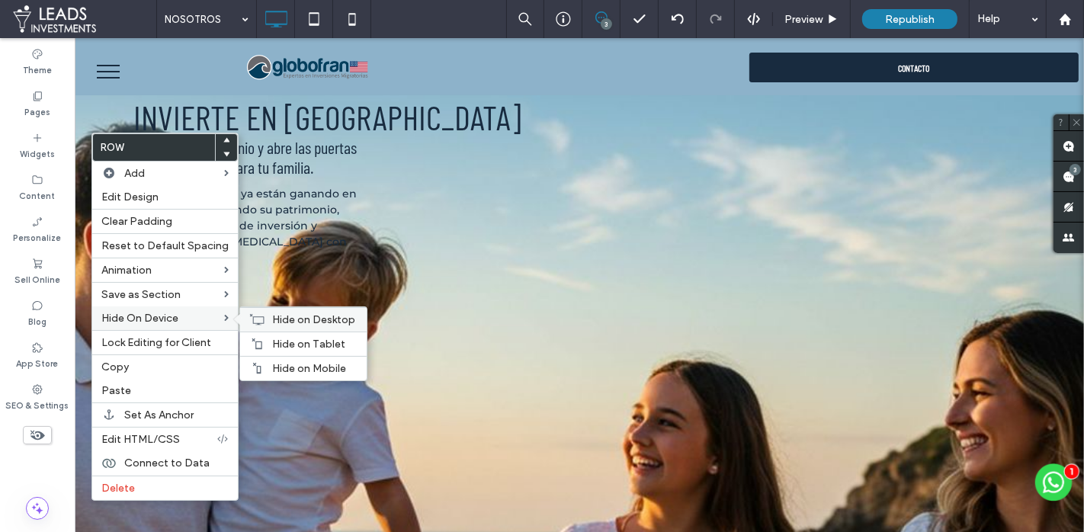
click at [272, 316] on span "Hide on Desktop" at bounding box center [313, 319] width 83 height 13
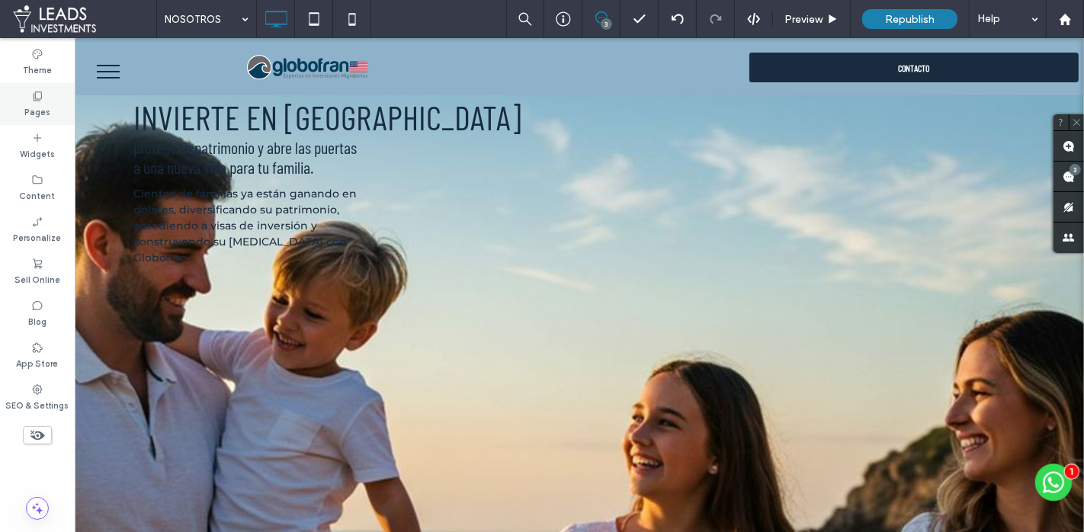
click at [57, 98] on div "Pages" at bounding box center [37, 104] width 75 height 42
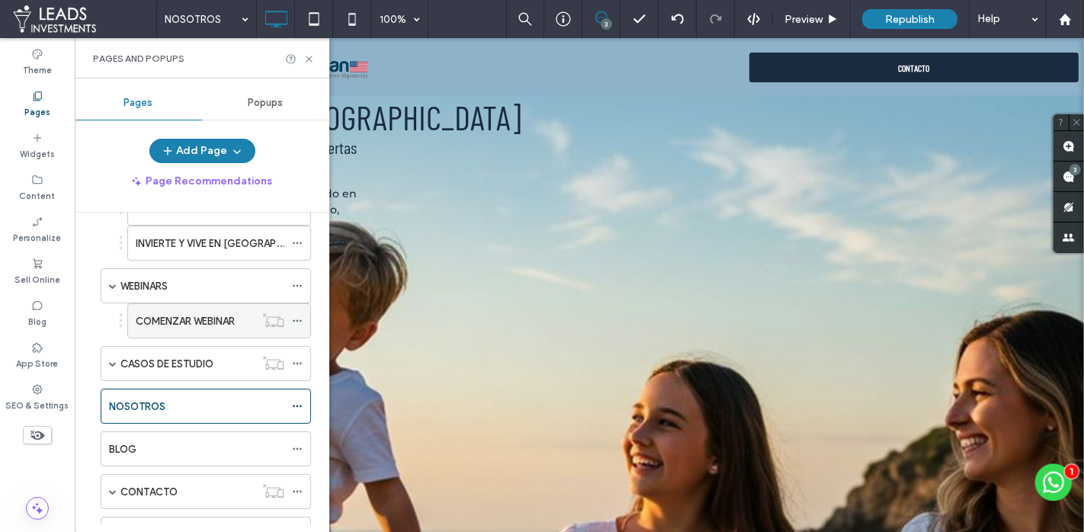
scroll to position [208, 0]
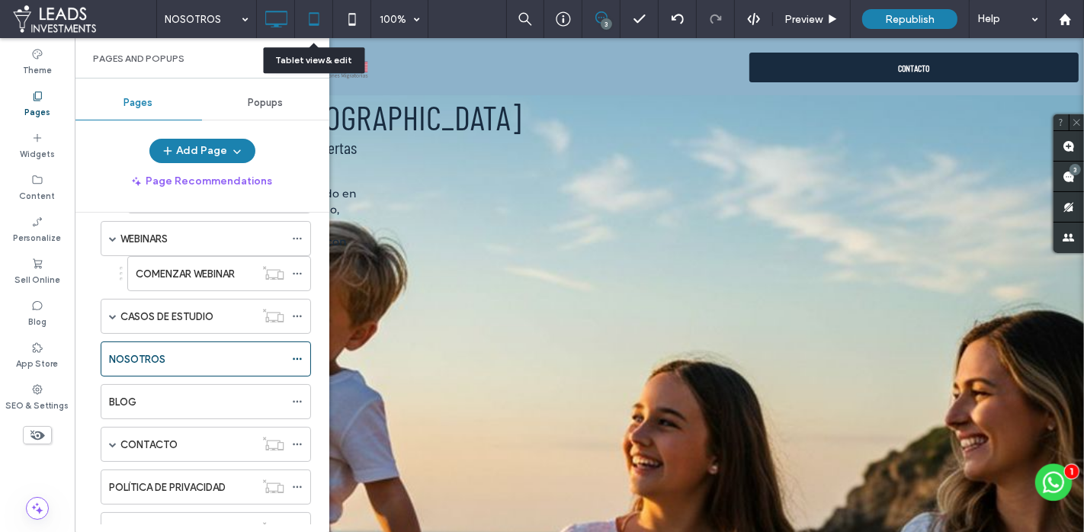
click at [313, 15] on icon at bounding box center [314, 19] width 31 height 31
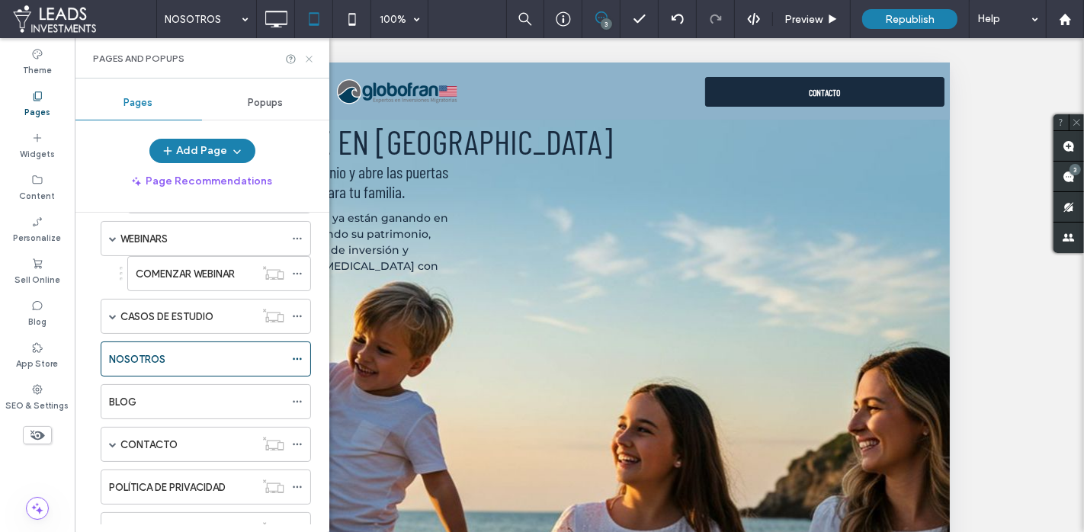
click at [309, 57] on icon at bounding box center [309, 58] width 11 height 11
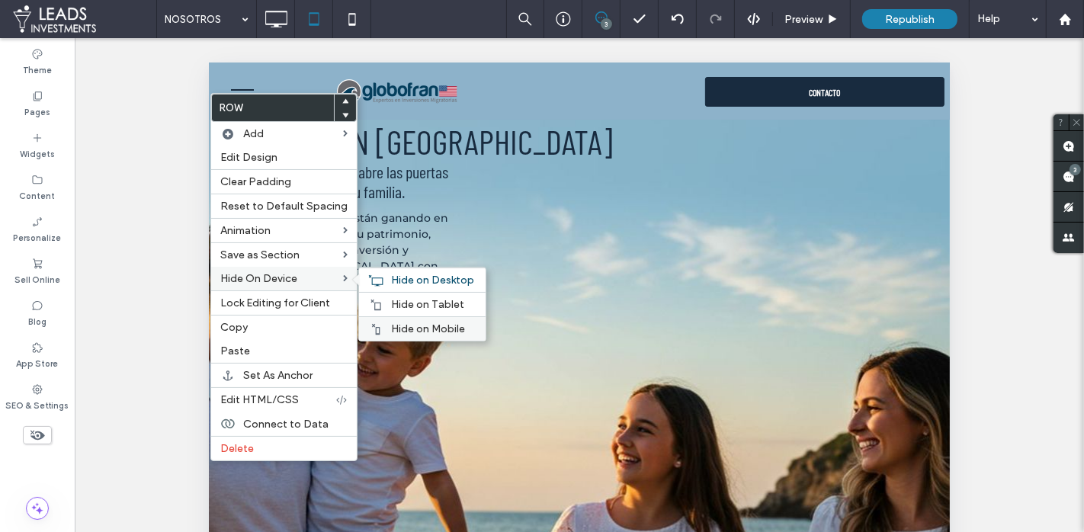
click at [397, 325] on span "Hide on Mobile" at bounding box center [428, 329] width 74 height 13
click at [412, 292] on div "Hide on Tablet" at bounding box center [422, 304] width 127 height 24
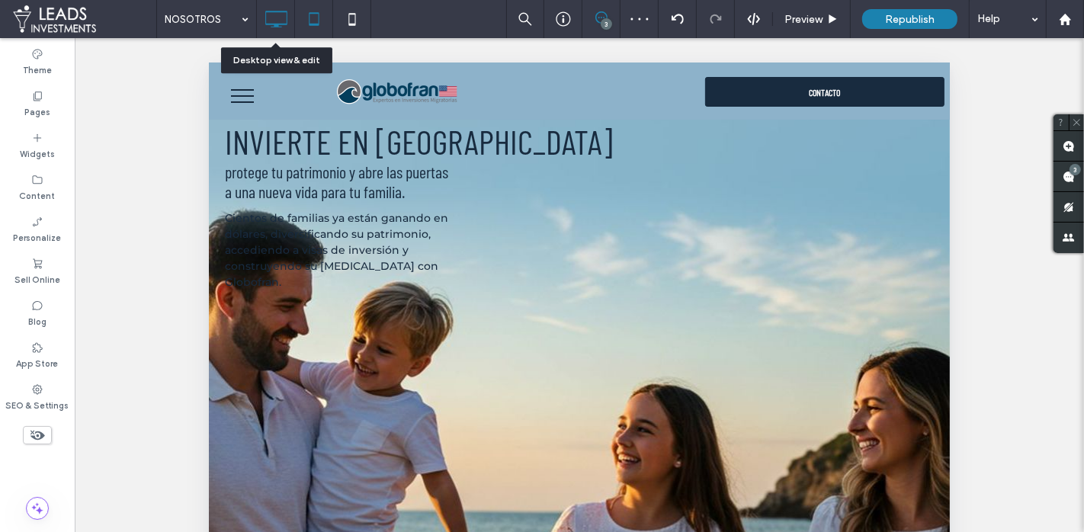
click at [272, 17] on icon at bounding box center [276, 19] width 31 height 31
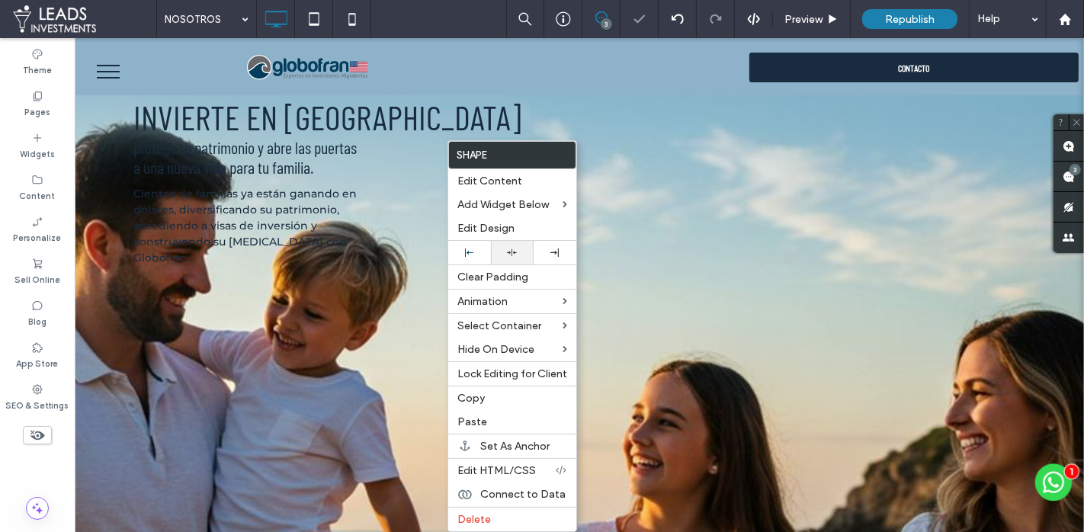
click at [519, 248] on div at bounding box center [512, 253] width 27 height 10
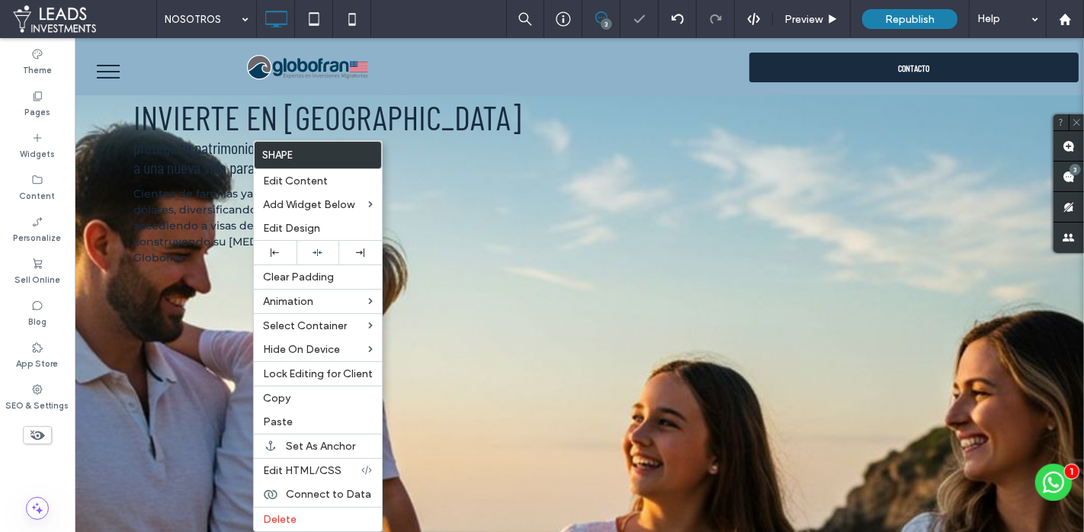
drag, startPoint x: 322, startPoint y: 255, endPoint x: 450, endPoint y: 210, distance: 135.8
click at [322, 255] on icon at bounding box center [318, 253] width 10 height 10
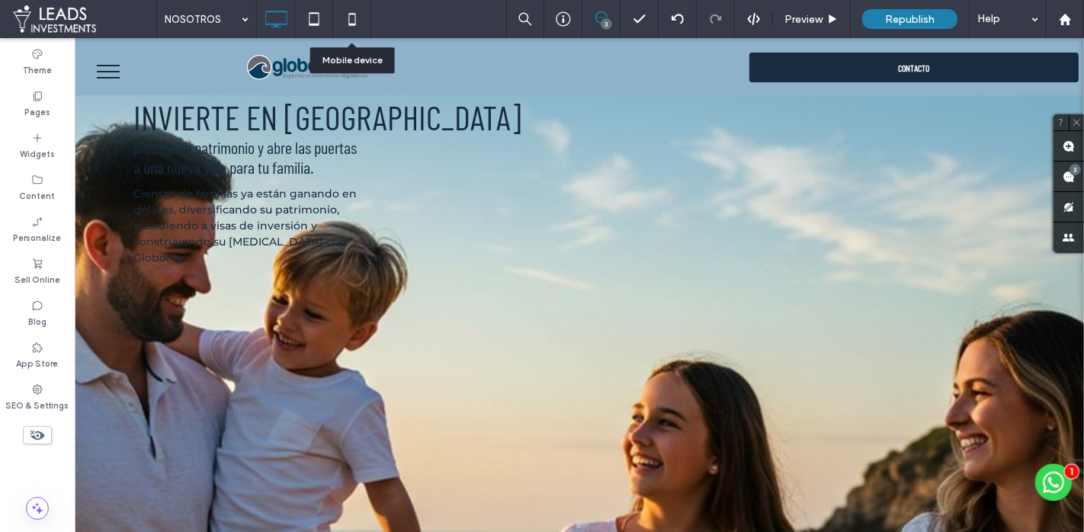
drag, startPoint x: 354, startPoint y: 18, endPoint x: 378, endPoint y: 64, distance: 52.2
click at [354, 18] on use at bounding box center [352, 19] width 7 height 12
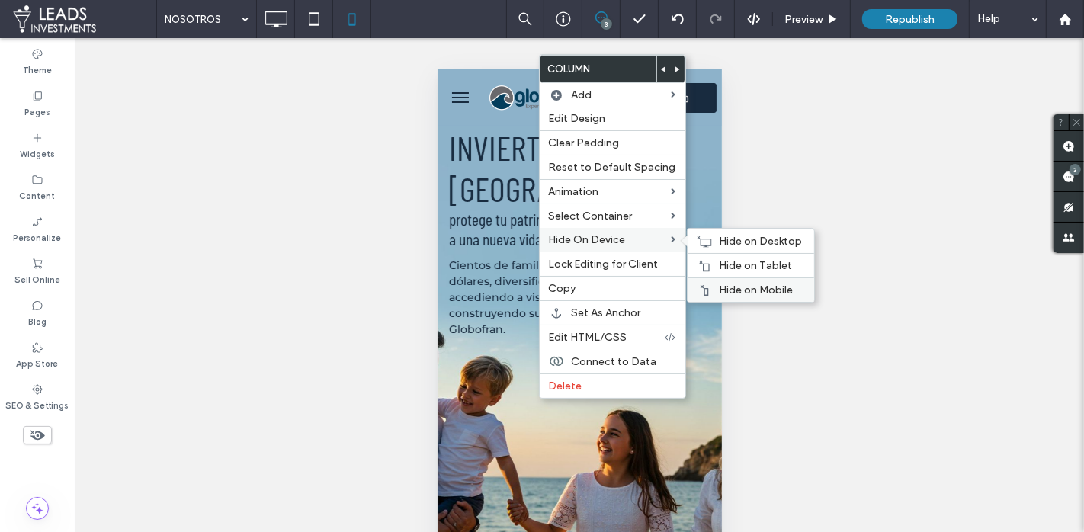
click at [722, 288] on span "Hide on Mobile" at bounding box center [757, 290] width 74 height 13
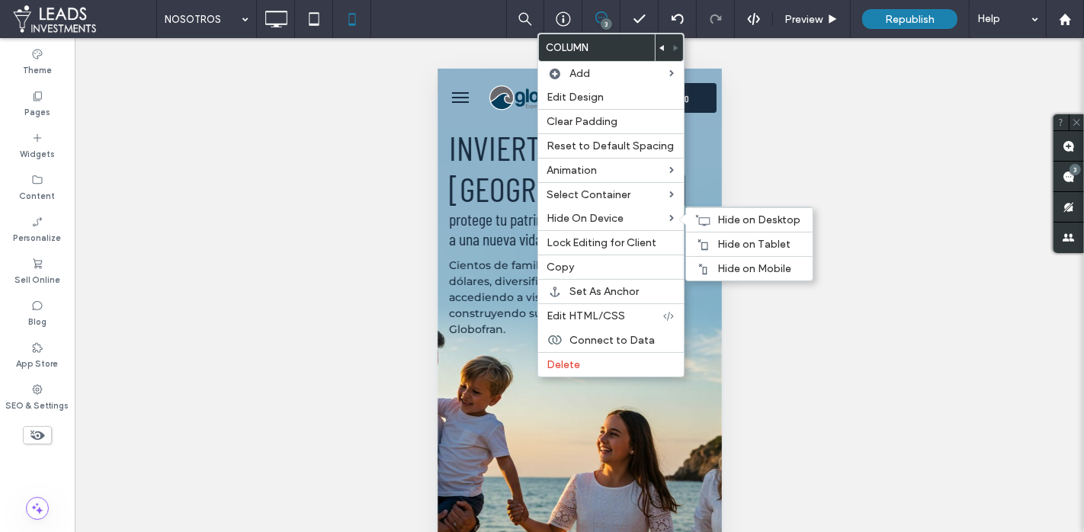
click at [708, 263] on div "Hide on Mobile" at bounding box center [749, 268] width 127 height 24
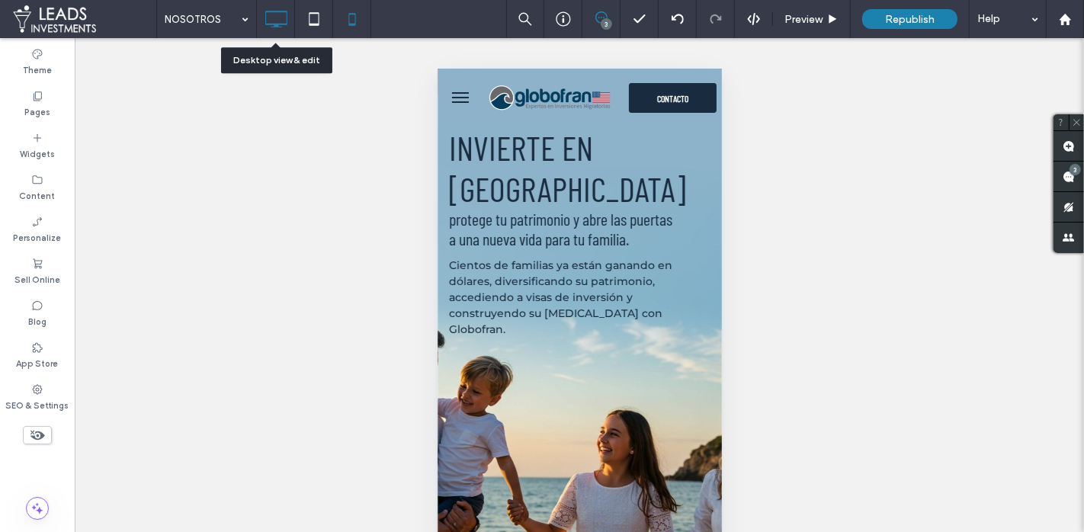
click at [278, 15] on icon at bounding box center [276, 19] width 31 height 31
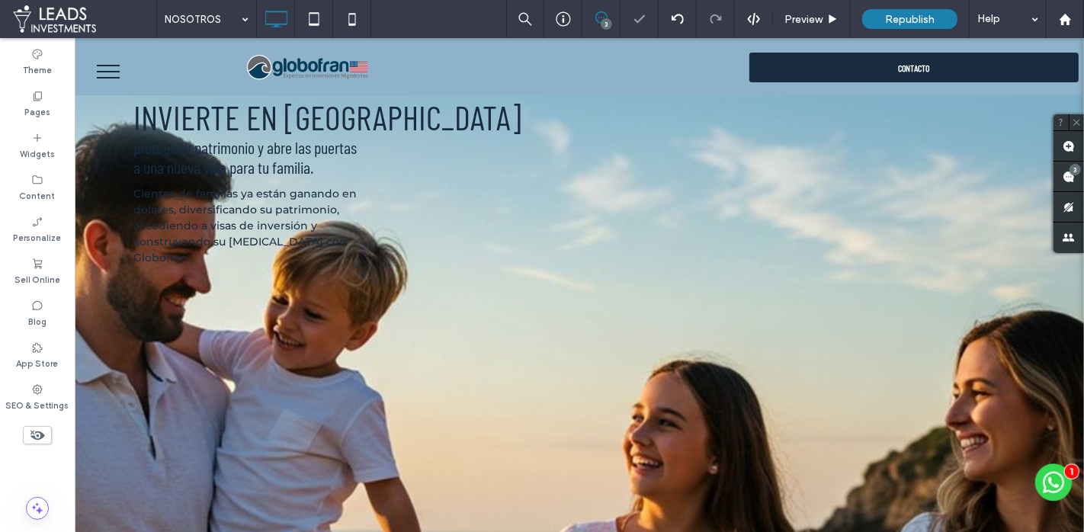
click at [907, 19] on span "Republish" at bounding box center [910, 19] width 50 height 13
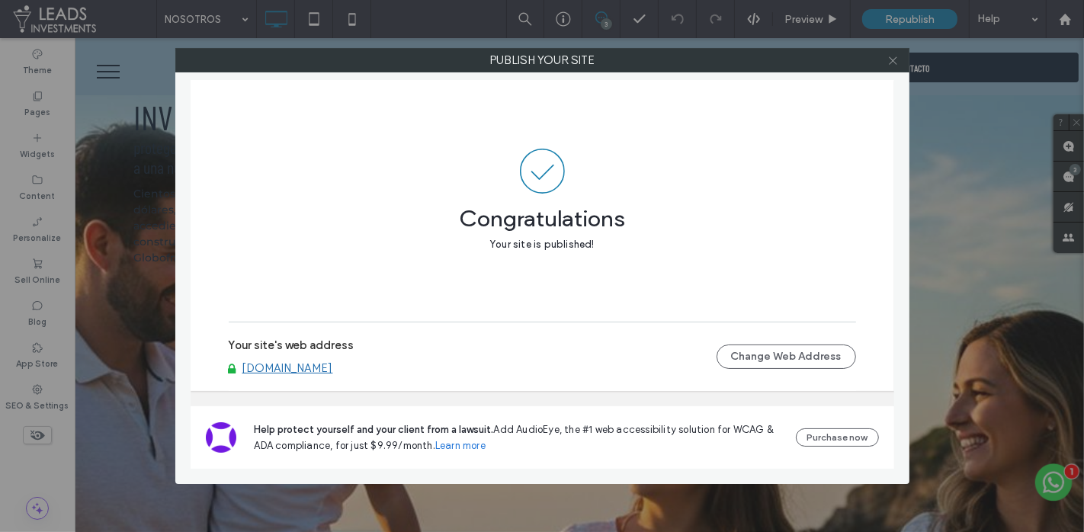
click at [895, 59] on icon at bounding box center [893, 60] width 11 height 11
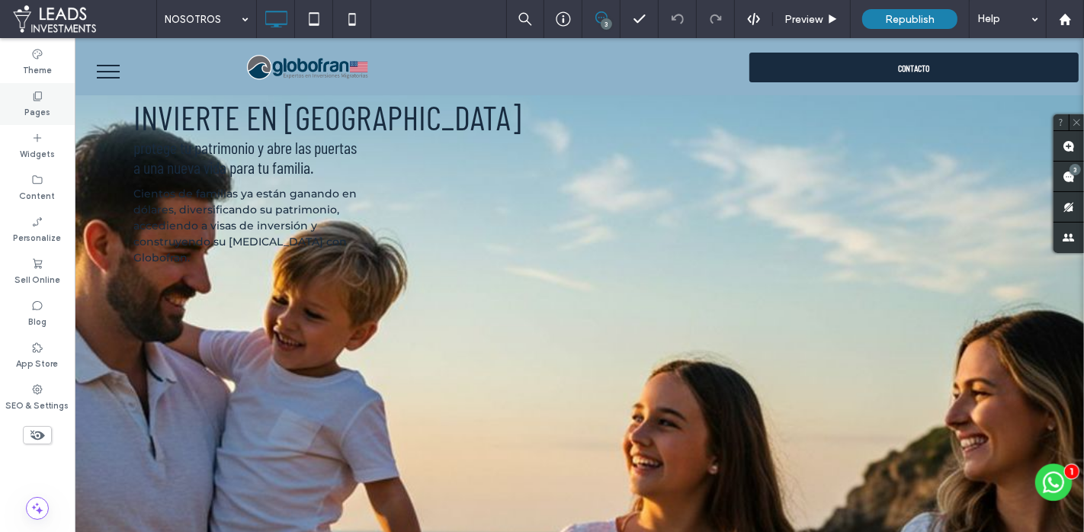
click at [31, 95] on icon at bounding box center [37, 96] width 12 height 12
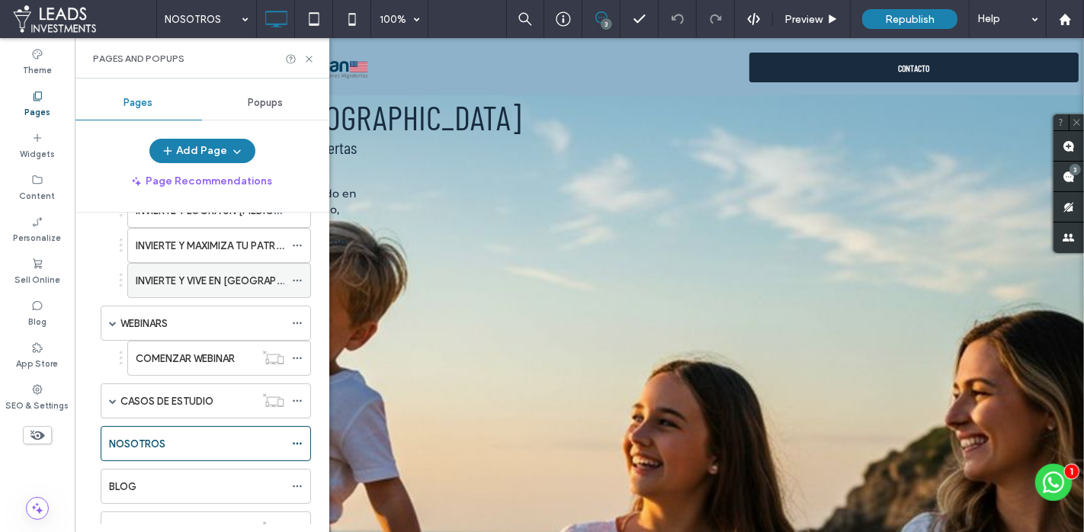
scroll to position [130, 0]
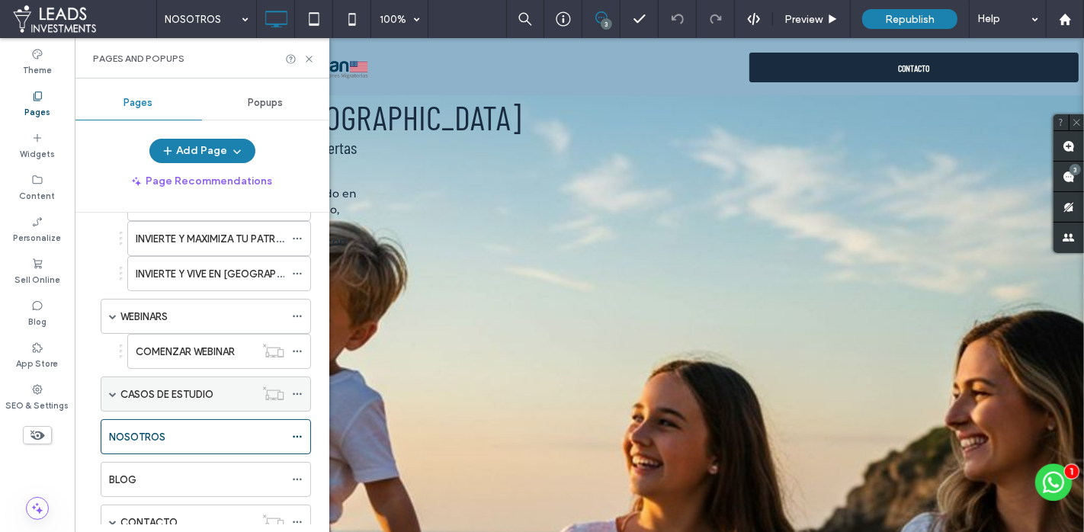
click at [108, 387] on div "CASOS DE ESTUDIO" at bounding box center [206, 394] width 210 height 35
click at [113, 390] on span at bounding box center [113, 394] width 8 height 8
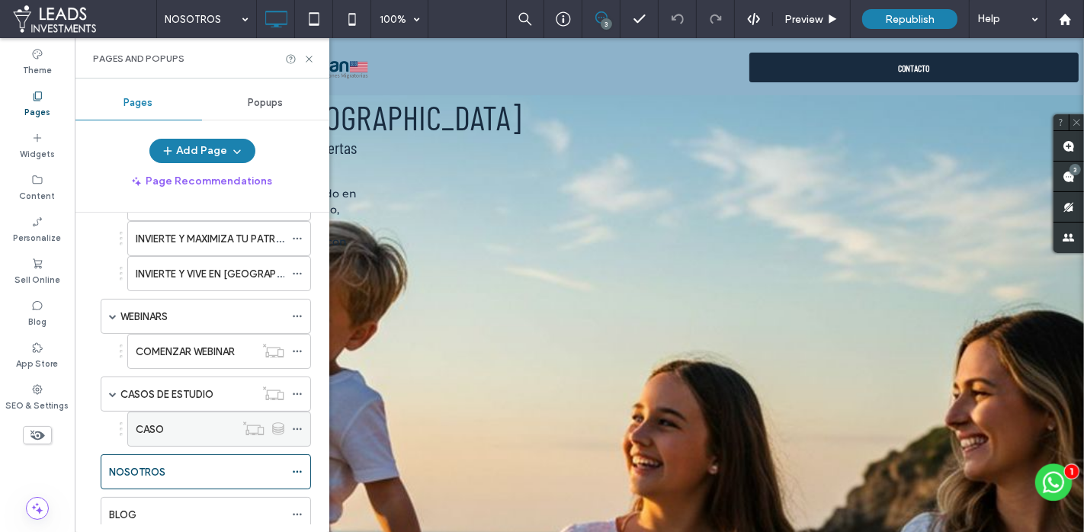
click at [183, 413] on div "CASO" at bounding box center [185, 430] width 99 height 34
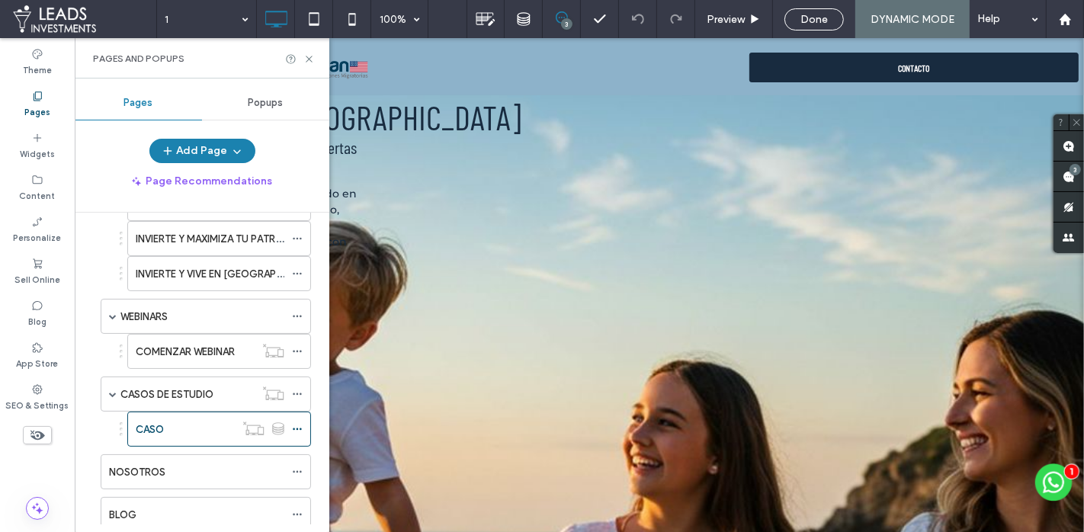
click at [135, 455] on div "NOSOTROS" at bounding box center [196, 472] width 175 height 34
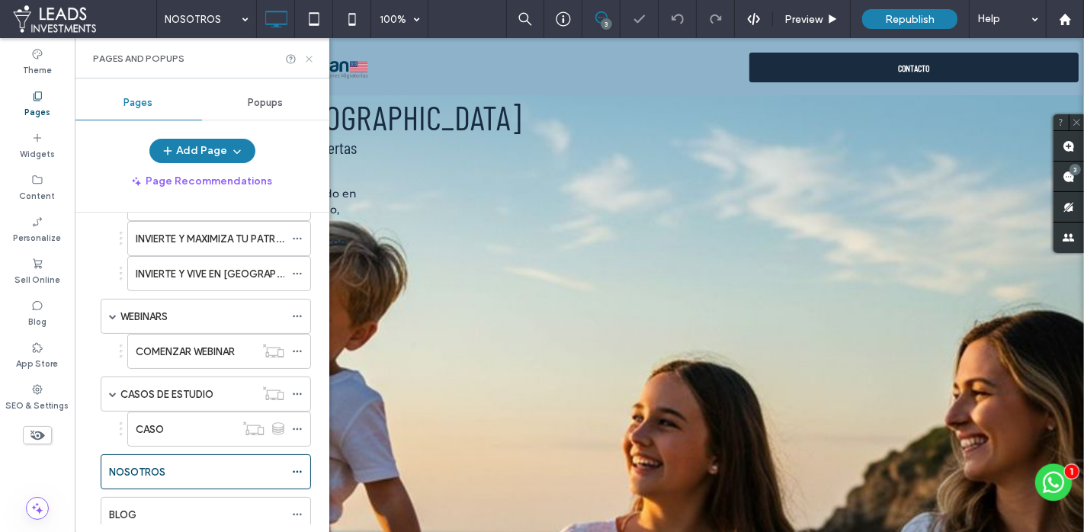
click at [309, 59] on use at bounding box center [309, 59] width 6 height 6
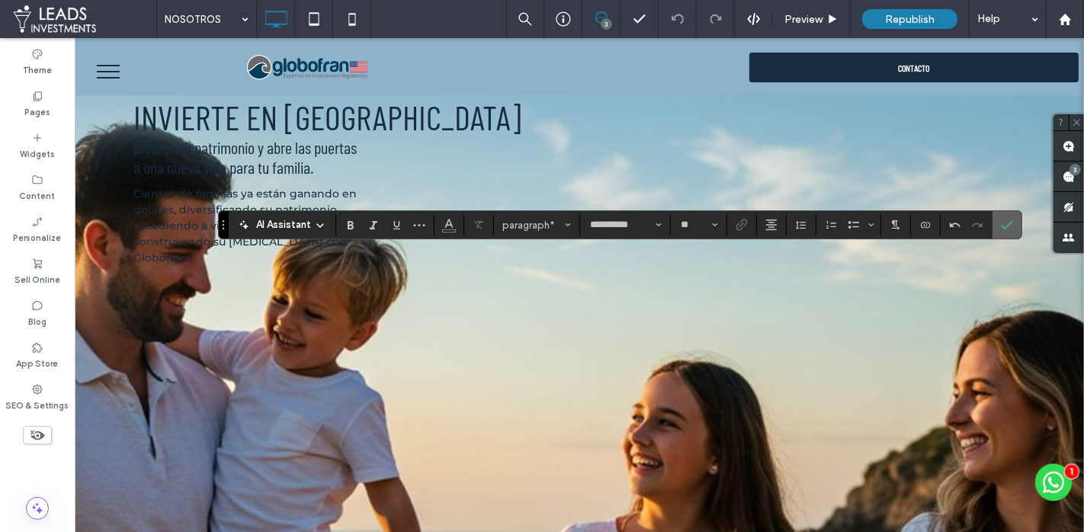
click at [1001, 226] on icon "Confirm" at bounding box center [1007, 225] width 12 height 12
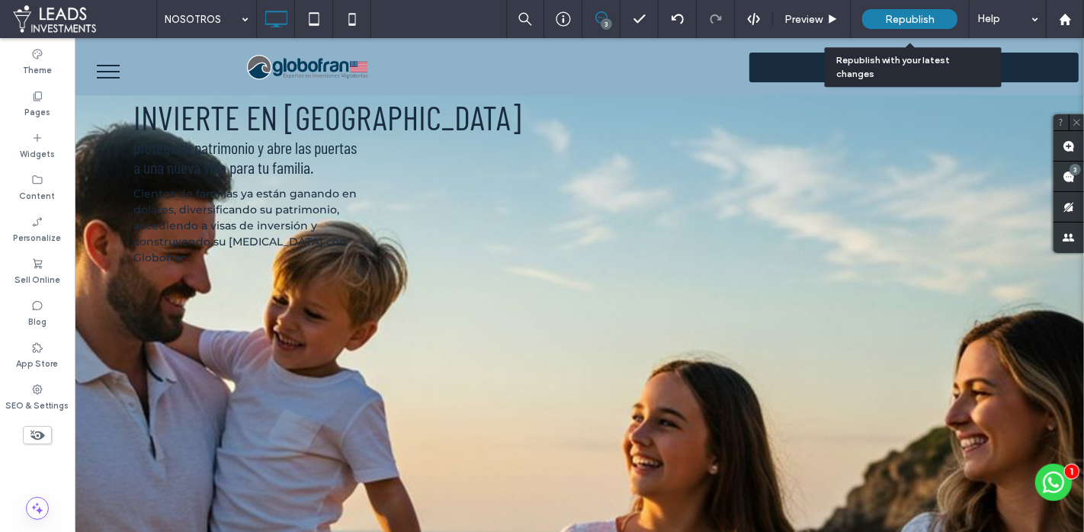
click at [896, 13] on span "Republish" at bounding box center [910, 19] width 50 height 13
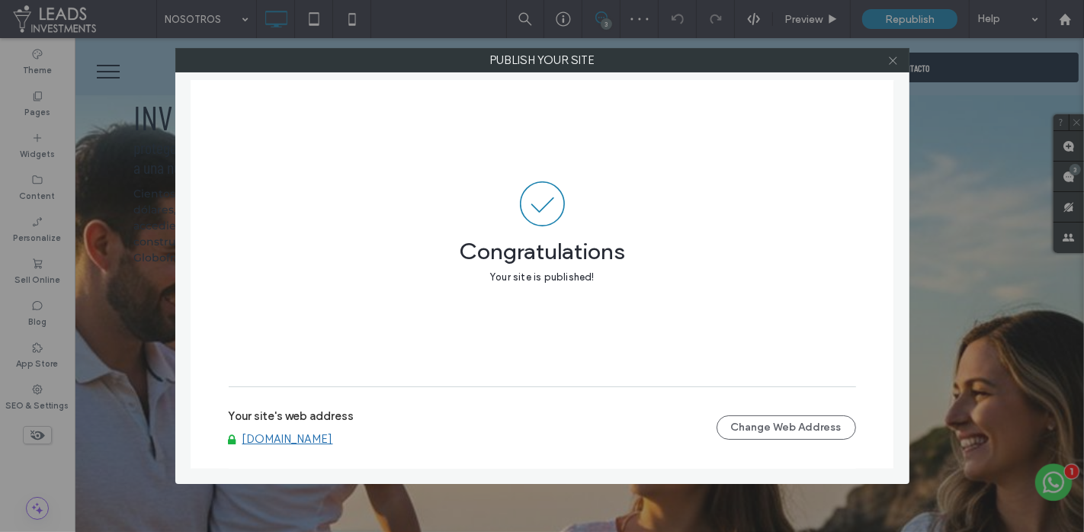
click at [891, 61] on icon at bounding box center [893, 60] width 11 height 11
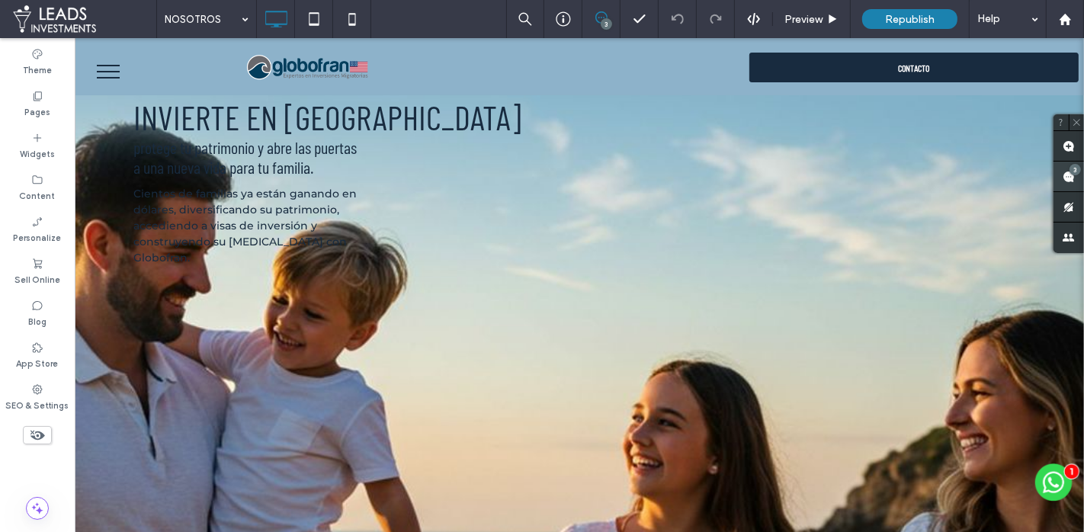
click at [1083, 172] on span at bounding box center [1069, 177] width 31 height 30
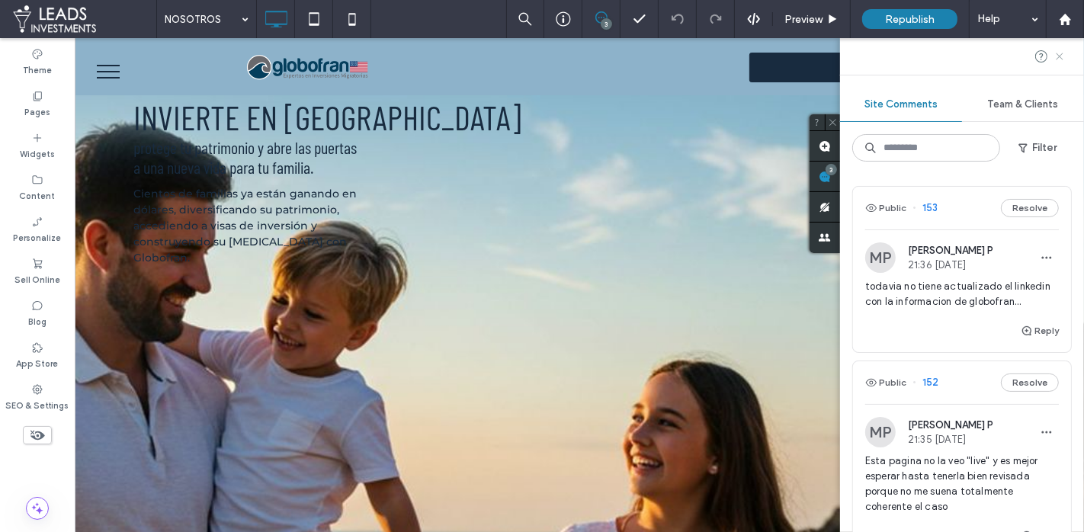
click at [1062, 56] on icon at bounding box center [1060, 56] width 12 height 12
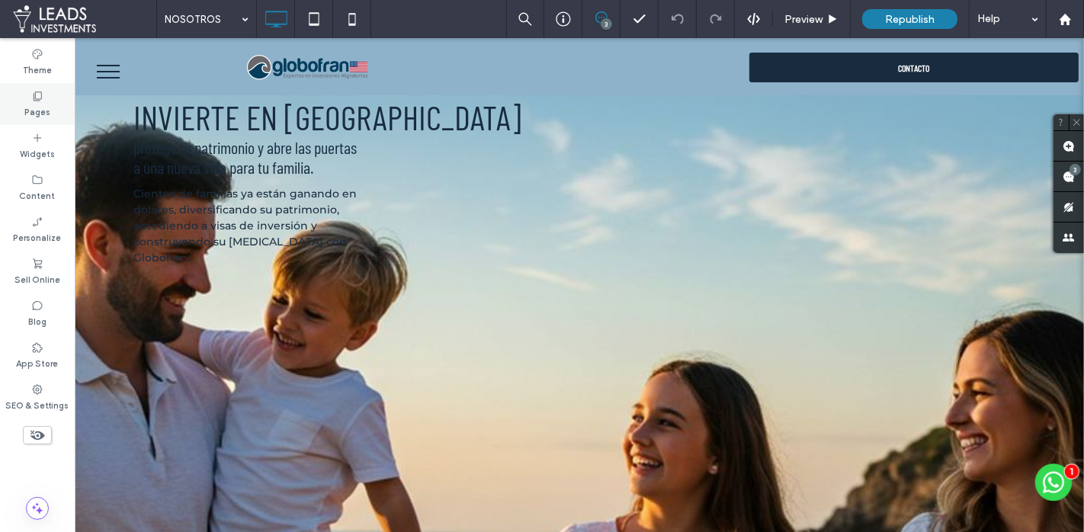
click at [47, 106] on label "Pages" at bounding box center [37, 110] width 26 height 17
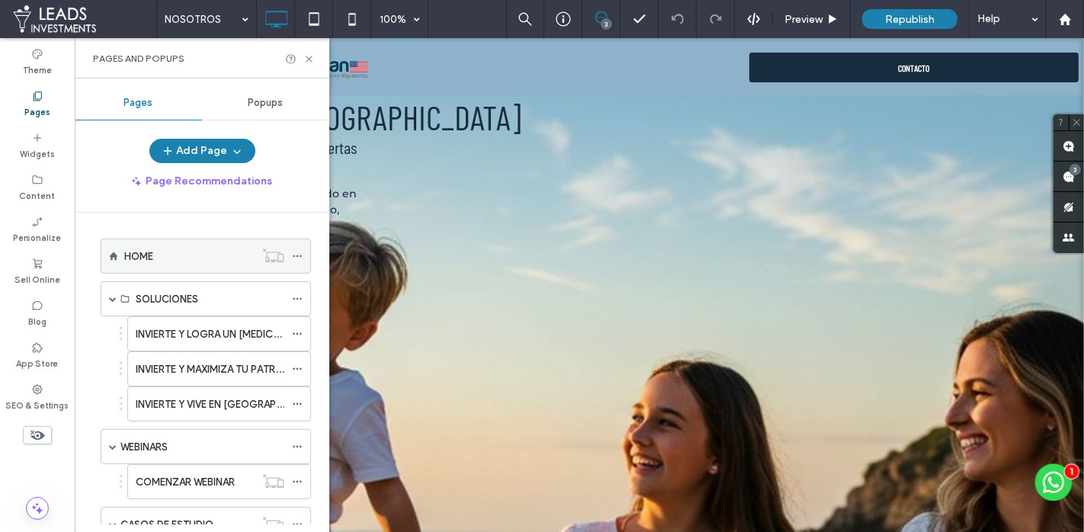
click at [164, 256] on div "HOME" at bounding box center [189, 257] width 130 height 16
click at [307, 56] on icon at bounding box center [309, 58] width 11 height 11
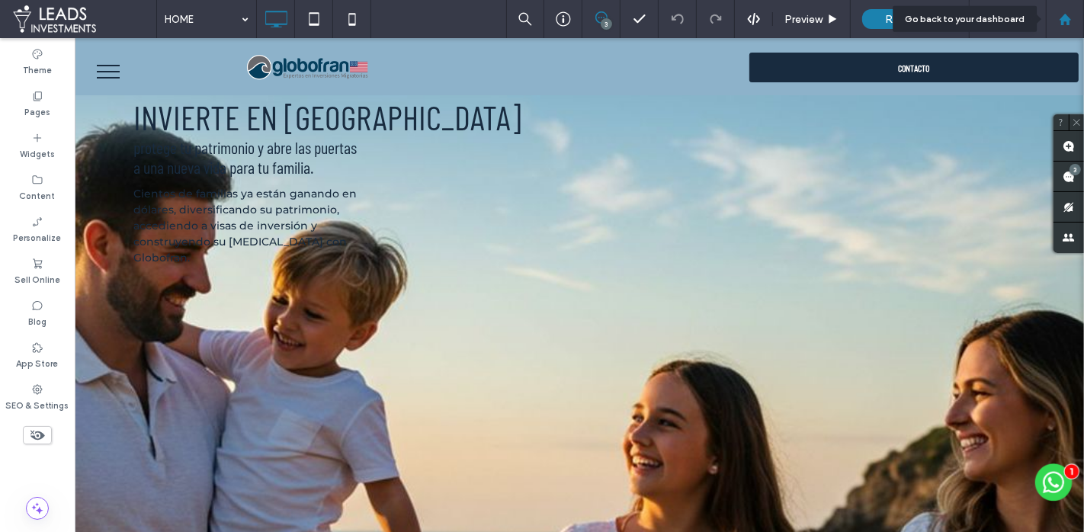
click at [1062, 17] on icon at bounding box center [1065, 19] width 13 height 13
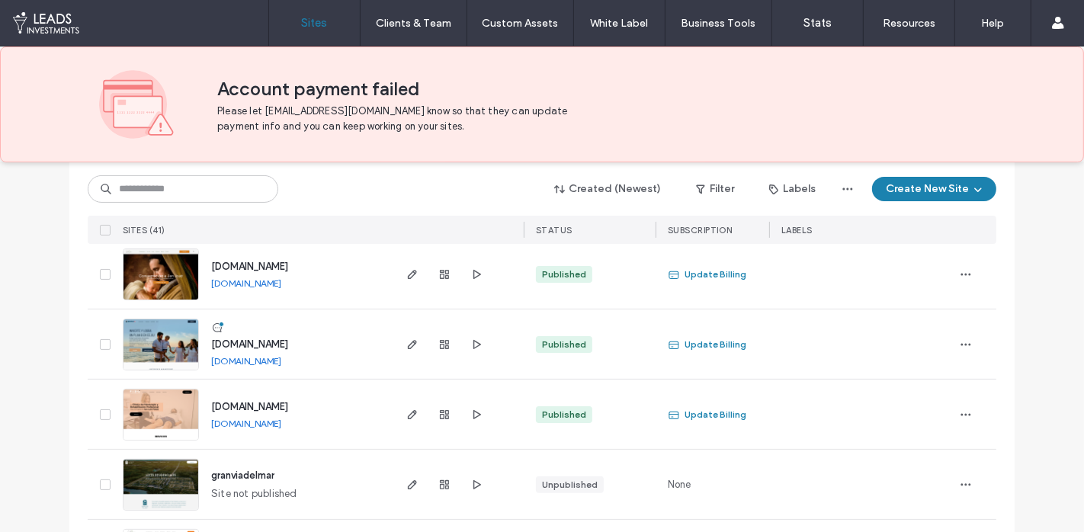
scroll to position [333, 0]
